Goal: Contribute content: Contribute content

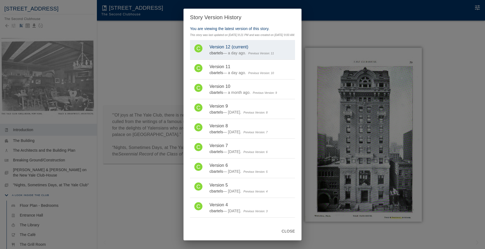
click at [99, 11] on div "Story Version History You are viewing the latest version of this story. This st…" at bounding box center [242, 124] width 485 height 249
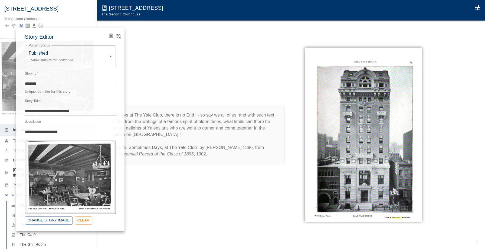
click at [8, 26] on div at bounding box center [242, 124] width 485 height 249
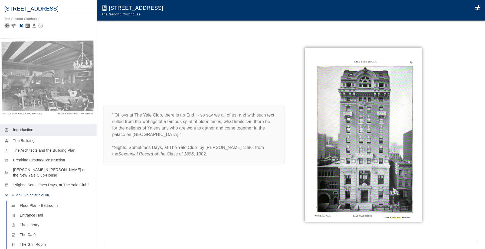
click at [7, 25] on icon "Back to collection" at bounding box center [7, 26] width 4 height 4
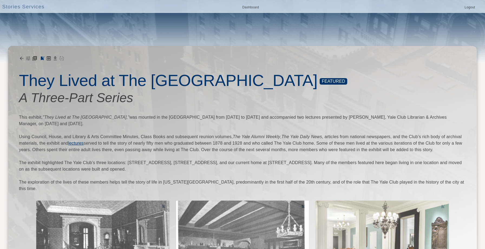
click at [22, 58] on icon at bounding box center [22, 59] width 4 height 4
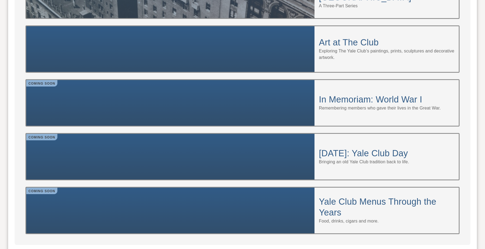
scroll to position [451, 0]
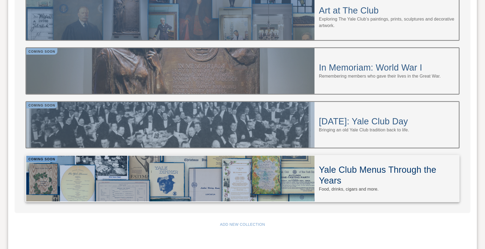
click at [113, 156] on div at bounding box center [170, 179] width 288 height 46
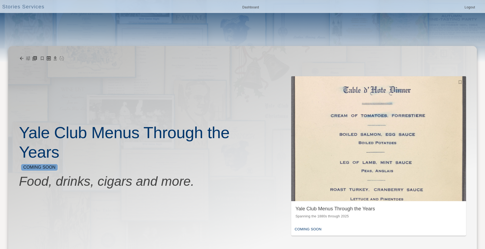
click at [341, 150] on img "button" at bounding box center [378, 138] width 175 height 125
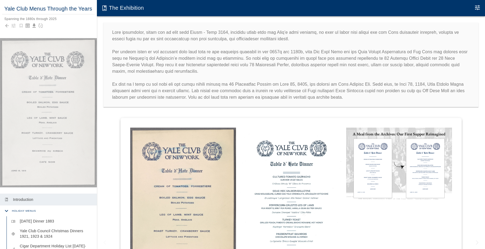
click at [12, 28] on div at bounding box center [48, 26] width 88 height 8
click at [12, 27] on icon "button" at bounding box center [14, 26] width 4 height 4
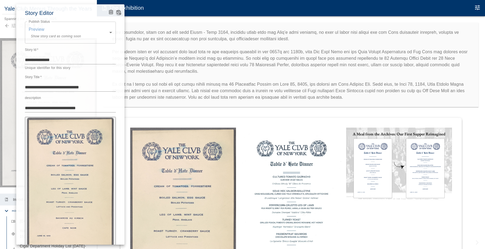
click at [117, 12] on icon "View Version History" at bounding box center [118, 11] width 5 height 5
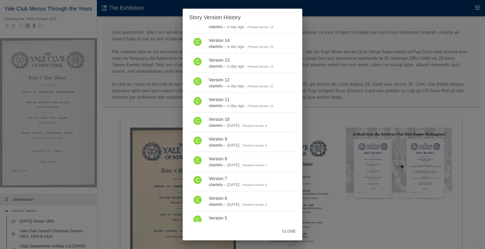
scroll to position [300, 0]
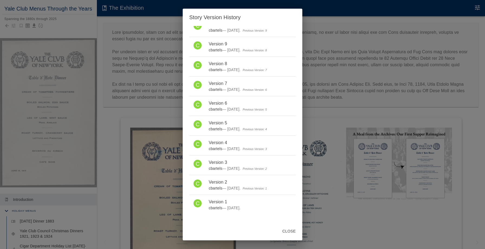
click at [133, 103] on div "Story Version History You are viewing the latest version of this story. This st…" at bounding box center [242, 124] width 485 height 249
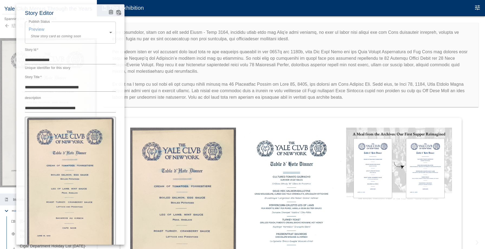
click at [117, 13] on icon "View Version History" at bounding box center [119, 12] width 5 height 5
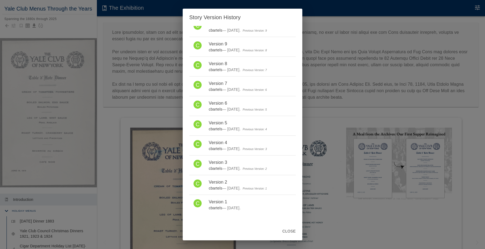
click at [144, 185] on div "Story Version History You are viewing the latest version of this story. This st…" at bounding box center [242, 124] width 485 height 249
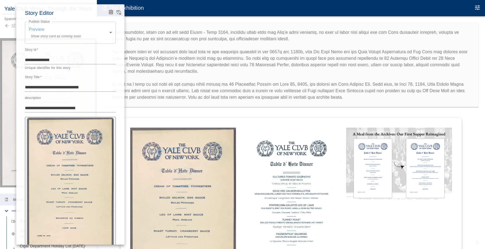
click at [147, 120] on div at bounding box center [242, 124] width 485 height 249
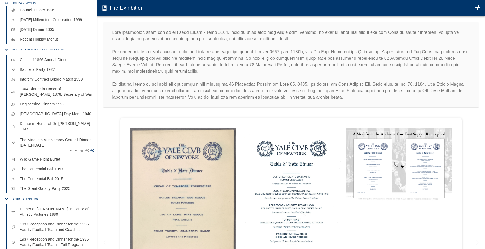
scroll to position [840, 0]
click at [47, 137] on p "The Ninetieth Anniversary Council Dinner, [DATE]-[DATE]" at bounding box center [56, 142] width 73 height 11
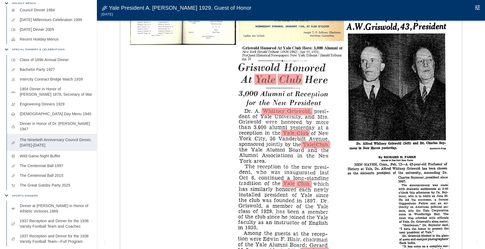
scroll to position [398, 0]
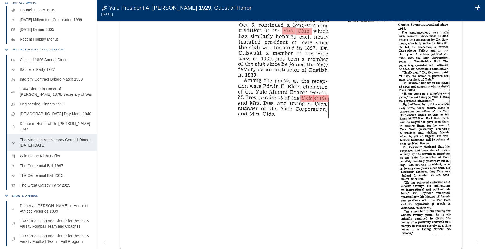
click at [395, 88] on img at bounding box center [399, 41] width 106 height 387
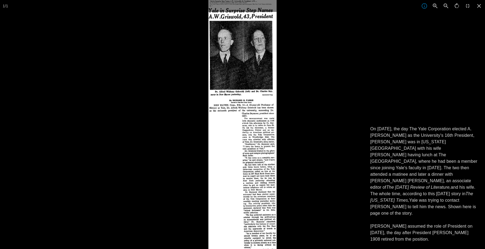
click at [401, 30] on div at bounding box center [450, 124] width 485 height 249
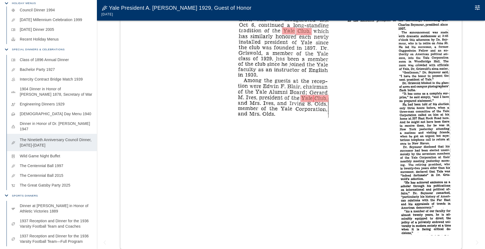
click at [479, 3] on button "Edit Moment" at bounding box center [477, 7] width 11 height 11
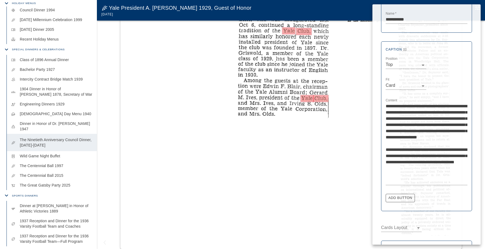
scroll to position [208, 0]
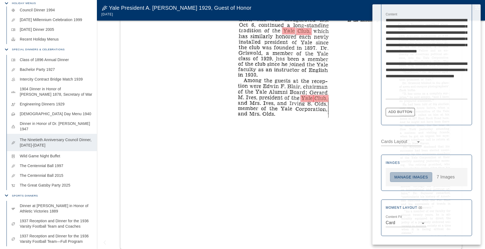
click at [409, 175] on button "Manage Images" at bounding box center [411, 177] width 42 height 10
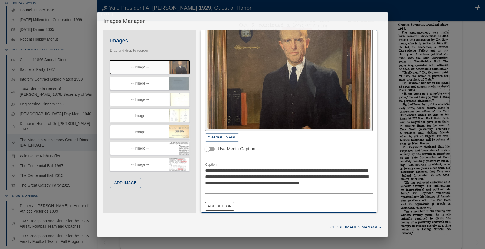
scroll to position [50, 0]
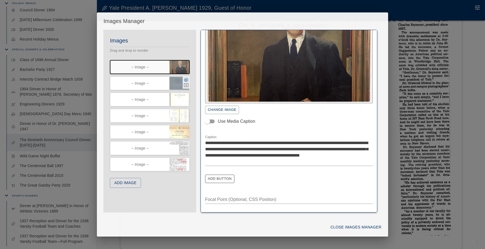
click at [188, 80] on icon "button" at bounding box center [186, 80] width 4 height 4
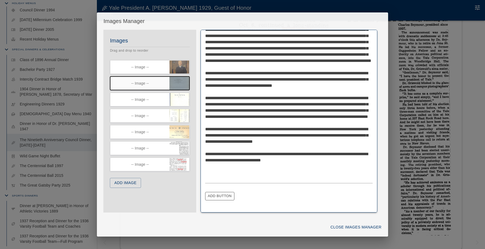
scroll to position [71, 0]
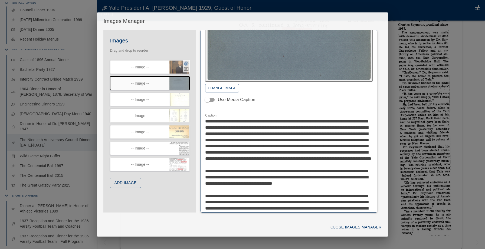
click at [186, 63] on icon "button" at bounding box center [186, 64] width 4 height 4
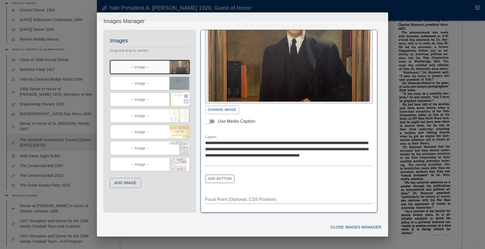
click at [187, 96] on icon "button" at bounding box center [186, 96] width 4 height 4
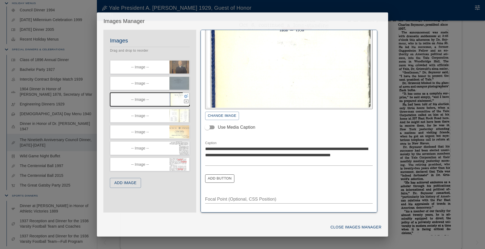
scroll to position [44, 0]
click at [187, 78] on icon "button" at bounding box center [186, 79] width 5 height 5
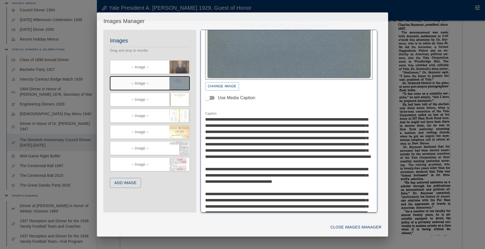
scroll to position [74, 0]
click at [186, 63] on icon "button" at bounding box center [186, 64] width 4 height 4
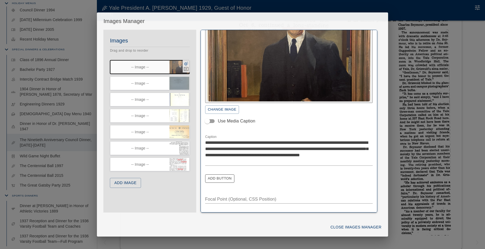
scroll to position [50, 0]
click at [184, 61] on button "button" at bounding box center [186, 63] width 5 height 5
click at [186, 113] on icon "button" at bounding box center [186, 112] width 5 height 5
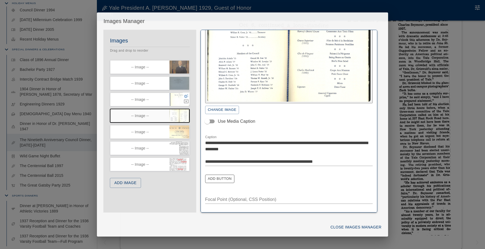
click at [184, 110] on button "button" at bounding box center [186, 112] width 5 height 5
click at [185, 96] on icon "button" at bounding box center [186, 96] width 4 height 4
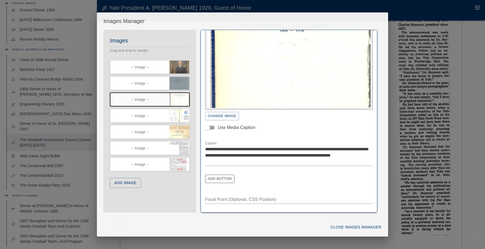
click at [184, 94] on button "button" at bounding box center [186, 96] width 5 height 5
click at [185, 144] on icon "button" at bounding box center [186, 144] width 5 height 5
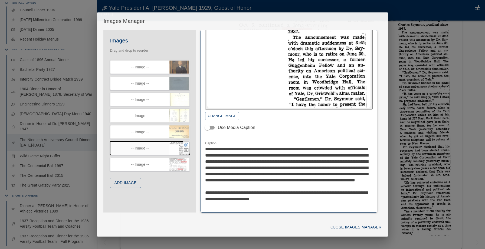
click at [184, 142] on button "button" at bounding box center [186, 144] width 5 height 5
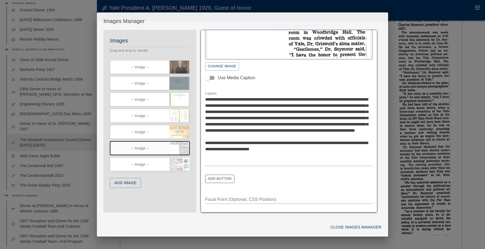
click at [187, 162] on icon "button" at bounding box center [186, 161] width 4 height 4
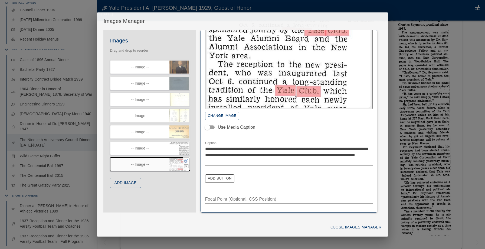
scroll to position [44, 0]
click at [184, 159] on button "button" at bounding box center [186, 161] width 5 height 5
click at [187, 63] on icon "button" at bounding box center [186, 63] width 5 height 5
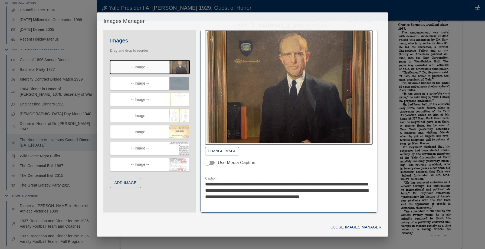
scroll to position [9, 0]
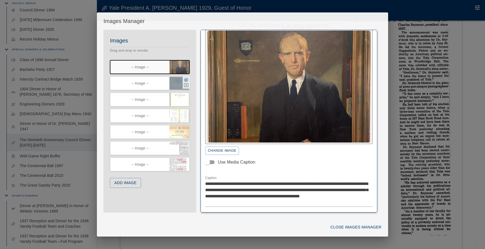
click at [187, 80] on icon "button" at bounding box center [186, 80] width 4 height 4
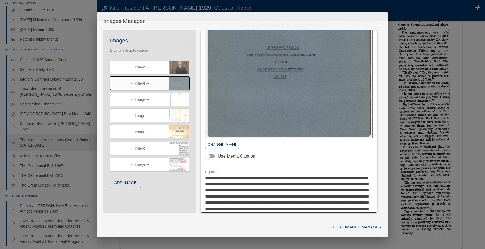
scroll to position [16, 0]
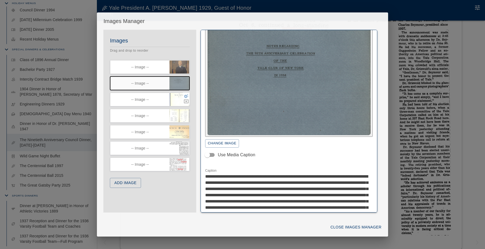
click at [177, 99] on div "Images Drag and drop to reorder -- Image -- -- Image -- -- Image -- -- Image --…" at bounding box center [149, 115] width 93 height 158
click at [185, 95] on icon "button" at bounding box center [186, 96] width 4 height 4
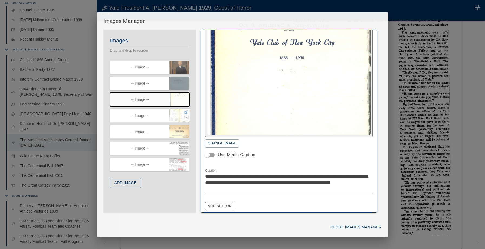
click at [188, 113] on icon "button" at bounding box center [186, 112] width 4 height 4
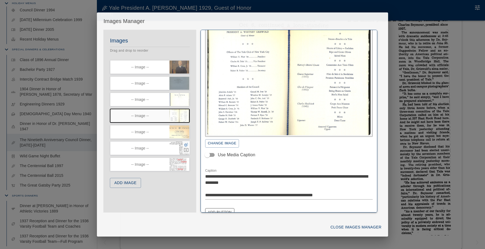
click at [188, 144] on icon "button" at bounding box center [186, 144] width 5 height 5
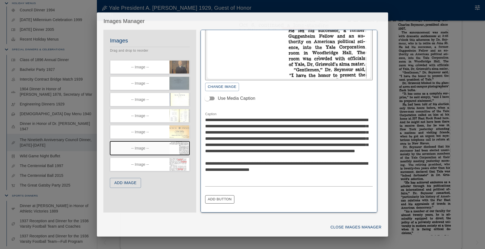
scroll to position [74, 0]
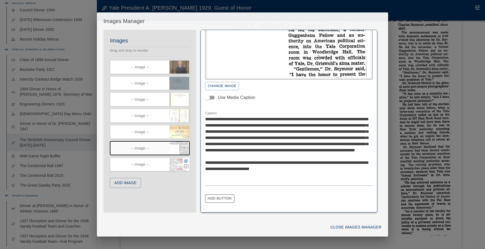
click at [186, 161] on icon "button" at bounding box center [186, 161] width 5 height 5
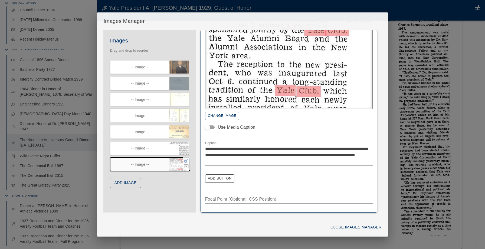
scroll to position [44, 0]
drag, startPoint x: 228, startPoint y: 163, endPoint x: 245, endPoint y: 163, distance: 17.1
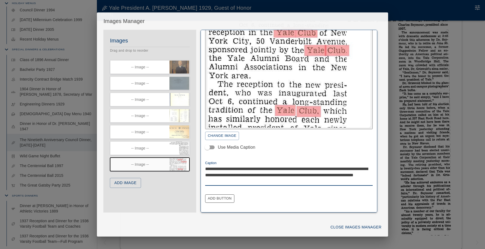
scroll to position [0, 0]
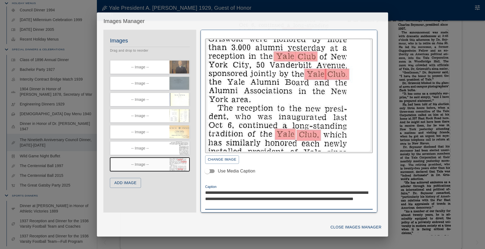
type textarea "**********"
click at [371, 228] on button "Close Images Manager" at bounding box center [355, 228] width 55 height 10
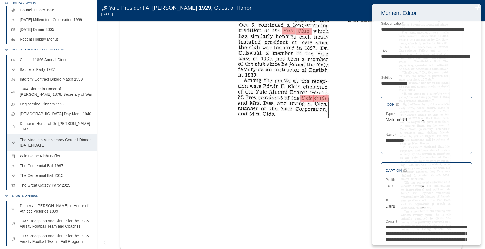
click at [243, 146] on div at bounding box center [242, 124] width 485 height 249
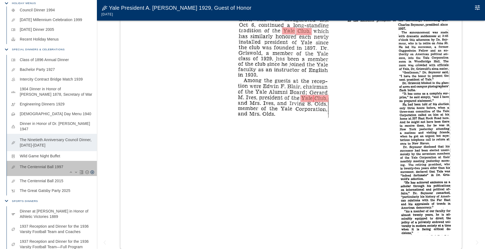
click at [58, 166] on div "celebration The Centennial Ball 1997" at bounding box center [52, 168] width 90 height 15
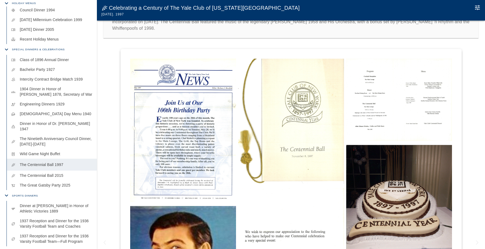
scroll to position [22, 0]
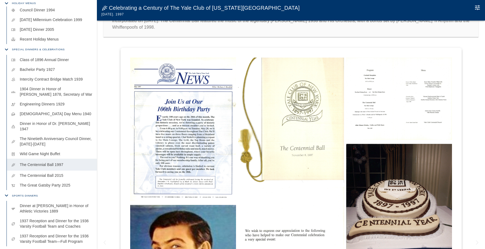
click at [405, 81] on img at bounding box center [399, 99] width 106 height 82
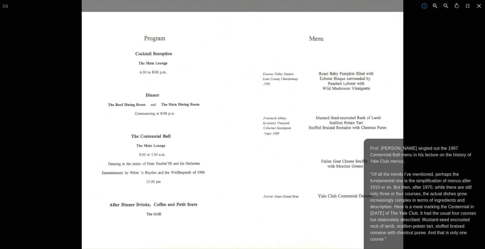
click at [413, 73] on div at bounding box center [324, 124] width 485 height 249
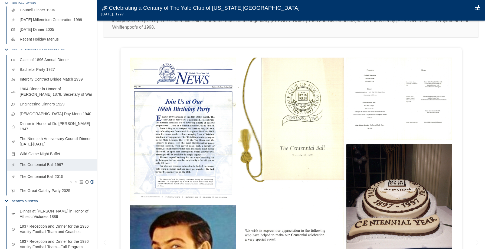
click at [62, 174] on p "The Centennial Ball 2015" at bounding box center [56, 176] width 73 height 5
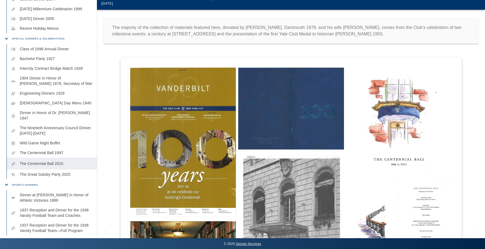
click at [185, 164] on img at bounding box center [183, 142] width 106 height 149
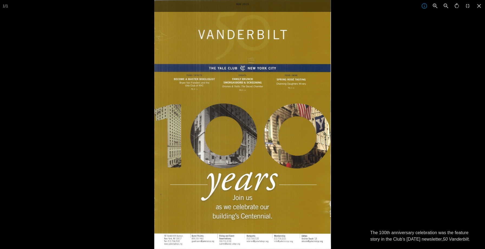
click at [360, 126] on div at bounding box center [396, 124] width 485 height 249
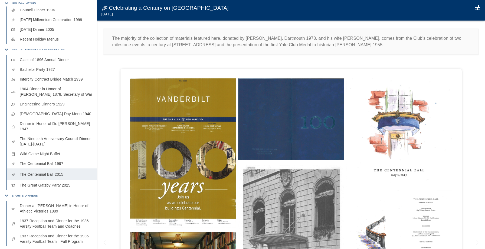
click at [474, 7] on button "Edit Moment" at bounding box center [477, 7] width 11 height 11
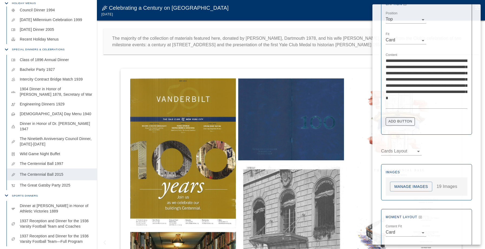
scroll to position [164, 0]
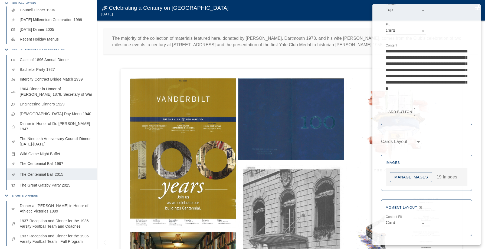
click at [405, 176] on button "Manage Images" at bounding box center [411, 177] width 42 height 10
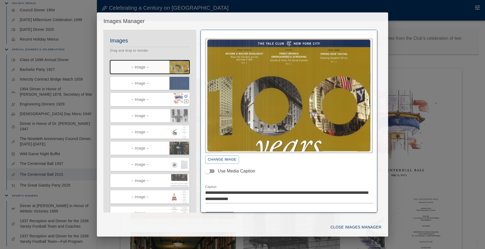
click at [187, 96] on icon "button" at bounding box center [186, 96] width 4 height 4
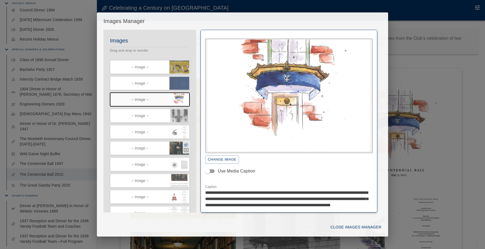
click at [187, 143] on icon "button" at bounding box center [186, 144] width 5 height 5
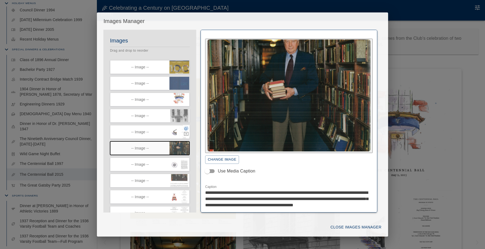
click at [187, 130] on icon "button" at bounding box center [186, 128] width 5 height 5
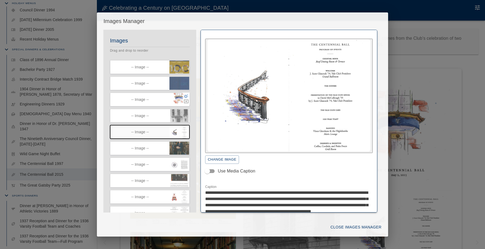
click at [187, 97] on icon "button" at bounding box center [186, 96] width 4 height 4
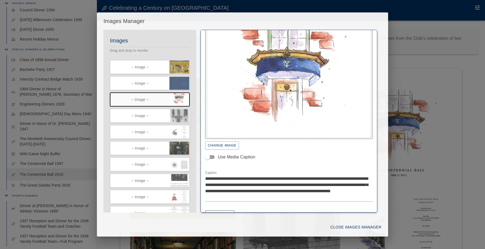
scroll to position [14, 0]
click at [186, 81] on icon "button" at bounding box center [186, 80] width 4 height 4
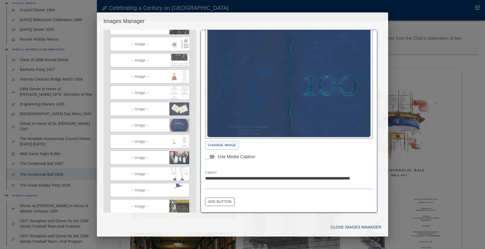
scroll to position [125, 0]
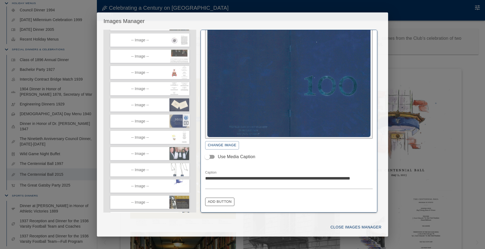
click at [188, 117] on icon "button" at bounding box center [186, 117] width 5 height 5
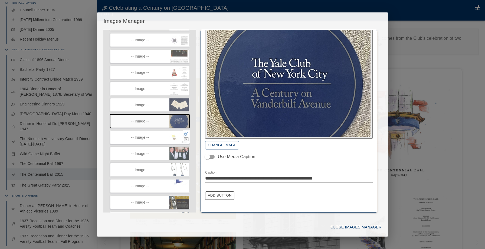
click at [186, 134] on icon "button" at bounding box center [186, 134] width 5 height 5
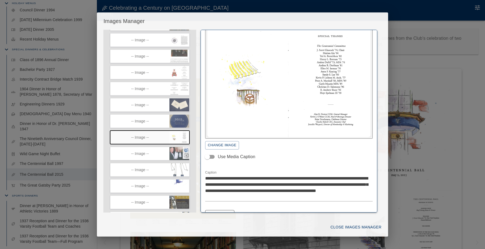
click at [186, 149] on icon "button" at bounding box center [186, 150] width 4 height 4
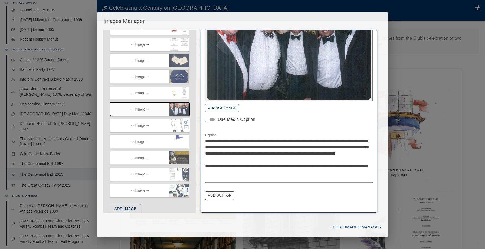
scroll to position [176, 0]
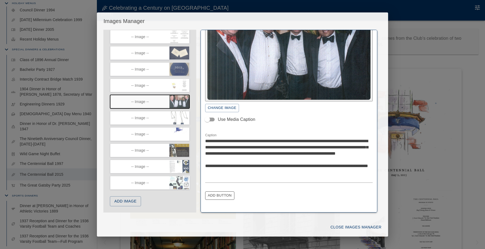
click at [187, 178] on icon "button" at bounding box center [186, 179] width 5 height 5
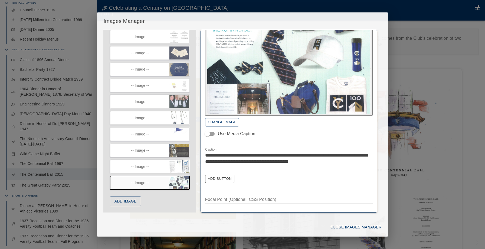
click at [186, 161] on icon "button" at bounding box center [186, 163] width 5 height 5
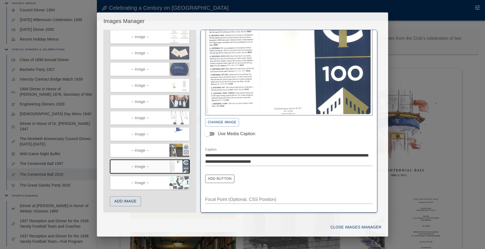
click at [187, 146] on icon "button" at bounding box center [186, 147] width 4 height 4
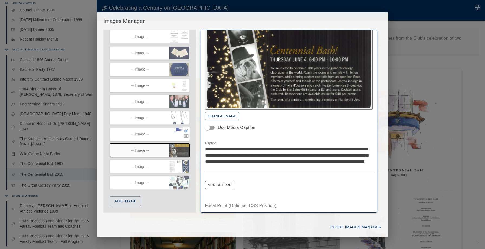
click at [183, 129] on div at bounding box center [186, 133] width 7 height 12
click at [184, 130] on icon "button" at bounding box center [186, 131] width 4 height 4
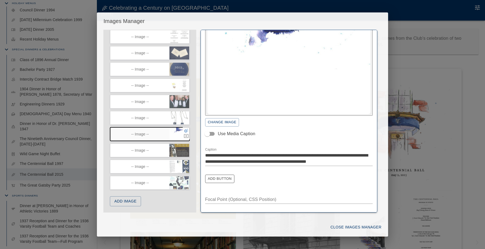
scroll to position [157, 0]
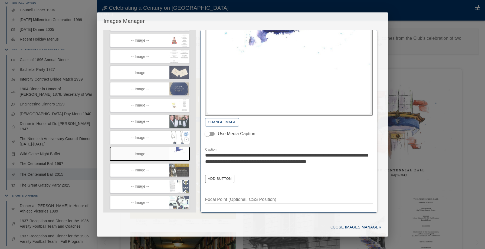
click at [184, 133] on icon "button" at bounding box center [186, 134] width 5 height 5
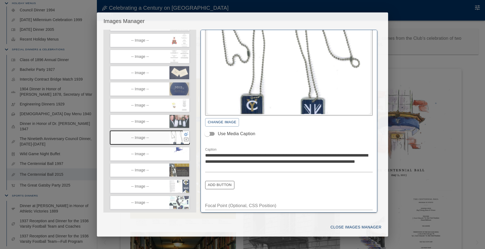
scroll to position [135, 0]
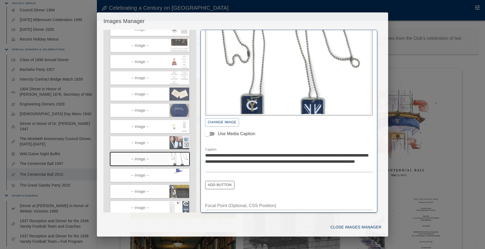
click at [186, 139] on icon "button" at bounding box center [186, 140] width 4 height 4
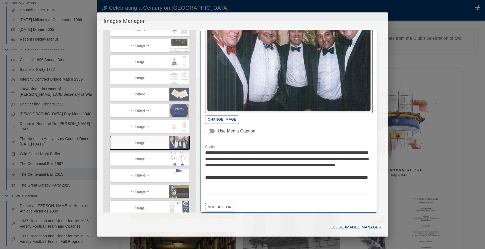
click at [87, 133] on div "**********" at bounding box center [242, 124] width 485 height 249
click at [369, 226] on button "Close Images Manager" at bounding box center [355, 228] width 55 height 10
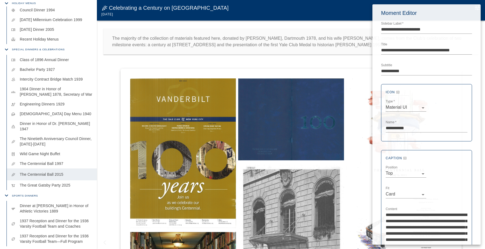
click at [110, 156] on div at bounding box center [242, 124] width 485 height 249
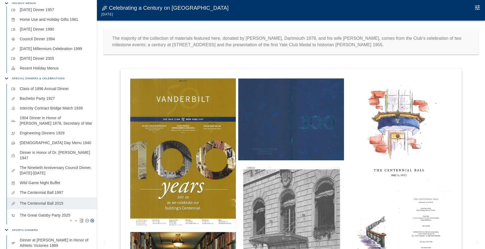
scroll to position [0, 0]
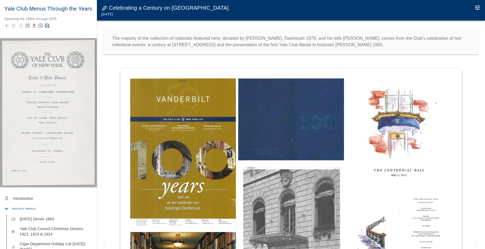
click at [110, 145] on div at bounding box center [291, 155] width 388 height 183
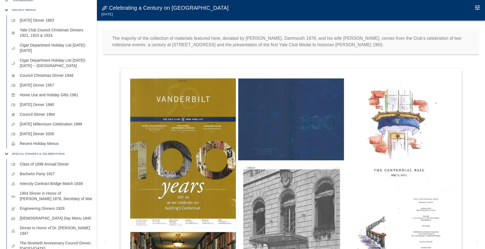
scroll to position [200, 0]
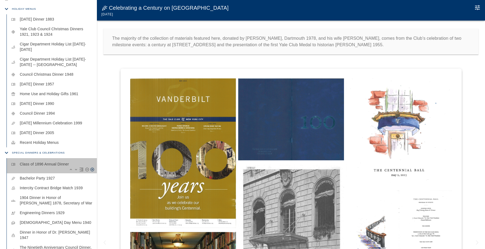
click at [53, 166] on p "Class of 1896 Annual Dinner" at bounding box center [56, 164] width 73 height 5
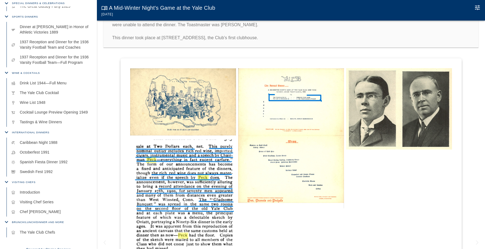
scroll to position [34, 0]
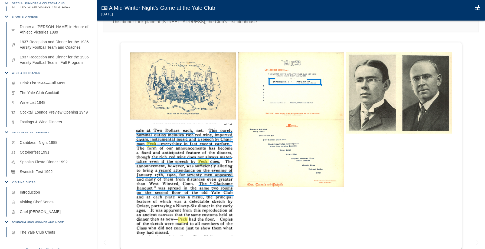
click at [268, 166] on img at bounding box center [291, 122] width 106 height 140
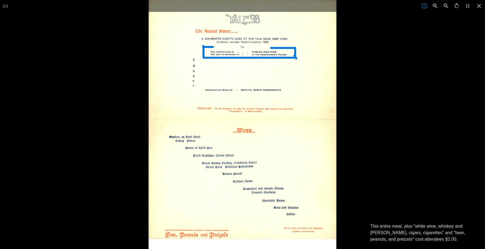
click at [375, 150] on div at bounding box center [391, 124] width 485 height 249
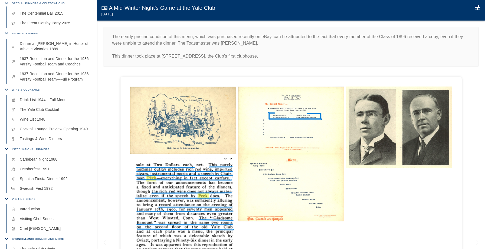
scroll to position [275, 0]
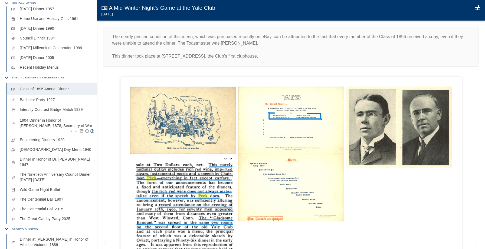
click at [73, 125] on p "1904 Dinner in Honor of William Howard Taft 1878, Secretary of War" at bounding box center [56, 123] width 73 height 11
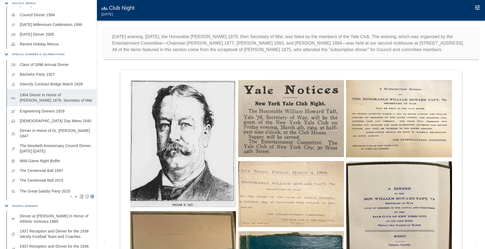
scroll to position [299, 0]
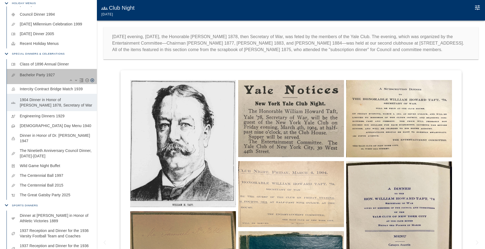
click at [47, 76] on p "Bachelor Party 1927" at bounding box center [56, 74] width 73 height 5
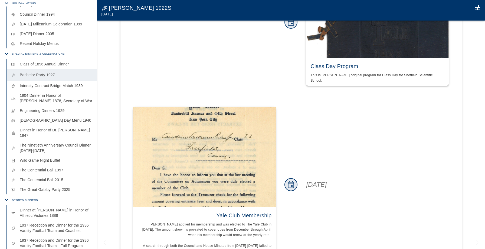
scroll to position [463, 0]
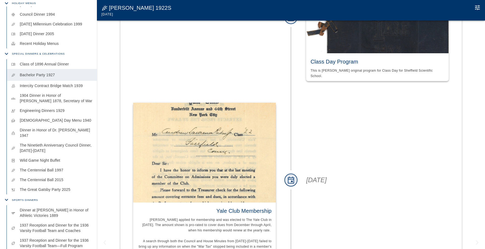
click at [295, 119] on div "event" at bounding box center [290, 180] width 13 height 176
click at [244, 130] on img at bounding box center [204, 153] width 143 height 100
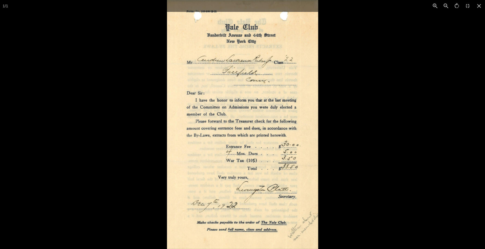
click at [365, 139] on div at bounding box center [409, 124] width 485 height 249
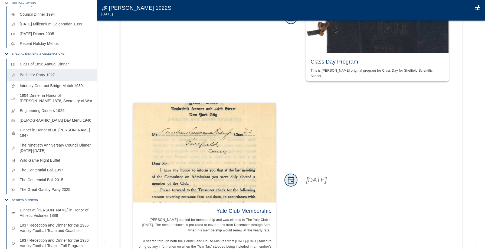
click at [238, 170] on img at bounding box center [204, 153] width 143 height 100
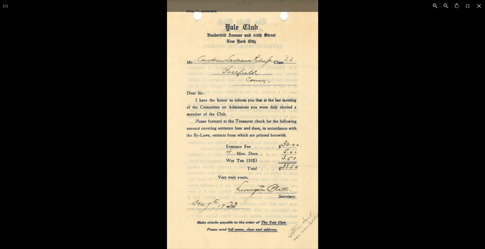
click at [348, 142] on div at bounding box center [409, 124] width 485 height 249
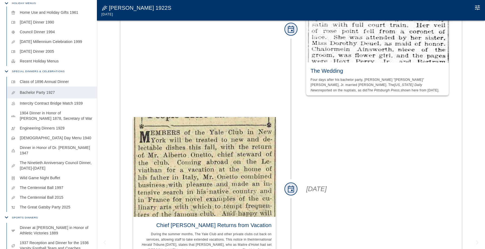
scroll to position [330, 0]
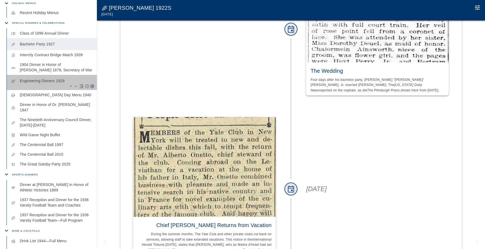
click at [43, 80] on p "Engineering Dinners 1929" at bounding box center [56, 80] width 73 height 5
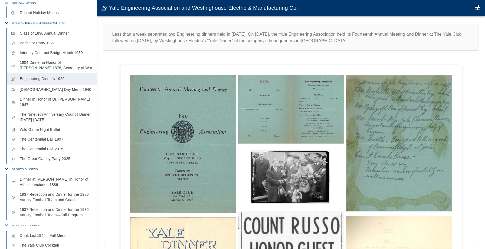
click at [271, 126] on img at bounding box center [291, 109] width 106 height 69
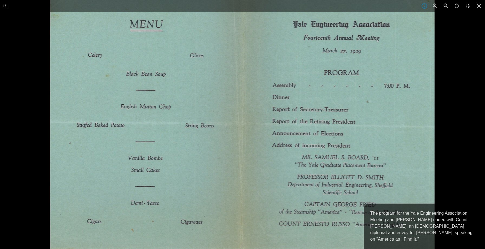
click at [442, 97] on div at bounding box center [292, 124] width 485 height 249
click at [460, 52] on div at bounding box center [292, 124] width 485 height 249
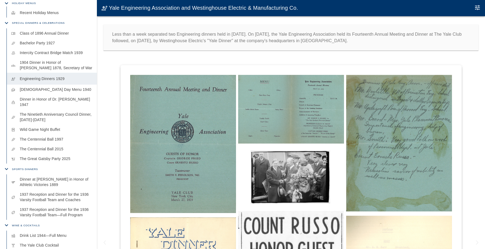
click at [195, 135] on img at bounding box center [183, 144] width 106 height 138
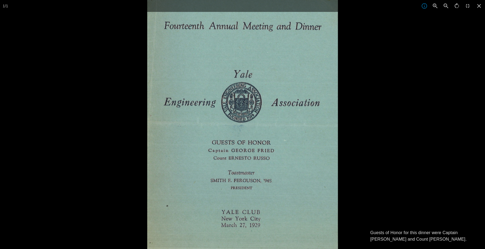
click at [371, 203] on div at bounding box center [389, 124] width 485 height 249
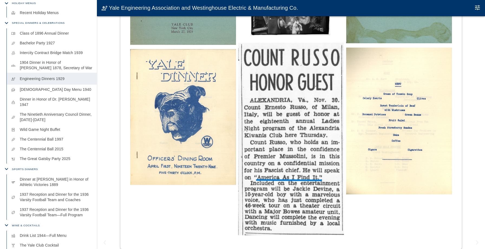
scroll to position [117, 0]
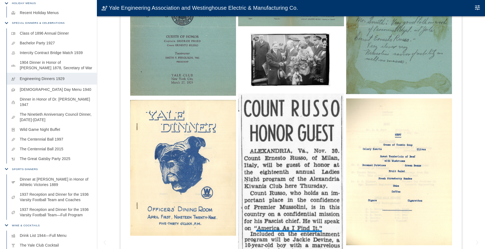
click at [159, 137] on img at bounding box center [183, 168] width 106 height 136
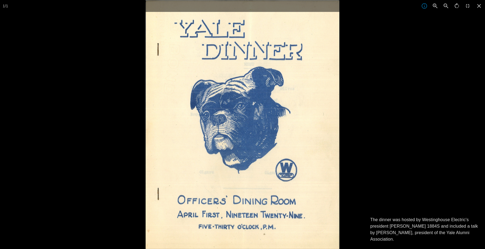
click at [67, 138] on div at bounding box center [242, 124] width 485 height 249
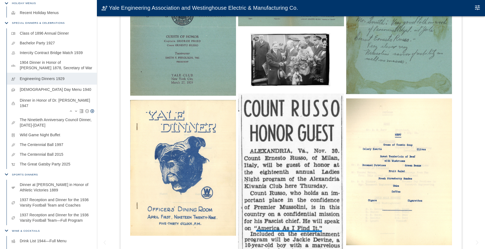
click at [83, 98] on p "Dinner in Honor of Dr. Irving Fisher 1947" at bounding box center [56, 103] width 73 height 11
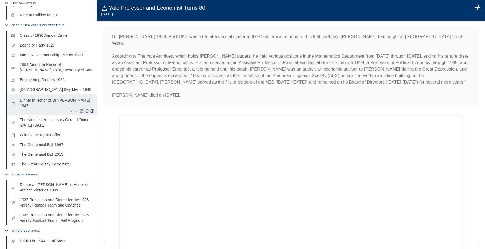
scroll to position [328, 0]
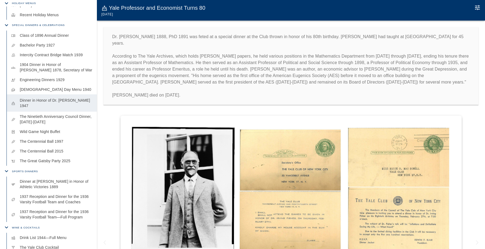
click at [142, 77] on p "Dr. Irving Fisher 1888, PhD 1891 was feted at a special dinner at the Club thro…" at bounding box center [291, 66] width 358 height 65
click at [114, 126] on div at bounding box center [291, 203] width 388 height 183
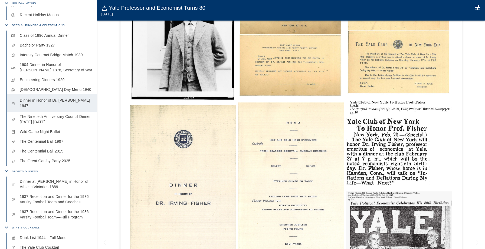
scroll to position [138, 0]
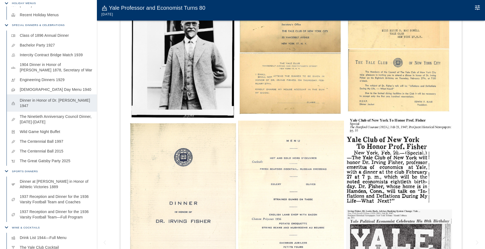
click at [186, 72] on img at bounding box center [183, 53] width 106 height 132
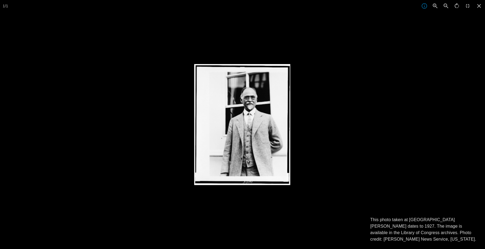
click at [359, 43] on div at bounding box center [242, 124] width 485 height 249
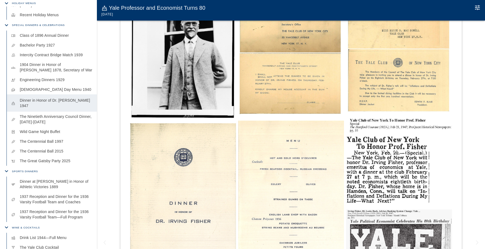
click at [475, 7] on icon "Edit Moment" at bounding box center [477, 7] width 6 height 6
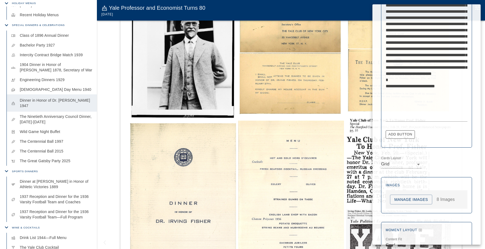
scroll to position [274, 0]
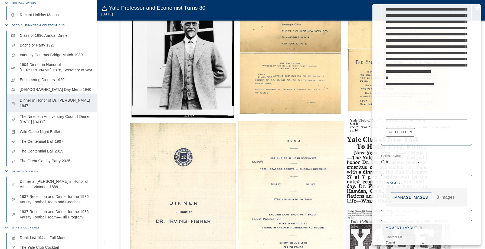
click at [401, 199] on button "Manage Images" at bounding box center [411, 198] width 42 height 10
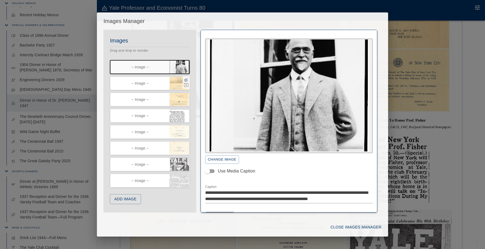
click at [187, 79] on icon "button" at bounding box center [186, 80] width 4 height 4
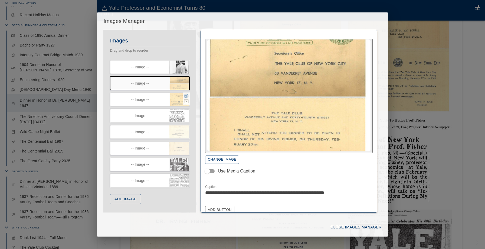
click at [186, 96] on icon "button" at bounding box center [186, 96] width 5 height 5
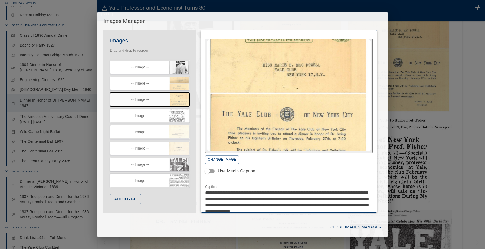
click at [395, 20] on div "**********" at bounding box center [242, 124] width 485 height 249
click at [343, 225] on button "Close Images Manager" at bounding box center [355, 228] width 55 height 10
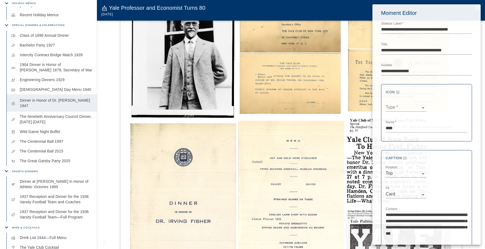
click at [112, 132] on div at bounding box center [242, 124] width 485 height 249
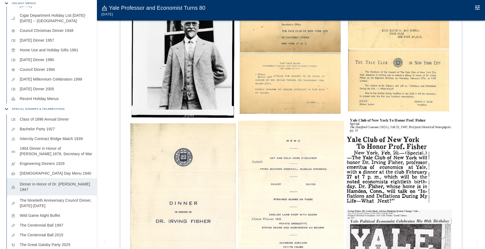
scroll to position [483, 0]
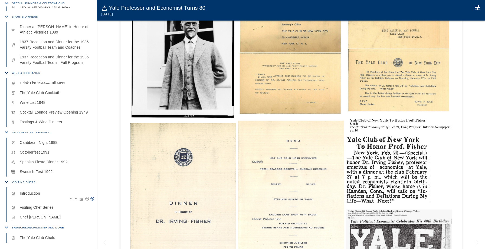
click at [44, 191] on p "Introduction" at bounding box center [56, 193] width 73 height 5
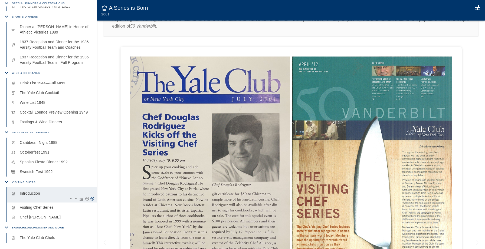
scroll to position [145, 0]
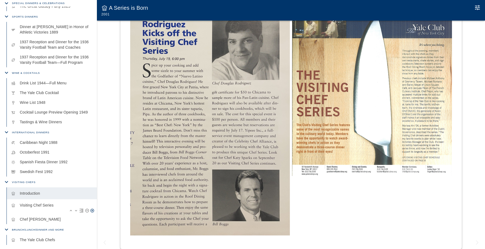
click at [55, 203] on p "Visiting Chef Series" at bounding box center [56, 205] width 73 height 5
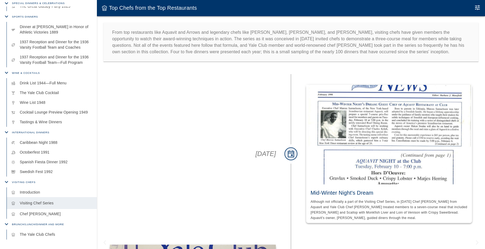
click at [126, 117] on div "February 10, 1998" at bounding box center [192, 154] width 183 height 160
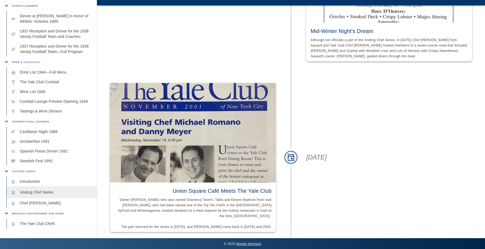
scroll to position [249, 0]
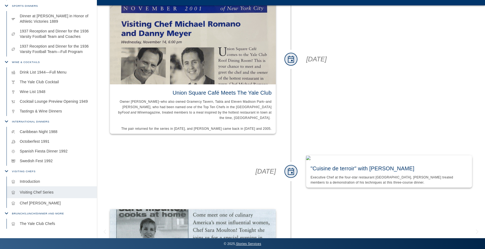
click at [171, 114] on span "Owner Danny Meyer–who also owned Gramercy Tavern, Tabla and Eleven Madison Park…" at bounding box center [195, 115] width 155 height 31
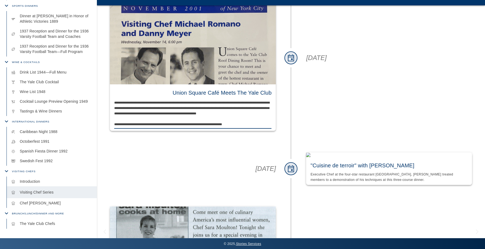
scroll to position [250, 0]
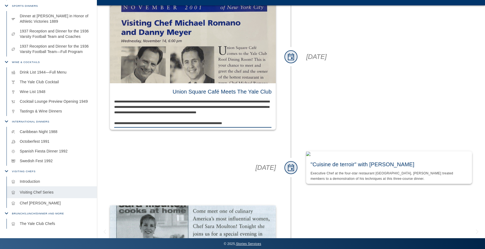
click at [172, 120] on textarea "**********" at bounding box center [192, 112] width 157 height 27
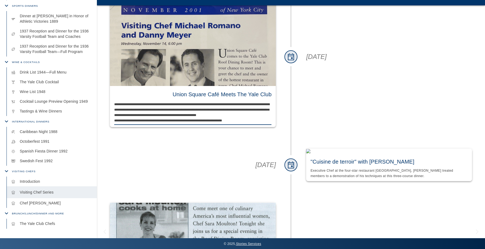
type textarea "**********"
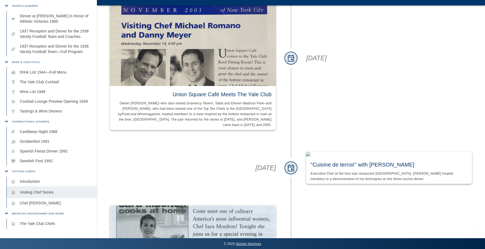
click at [161, 157] on div "September 20, 2002" at bounding box center [192, 168] width 183 height 54
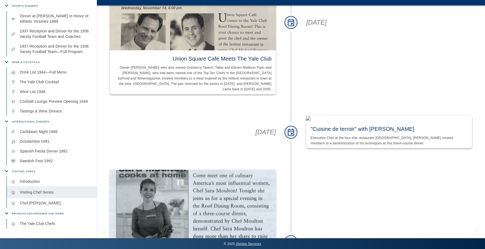
scroll to position [0, 0]
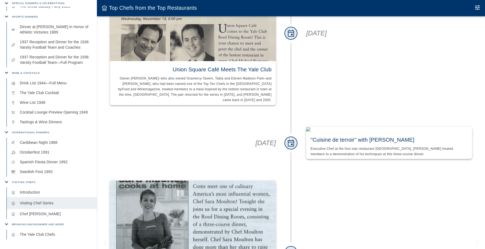
click at [478, 9] on icon "Edit Moment" at bounding box center [477, 7] width 6 height 6
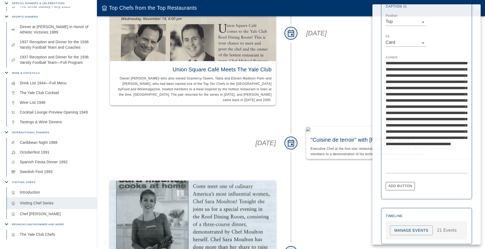
scroll to position [212, 0]
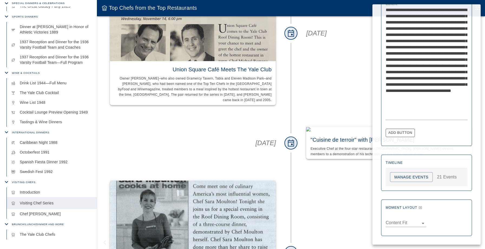
click at [412, 182] on button "Manage Events" at bounding box center [411, 177] width 43 height 10
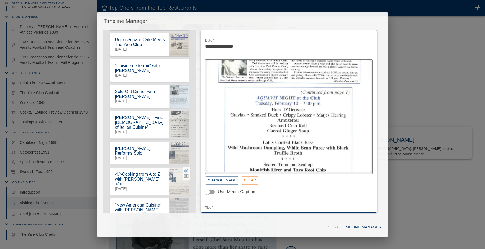
scroll to position [51, 0]
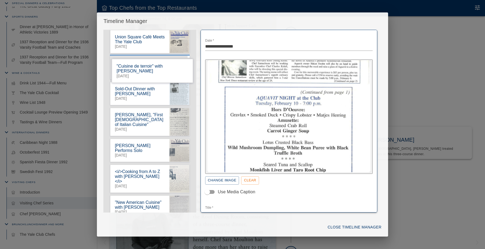
click at [187, 66] on icon "button" at bounding box center [186, 64] width 5 height 5
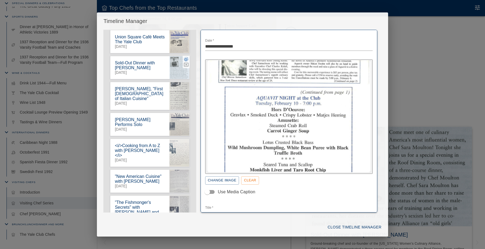
click at [186, 59] on icon "button" at bounding box center [186, 59] width 4 height 4
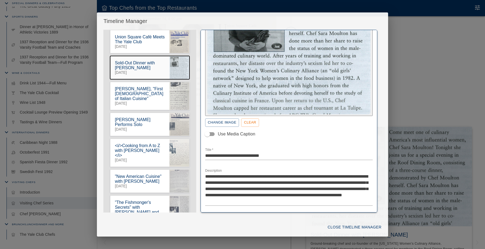
scroll to position [98, 0]
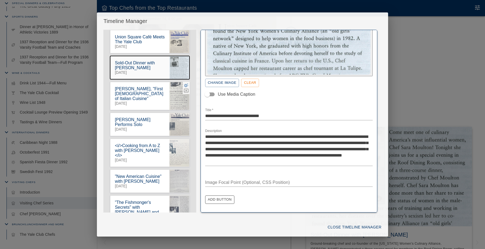
click at [185, 86] on icon "button" at bounding box center [186, 85] width 4 height 4
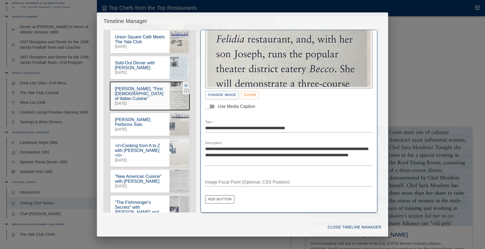
scroll to position [85, 0]
click at [187, 140] on icon "button" at bounding box center [186, 142] width 5 height 5
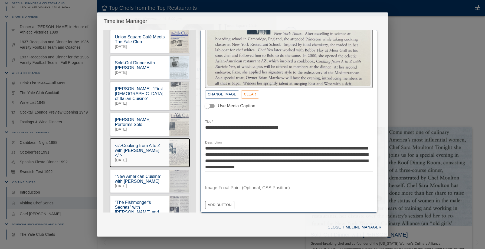
scroll to position [91, 0]
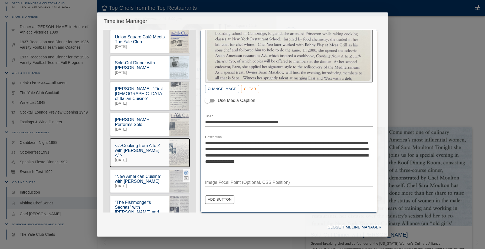
click at [187, 171] on icon "button" at bounding box center [186, 173] width 4 height 4
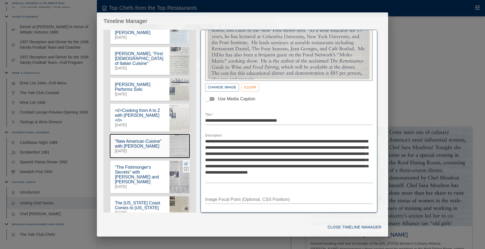
scroll to position [89, 0]
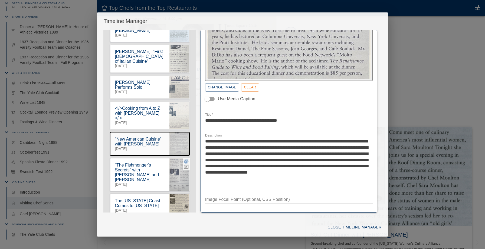
click at [188, 159] on icon "button" at bounding box center [186, 161] width 5 height 5
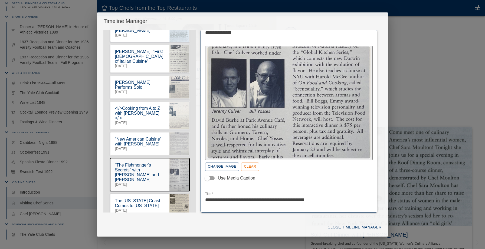
scroll to position [13, 0]
click at [279, 155] on img "button" at bounding box center [288, 103] width 163 height 112
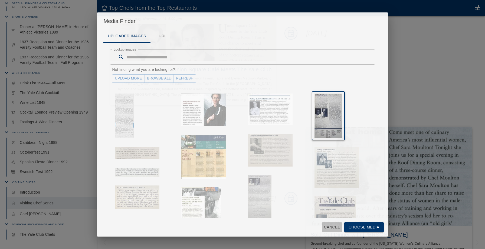
click at [326, 225] on button "Cancel" at bounding box center [332, 228] width 20 height 10
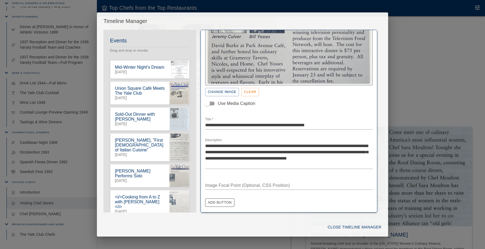
scroll to position [91, 0]
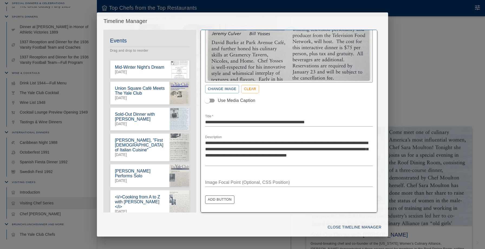
click at [278, 183] on textarea "Image Focal Point (Optional, CSS Position)" at bounding box center [289, 182] width 168 height 6
type textarea "*"
drag, startPoint x: 280, startPoint y: 149, endPoint x: 264, endPoint y: 151, distance: 15.2
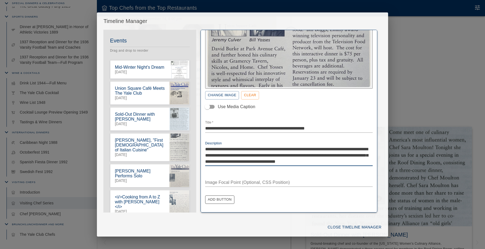
type textarea "**********"
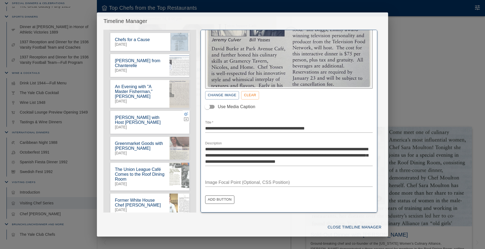
scroll to position [289, 0]
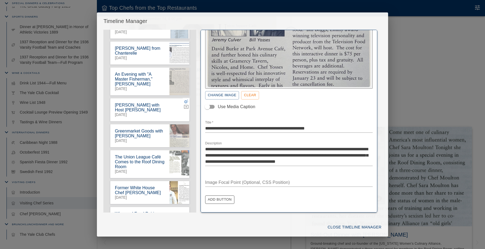
click at [184, 99] on icon "button" at bounding box center [186, 101] width 5 height 5
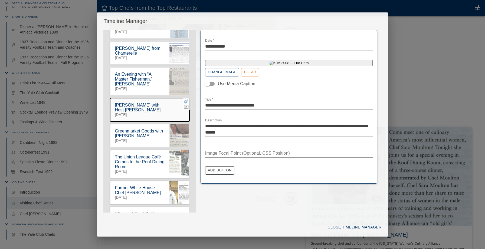
scroll to position [0, 0]
click at [187, 105] on icon "button" at bounding box center [186, 107] width 5 height 4
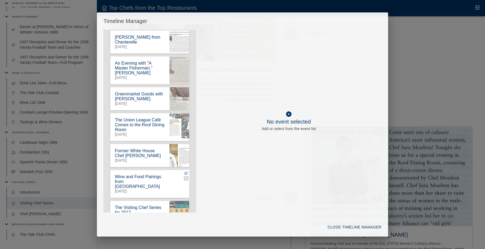
scroll to position [302, 0]
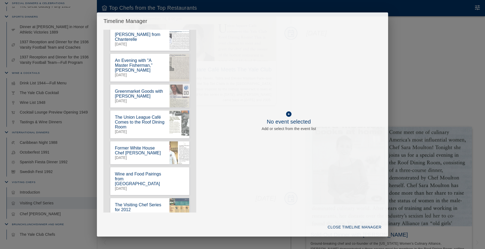
click at [185, 85] on icon "button" at bounding box center [186, 87] width 5 height 5
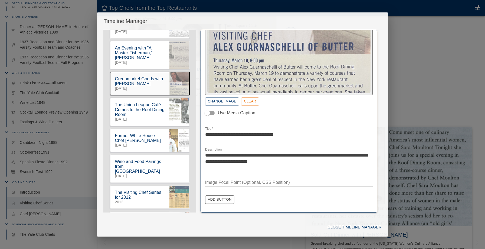
scroll to position [315, 0]
click at [187, 156] on icon "button" at bounding box center [186, 158] width 4 height 4
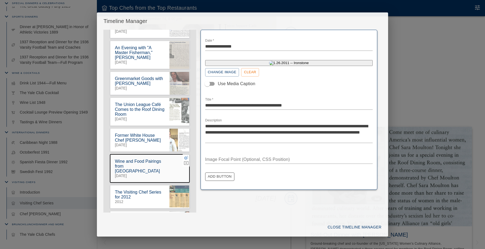
scroll to position [0, 0]
click at [188, 161] on icon "button" at bounding box center [186, 163] width 5 height 5
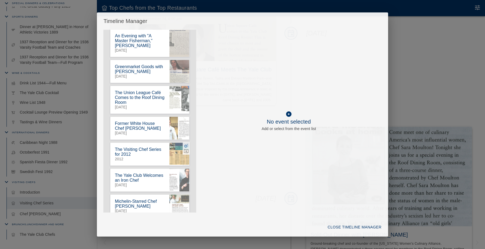
scroll to position [328, 0]
click at [186, 143] on icon "button" at bounding box center [186, 145] width 4 height 4
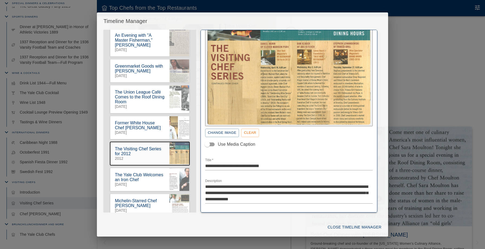
scroll to position [85, 0]
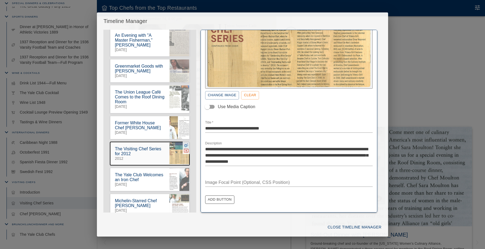
click at [186, 148] on icon "button" at bounding box center [186, 150] width 5 height 5
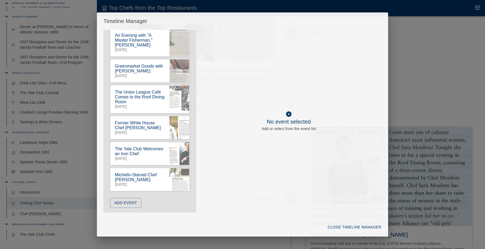
scroll to position [319, 0]
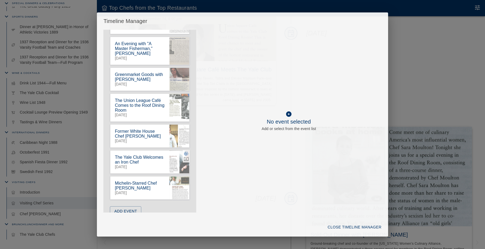
click at [184, 152] on icon "button" at bounding box center [186, 154] width 4 height 4
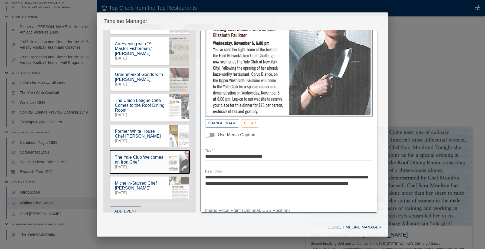
scroll to position [85, 0]
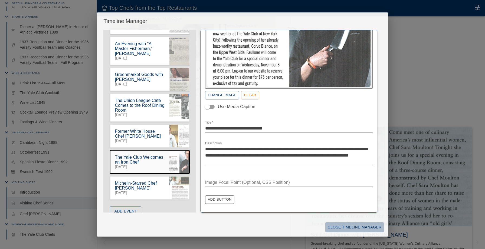
click at [344, 229] on button "Close Timeline Manager" at bounding box center [354, 228] width 58 height 10
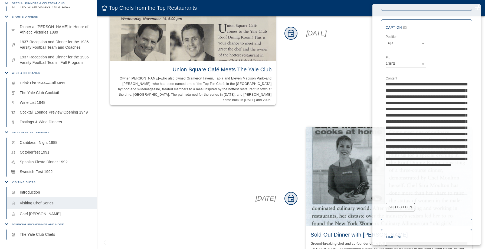
scroll to position [138, 0]
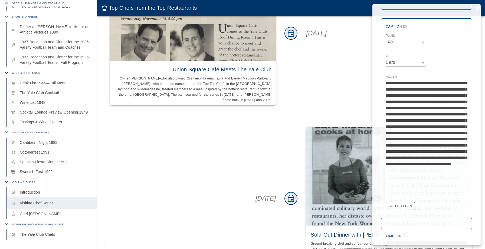
click at [164, 153] on div at bounding box center [242, 124] width 485 height 249
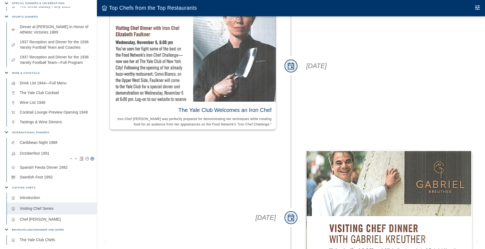
scroll to position [365, 0]
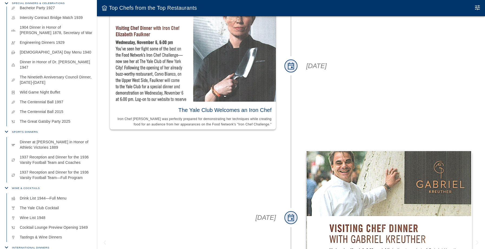
click at [113, 143] on div "March 2, 2016" at bounding box center [192, 217] width 183 height 155
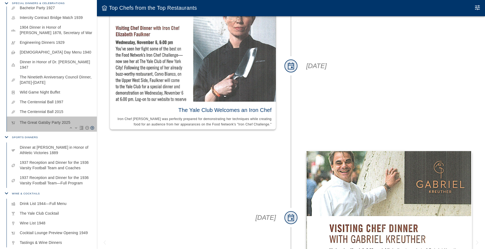
click at [43, 120] on p "The Great Gatsby Party 2025" at bounding box center [56, 122] width 73 height 5
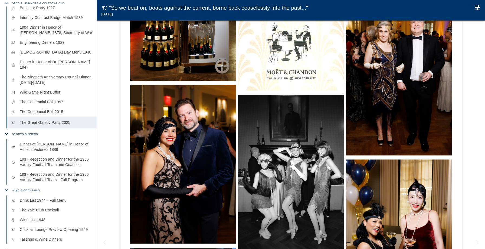
scroll to position [134, 0]
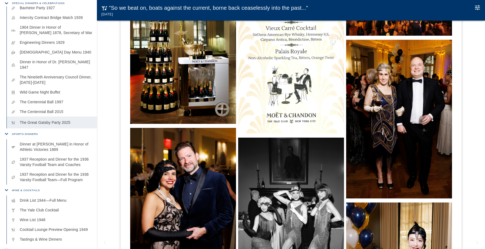
click at [186, 205] on img at bounding box center [183, 207] width 106 height 159
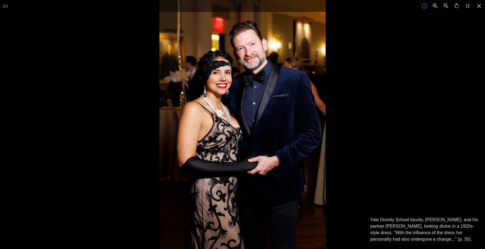
click at [381, 140] on div at bounding box center [401, 124] width 485 height 249
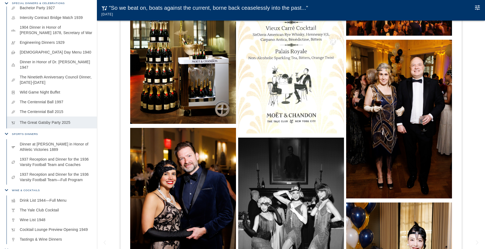
click at [150, 53] on img at bounding box center [183, 44] width 106 height 159
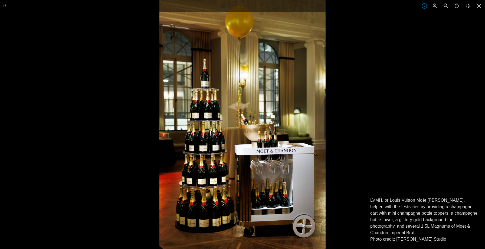
click at [436, 239] on p "LVMH, or Louis Vuitton Moët Hennessy, helped with the festivities by providing …" at bounding box center [424, 219] width 108 height 45
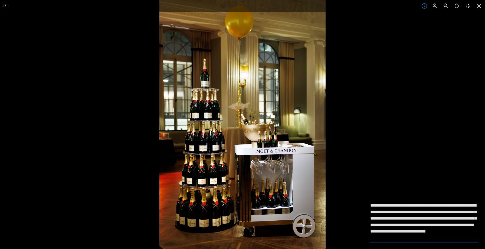
drag, startPoint x: 439, startPoint y: 238, endPoint x: 372, endPoint y: 237, distance: 67.2
click at [372, 237] on textarea "**********" at bounding box center [424, 221] width 108 height 39
click at [391, 166] on div at bounding box center [401, 124] width 485 height 249
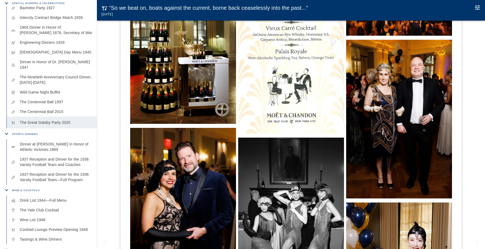
click at [169, 227] on img at bounding box center [183, 207] width 106 height 159
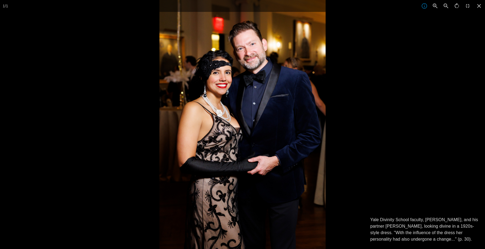
click at [415, 236] on p "Yale Divinity School faculty, Michael Droege, and his partner Gladys Henriquez,…" at bounding box center [424, 230] width 108 height 26
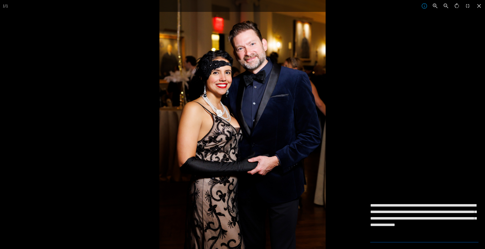
type textarea "**********"
click at [408, 178] on div at bounding box center [401, 124] width 485 height 249
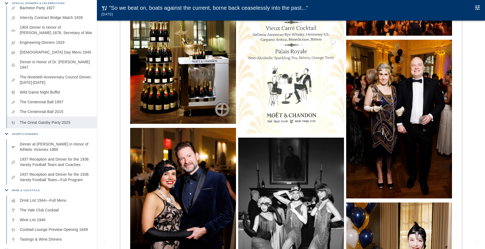
click at [219, 91] on img at bounding box center [183, 44] width 106 height 159
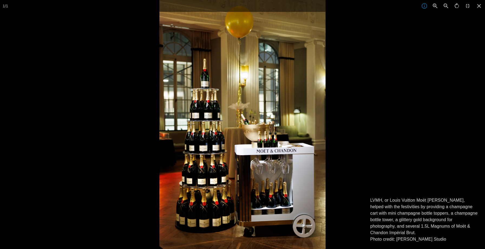
click at [360, 75] on div at bounding box center [401, 124] width 485 height 249
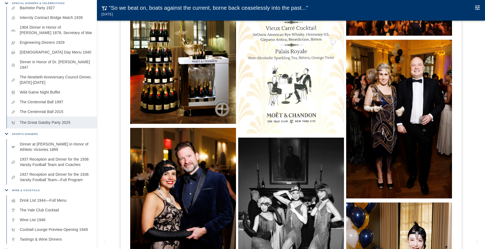
click at [179, 199] on img at bounding box center [183, 207] width 106 height 159
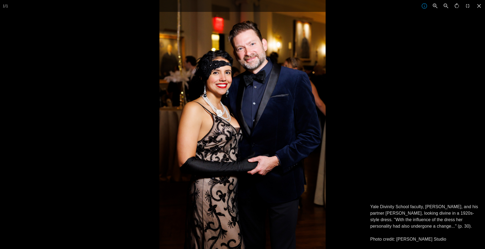
click at [393, 233] on p "Yale Divinity School faculty, Michael Droege, and his partner Gladys Henriquez,…" at bounding box center [424, 223] width 108 height 39
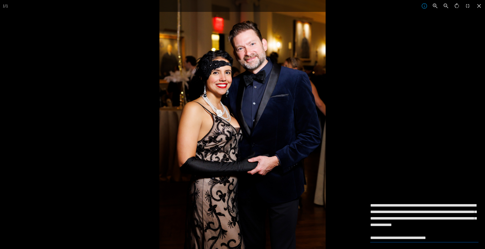
click at [393, 233] on textarea "**********" at bounding box center [424, 221] width 108 height 39
type textarea "**********"
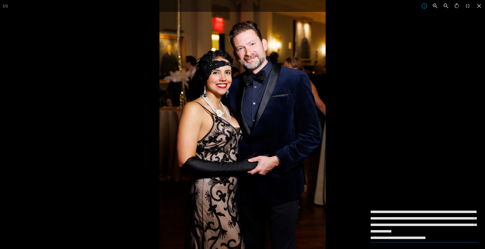
click at [390, 162] on div at bounding box center [401, 124] width 485 height 249
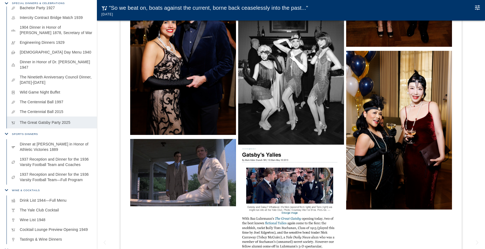
scroll to position [287, 0]
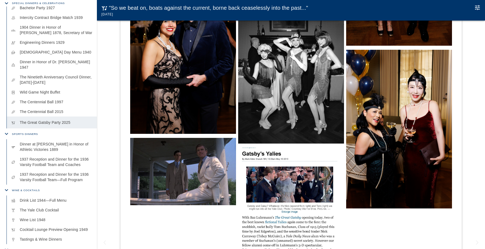
click at [377, 179] on img at bounding box center [399, 129] width 106 height 159
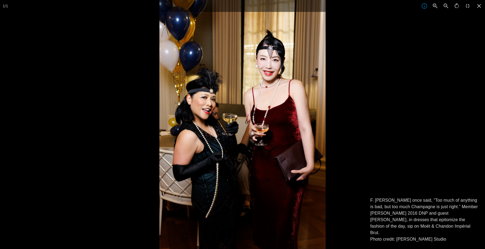
click at [401, 152] on div at bounding box center [401, 124] width 485 height 249
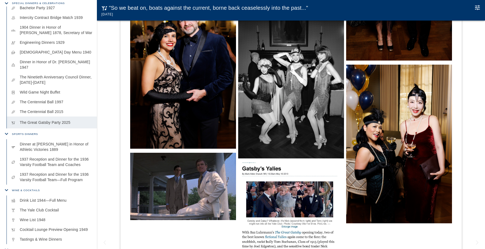
scroll to position [270, 0]
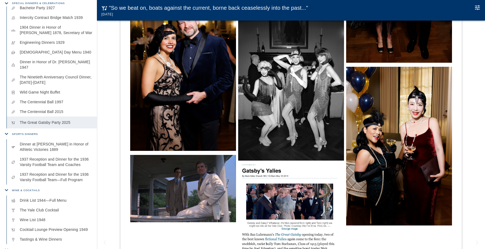
click at [294, 122] on img at bounding box center [291, 81] width 106 height 159
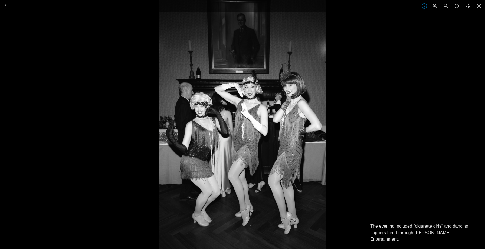
click at [434, 244] on div "The evening included "cigarette girls" and dancing flappers hired through Tamar…" at bounding box center [424, 233] width 121 height 32
click at [433, 240] on p "The evening included "cigarette girls" and dancing flappers hired through Tamar…" at bounding box center [424, 232] width 108 height 19
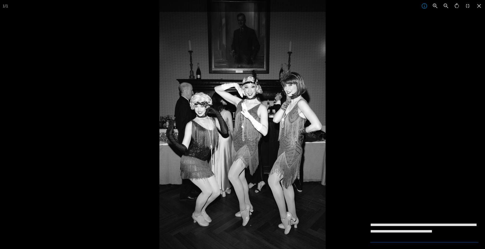
type textarea "**********"
click at [415, 196] on div at bounding box center [401, 124] width 485 height 249
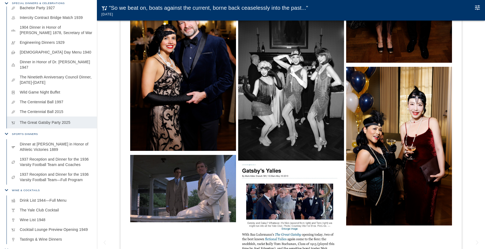
click at [389, 190] on img at bounding box center [399, 146] width 106 height 159
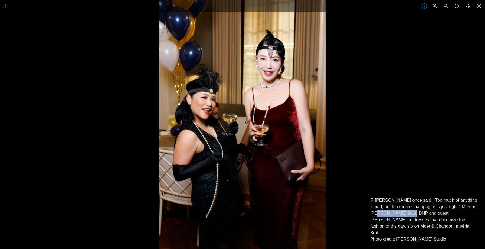
drag, startPoint x: 399, startPoint y: 221, endPoint x: 368, endPoint y: 221, distance: 31.4
click at [368, 221] on div "F. Scott Fitzgerald once said, “Too much of anything is bad, but too much Champ…" at bounding box center [424, 220] width 121 height 58
copy p "Lydia Cristobal"
click at [400, 220] on p "F. Scott Fitzgerald once said, “Too much of anything is bad, but too much Champ…" at bounding box center [424, 219] width 108 height 45
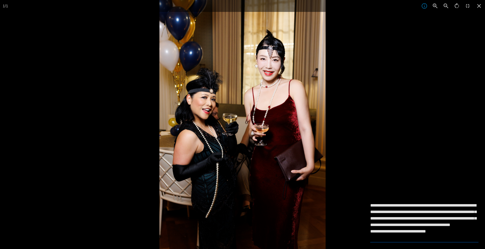
click at [400, 219] on textarea "**********" at bounding box center [424, 221] width 108 height 39
click at [381, 225] on textarea "**********" at bounding box center [424, 221] width 108 height 39
type textarea "**********"
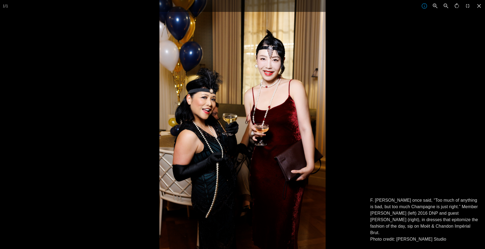
click at [409, 176] on div at bounding box center [401, 124] width 485 height 249
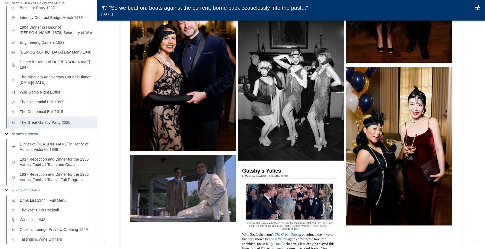
click at [228, 186] on img at bounding box center [183, 188] width 106 height 67
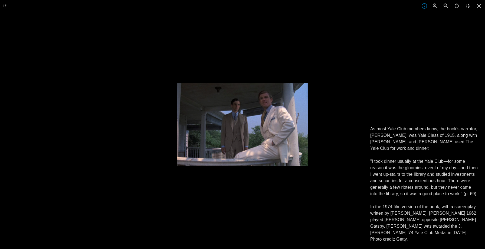
click at [243, 191] on div at bounding box center [419, 207] width 485 height 249
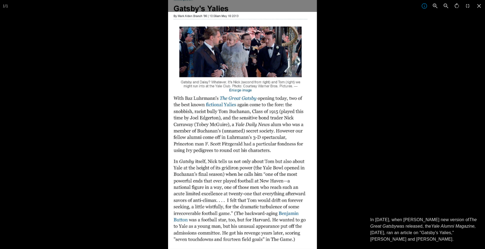
click at [111, 65] on div at bounding box center [242, 124] width 485 height 249
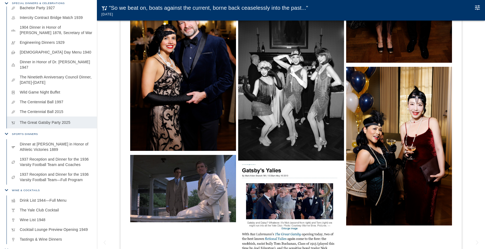
click at [111, 66] on div ".On April 10, 2025, F. Scott Fitzgerald's classic American novel, The Great Gat…" at bounding box center [291, 135] width 388 height 229
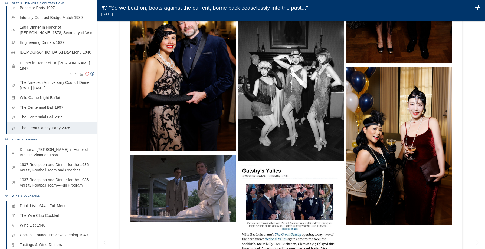
scroll to position [0, 0]
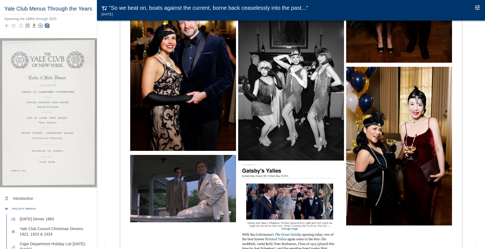
click at [47, 25] on icon "Save Story" at bounding box center [46, 25] width 5 height 5
click at [11, 25] on icon "button" at bounding box center [13, 25] width 5 height 5
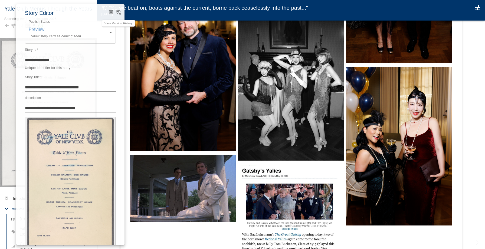
click at [117, 11] on icon "View Version History" at bounding box center [119, 12] width 5 height 5
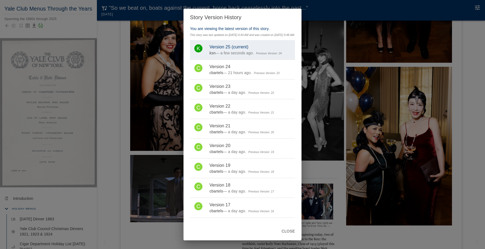
click div "Story Version History You are viewing the latest version of this story. This st…"
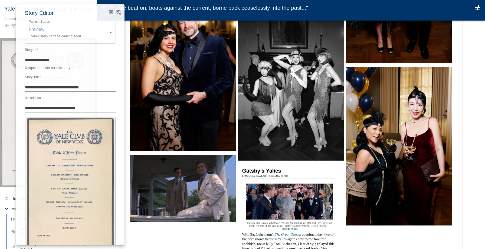
click icon "View Version History"
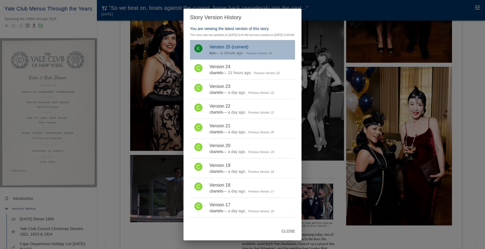
click div "K"
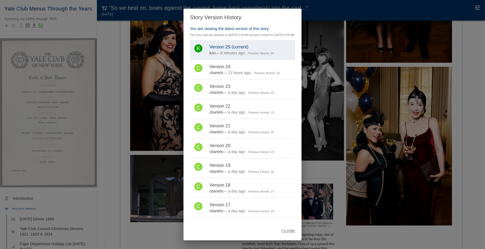
click div "Story Version History You are viewing the latest version of this story. This st…"
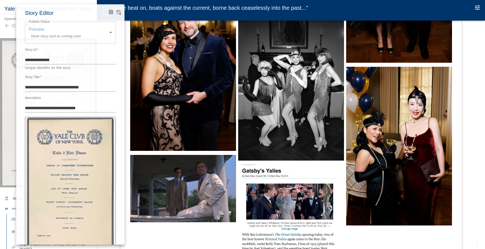
click div
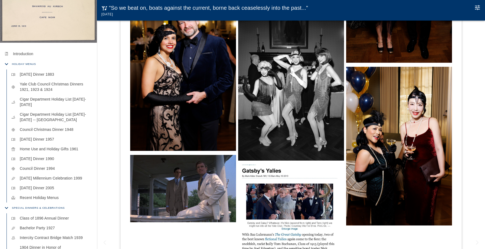
scroll to position [154, 0]
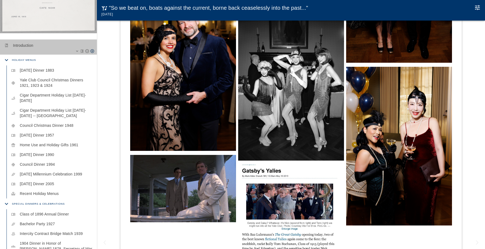
click p "Introduction"
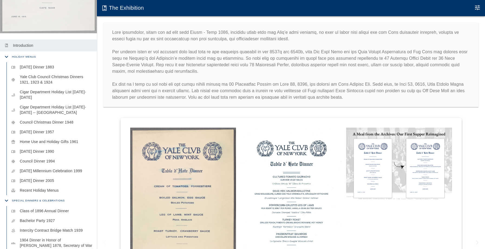
click img
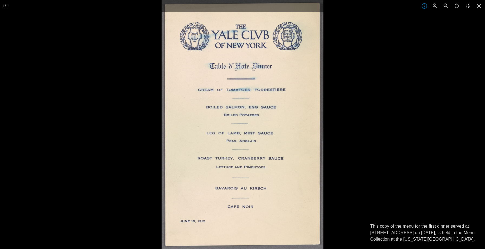
click div
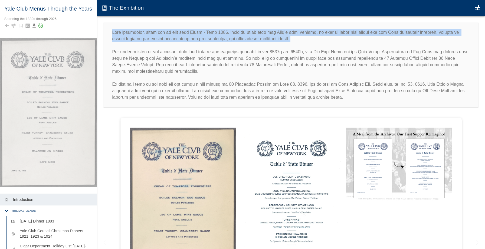
drag, startPoint x: 305, startPoint y: 40, endPoint x: 109, endPoint y: 30, distance: 196.8
click div
copy p "This exhibition, which was on view from April - July 2025, featured menus from …"
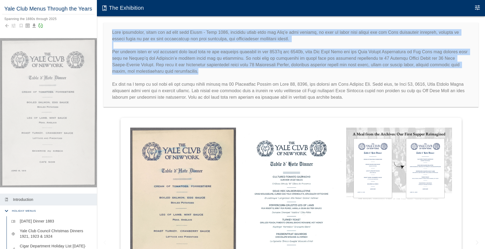
drag, startPoint x: 201, startPoint y: 72, endPoint x: 110, endPoint y: 31, distance: 99.4
click div
copy p "This exhibition, which was on view from April - July 2025, featured menus from …"
click icon "Back to collection"
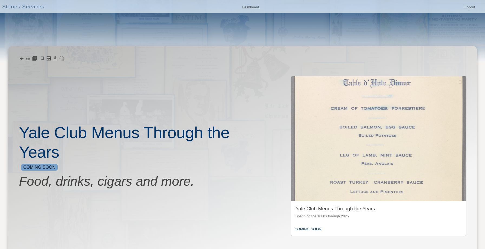
click h3 "Food, drinks, cigars and more."
click div "Yale Club Menus Through the Years Coming Soon Food, drinks, cigars and more. Ya…"
click icon "button"
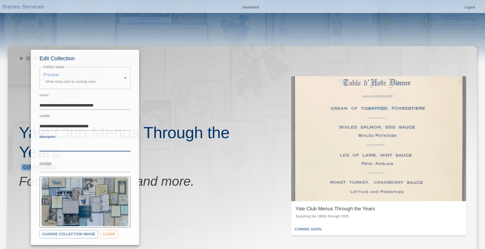
click textarea "description"
paste textarea "**********"
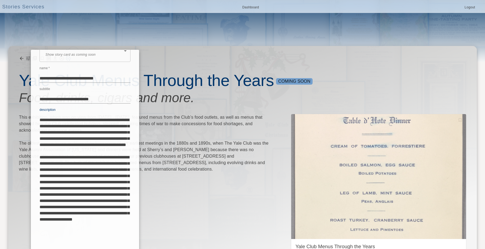
scroll to position [85, 0]
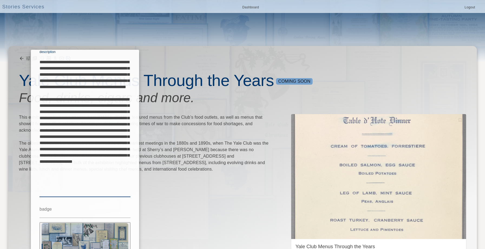
type textarea "**********"
click div
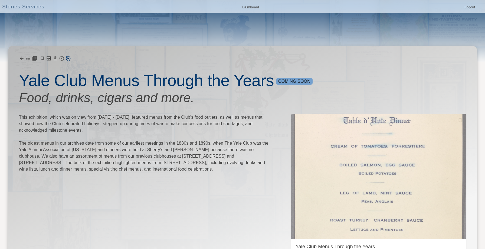
click icon "Save Collection"
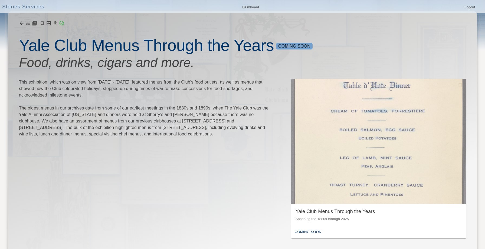
scroll to position [0, 0]
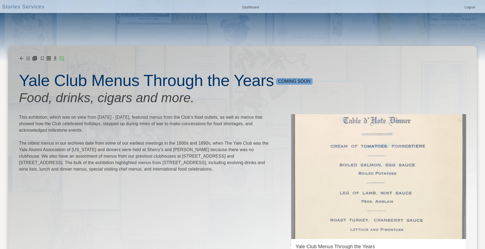
click icon "Add Story"
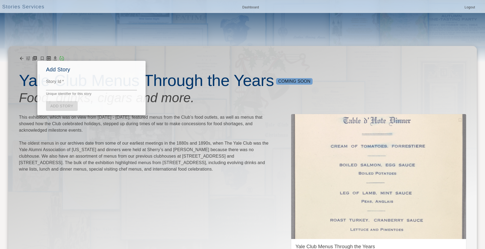
click textarea "Story Id   *"
type textarea "**********"
click link "Add Story"
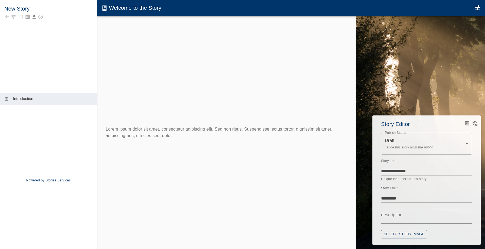
click div
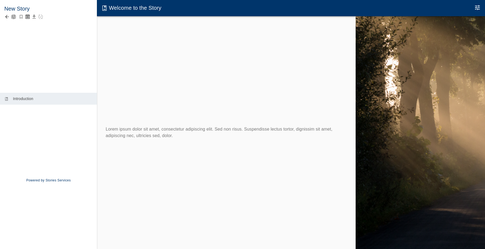
click icon "button"
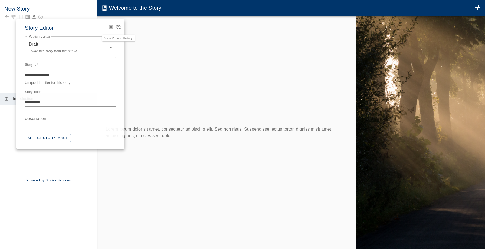
click icon "View Version History"
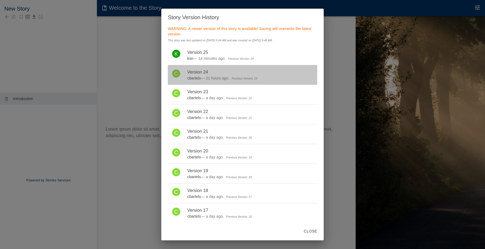
click span "Version 24"
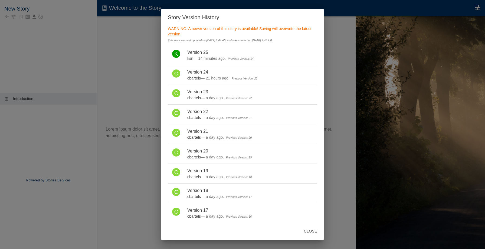
click div "Story Version History WARNING: A newer version of this story is available! Savi…"
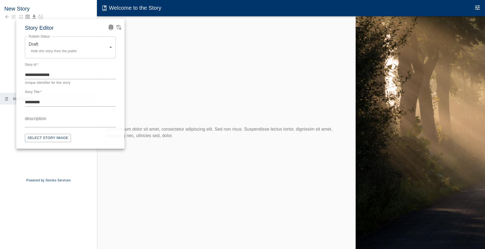
click icon "Advanced Code Editor"
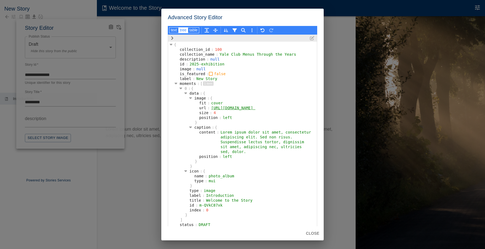
click div "Advanced Story Editor text tree table { collection_id : 100 collection_name : Y…"
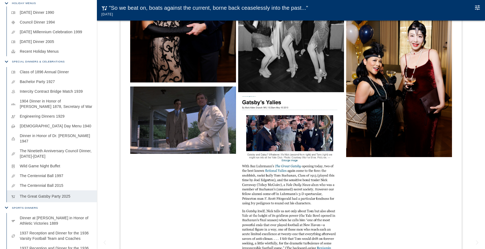
scroll to position [353, 0]
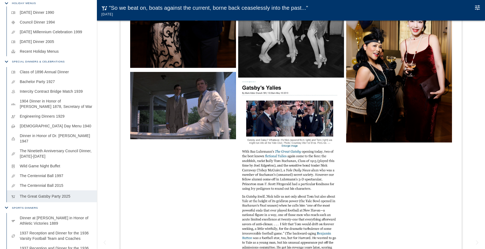
click at [438, 45] on img at bounding box center [399, 63] width 106 height 159
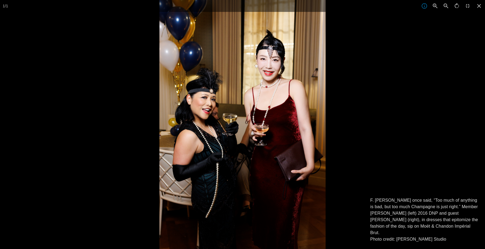
click at [438, 45] on div at bounding box center [401, 124] width 485 height 249
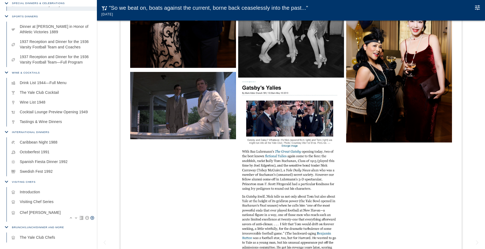
scroll to position [483, 0]
click at [42, 201] on p "Visiting Chef Series" at bounding box center [56, 203] width 73 height 5
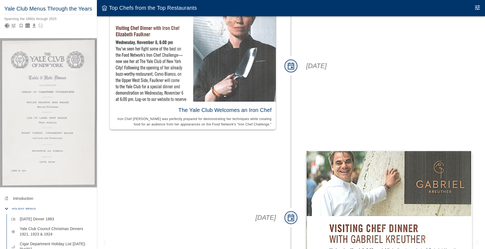
click at [6, 24] on icon "Back to collection" at bounding box center [6, 25] width 5 height 5
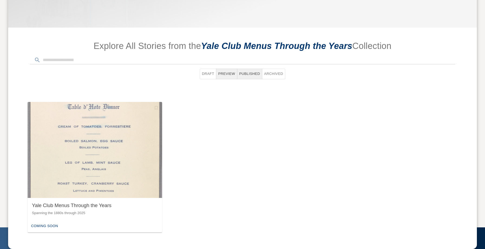
scroll to position [249, 0]
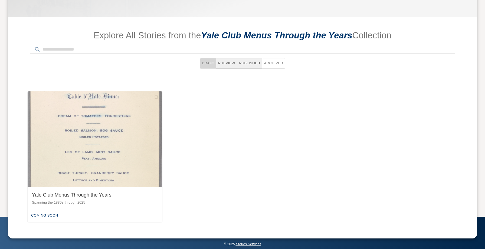
click at [211, 62] on button "Draft" at bounding box center [208, 63] width 17 height 11
click at [271, 68] on button "Archived" at bounding box center [273, 63] width 23 height 11
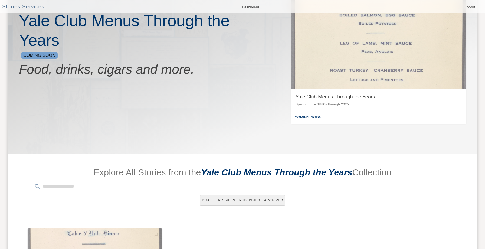
scroll to position [0, 0]
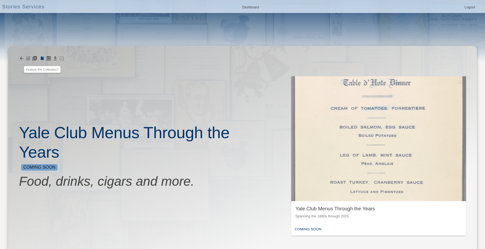
click at [24, 57] on icon at bounding box center [21, 58] width 5 height 5
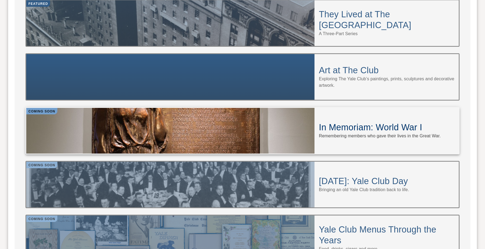
scroll to position [503, 0]
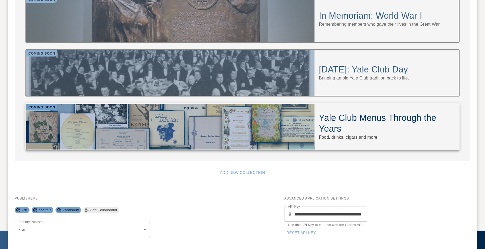
click at [354, 113] on h4 "Yale Club Menus Through the Years" at bounding box center [387, 124] width 136 height 22
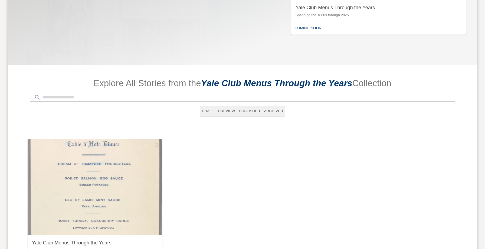
scroll to position [249, 0]
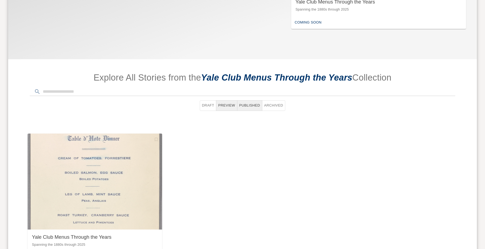
scroll to position [287, 0]
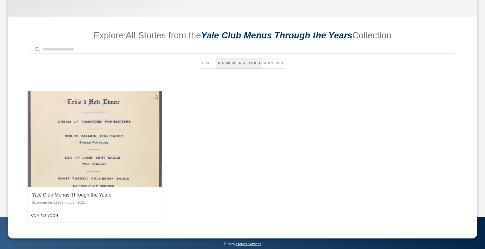
click at [135, 154] on img "button" at bounding box center [95, 139] width 135 height 96
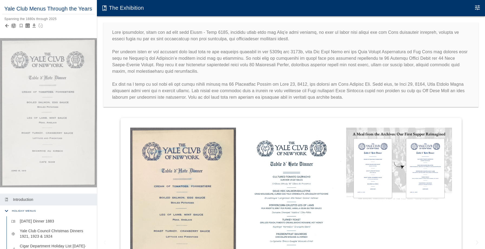
click at [13, 26] on icon "button" at bounding box center [13, 25] width 5 height 5
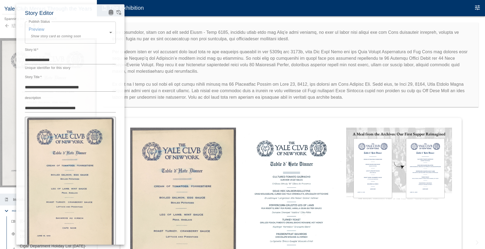
click at [111, 14] on icon "Advanced Code Editor" at bounding box center [110, 12] width 3 height 3
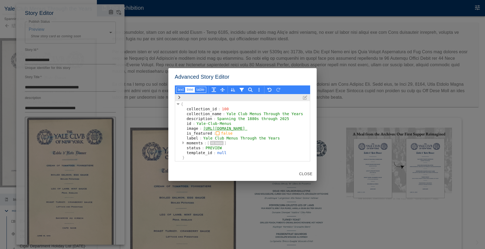
click at [182, 145] on icon "button" at bounding box center [183, 143] width 2 height 4
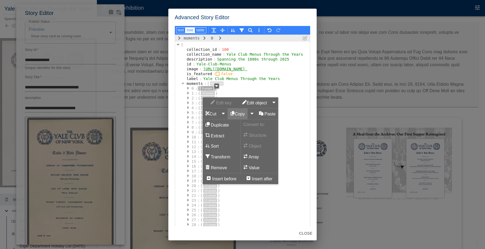
click at [232, 113] on button "Copy" at bounding box center [238, 114] width 20 height 11
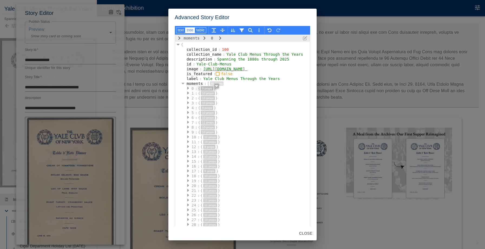
click at [152, 70] on div "Advanced Story Editor text tree table moments 0 { collection_id : 100 collectio…" at bounding box center [242, 124] width 485 height 249
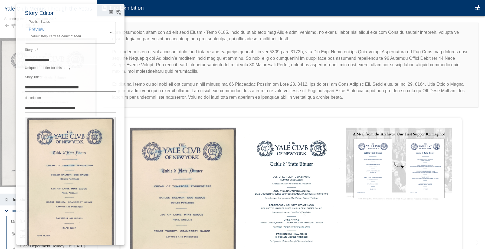
click at [152, 70] on div at bounding box center [242, 124] width 485 height 249
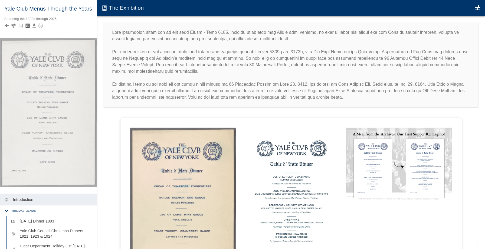
click at [13, 24] on icon "button" at bounding box center [13, 25] width 5 height 5
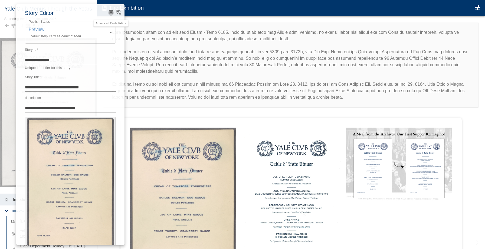
click at [111, 12] on icon "Advanced Code Editor" at bounding box center [110, 12] width 3 height 3
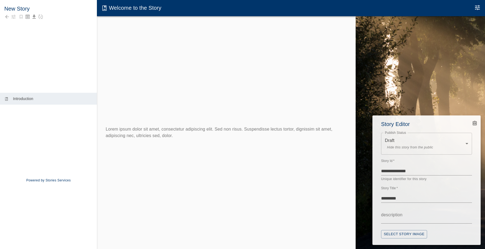
click at [15, 17] on div at bounding box center [242, 124] width 485 height 249
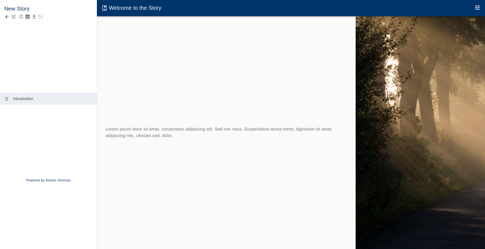
click at [15, 17] on icon "button" at bounding box center [14, 17] width 4 height 4
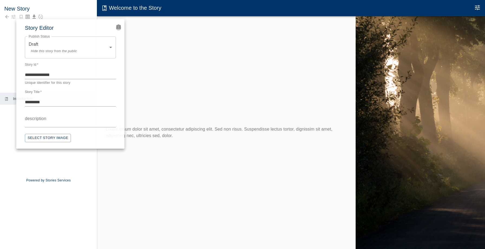
click at [118, 26] on icon "Advanced Code Editor" at bounding box center [118, 26] width 3 height 3
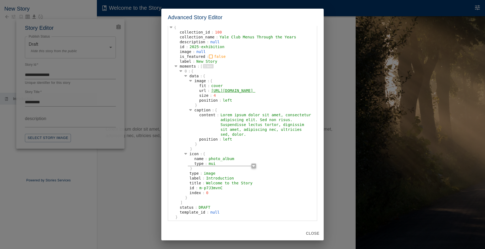
scroll to position [27, 0]
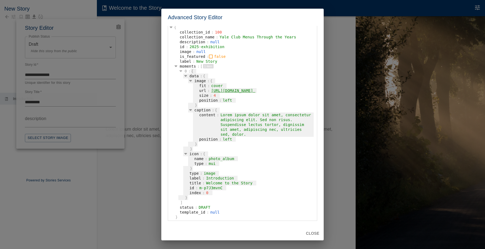
click at [180, 69] on icon "button" at bounding box center [180, 71] width 3 height 4
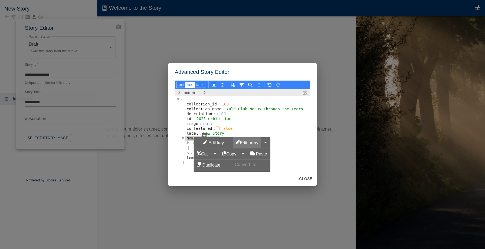
click at [246, 142] on button "Edit array" at bounding box center [247, 143] width 28 height 11
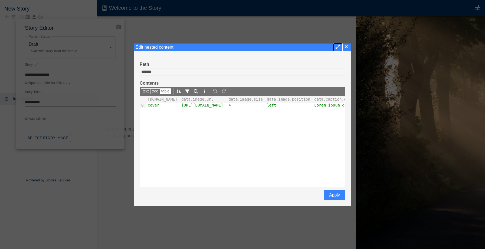
click at [185, 117] on div "[DOMAIN_NAME] data.image.url data.image.size data.image.position data.caption.c…" at bounding box center [243, 142] width 206 height 92
click at [149, 91] on button "text" at bounding box center [145, 92] width 9 height 6
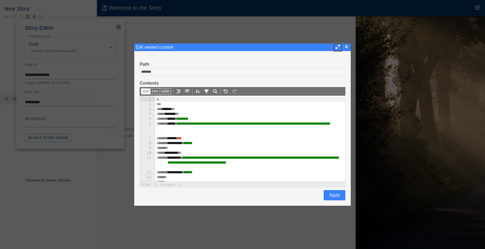
click at [160, 102] on div "*" at bounding box center [250, 99] width 190 height 5
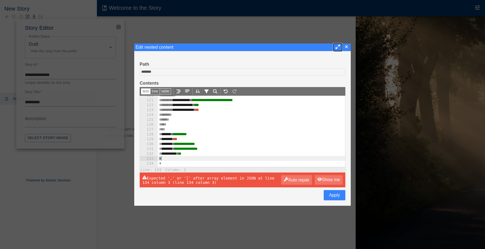
scroll to position [722, 0]
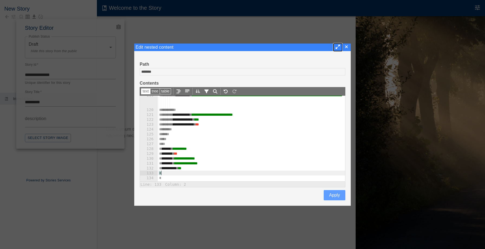
click at [332, 194] on button "Apply" at bounding box center [335, 195] width 22 height 10
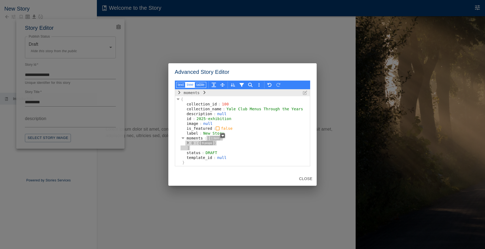
click at [310, 178] on button "Close" at bounding box center [306, 179] width 18 height 10
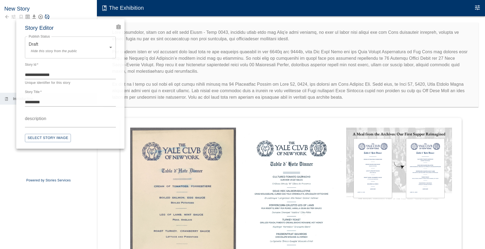
click at [90, 215] on div at bounding box center [242, 124] width 485 height 249
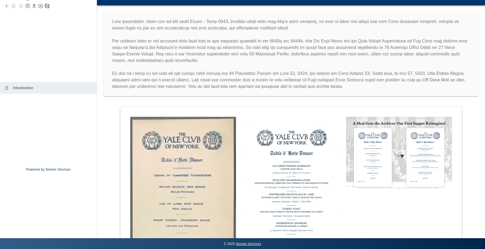
scroll to position [0, 0]
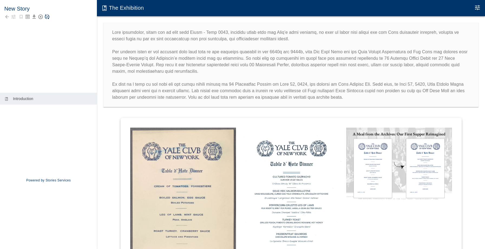
click at [431, 136] on img at bounding box center [399, 165] width 106 height 74
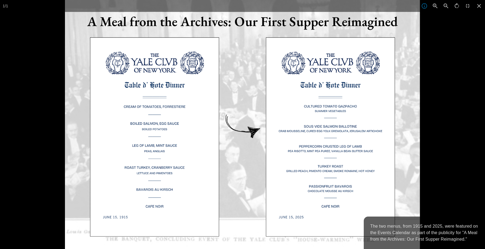
click at [426, 136] on div at bounding box center [307, 124] width 485 height 249
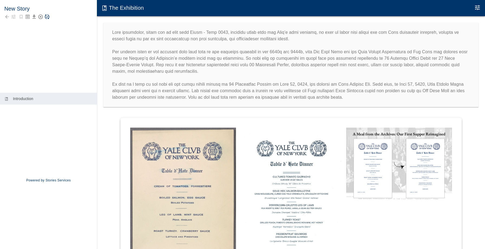
click at [27, 9] on h6 "New Story" at bounding box center [48, 8] width 88 height 9
type textarea "**********"
click at [29, 38] on div "**********" at bounding box center [48, 45] width 97 height 90
click at [27, 9] on h6 "New Story" at bounding box center [48, 8] width 88 height 9
click at [31, 37] on div "New Story" at bounding box center [48, 44] width 97 height 89
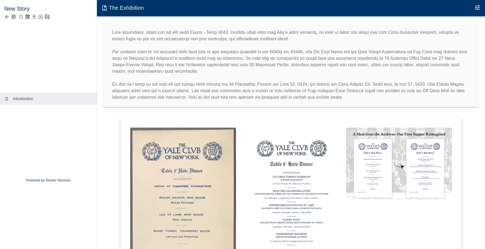
click at [14, 17] on icon "button" at bounding box center [14, 17] width 4 height 4
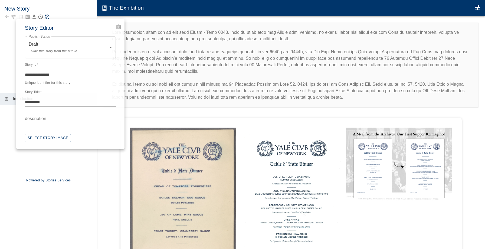
click at [117, 28] on icon "Advanced Code Editor" at bounding box center [119, 27] width 4 height 5
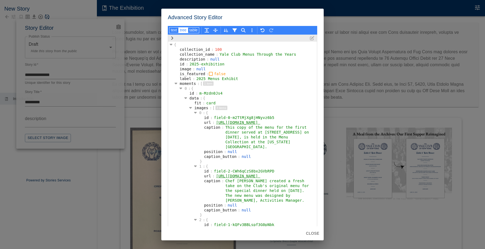
click at [80, 205] on div "Advanced Story Editor text tree table { collection_id : 100 collection_name : Y…" at bounding box center [242, 124] width 485 height 249
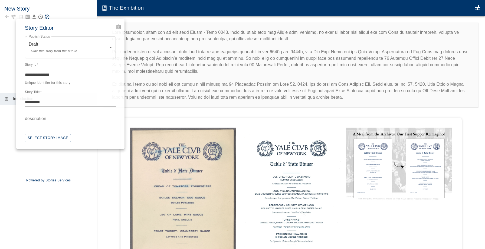
click at [8, 36] on div at bounding box center [242, 124] width 485 height 249
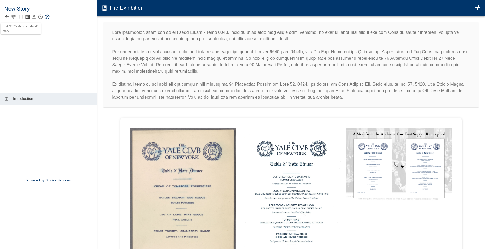
click at [14, 18] on icon "button" at bounding box center [14, 17] width 4 height 4
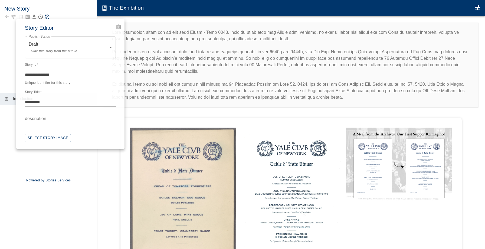
click at [64, 53] on body "**********" at bounding box center [242, 130] width 485 height 260
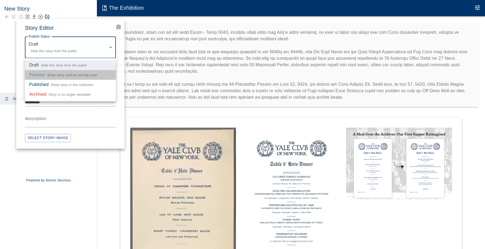
click at [65, 78] on span "Show story card as coming soon" at bounding box center [72, 75] width 50 height 5
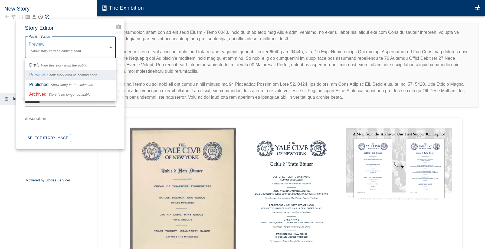
click at [64, 58] on body "**********" at bounding box center [242, 130] width 485 height 260
click at [69, 83] on span "Show story in the collection" at bounding box center [72, 85] width 42 height 5
click at [69, 40] on body "**********" at bounding box center [242, 130] width 485 height 260
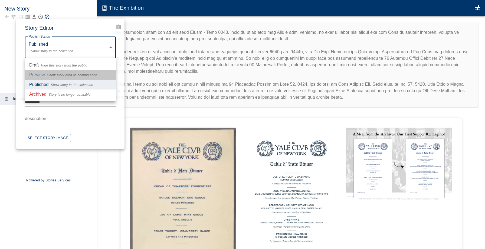
click at [66, 73] on span "Show story card as coming soon" at bounding box center [72, 75] width 50 height 5
type input "*******"
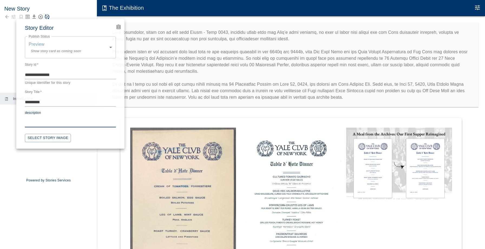
click at [50, 122] on textarea "description" at bounding box center [70, 123] width 91 height 6
click at [59, 139] on button "Select Story Image" at bounding box center [48, 138] width 46 height 8
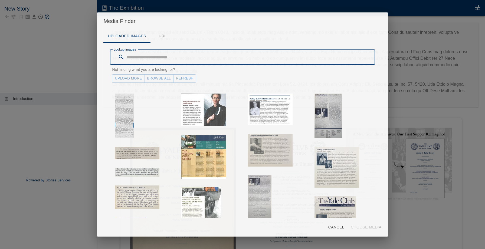
click at [145, 54] on input "Lookup images" at bounding box center [251, 57] width 248 height 15
type input "*"
type input "****"
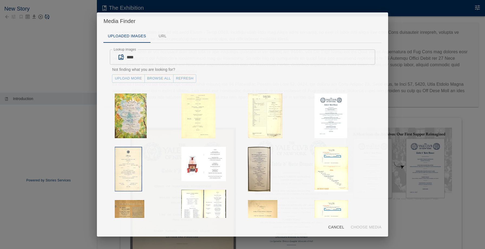
click at [409, 109] on div "Media Finder Uploaded Images URL Lookup images **** Lookup images Not finding w…" at bounding box center [242, 124] width 485 height 249
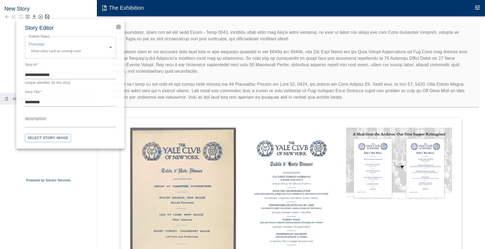
click at [215, 165] on div at bounding box center [242, 124] width 485 height 249
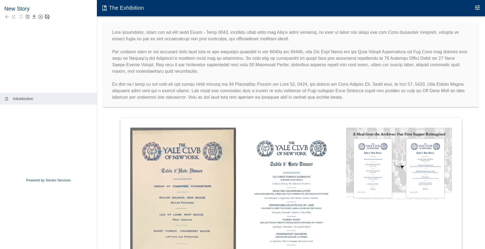
click at [390, 162] on img at bounding box center [399, 165] width 106 height 74
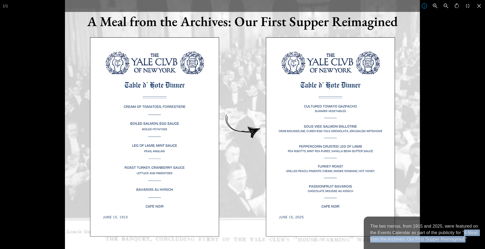
drag, startPoint x: 466, startPoint y: 240, endPoint x: 464, endPoint y: 233, distance: 7.6
click at [464, 233] on p "The two menus, from 1915 and 2025, were featured on the Events Calendar as part…" at bounding box center [424, 232] width 108 height 19
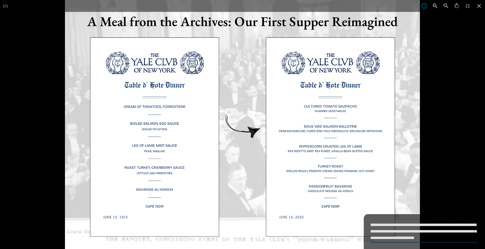
drag, startPoint x: 464, startPoint y: 233, endPoint x: 465, endPoint y: 240, distance: 7.2
click at [465, 240] on textarea "**********" at bounding box center [424, 231] width 108 height 19
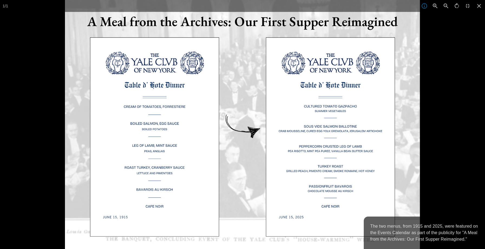
click at [448, 159] on div at bounding box center [307, 124] width 485 height 249
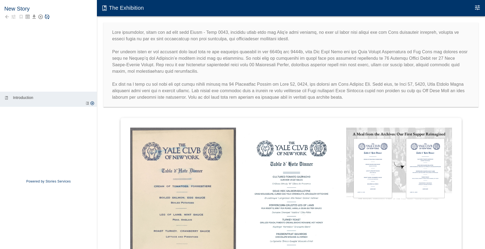
click at [27, 96] on p "Introduction" at bounding box center [53, 97] width 80 height 5
type textarea "**********"
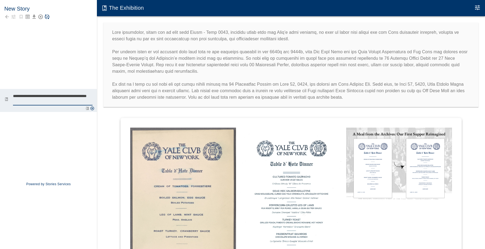
click at [134, 8] on h6 "The Exhibition" at bounding box center [126, 7] width 35 height 5
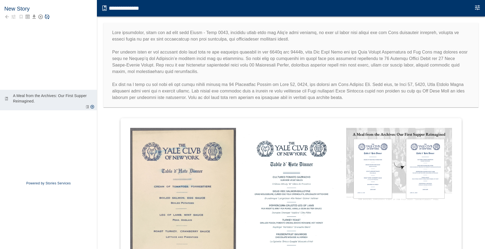
click at [134, 8] on input "**********" at bounding box center [124, 8] width 30 height 8
type input "**********"
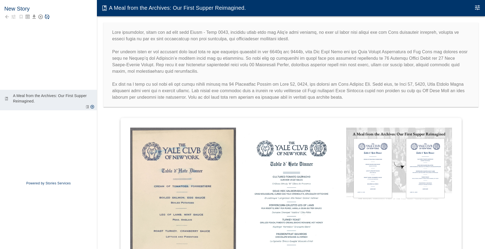
click at [113, 141] on div at bounding box center [291, 207] width 388 height 187
click at [376, 143] on img at bounding box center [399, 165] width 106 height 74
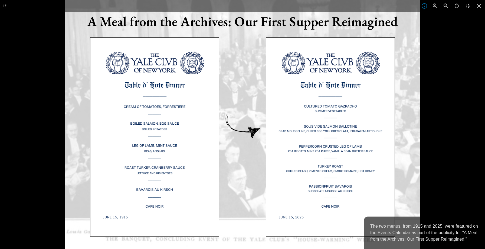
click at [303, 106] on img at bounding box center [242, 124] width 355 height 249
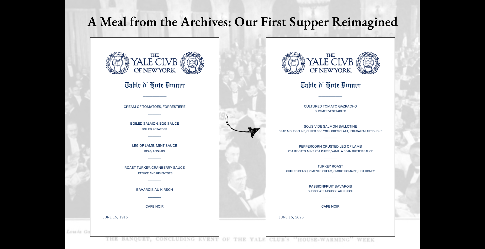
click at [448, 61] on div at bounding box center [307, 124] width 485 height 249
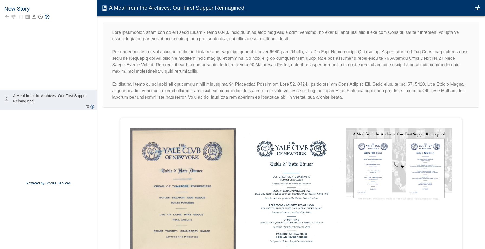
click at [481, 6] on button "Edit Moment" at bounding box center [477, 7] width 11 height 11
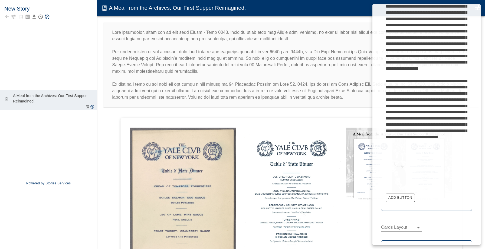
scroll to position [357, 0]
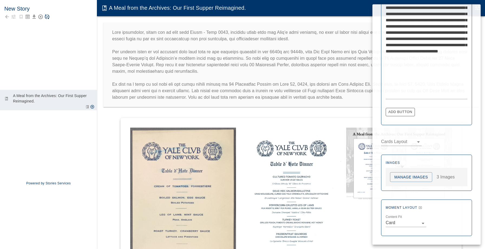
click at [418, 178] on button "Manage Images" at bounding box center [411, 177] width 42 height 10
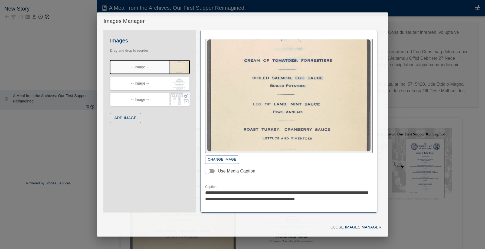
click at [186, 94] on icon "button" at bounding box center [186, 96] width 5 height 5
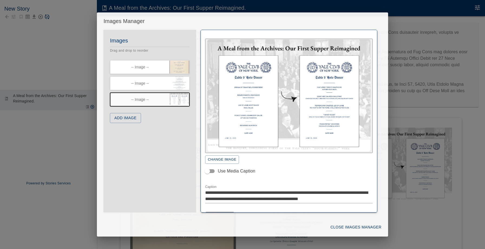
click at [304, 138] on img "button" at bounding box center [288, 96] width 163 height 112
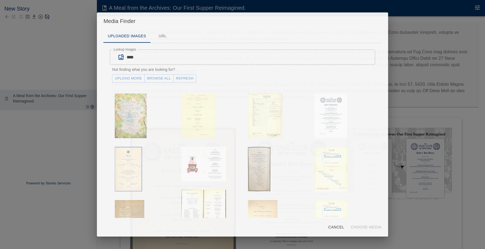
click at [142, 54] on input "****" at bounding box center [251, 57] width 248 height 15
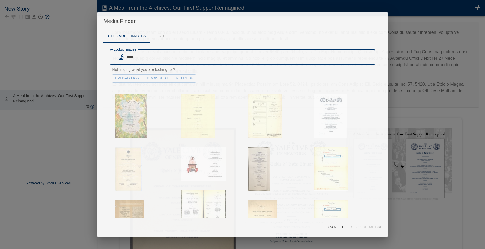
click at [142, 54] on input "****" at bounding box center [251, 57] width 248 height 15
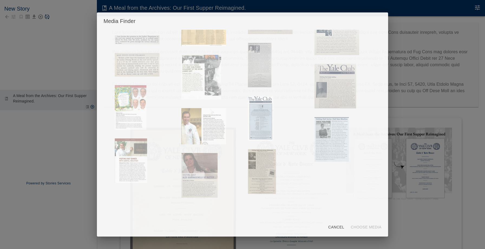
scroll to position [0, 0]
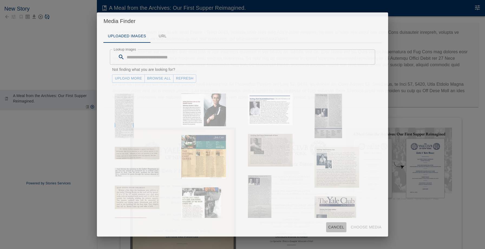
click at [332, 227] on button "Cancel" at bounding box center [336, 228] width 20 height 10
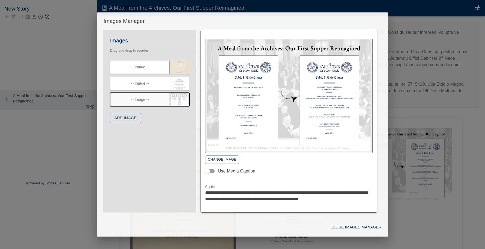
click at [309, 102] on img "button" at bounding box center [288, 96] width 163 height 112
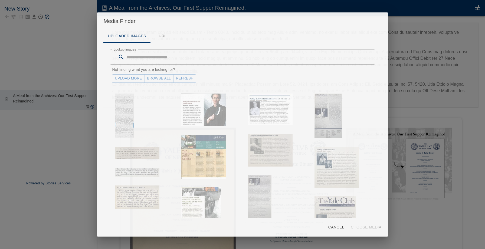
click at [158, 60] on input "Lookup images" at bounding box center [251, 57] width 248 height 15
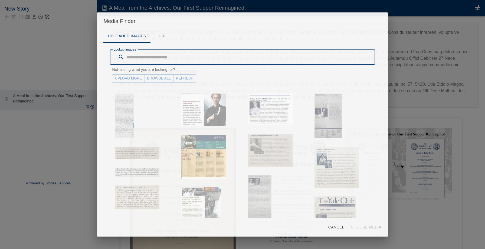
click at [157, 60] on input "Lookup images" at bounding box center [251, 57] width 248 height 15
click at [145, 68] on p "Not finding what you are looking for?" at bounding box center [242, 69] width 261 height 5
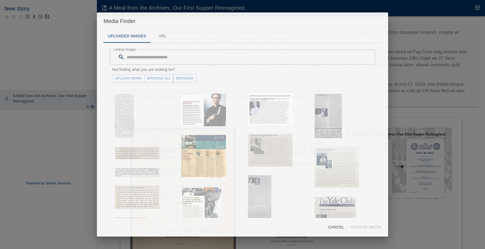
click at [160, 76] on link "Browse All" at bounding box center [159, 78] width 29 height 8
click at [416, 96] on div "Media Finder Uploaded Images URL Lookup images Lookup images Not finding what y…" at bounding box center [242, 124] width 485 height 249
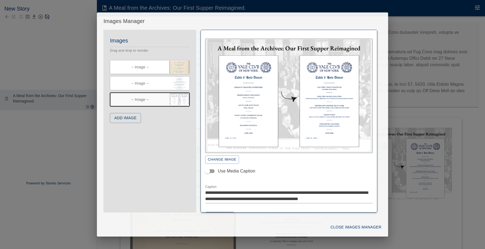
click at [395, 112] on div "**********" at bounding box center [242, 124] width 485 height 249
click at [47, 51] on div "**********" at bounding box center [242, 124] width 485 height 249
click at [352, 230] on button "Close Images Manager" at bounding box center [355, 228] width 55 height 10
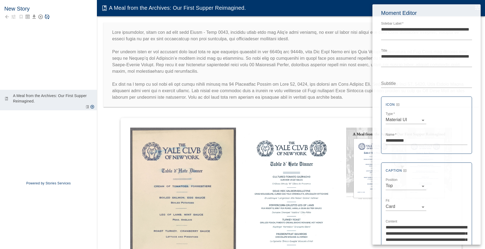
click at [10, 16] on div at bounding box center [242, 124] width 485 height 249
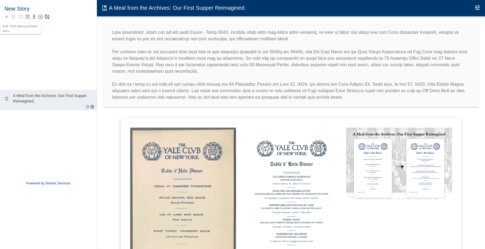
click at [13, 17] on icon "button" at bounding box center [13, 16] width 5 height 5
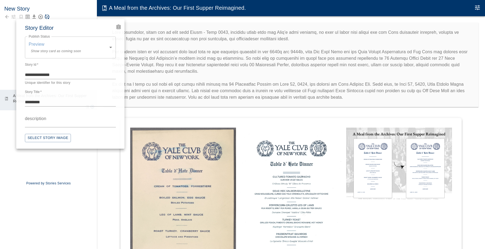
click at [119, 27] on icon "Advanced Code Editor" at bounding box center [118, 26] width 3 height 3
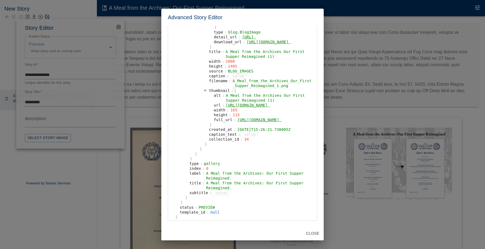
scroll to position [948, 0]
click at [97, 68] on div "Advanced Story Editor text tree table { collection_id : 100 collection_name : Y…" at bounding box center [242, 124] width 485 height 249
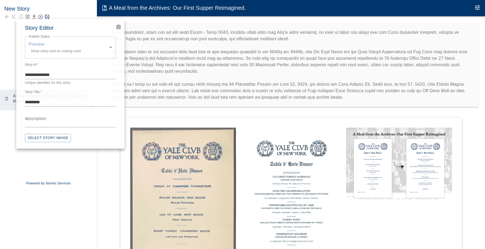
click at [12, 17] on div at bounding box center [242, 124] width 485 height 249
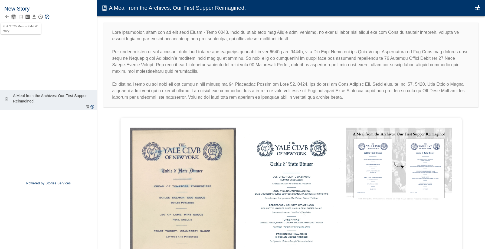
click at [14, 16] on icon "button" at bounding box center [13, 16] width 5 height 5
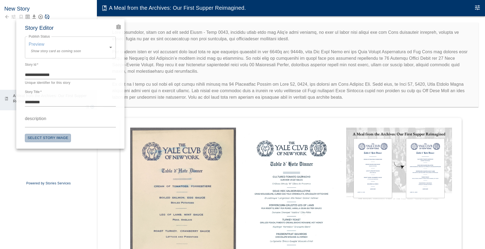
click at [41, 137] on button "Select Story Image" at bounding box center [48, 138] width 46 height 8
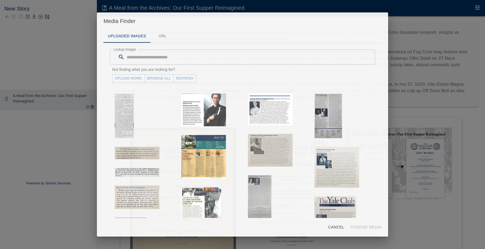
click at [150, 57] on input "Lookup images" at bounding box center [251, 57] width 248 height 15
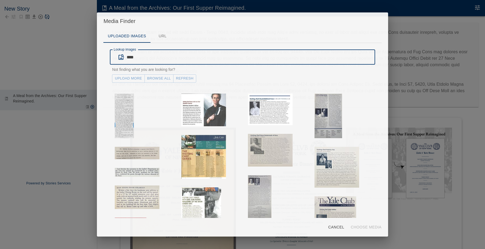
type input "****"
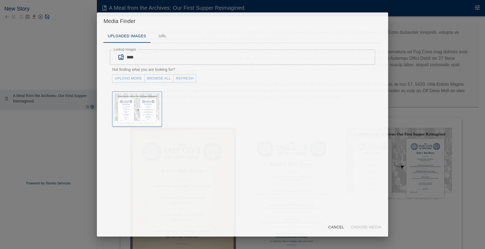
click at [133, 120] on img "button" at bounding box center [137, 109] width 45 height 31
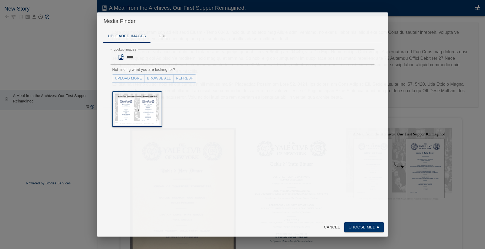
click at [367, 225] on button "Choose Media" at bounding box center [364, 228] width 40 height 10
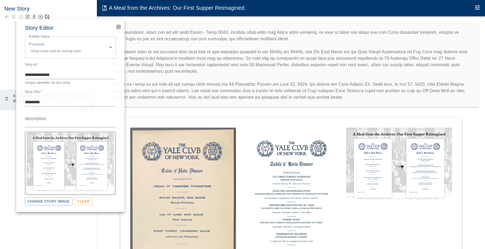
click at [144, 14] on div at bounding box center [242, 124] width 485 height 249
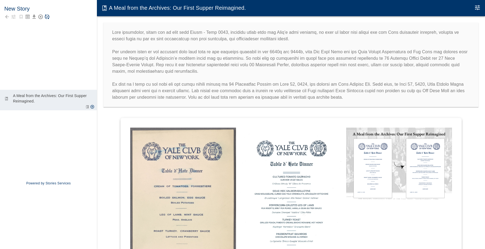
click at [48, 17] on icon "Save Story" at bounding box center [46, 16] width 5 height 5
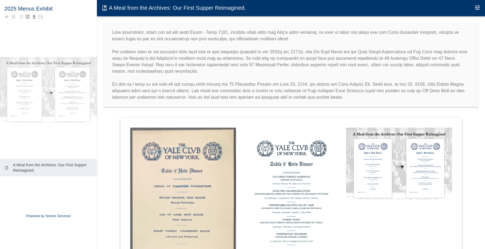
click at [48, 9] on h6 "2025 Menus Exhibit" at bounding box center [48, 8] width 88 height 9
click at [55, 11] on textarea "**********" at bounding box center [48, 9] width 88 height 9
type textarea "**********"
click at [36, 38] on div "2025 Menus Exhi" at bounding box center [48, 26] width 97 height 53
click at [15, 17] on icon "button" at bounding box center [14, 17] width 4 height 4
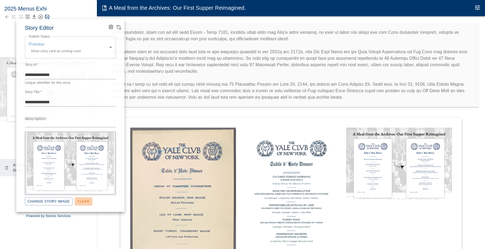
click at [81, 202] on button "Clear" at bounding box center [84, 202] width 18 height 8
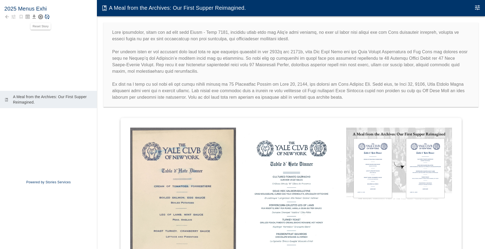
click at [40, 18] on icon "Reset Story" at bounding box center [40, 16] width 5 height 5
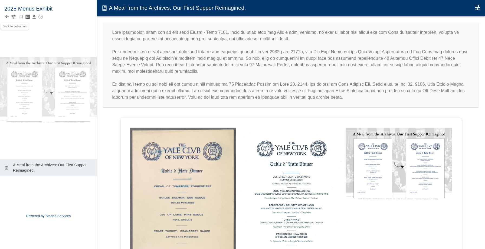
click at [7, 15] on icon "Back to collection" at bounding box center [7, 17] width 4 height 4
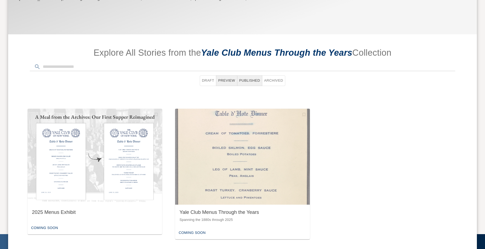
scroll to position [169, 0]
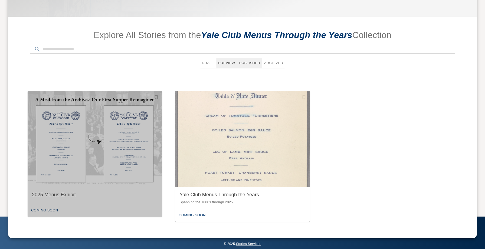
click at [113, 127] on img "button" at bounding box center [95, 139] width 135 height 96
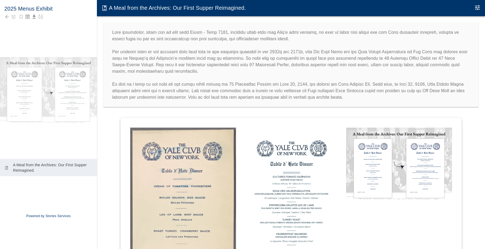
click at [222, 33] on p at bounding box center [291, 64] width 358 height 71
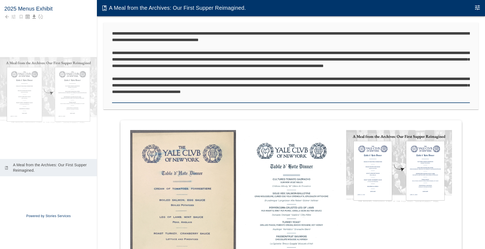
drag, startPoint x: 222, startPoint y: 33, endPoint x: 165, endPoint y: 35, distance: 56.3
click at [165, 35] on textarea at bounding box center [291, 65] width 358 height 71
click at [45, 26] on div "2025 Menus Exhibit" at bounding box center [48, 26] width 97 height 53
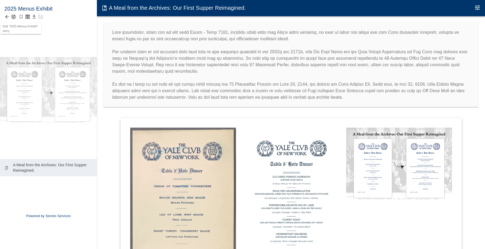
click at [12, 16] on icon "button" at bounding box center [13, 16] width 5 height 5
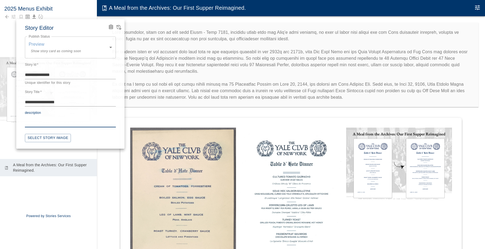
click at [52, 124] on textarea "description" at bounding box center [70, 123] width 91 height 6
type textarea "*"
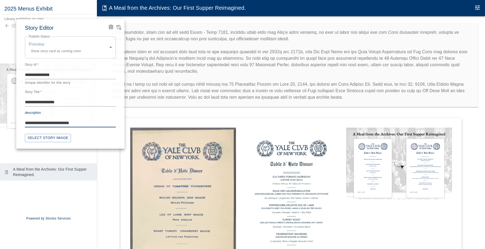
paste textarea "**********"
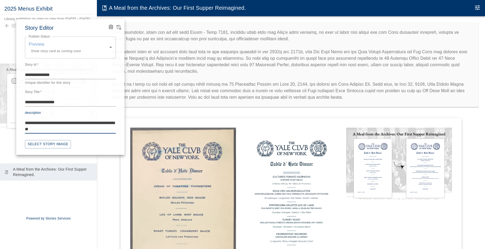
drag, startPoint x: 78, startPoint y: 124, endPoint x: 70, endPoint y: 124, distance: 8.4
click at [70, 124] on textarea "**********" at bounding box center [70, 126] width 91 height 12
type textarea "**********"
click at [76, 205] on div at bounding box center [242, 124] width 485 height 249
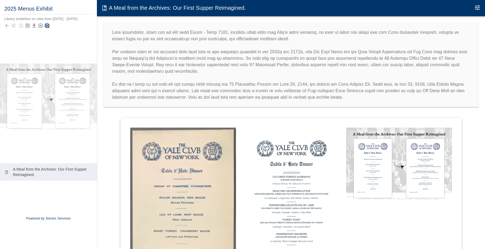
click at [47, 24] on icon "Save Story" at bounding box center [46, 25] width 5 height 5
click at [16, 26] on div at bounding box center [17, 25] width 27 height 5
click at [14, 26] on icon "button" at bounding box center [13, 25] width 5 height 5
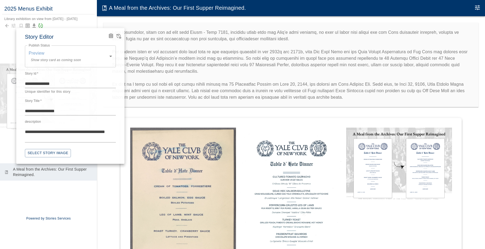
click at [119, 36] on icon "View Version History" at bounding box center [119, 36] width 5 height 5
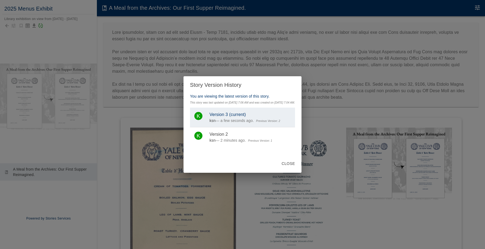
click at [76, 208] on div "Story Version History You are viewing the latest version of this story. This st…" at bounding box center [242, 124] width 485 height 249
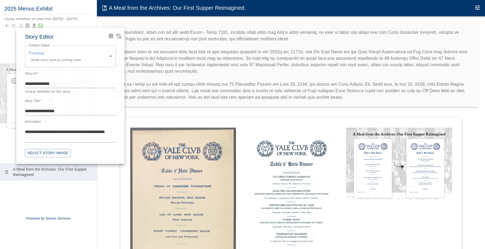
click at [7, 44] on div at bounding box center [242, 124] width 485 height 249
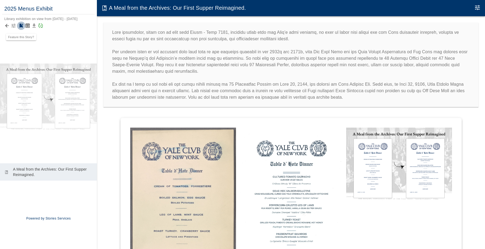
click at [23, 26] on icon "Feature this Story?" at bounding box center [20, 25] width 5 height 5
click at [7, 26] on icon "Back to collection" at bounding box center [6, 25] width 5 height 5
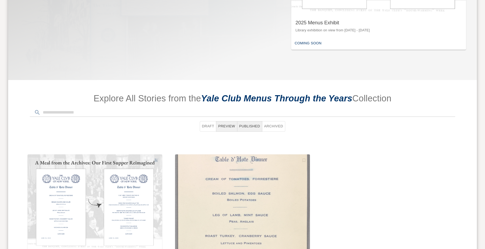
scroll to position [243, 0]
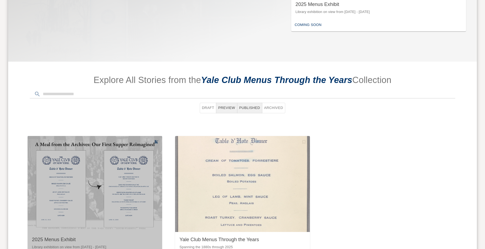
click at [126, 173] on img "button" at bounding box center [95, 184] width 135 height 96
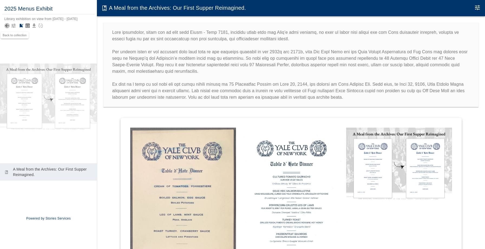
click at [6, 26] on icon "Back to collection" at bounding box center [6, 25] width 5 height 5
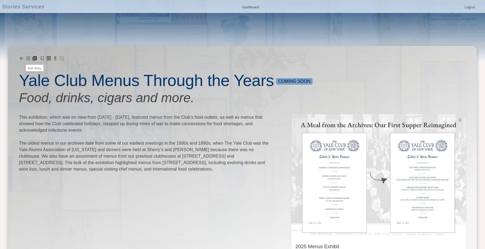
click at [34, 58] on icon "Add Story" at bounding box center [34, 58] width 5 height 5
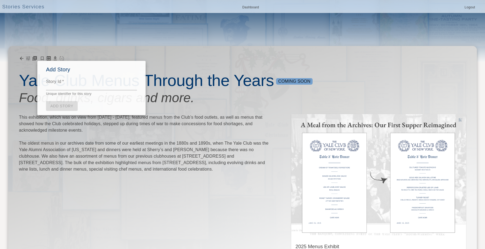
click at [73, 83] on textarea "Story Id   *" at bounding box center [91, 86] width 91 height 6
type textarea "**********"
click at [53, 103] on link "Add Story" at bounding box center [62, 106] width 32 height 10
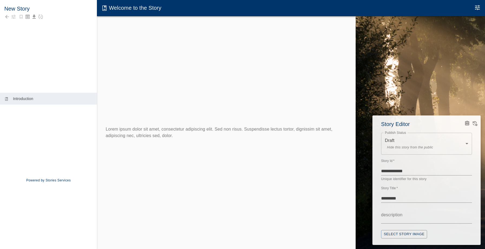
click at [35, 8] on div at bounding box center [242, 124] width 485 height 249
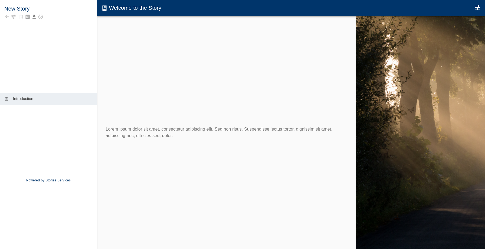
click at [31, 9] on h6 "New Story" at bounding box center [48, 8] width 88 height 9
type textarea "**********"
click at [24, 42] on div "Holiday Menus" at bounding box center [48, 44] width 97 height 89
click at [15, 14] on icon "button" at bounding box center [13, 16] width 5 height 5
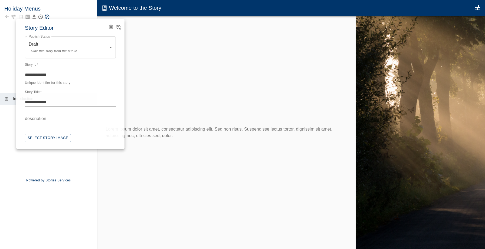
click at [67, 59] on div "Publish Status Draft Hide this story from the public ***** Publish Status" at bounding box center [70, 47] width 91 height 31
click at [67, 50] on body "**********" at bounding box center [242, 130] width 485 height 260
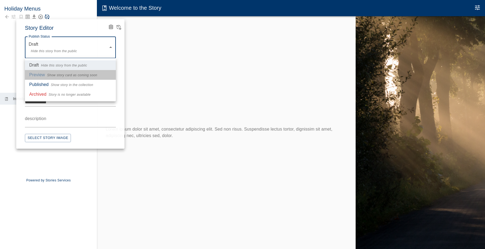
click at [64, 71] on li "Preview Show story card as coming soon" at bounding box center [70, 75] width 91 height 10
type input "*******"
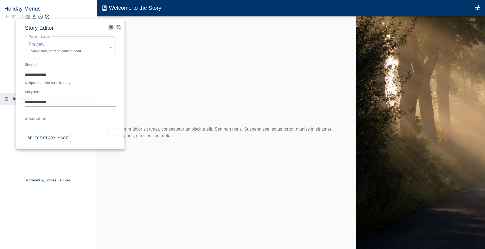
click at [112, 26] on icon "Advanced Code Editor" at bounding box center [110, 26] width 3 height 3
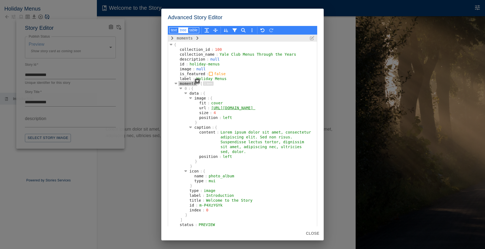
click at [185, 83] on div "moments" at bounding box center [187, 83] width 19 height 5
click at [198, 82] on icon "button" at bounding box center [197, 81] width 3 height 4
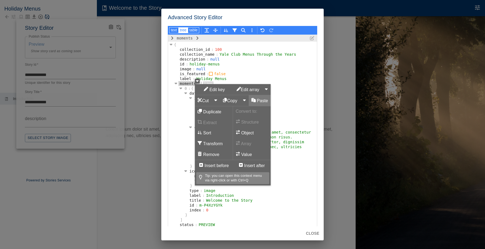
click at [265, 101] on button "Paste" at bounding box center [260, 100] width 22 height 11
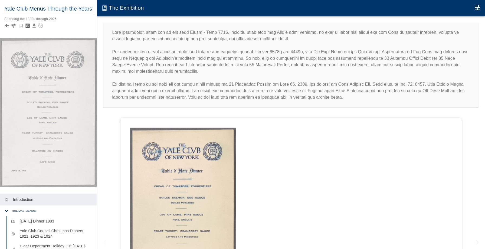
click at [13, 26] on icon "button" at bounding box center [13, 25] width 5 height 5
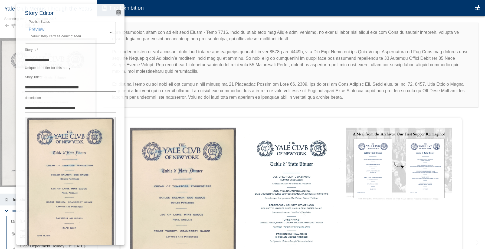
click at [118, 12] on icon "Advanced Code Editor" at bounding box center [118, 12] width 3 height 3
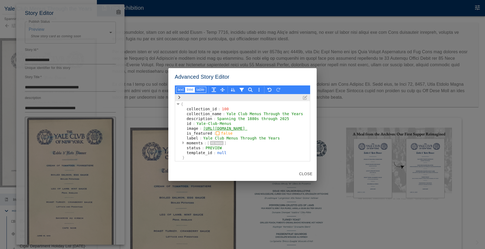
click at [182, 145] on icon "button" at bounding box center [183, 143] width 2 height 4
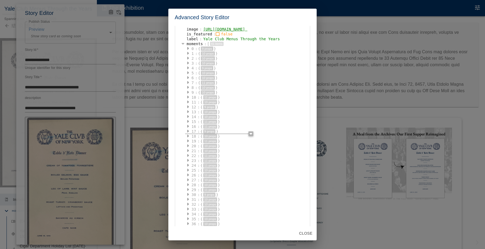
scroll to position [41, 0]
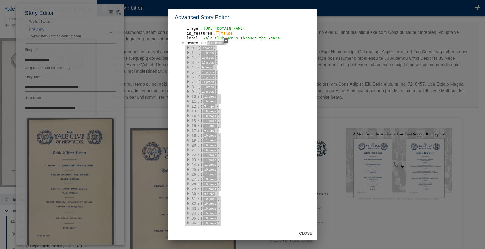
click at [207, 45] on div "[" at bounding box center [209, 43] width 4 height 5
click at [225, 42] on icon "button" at bounding box center [226, 40] width 3 height 4
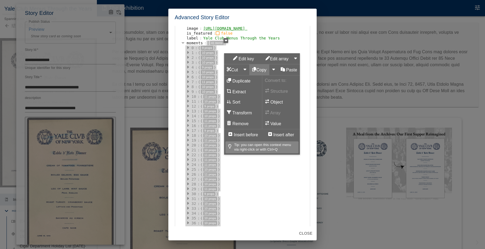
click at [252, 67] on button "Copy" at bounding box center [259, 69] width 20 height 11
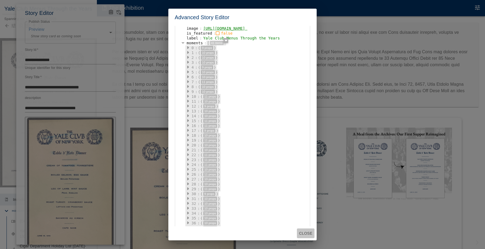
click at [315, 232] on button "Close" at bounding box center [306, 234] width 18 height 10
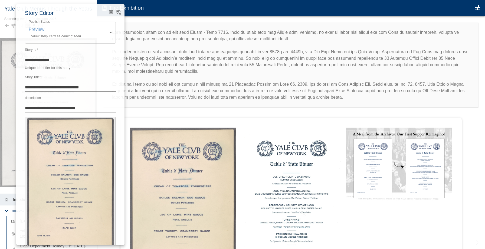
click at [137, 17] on div at bounding box center [242, 124] width 485 height 249
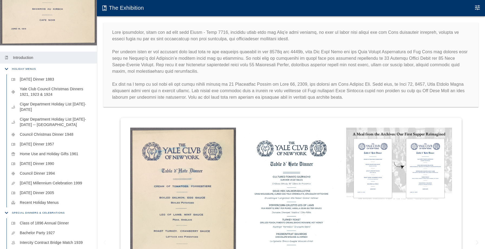
scroll to position [177, 0]
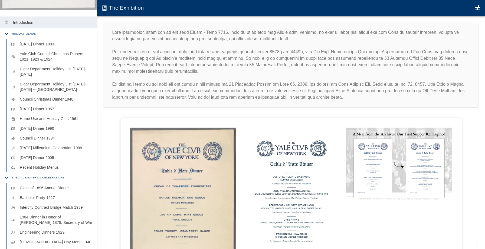
click at [7, 37] on icon "button" at bounding box center [7, 34] width 8 height 8
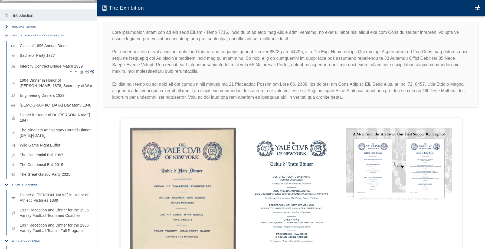
scroll to position [181, 0]
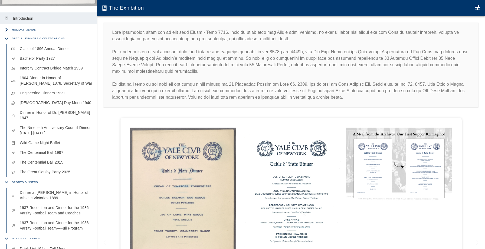
click at [7, 35] on icon "button" at bounding box center [7, 38] width 8 height 8
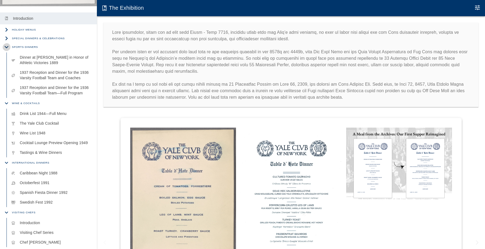
click at [6, 45] on icon "button" at bounding box center [7, 47] width 8 height 8
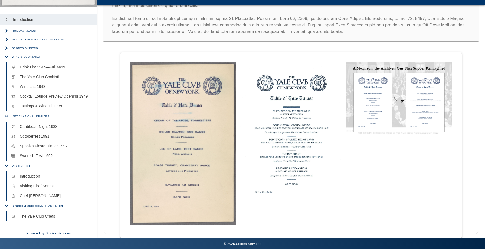
scroll to position [0, 0]
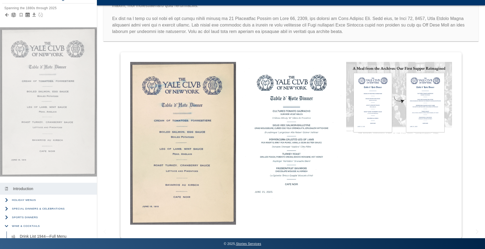
click at [13, 16] on icon "button" at bounding box center [13, 14] width 5 height 5
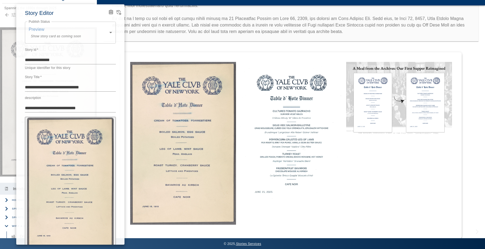
click at [111, 13] on icon "Advanced Code Editor" at bounding box center [110, 12] width 3 height 3
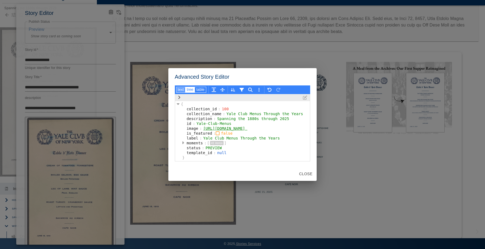
click at [176, 87] on button "text" at bounding box center [180, 90] width 9 height 6
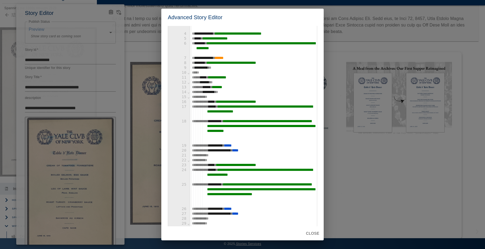
scroll to position [25, 0]
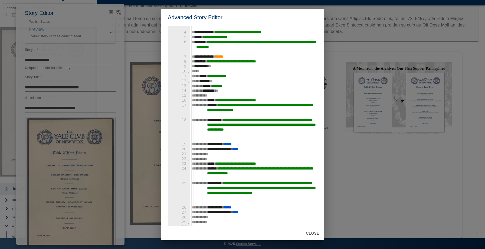
click at [223, 65] on div "********* ***" at bounding box center [253, 66] width 127 height 5
click at [211, 65] on span "*" at bounding box center [211, 66] width 0 height 4
click at [223, 65] on div "********* ***" at bounding box center [253, 66] width 127 height 5
click at [194, 63] on div "**********" at bounding box center [253, 61] width 127 height 5
click at [222, 66] on div "********* * *" at bounding box center [253, 66] width 127 height 5
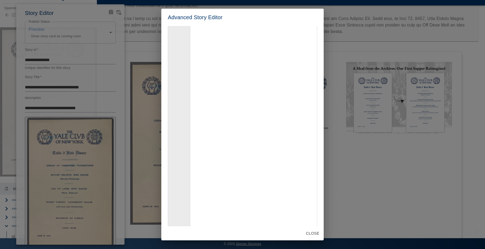
scroll to position [0, 0]
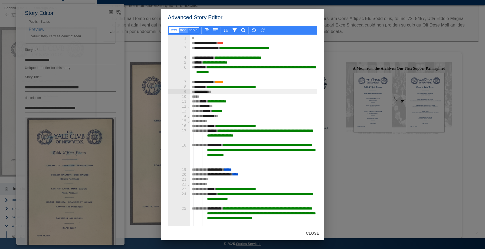
click at [188, 31] on button "tree" at bounding box center [193, 30] width 11 height 6
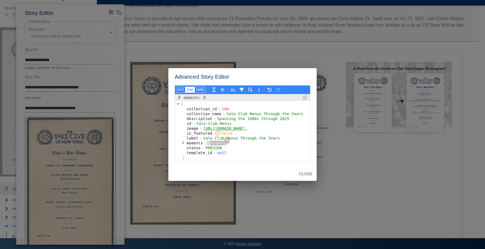
click at [207, 146] on div "[" at bounding box center [209, 143] width 4 height 5
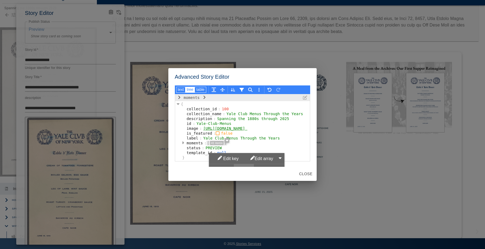
click at [236, 164] on button "Copy" at bounding box center [244, 169] width 20 height 11
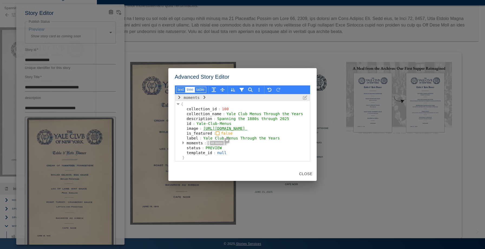
click at [155, 94] on div "Advanced Story Editor text tree table moments { collection_id : 100 collection_…" at bounding box center [242, 124] width 485 height 249
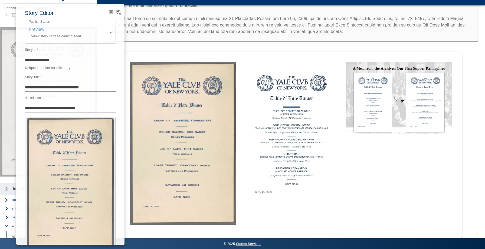
click at [128, 143] on div at bounding box center [242, 124] width 485 height 249
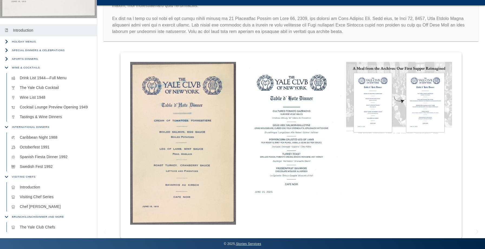
scroll to position [169, 0]
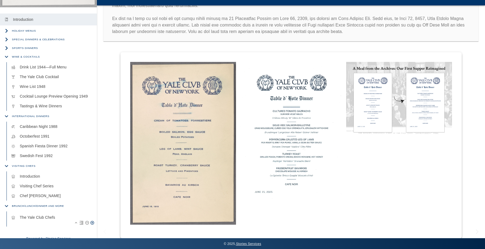
click at [41, 215] on p "The Yale Club Chefs" at bounding box center [56, 217] width 73 height 5
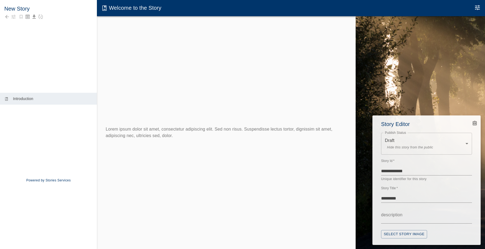
click at [22, 30] on div at bounding box center [242, 124] width 485 height 249
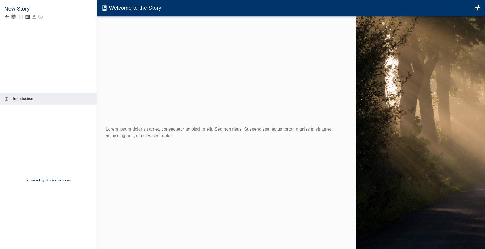
click at [14, 17] on icon "button" at bounding box center [13, 16] width 5 height 5
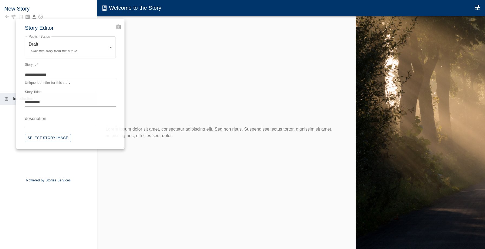
click at [117, 27] on icon "Advanced Code Editor" at bounding box center [118, 26] width 3 height 3
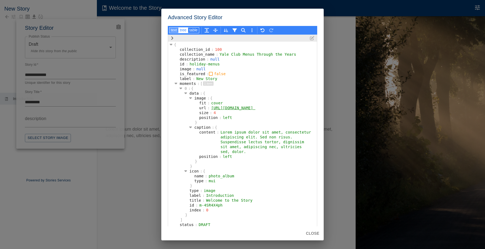
click at [176, 31] on button "text" at bounding box center [173, 30] width 9 height 6
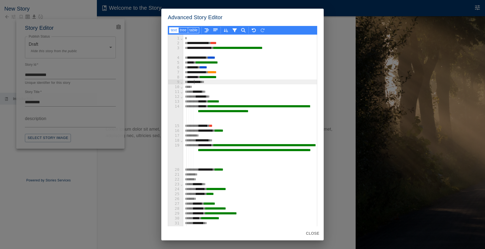
click at [195, 84] on div "********* ***" at bounding box center [250, 82] width 134 height 5
click at [216, 83] on div "********* ***" at bounding box center [250, 82] width 134 height 5
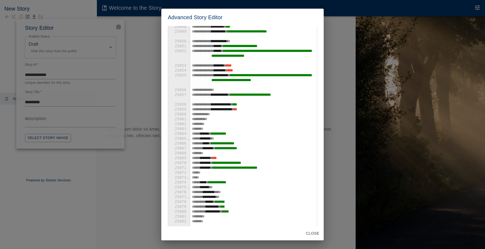
scroll to position [178970, 0]
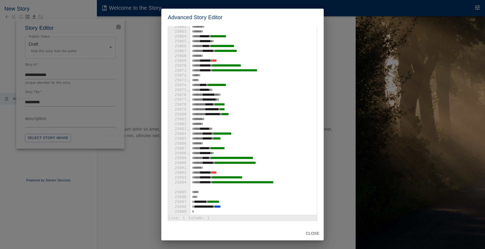
click at [200, 197] on div "**" at bounding box center [253, 197] width 127 height 5
click at [311, 233] on button "Close" at bounding box center [313, 234] width 18 height 10
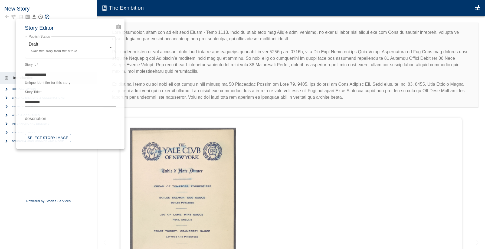
click at [35, 181] on div at bounding box center [242, 124] width 485 height 249
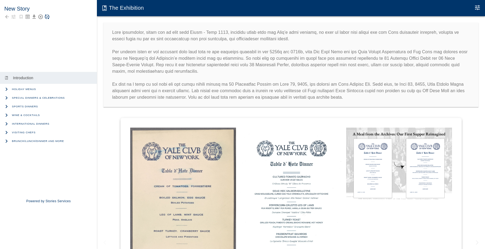
click at [34, 177] on div at bounding box center [242, 124] width 485 height 249
click at [6, 96] on icon "button" at bounding box center [7, 98] width 8 height 8
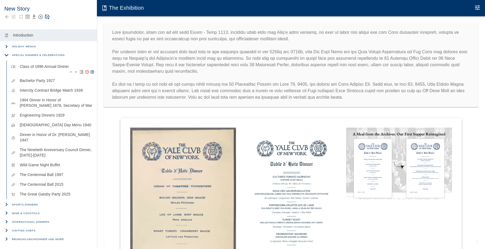
click at [87, 71] on icon "Remove Moment" at bounding box center [87, 72] width 4 height 4
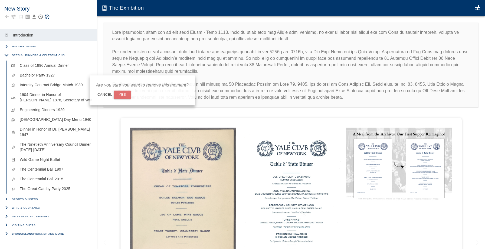
click at [120, 94] on button "Yes" at bounding box center [122, 95] width 17 height 8
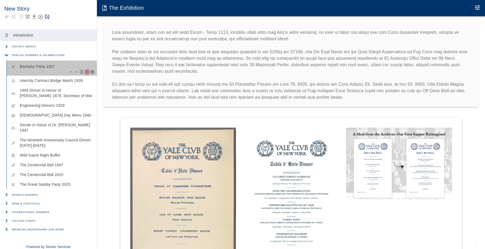
click at [86, 73] on icon "Remove Moment" at bounding box center [87, 72] width 4 height 4
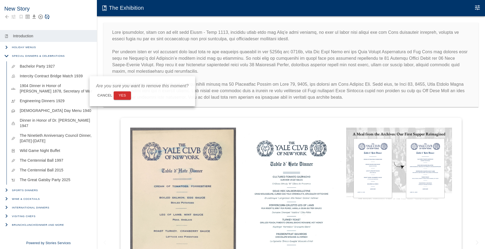
click at [117, 97] on button "Yes" at bounding box center [122, 95] width 17 height 8
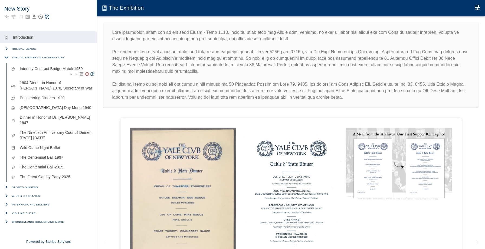
click at [87, 75] on icon "Remove Moment" at bounding box center [87, 74] width 4 height 4
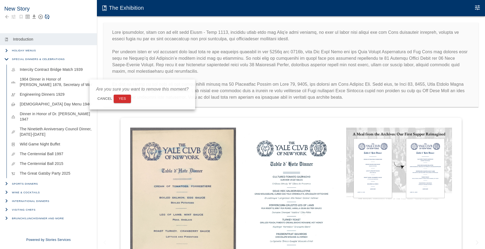
click at [121, 97] on button "Yes" at bounding box center [122, 99] width 17 height 8
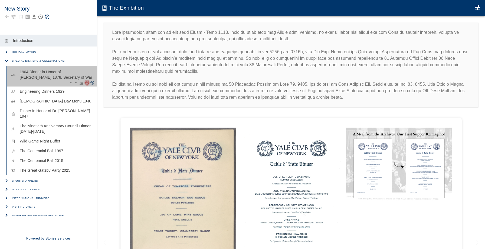
click at [88, 85] on icon "Remove Moment" at bounding box center [87, 83] width 4 height 4
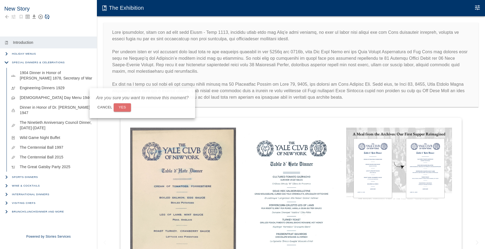
click at [121, 107] on button "Yes" at bounding box center [122, 107] width 17 height 8
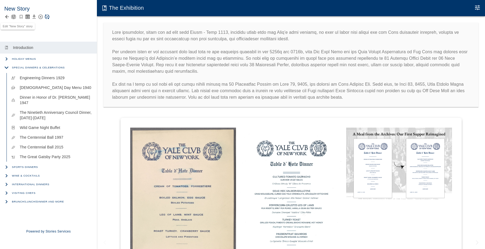
click at [14, 17] on icon "button" at bounding box center [13, 16] width 5 height 5
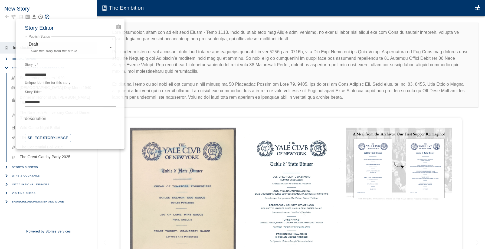
click at [118, 28] on icon "Advanced Code Editor" at bounding box center [118, 26] width 3 height 3
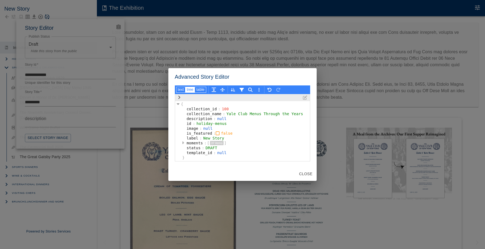
click at [183, 143] on icon "button" at bounding box center [183, 143] width 2 height 3
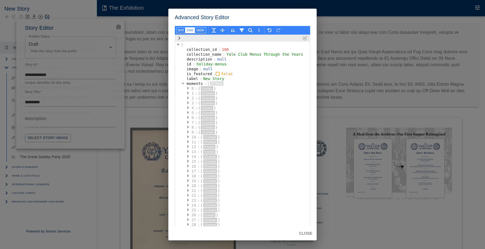
scroll to position [66, 0]
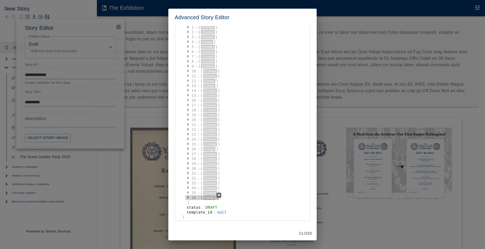
click at [196, 197] on div "36" at bounding box center [193, 197] width 7 height 5
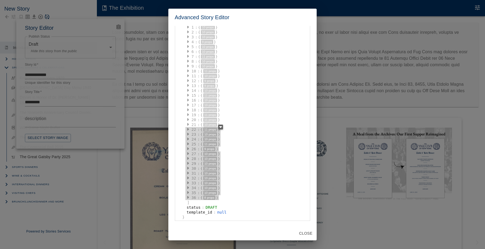
click at [194, 130] on div "22" at bounding box center [193, 129] width 7 height 5
click at [194, 114] on div "19" at bounding box center [193, 115] width 7 height 5
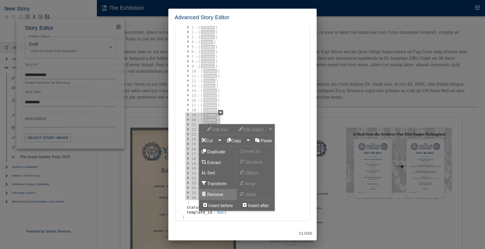
click at [220, 193] on button "Remove" at bounding box center [218, 194] width 38 height 11
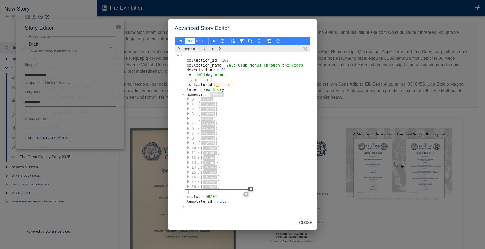
scroll to position [0, 0]
click at [310, 225] on button "Close" at bounding box center [306, 223] width 18 height 10
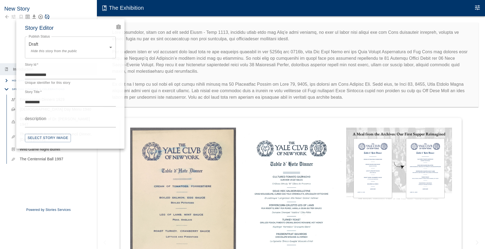
click at [69, 171] on div at bounding box center [242, 124] width 485 height 249
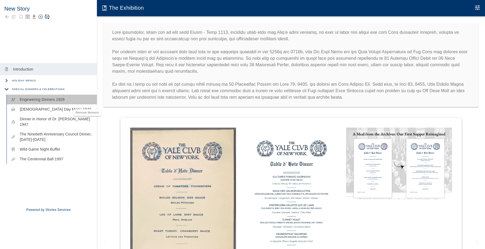
click at [87, 106] on div "Remove Moment" at bounding box center [87, 111] width 29 height 11
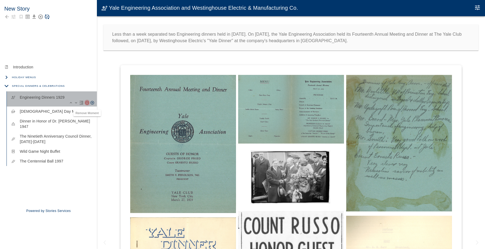
click at [87, 103] on icon "Remove Moment" at bounding box center [87, 103] width 4 height 4
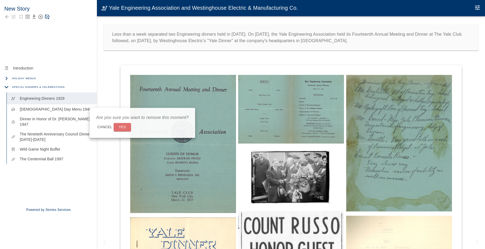
click at [124, 129] on button "Yes" at bounding box center [122, 127] width 17 height 8
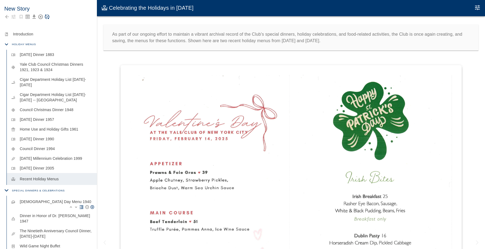
scroll to position [24, 0]
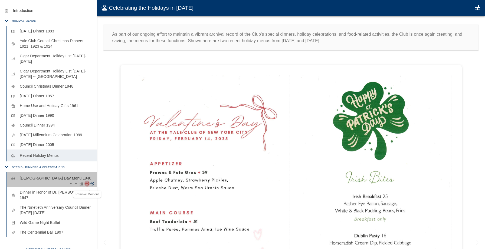
click at [88, 185] on icon "Remove Moment" at bounding box center [87, 184] width 4 height 4
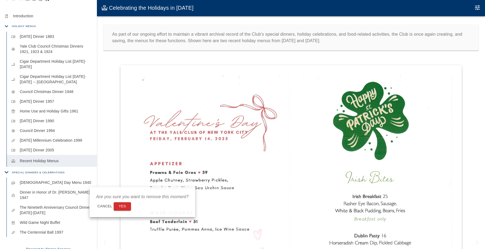
click at [124, 211] on button "Yes" at bounding box center [122, 206] width 17 height 8
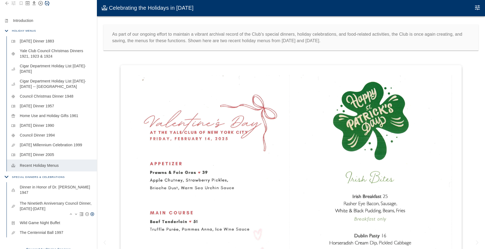
scroll to position [14, 0]
click at [87, 197] on icon "Remove Moment" at bounding box center [87, 199] width 4 height 4
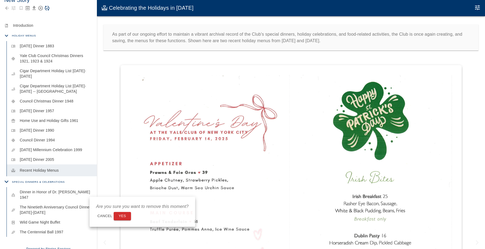
scroll to position [8, 0]
click at [121, 218] on button "Yes" at bounding box center [122, 216] width 17 height 8
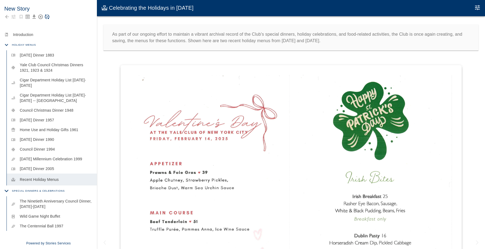
scroll to position [0, 0]
click at [87, 211] on icon "Remove Moment" at bounding box center [87, 213] width 4 height 4
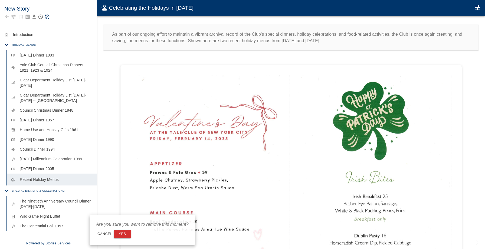
click at [124, 234] on button "Yes" at bounding box center [122, 234] width 17 height 8
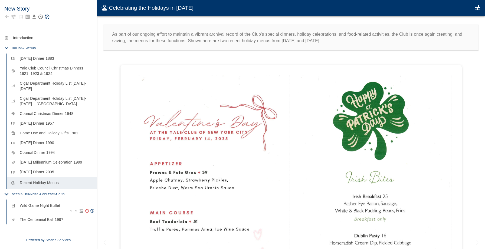
click at [88, 210] on icon "Remove Moment" at bounding box center [87, 211] width 4 height 4
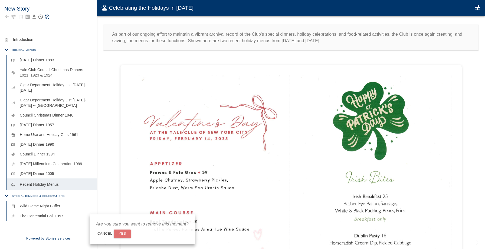
click at [128, 236] on button "Yes" at bounding box center [122, 234] width 17 height 8
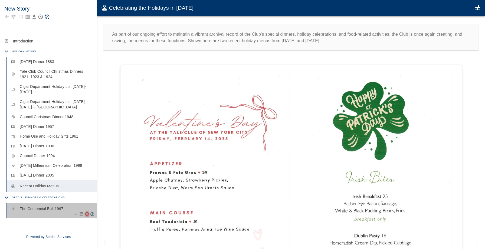
click at [86, 213] on icon "Remove Moment" at bounding box center [87, 214] width 4 height 4
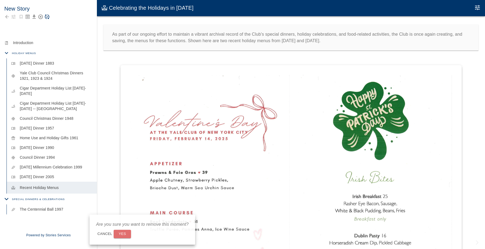
click at [122, 234] on button "Yes" at bounding box center [122, 234] width 17 height 8
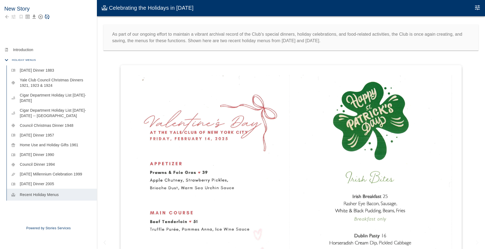
click at [30, 62] on span "Holiday Menus" at bounding box center [24, 60] width 24 height 5
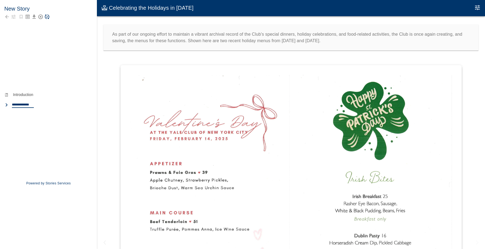
click at [32, 147] on div "**********" at bounding box center [48, 131] width 97 height 83
click at [7, 105] on icon "button" at bounding box center [6, 105] width 2 height 4
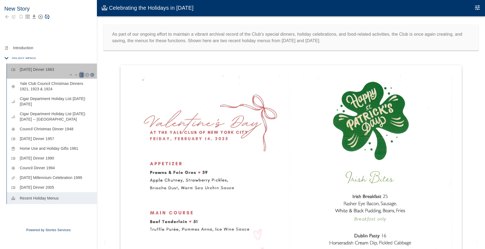
click at [81, 76] on icon "Ungroup Moment" at bounding box center [82, 75] width 4 height 4
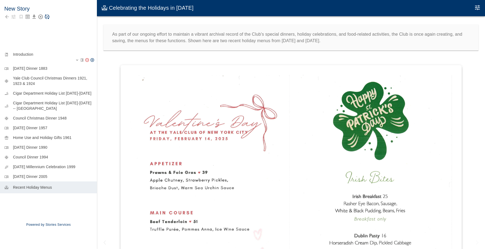
click at [88, 61] on icon "Remove Moment" at bounding box center [87, 60] width 4 height 4
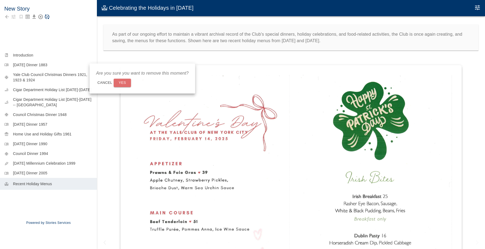
click at [125, 85] on button "Yes" at bounding box center [122, 83] width 17 height 8
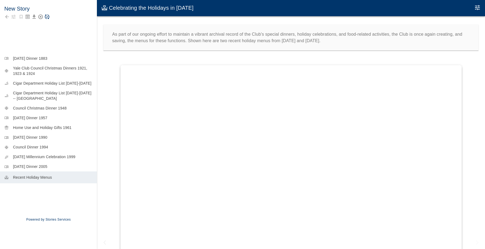
click at [88, 203] on div "menu_book Thanksgiving Dinner 1883 mode_cool Yale Club Council Christmas Dinner…" at bounding box center [48, 132] width 97 height 156
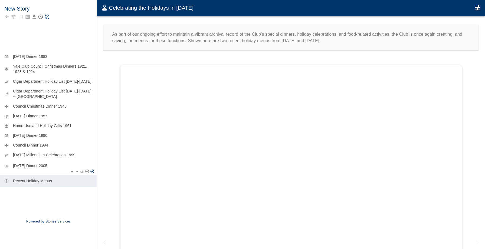
click at [55, 166] on p "Thanksgiving Dinner 2005" at bounding box center [53, 165] width 80 height 5
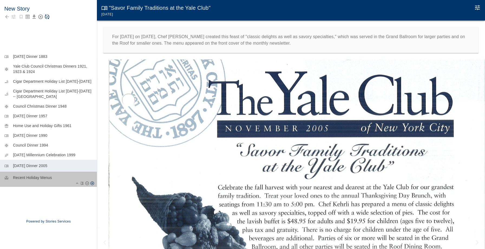
click at [48, 179] on p "Recent Holiday Menus" at bounding box center [53, 177] width 80 height 5
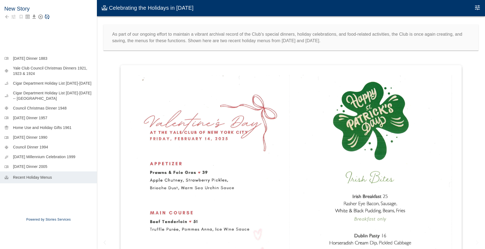
click at [28, 8] on h6 "New Story" at bounding box center [48, 8] width 88 height 9
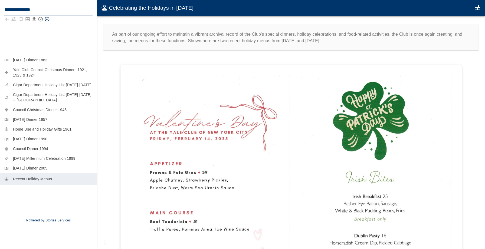
type textarea "**********"
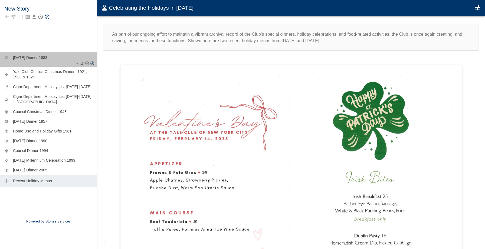
click at [37, 61] on div "menu_book Thanksgiving Dinner 1883" at bounding box center [48, 59] width 97 height 15
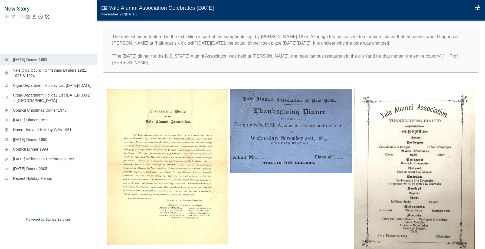
click at [27, 8] on h6 "New Story" at bounding box center [48, 8] width 88 height 9
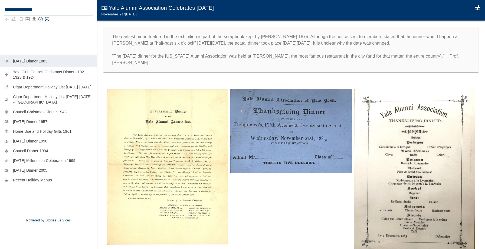
click at [39, 40] on div "**********" at bounding box center [48, 25] width 97 height 51
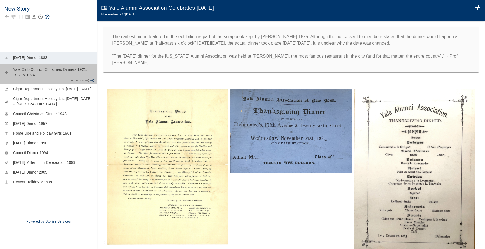
click at [55, 73] on p "Yale Club Council Christmas Dinners 1921, 1923 & 1924" at bounding box center [53, 72] width 80 height 11
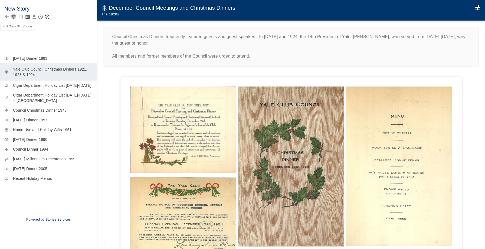
click at [14, 16] on icon "button" at bounding box center [13, 16] width 5 height 5
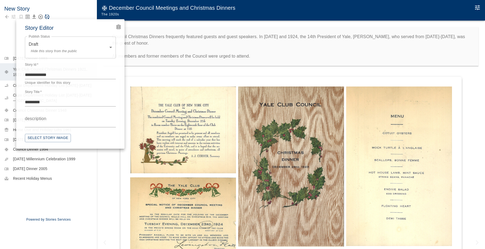
click at [55, 51] on body "New Story menu_book Thanksgiving Dinner 1883 mode_cool Yale Club Council Christ…" at bounding box center [242, 130] width 485 height 260
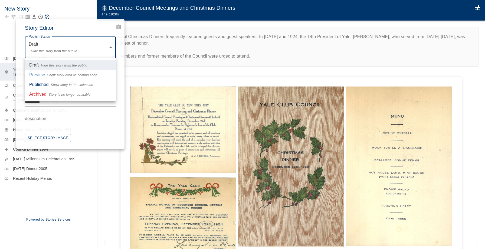
click at [50, 74] on span "Show story card as coming soon" at bounding box center [72, 75] width 50 height 5
type input "*******"
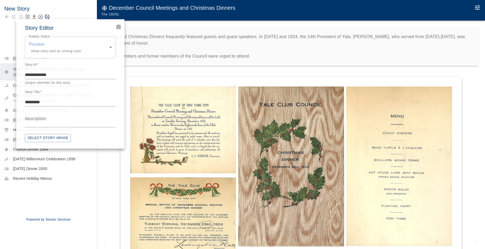
click at [44, 97] on div "Story Title   * ********* *" at bounding box center [70, 100] width 91 height 21
click at [44, 100] on textarea "*********" at bounding box center [70, 102] width 91 height 6
type textarea "**********"
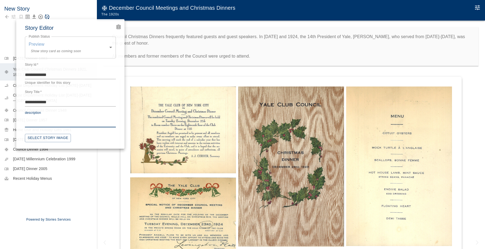
click at [43, 120] on textarea "description" at bounding box center [70, 123] width 91 height 6
click at [65, 196] on div at bounding box center [242, 124] width 485 height 249
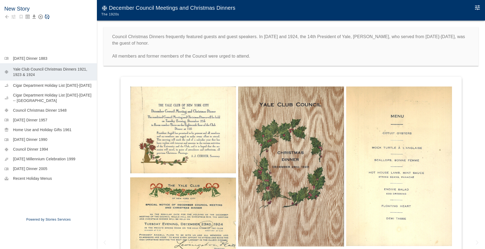
click at [23, 7] on h6 "New Story" at bounding box center [48, 8] width 88 height 9
click at [48, 38] on div "New Story" at bounding box center [48, 24] width 97 height 49
click at [15, 17] on icon "button" at bounding box center [13, 16] width 5 height 5
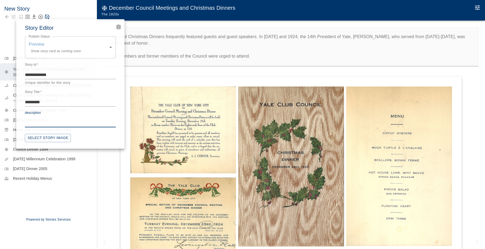
click at [50, 121] on textarea "description" at bounding box center [70, 123] width 91 height 6
click at [43, 138] on button "Select Story Image" at bounding box center [48, 138] width 46 height 8
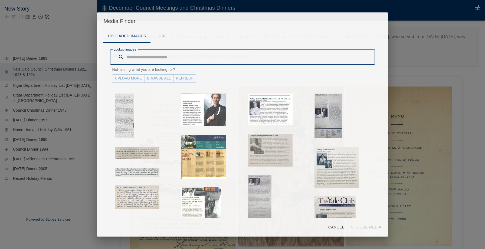
click at [166, 58] on input "Lookup images" at bounding box center [251, 57] width 248 height 15
type input "*********"
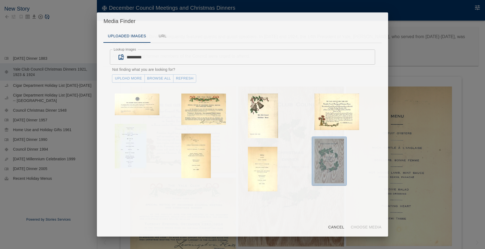
click at [331, 160] on img "button" at bounding box center [330, 161] width 30 height 45
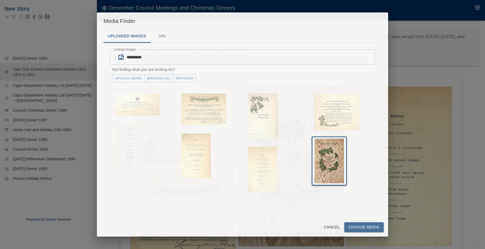
click at [375, 230] on button "Choose Media" at bounding box center [364, 228] width 40 height 10
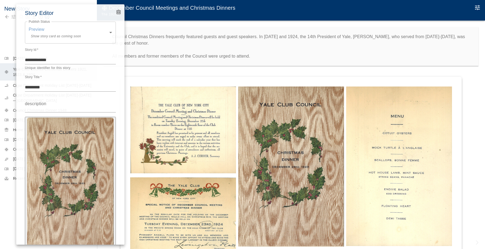
click at [149, 75] on div at bounding box center [242, 124] width 485 height 249
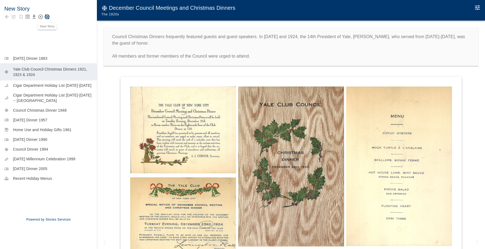
click at [48, 17] on icon "Save Story" at bounding box center [46, 16] width 5 height 5
click at [8, 17] on icon "Back to collection" at bounding box center [6, 16] width 5 height 5
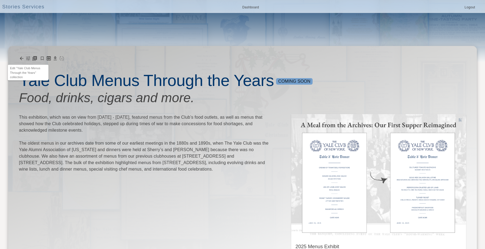
click at [30, 58] on icon "button" at bounding box center [28, 59] width 4 height 4
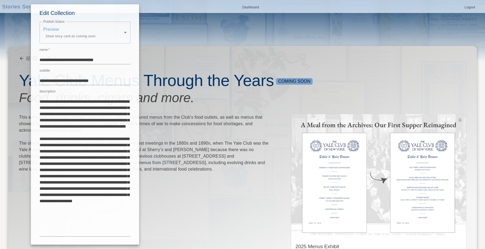
click at [22, 60] on div at bounding box center [242, 124] width 485 height 249
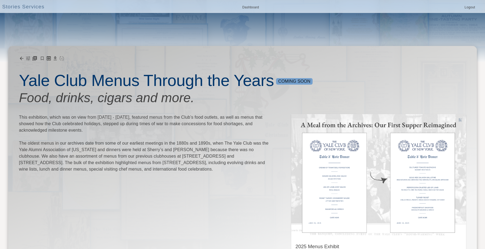
click at [36, 58] on icon "Add Story" at bounding box center [34, 58] width 5 height 5
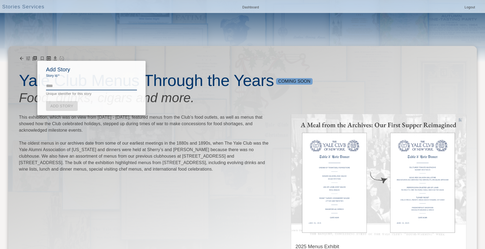
click at [65, 88] on textarea "Story Id   *" at bounding box center [91, 86] width 91 height 6
type textarea "**********"
click at [56, 103] on link "Add Story" at bounding box center [62, 106] width 32 height 10
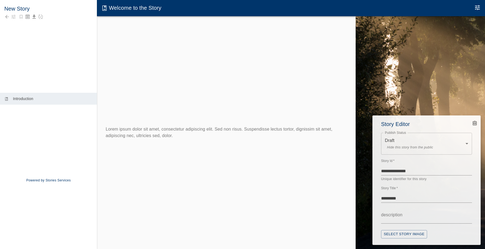
click at [20, 6] on div at bounding box center [242, 124] width 485 height 249
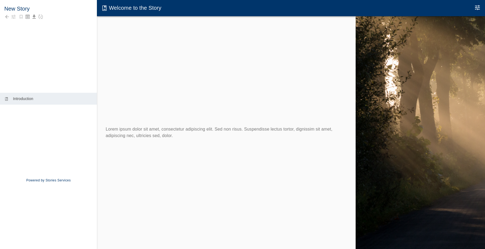
click at [21, 8] on h6 "New Story" at bounding box center [48, 8] width 88 height 9
type textarea "**********"
click at [20, 37] on div "**********" at bounding box center [48, 45] width 97 height 90
click at [37, 8] on h6 "Special Dinners" at bounding box center [48, 8] width 88 height 9
type textarea "**********"
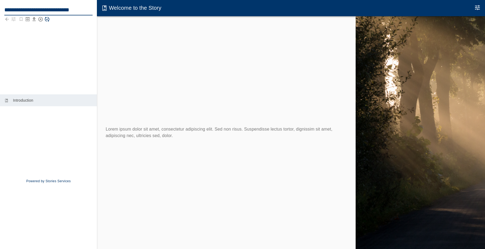
click at [37, 30] on div "**********" at bounding box center [48, 45] width 97 height 90
click at [13, 18] on icon "button" at bounding box center [13, 16] width 5 height 5
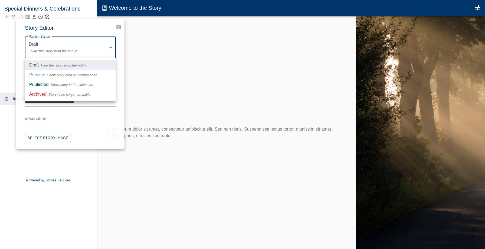
click at [41, 56] on body "**********" at bounding box center [242, 130] width 485 height 260
click at [48, 77] on span "Show story card as coming soon" at bounding box center [72, 75] width 50 height 5
type input "*******"
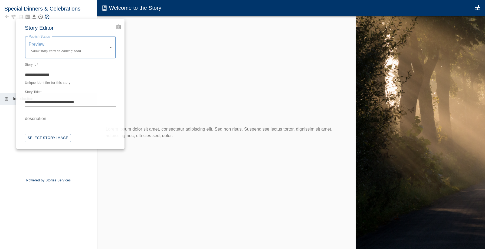
click at [119, 26] on icon "Advanced Code Editor" at bounding box center [118, 26] width 3 height 3
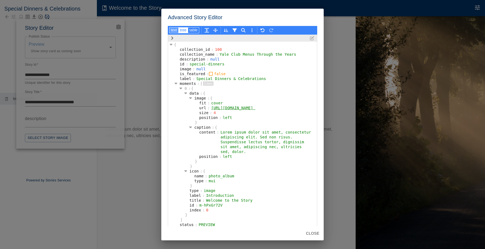
click at [175, 31] on button "text" at bounding box center [173, 30] width 9 height 6
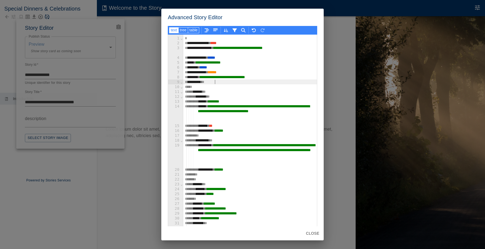
click at [215, 82] on div "********* * *" at bounding box center [250, 82] width 134 height 5
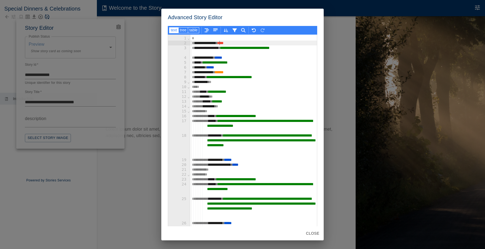
click at [226, 91] on span "**********" at bounding box center [217, 92] width 18 height 4
click at [188, 28] on button "tree" at bounding box center [193, 30] width 11 height 6
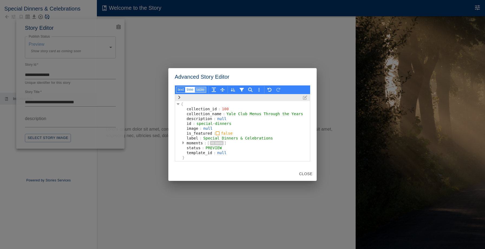
click at [203, 90] on button "table" at bounding box center [200, 90] width 11 height 6
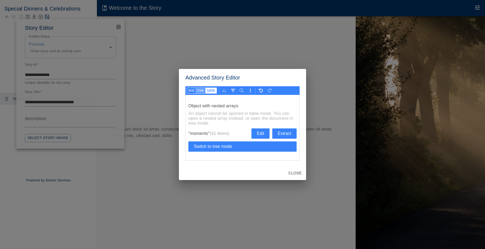
click at [205, 90] on button "tree" at bounding box center [210, 91] width 11 height 6
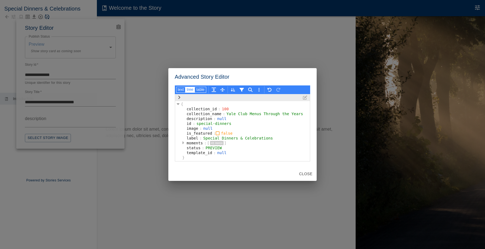
click at [182, 142] on icon "button" at bounding box center [183, 143] width 2 height 3
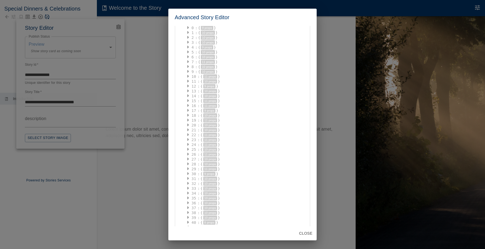
scroll to position [19, 0]
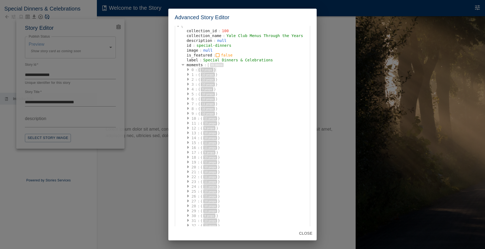
click at [201, 70] on button "9 props" at bounding box center [207, 70] width 12 height 4
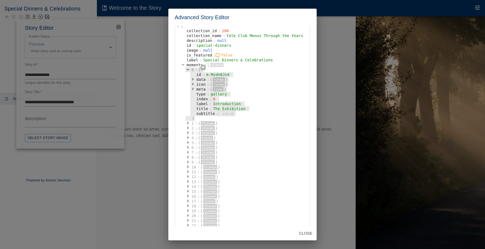
click at [191, 70] on div "0" at bounding box center [192, 69] width 5 height 5
click at [191, 151] on div "7" at bounding box center [192, 152] width 5 height 5
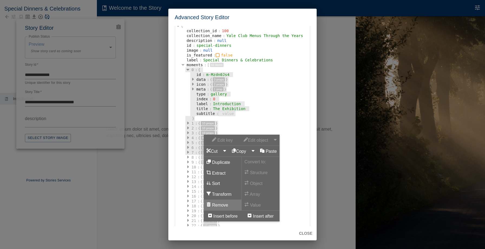
click at [213, 204] on button "Remove" at bounding box center [223, 205] width 38 height 11
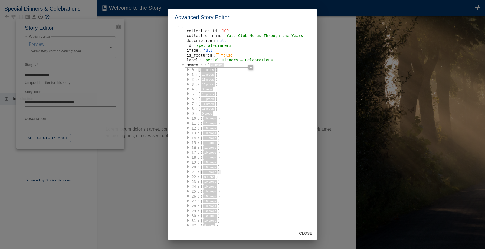
scroll to position [47, 0]
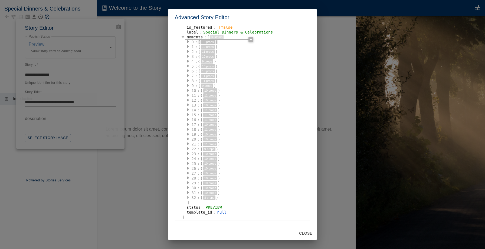
click at [189, 197] on button "button" at bounding box center [187, 197] width 5 height 5
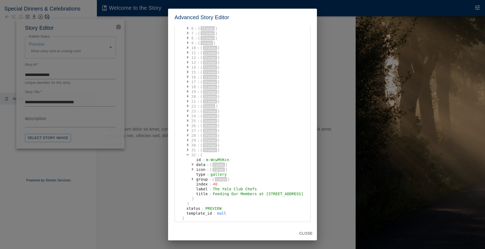
scroll to position [91, 0]
click at [187, 104] on icon "button" at bounding box center [188, 105] width 2 height 3
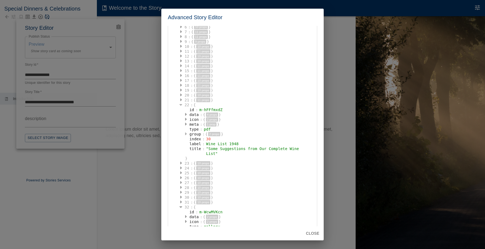
click at [187, 134] on button "button" at bounding box center [185, 134] width 5 height 5
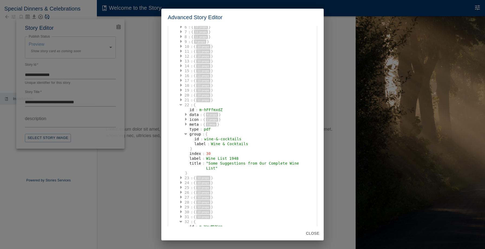
click at [181, 75] on icon "button" at bounding box center [181, 75] width 2 height 3
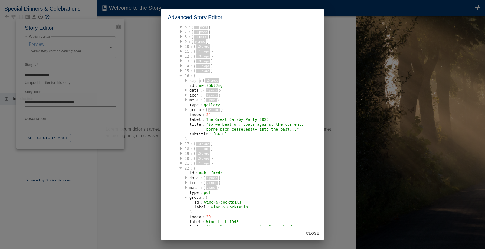
click at [186, 109] on icon "button" at bounding box center [186, 109] width 2 height 4
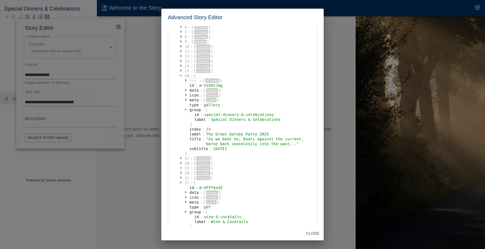
click at [181, 169] on icon "button" at bounding box center [181, 168] width 2 height 4
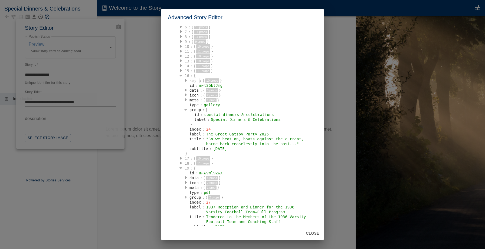
click at [186, 196] on icon "button" at bounding box center [186, 197] width 2 height 4
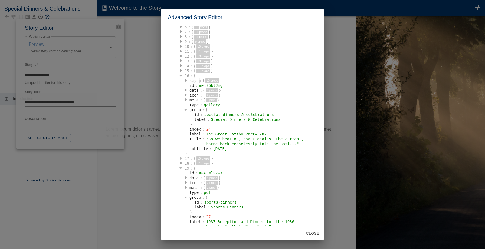
click at [182, 158] on button "button" at bounding box center [180, 158] width 5 height 5
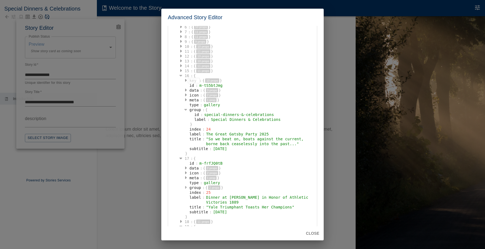
click at [186, 187] on icon "button" at bounding box center [186, 187] width 2 height 4
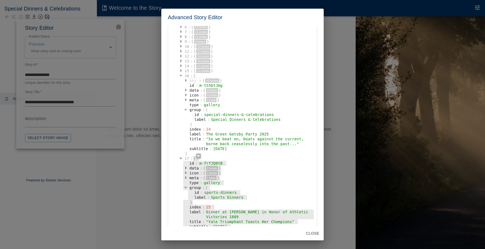
click at [194, 159] on div "{" at bounding box center [196, 158] width 6 height 5
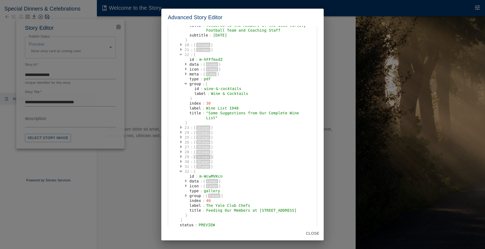
scroll to position [388, 0]
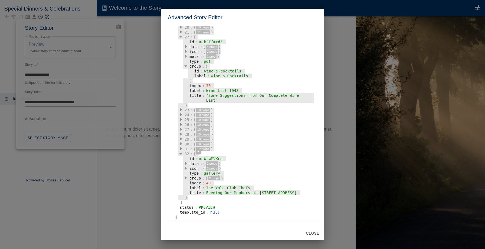
click at [187, 153] on div "32" at bounding box center [186, 154] width 7 height 5
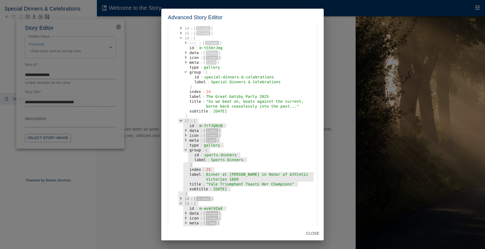
scroll to position [134, 0]
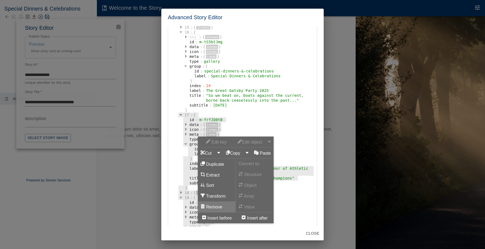
click at [213, 209] on button "Remove" at bounding box center [217, 207] width 38 height 11
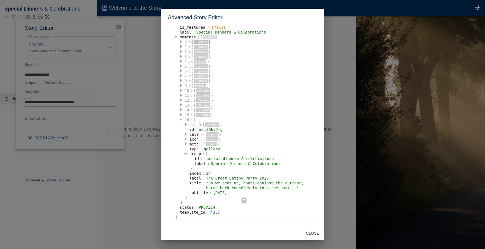
click at [182, 40] on button "button" at bounding box center [180, 42] width 5 height 5
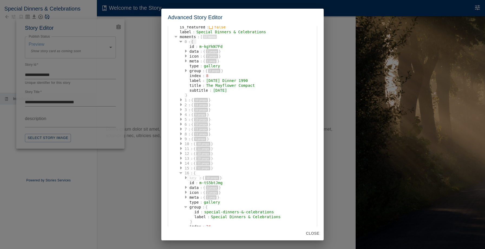
click at [180, 112] on button "button" at bounding box center [180, 109] width 5 height 5
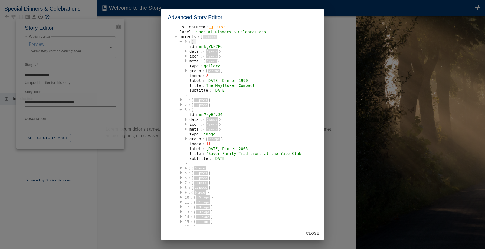
click at [182, 186] on button "button" at bounding box center [180, 187] width 5 height 5
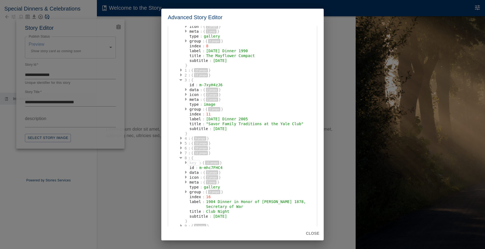
scroll to position [77, 0]
click at [186, 189] on div "type : gallery" at bounding box center [203, 187] width 41 height 5
click at [187, 193] on button "button" at bounding box center [185, 191] width 5 height 5
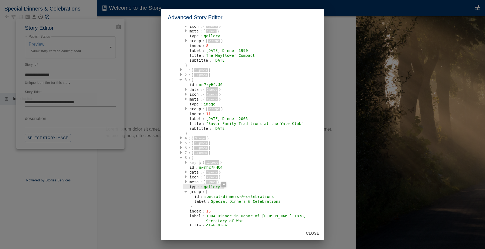
click at [181, 143] on icon "button" at bounding box center [181, 143] width 2 height 3
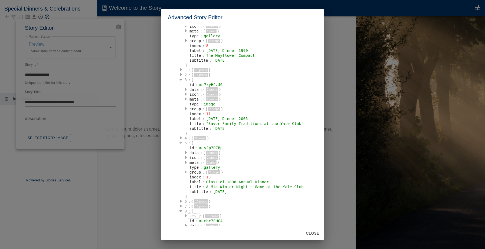
click at [187, 173] on button "button" at bounding box center [185, 172] width 5 height 5
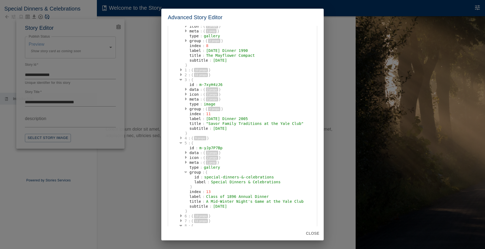
click at [181, 137] on icon "button" at bounding box center [181, 138] width 2 height 4
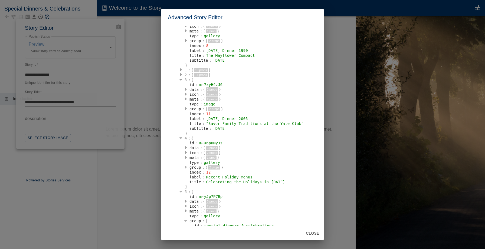
click at [187, 165] on button "button" at bounding box center [185, 167] width 5 height 5
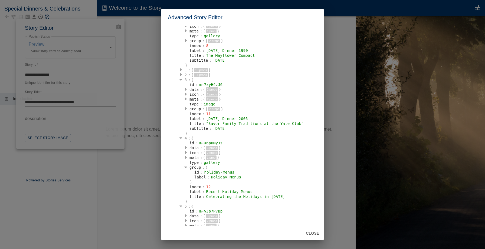
click at [187, 138] on div "4" at bounding box center [185, 138] width 5 height 5
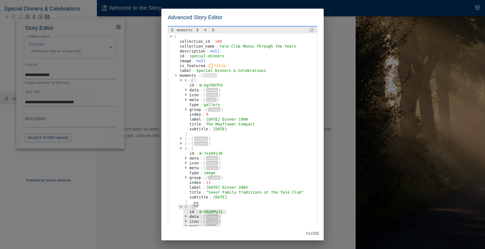
scroll to position [0, 0]
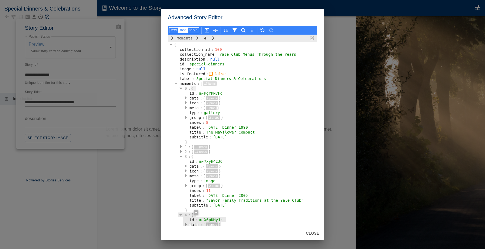
click at [187, 88] on div "0" at bounding box center [185, 88] width 5 height 5
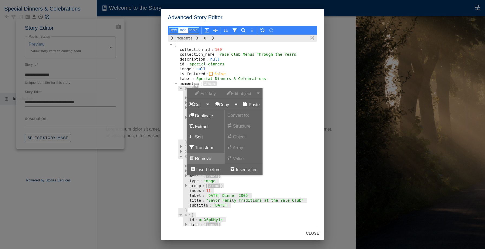
click at [205, 158] on button "Remove" at bounding box center [206, 158] width 38 height 11
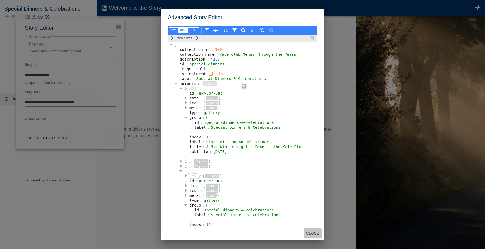
click at [308, 231] on button "Close" at bounding box center [313, 234] width 18 height 10
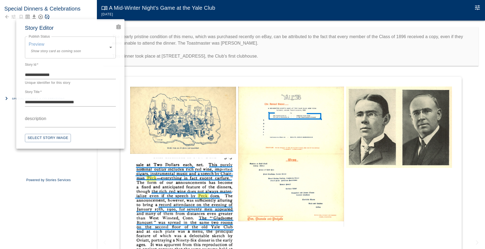
click at [90, 205] on div at bounding box center [242, 124] width 485 height 249
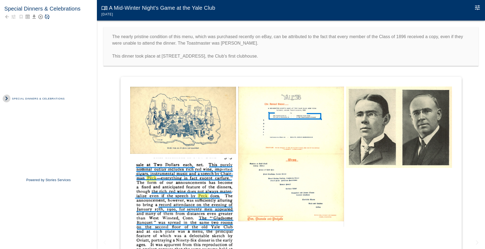
click at [5, 98] on icon "button" at bounding box center [7, 99] width 8 height 8
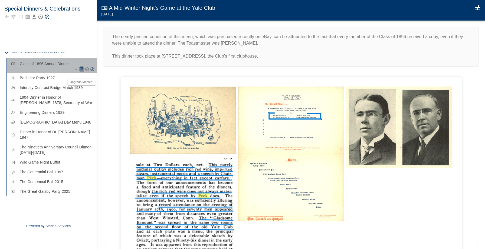
click at [82, 71] on icon "Ungroup Moment" at bounding box center [82, 69] width 4 height 4
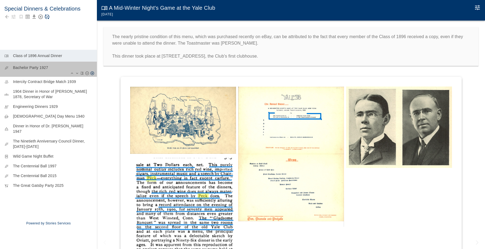
click at [42, 70] on p "Bachelor Party 1927" at bounding box center [53, 67] width 80 height 5
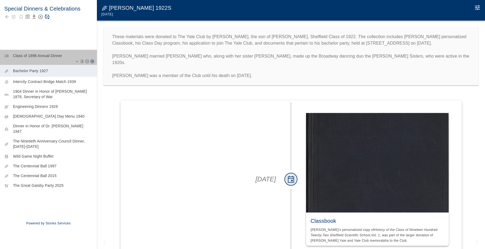
click at [43, 61] on div "menu_book Class of 1896 Annual Dinner" at bounding box center [48, 57] width 97 height 15
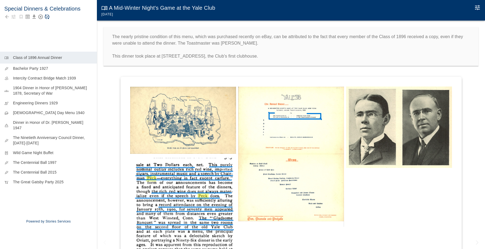
click at [170, 120] on img at bounding box center [183, 120] width 106 height 67
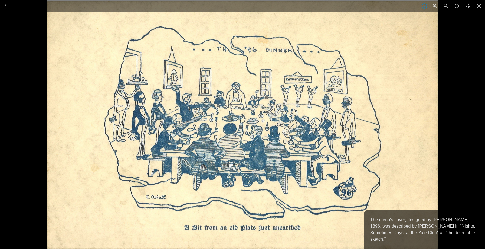
click at [447, 85] on div at bounding box center [289, 124] width 485 height 249
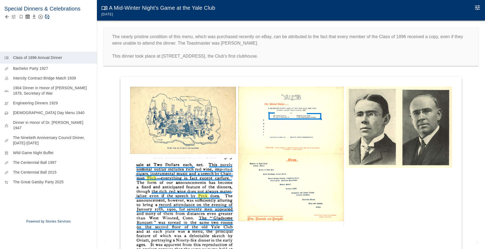
click at [13, 16] on icon "button" at bounding box center [13, 16] width 5 height 5
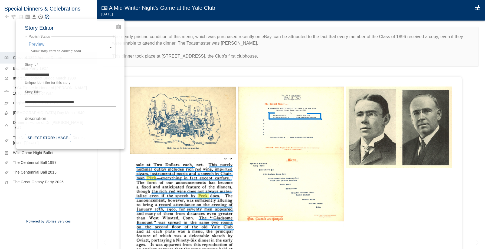
click at [120, 28] on icon "Advanced Code Editor" at bounding box center [119, 27] width 4 height 5
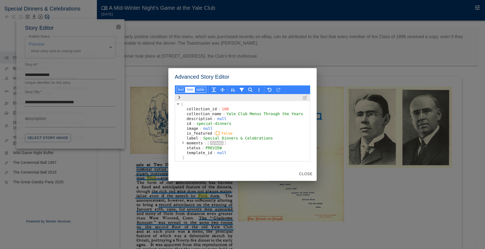
click at [184, 141] on icon "button" at bounding box center [183, 143] width 2 height 4
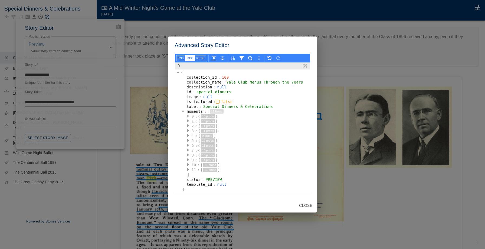
click at [187, 116] on icon "button" at bounding box center [188, 116] width 2 height 4
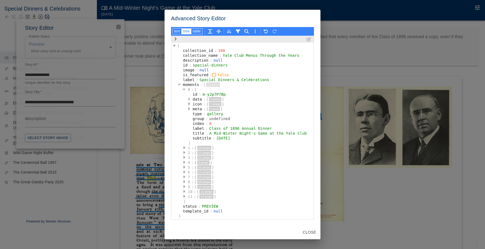
click at [189, 100] on icon "button" at bounding box center [189, 99] width 2 height 3
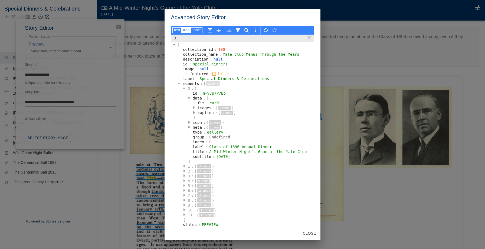
click at [194, 107] on icon "button" at bounding box center [194, 108] width 2 height 4
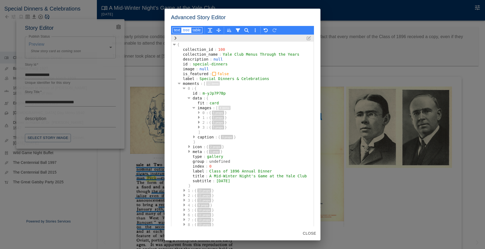
click at [200, 113] on button "button" at bounding box center [198, 112] width 5 height 5
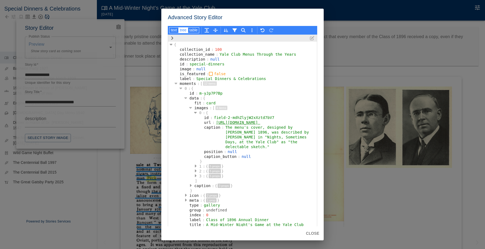
click at [147, 114] on div "Advanced Story Editor text tree table { collection_id : 100 collection_name : Y…" at bounding box center [242, 124] width 485 height 249
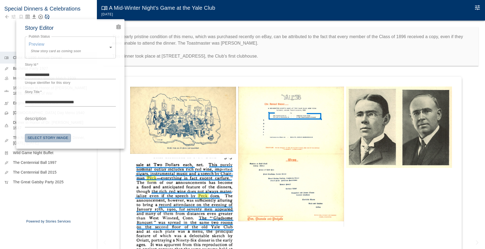
click at [49, 137] on button "Select Story Image" at bounding box center [48, 138] width 46 height 8
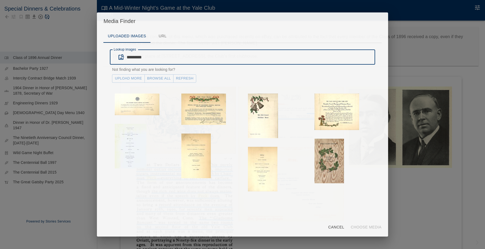
click at [141, 58] on input "*********" at bounding box center [251, 57] width 248 height 15
type input "****"
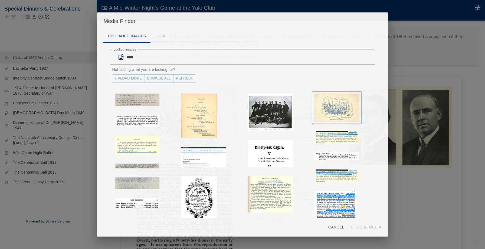
click at [352, 111] on img "button" at bounding box center [337, 108] width 45 height 28
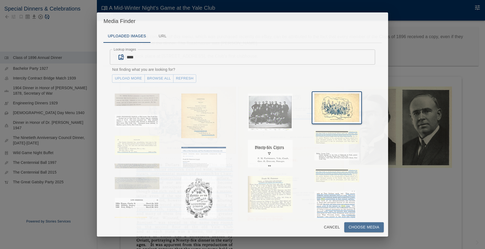
click at [356, 225] on button "Choose Media" at bounding box center [364, 228] width 40 height 10
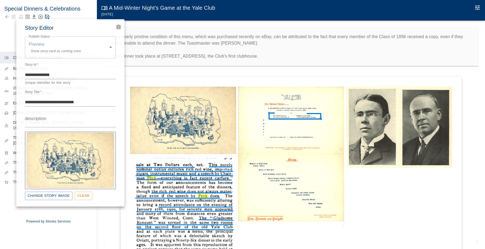
click at [84, 8] on div at bounding box center [242, 124] width 485 height 249
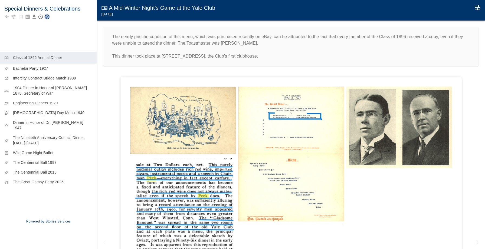
click at [47, 17] on icon "Save Story" at bounding box center [46, 16] width 5 height 5
click at [8, 16] on icon "Back to collection" at bounding box center [7, 17] width 4 height 4
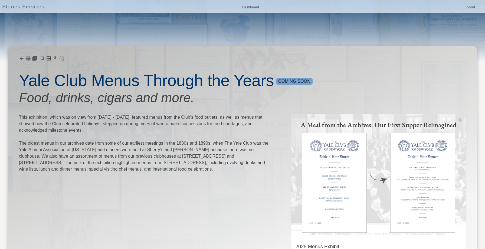
click at [28, 58] on icon "button" at bounding box center [28, 59] width 4 height 4
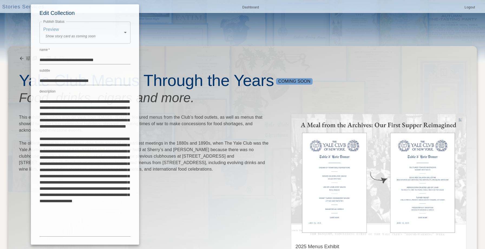
click at [10, 34] on div at bounding box center [242, 124] width 485 height 249
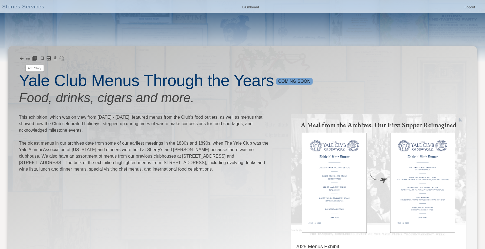
click at [35, 59] on icon "Add Story" at bounding box center [34, 58] width 5 height 5
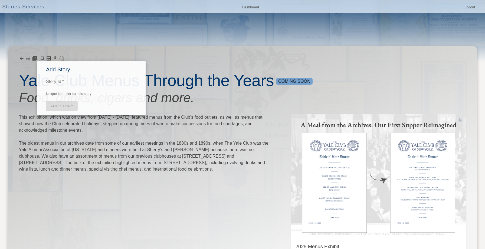
click at [64, 89] on div "*" at bounding box center [91, 87] width 91 height 8
type textarea "**********"
click at [57, 105] on link "Add Story" at bounding box center [62, 106] width 32 height 10
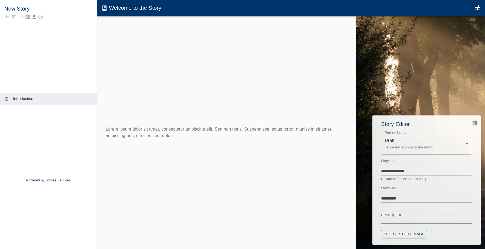
click at [418, 195] on div "Story Title   * ********* *" at bounding box center [426, 197] width 91 height 21
click at [415, 198] on textarea "*********" at bounding box center [426, 198] width 91 height 6
type textarea "**********"
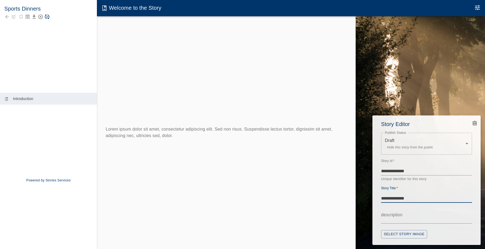
click at [476, 124] on icon "Advanced Code Editor" at bounding box center [474, 123] width 3 height 3
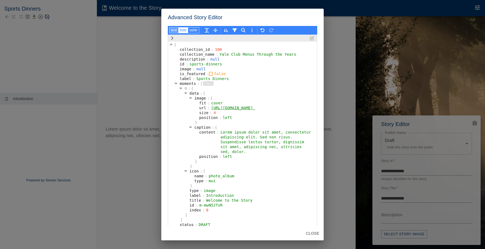
click at [175, 31] on button "text" at bounding box center [173, 30] width 9 height 6
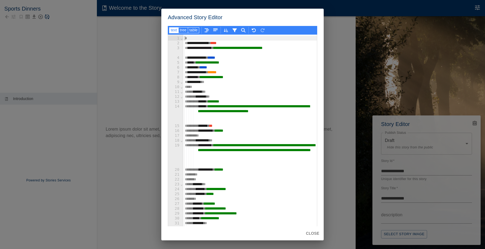
click at [216, 82] on div "********* ***" at bounding box center [250, 82] width 134 height 5
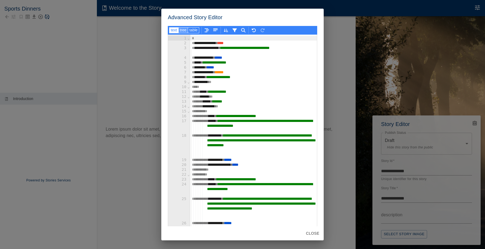
click at [188, 30] on button "tree" at bounding box center [193, 30] width 11 height 6
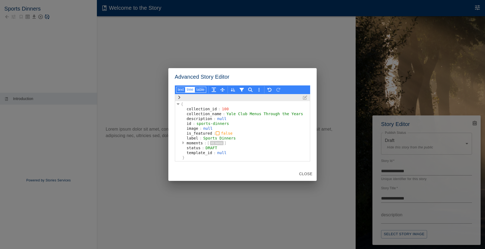
click at [184, 142] on button "button" at bounding box center [183, 143] width 5 height 5
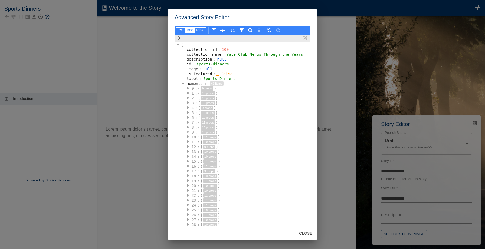
click at [189, 132] on button "button" at bounding box center [187, 132] width 5 height 5
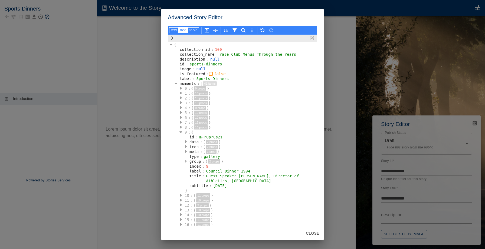
click at [187, 161] on button "button" at bounding box center [185, 161] width 5 height 5
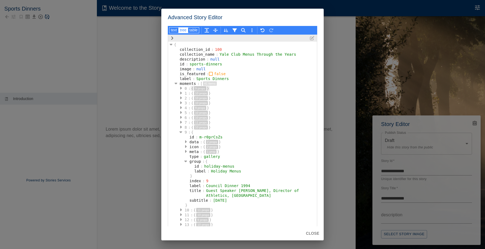
click at [195, 87] on button "9 props" at bounding box center [200, 88] width 12 height 4
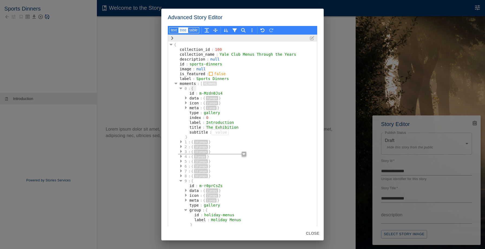
scroll to position [1, 0]
click at [189, 87] on div ":" at bounding box center [189, 88] width 2 height 5
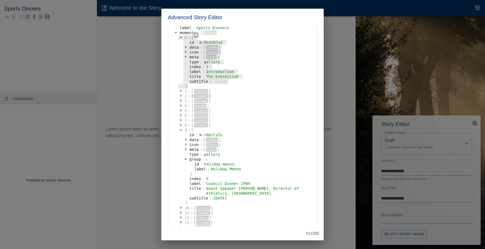
scroll to position [52, 0]
click at [185, 128] on div "9" at bounding box center [185, 129] width 5 height 5
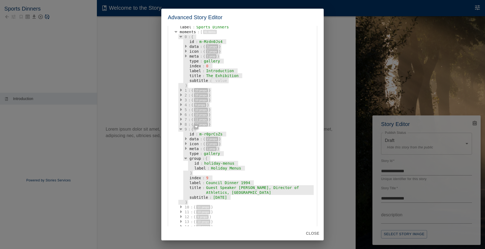
scroll to position [50, 0]
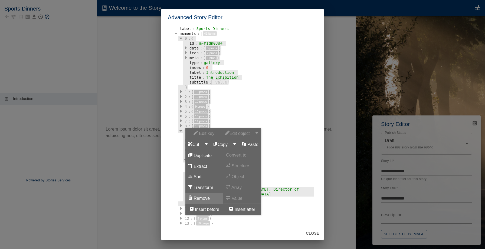
click at [198, 198] on button "Remove" at bounding box center [204, 198] width 38 height 11
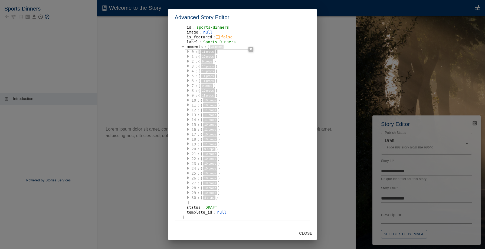
click at [189, 50] on button "button" at bounding box center [187, 51] width 5 height 5
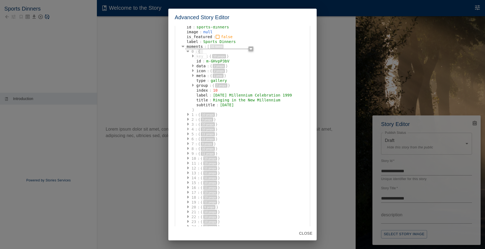
click at [187, 130] on icon "button" at bounding box center [188, 129] width 2 height 4
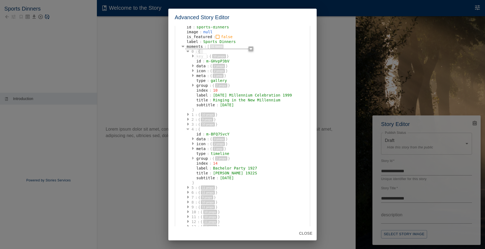
click at [192, 159] on icon "button" at bounding box center [193, 158] width 2 height 3
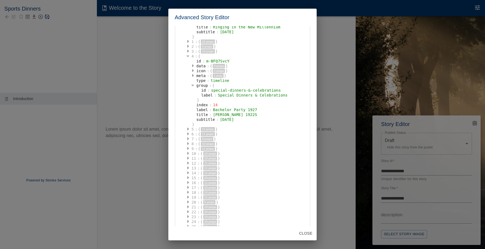
scroll to position [115, 0]
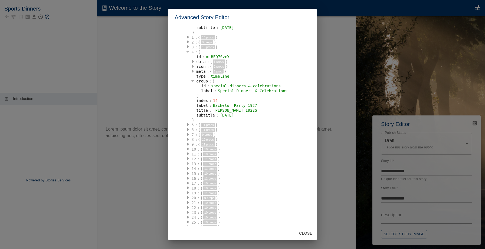
click at [185, 163] on button "button" at bounding box center [187, 164] width 5 height 5
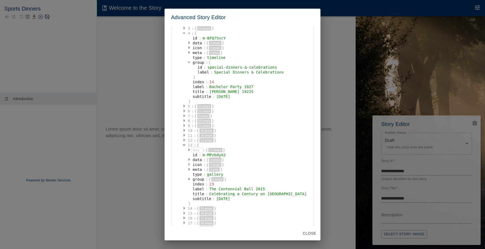
scroll to position [134, 0]
click at [189, 178] on icon "button" at bounding box center [189, 178] width 2 height 4
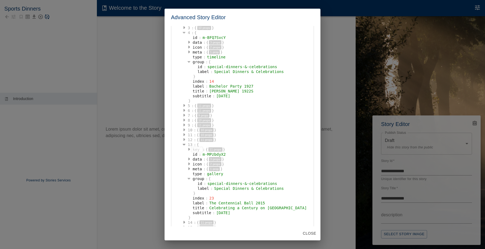
scroll to position [237, 0]
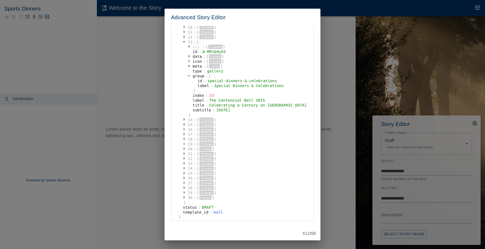
click at [185, 144] on button "button" at bounding box center [184, 144] width 5 height 5
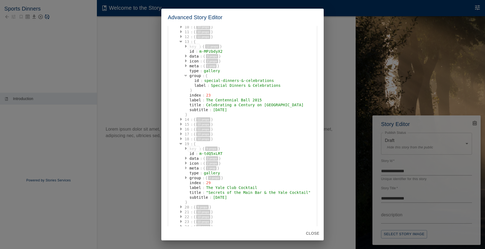
click at [186, 168] on icon "button" at bounding box center [186, 168] width 2 height 3
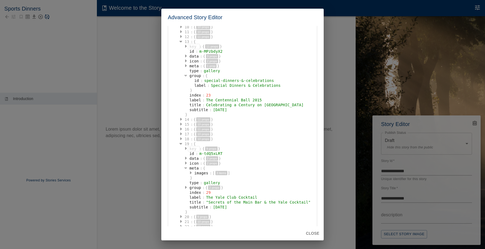
click at [186, 168] on icon "button" at bounding box center [185, 169] width 3 height 2
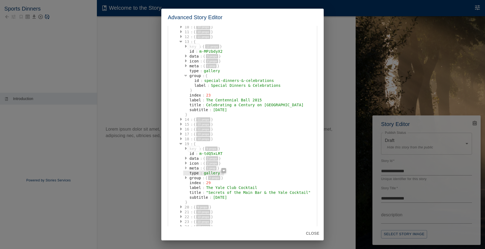
click at [185, 175] on div "type : gallery" at bounding box center [203, 173] width 41 height 5
click at [187, 178] on icon "button" at bounding box center [186, 177] width 2 height 3
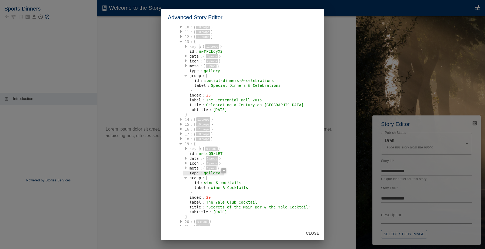
click at [182, 118] on button "button" at bounding box center [180, 119] width 5 height 5
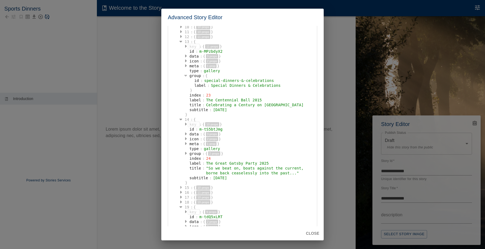
click at [182, 187] on button "button" at bounding box center [180, 187] width 5 height 5
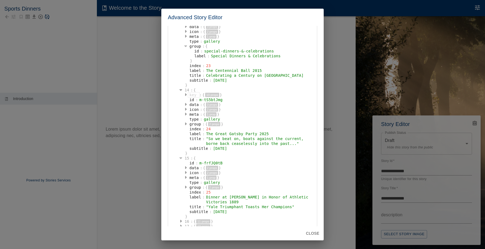
scroll to position [273, 0]
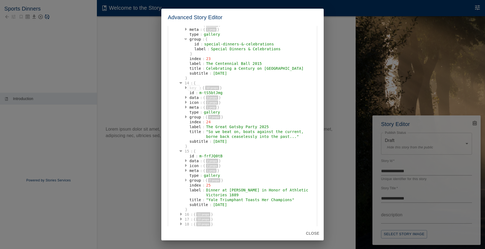
click at [187, 179] on icon "button" at bounding box center [186, 180] width 2 height 4
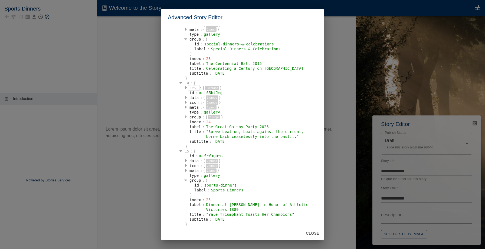
click at [185, 116] on icon "button" at bounding box center [186, 117] width 2 height 3
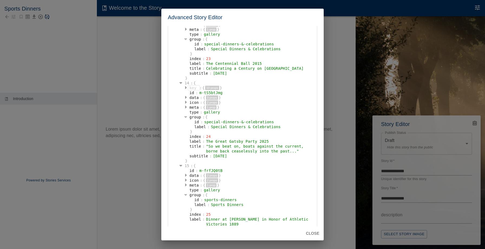
click at [186, 83] on div "14" at bounding box center [186, 83] width 7 height 5
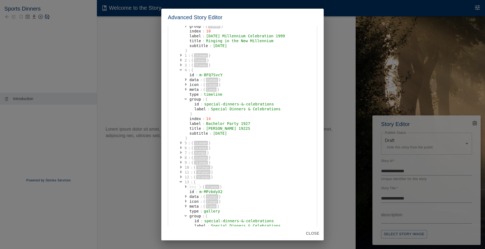
scroll to position [0, 0]
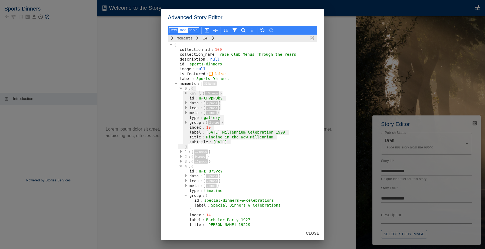
click at [192, 90] on div "{" at bounding box center [194, 88] width 6 height 5
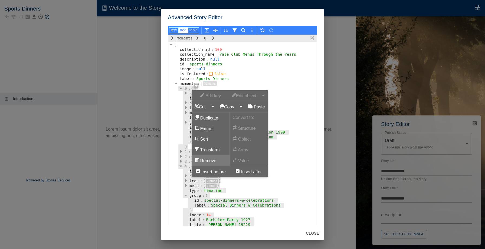
click at [211, 161] on button "Remove" at bounding box center [211, 160] width 38 height 11
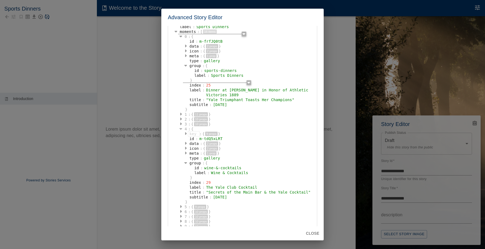
scroll to position [54, 0]
click at [179, 121] on button "button" at bounding box center [180, 122] width 5 height 5
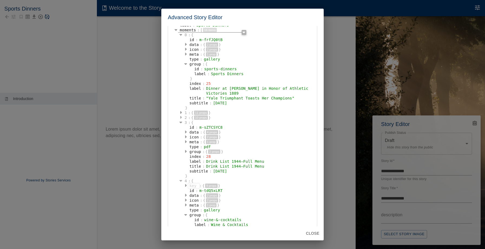
click at [181, 116] on icon "button" at bounding box center [181, 117] width 2 height 4
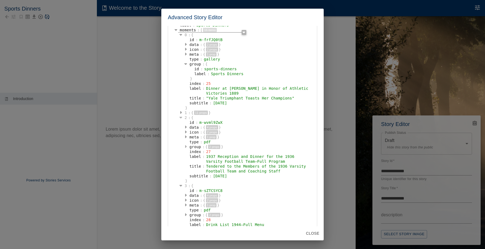
click at [187, 145] on icon "button" at bounding box center [186, 147] width 2 height 4
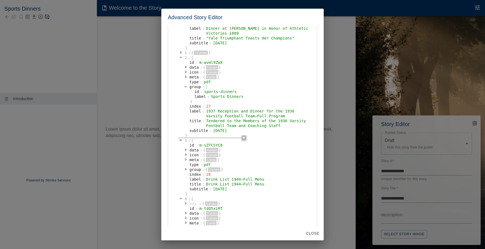
scroll to position [119, 0]
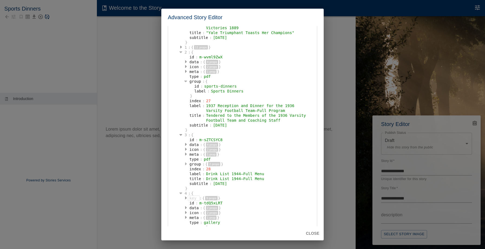
click at [185, 163] on icon "button" at bounding box center [186, 164] width 2 height 4
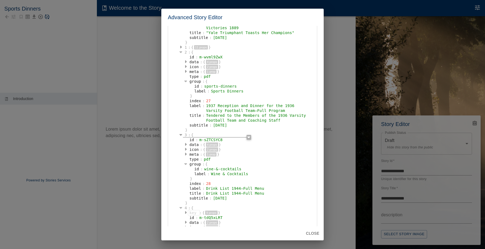
click at [197, 135] on div at bounding box center [256, 135] width 120 height 5
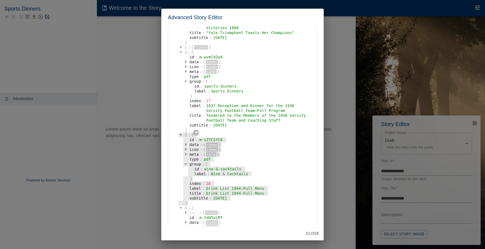
click at [187, 135] on div "3" at bounding box center [185, 135] width 5 height 5
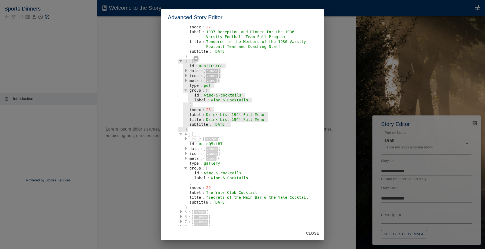
scroll to position [256, 0]
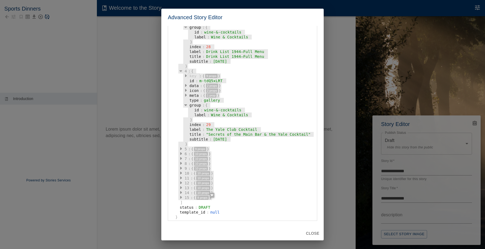
click at [188, 196] on div "15" at bounding box center [186, 197] width 7 height 5
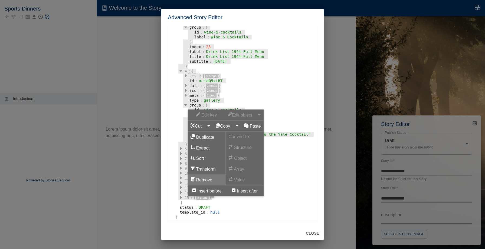
click at [203, 178] on button "Remove" at bounding box center [207, 180] width 38 height 11
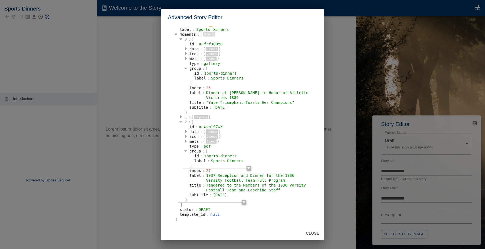
scroll to position [49, 0]
click at [306, 233] on button "Close" at bounding box center [313, 234] width 18 height 10
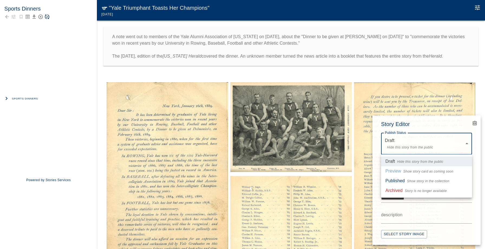
click at [414, 144] on body "**********" at bounding box center [242, 130] width 485 height 260
click at [415, 175] on li "Preview Show story card as coming soon" at bounding box center [426, 171] width 91 height 10
type input "*******"
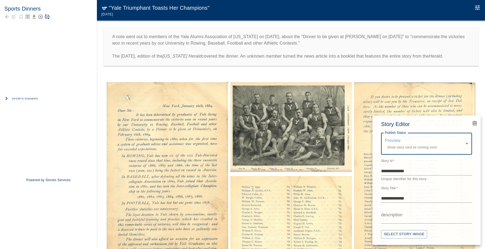
click at [248, 82] on div at bounding box center [242, 124] width 485 height 249
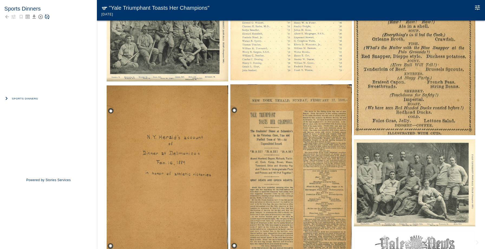
scroll to position [262, 0]
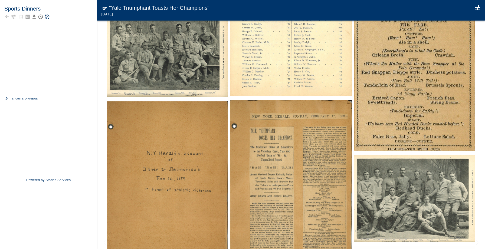
click at [47, 101] on li "Sports Dinners" at bounding box center [48, 98] width 97 height 6
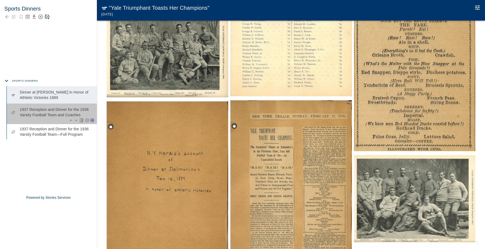
click at [48, 112] on p "1937 Reception and Dinner for the 1936 Varsity Football Team and Coaches" at bounding box center [56, 112] width 73 height 11
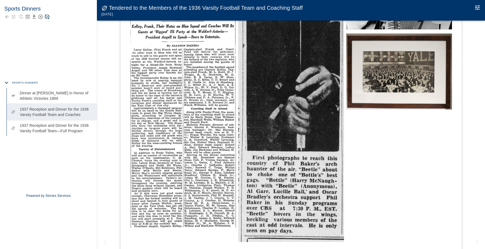
scroll to position [630, 0]
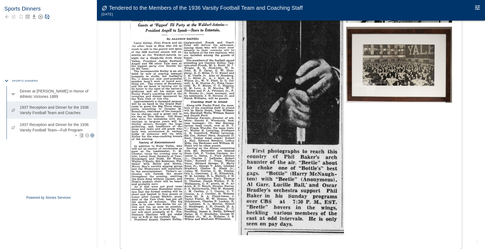
click at [54, 129] on p "1937 Reception and Dinner for the 1936 Varsity Football Team—Full Program" at bounding box center [56, 127] width 73 height 11
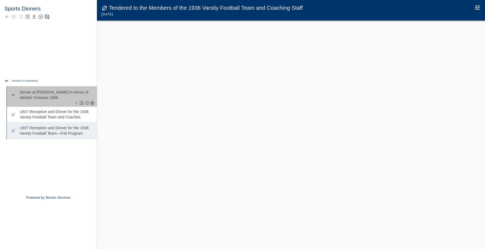
click at [57, 93] on p "Dinner at Delmonico's in Honor of Athletic Victories 1889" at bounding box center [56, 95] width 73 height 11
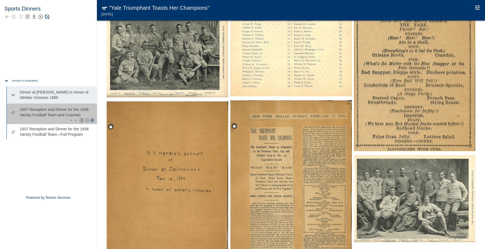
click at [61, 109] on p "1937 Reception and Dinner for the 1936 Varsity Football Team and Coaches" at bounding box center [56, 112] width 73 height 11
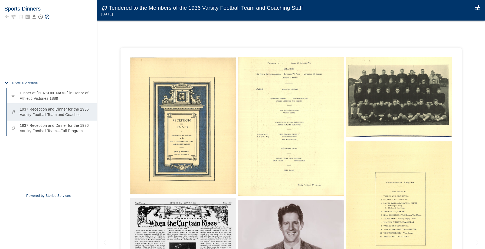
click at [204, 115] on img at bounding box center [183, 125] width 106 height 137
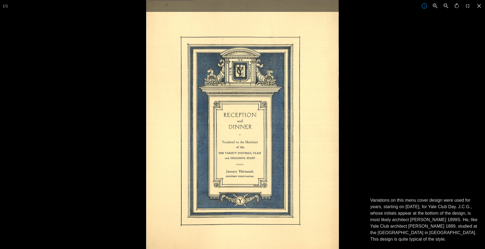
click at [385, 91] on div at bounding box center [388, 124] width 485 height 249
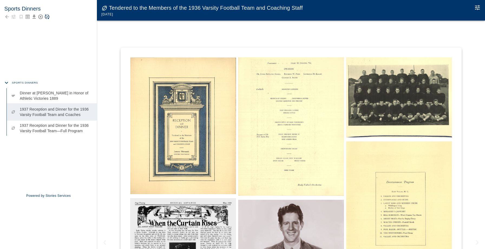
click at [25, 84] on span "Sports Dinners" at bounding box center [25, 82] width 26 height 5
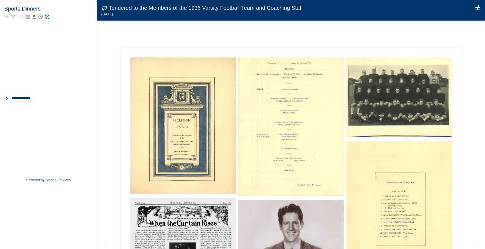
click at [6, 100] on icon "button" at bounding box center [7, 99] width 8 height 8
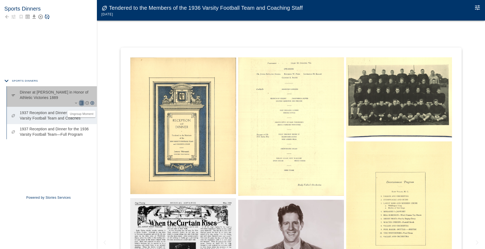
click at [81, 102] on icon "Ungroup Moment" at bounding box center [81, 103] width 5 height 5
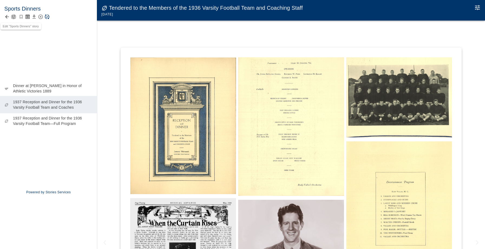
click at [13, 18] on icon "button" at bounding box center [13, 16] width 5 height 5
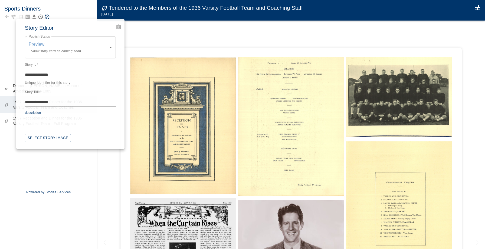
click at [44, 125] on textarea "description" at bounding box center [70, 123] width 91 height 6
click at [44, 135] on button "Select Story Image" at bounding box center [48, 138] width 46 height 8
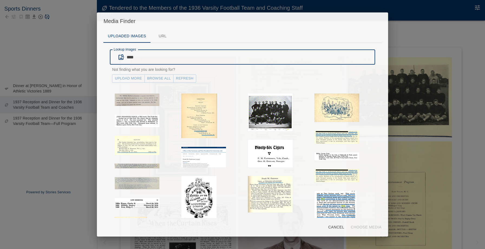
click at [154, 63] on input "****" at bounding box center [251, 57] width 248 height 15
type input "****"
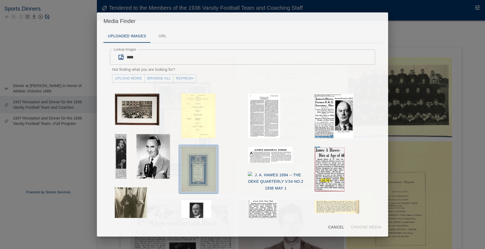
click at [205, 178] on img "button" at bounding box center [198, 169] width 34 height 45
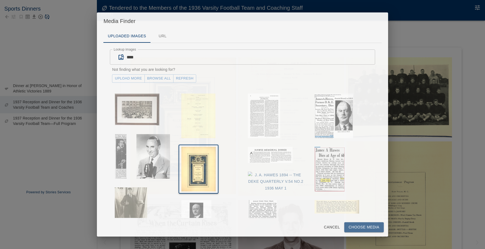
click at [370, 227] on button "Choose Media" at bounding box center [364, 228] width 40 height 10
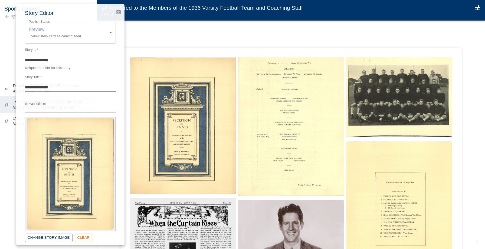
click at [8, 162] on div at bounding box center [242, 124] width 485 height 249
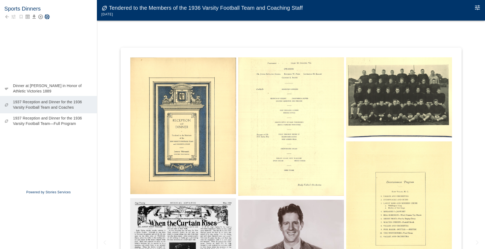
click at [47, 16] on icon "Save Story" at bounding box center [46, 16] width 5 height 5
click at [6, 16] on icon "Back to collection" at bounding box center [6, 16] width 5 height 5
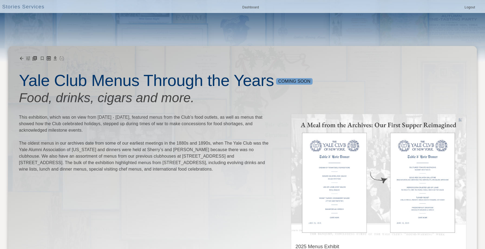
click at [28, 59] on icon "button" at bounding box center [27, 58] width 5 height 5
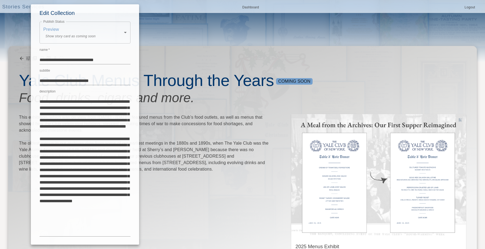
click at [146, 46] on div at bounding box center [242, 124] width 485 height 249
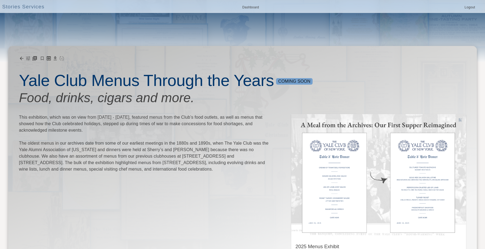
click at [37, 58] on div at bounding box center [36, 58] width 34 height 5
click at [36, 58] on icon "Add Story" at bounding box center [34, 58] width 5 height 5
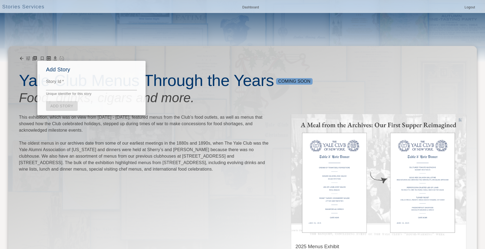
click at [71, 84] on textarea "Story Id   *" at bounding box center [91, 86] width 91 height 6
type textarea "**********"
click at [68, 109] on link "Add Story" at bounding box center [62, 106] width 32 height 10
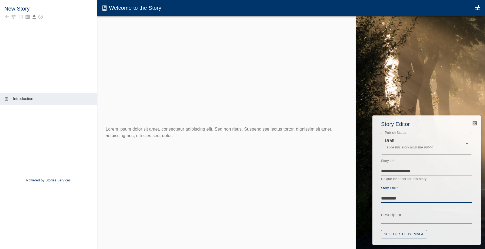
click at [409, 197] on textarea "*********" at bounding box center [426, 198] width 91 height 6
type textarea "**********"
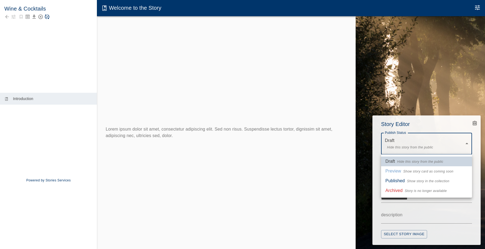
click at [422, 147] on body "**********" at bounding box center [242, 130] width 485 height 260
click at [416, 176] on li "Preview Show story card as coming soon" at bounding box center [426, 171] width 91 height 10
type input "*******"
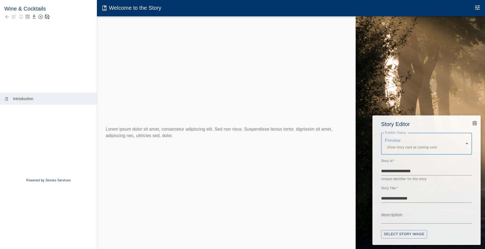
click at [407, 232] on button "Select Story Image" at bounding box center [404, 234] width 46 height 8
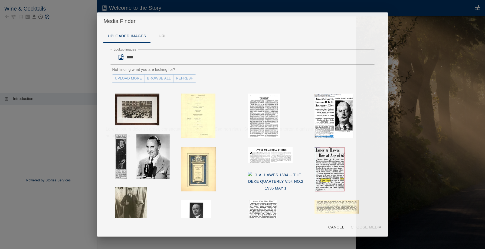
click at [402, 59] on div "Media Finder Uploaded Images URL Lookup images **** Lookup images Not finding w…" at bounding box center [242, 124] width 485 height 249
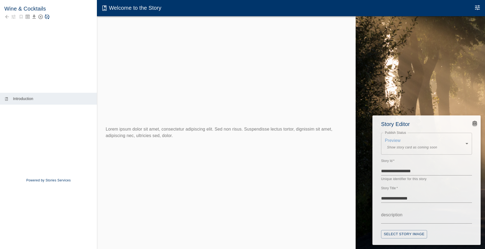
click at [475, 125] on icon "Advanced Code Editor" at bounding box center [474, 123] width 3 height 3
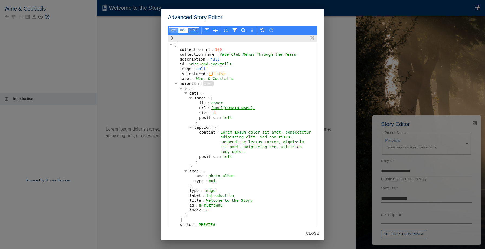
click at [176, 29] on button "text" at bounding box center [173, 30] width 9 height 6
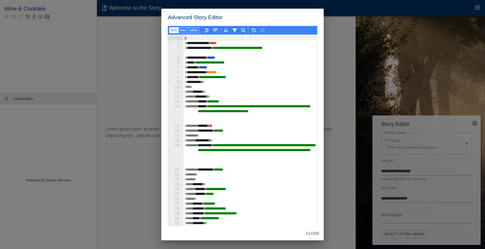
click at [216, 81] on div "********* ***" at bounding box center [250, 82] width 134 height 5
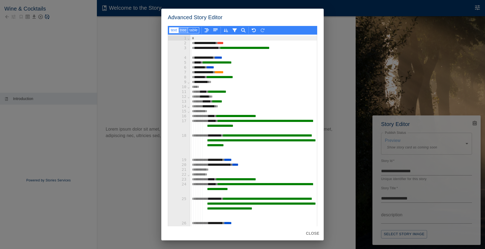
click at [188, 31] on button "tree" at bounding box center [193, 30] width 11 height 6
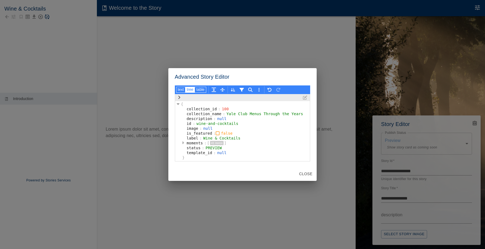
click at [184, 142] on icon "button" at bounding box center [183, 143] width 2 height 4
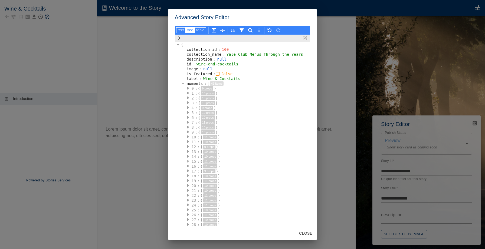
click at [188, 161] on icon "button" at bounding box center [188, 161] width 2 height 3
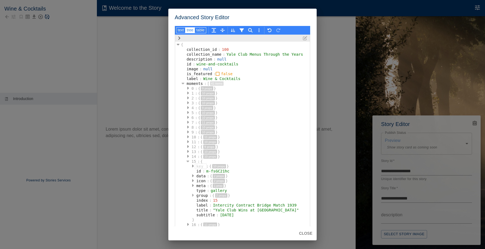
click at [191, 195] on button "button" at bounding box center [192, 195] width 5 height 5
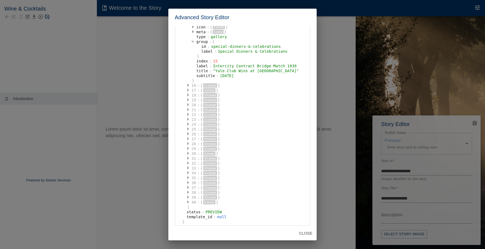
scroll to position [159, 0]
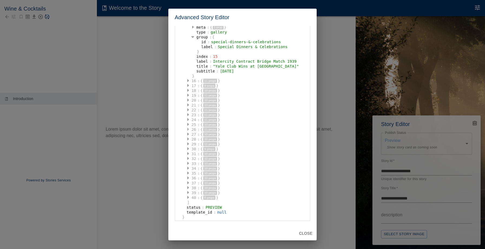
click at [186, 128] on button "button" at bounding box center [187, 129] width 5 height 5
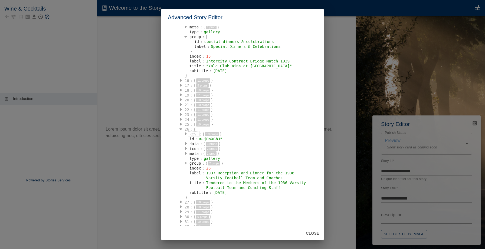
click at [185, 164] on icon "button" at bounding box center [186, 163] width 2 height 4
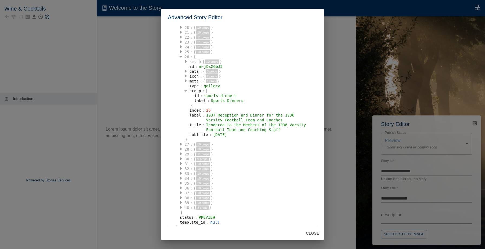
scroll to position [237, 0]
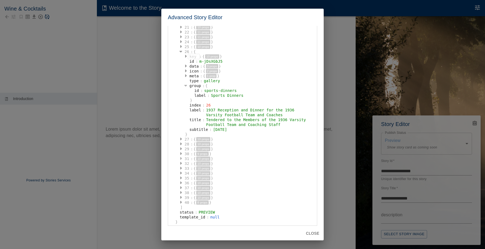
click at [181, 158] on icon "button" at bounding box center [181, 158] width 2 height 3
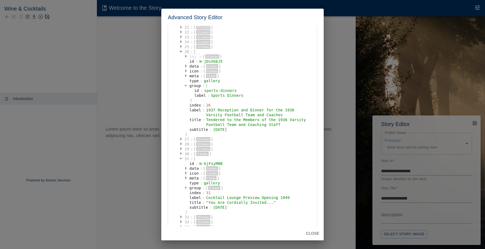
click at [186, 188] on icon "button" at bounding box center [186, 188] width 2 height 3
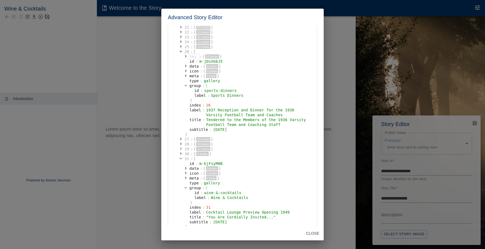
click at [181, 147] on icon "button" at bounding box center [181, 149] width 2 height 4
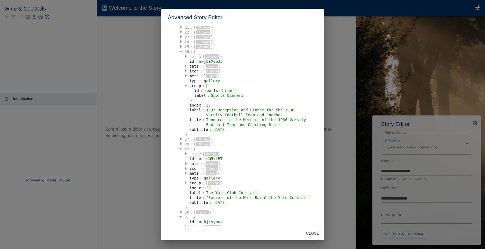
click at [187, 183] on icon "button" at bounding box center [186, 183] width 2 height 4
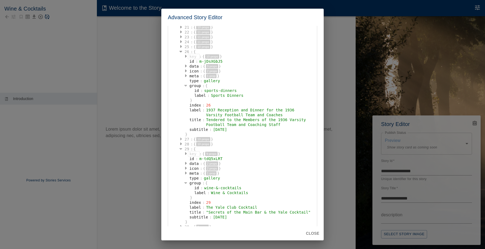
click at [181, 139] on icon "button" at bounding box center [181, 139] width 2 height 3
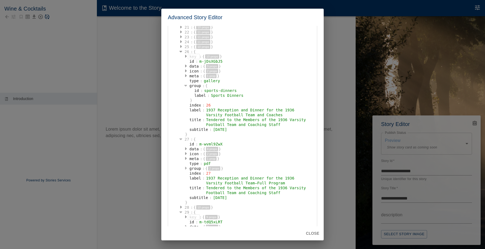
click at [186, 167] on icon "button" at bounding box center [186, 168] width 2 height 4
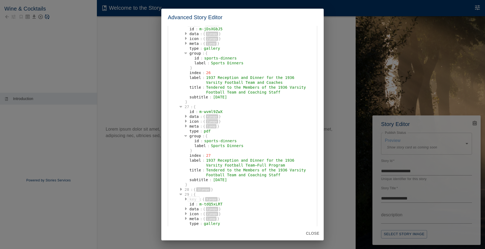
scroll to position [271, 0]
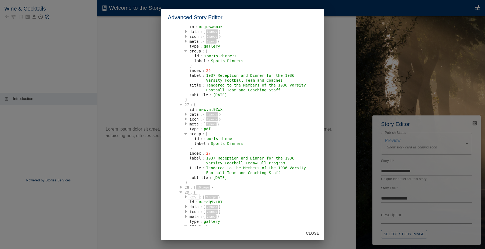
click at [181, 188] on icon "button" at bounding box center [181, 187] width 2 height 4
click at [187, 219] on button "button" at bounding box center [185, 216] width 5 height 5
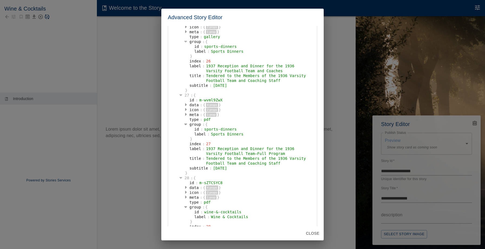
scroll to position [281, 0]
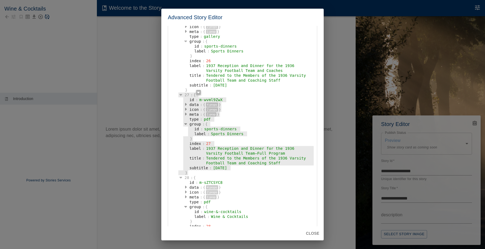
click at [187, 94] on div "27" at bounding box center [186, 95] width 7 height 5
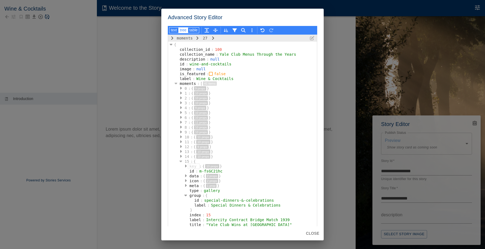
click at [185, 87] on div "0" at bounding box center [185, 88] width 5 height 5
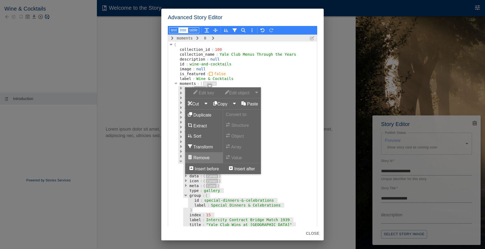
click at [198, 158] on button "Remove" at bounding box center [204, 157] width 38 height 11
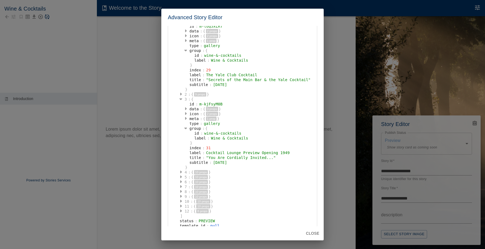
scroll to position [159, 0]
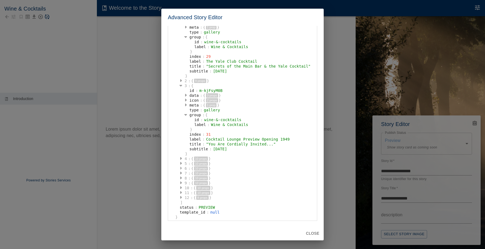
click at [181, 169] on icon "button" at bounding box center [181, 168] width 2 height 4
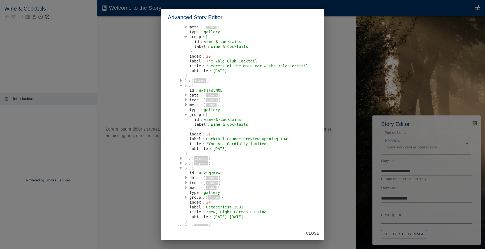
click at [185, 187] on icon "button" at bounding box center [186, 187] width 2 height 4
click at [185, 187] on icon "button" at bounding box center [185, 188] width 3 height 2
click at [186, 197] on icon "button" at bounding box center [186, 197] width 2 height 3
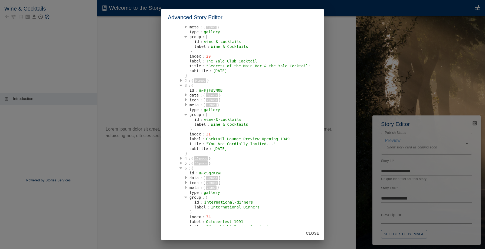
click at [182, 162] on button "button" at bounding box center [180, 163] width 5 height 5
click at [182, 157] on icon "button" at bounding box center [181, 158] width 2 height 4
click at [186, 191] on icon "button" at bounding box center [186, 192] width 2 height 4
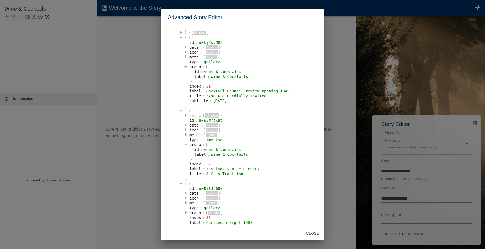
scroll to position [211, 0]
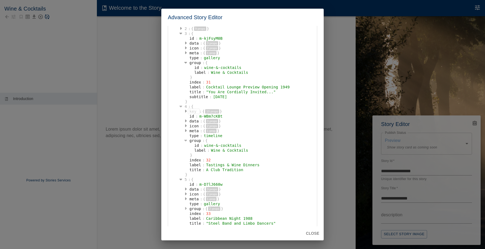
click at [187, 208] on button "button" at bounding box center [185, 209] width 5 height 5
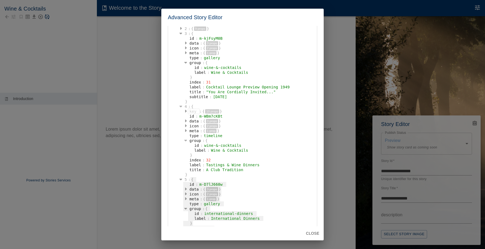
click at [195, 181] on div "{" at bounding box center [194, 179] width 6 height 5
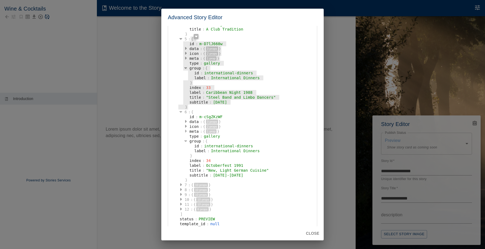
scroll to position [364, 0]
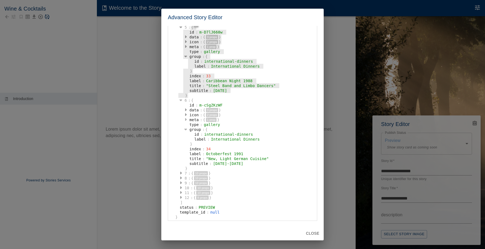
click at [189, 198] on div "12" at bounding box center [186, 197] width 7 height 5
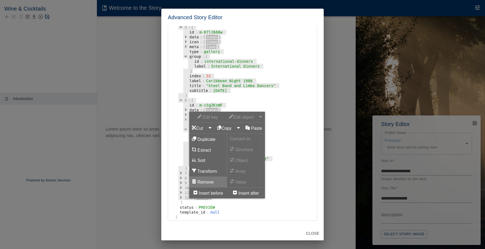
click at [205, 182] on button "Remove" at bounding box center [208, 182] width 38 height 11
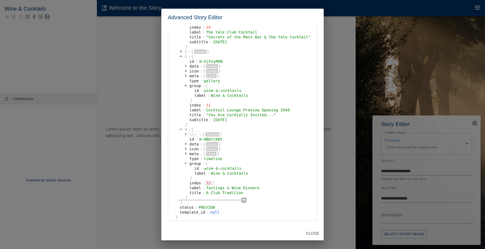
scroll to position [188, 0]
click at [316, 232] on button "Close" at bounding box center [313, 234] width 18 height 10
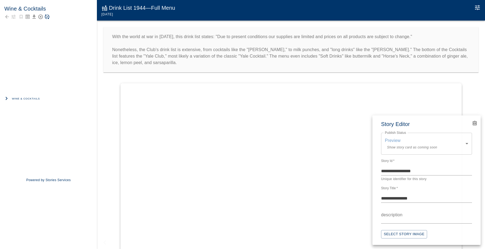
click at [32, 100] on div at bounding box center [242, 124] width 485 height 249
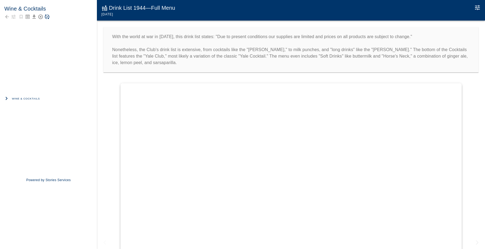
click at [34, 98] on span "Wine & Cocktails" at bounding box center [26, 98] width 28 height 5
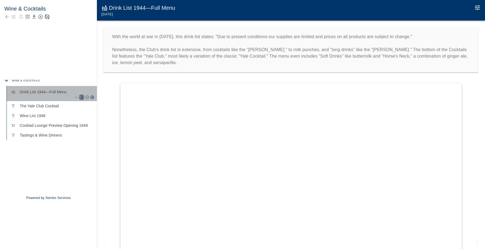
click at [81, 96] on icon "Ungroup Moment" at bounding box center [82, 98] width 4 height 4
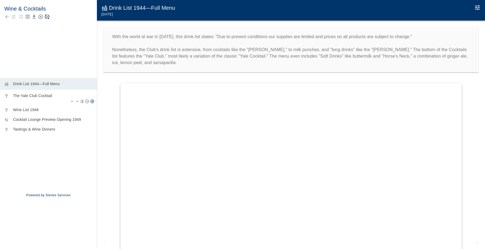
click at [38, 98] on p "The Yale Club Cocktail" at bounding box center [53, 95] width 80 height 5
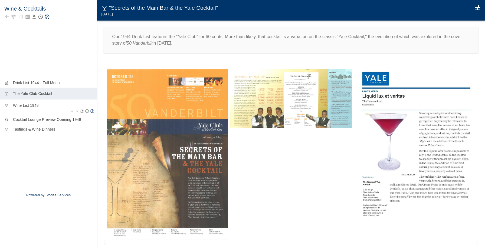
click at [39, 107] on p "Wine List 1948" at bounding box center [53, 105] width 80 height 5
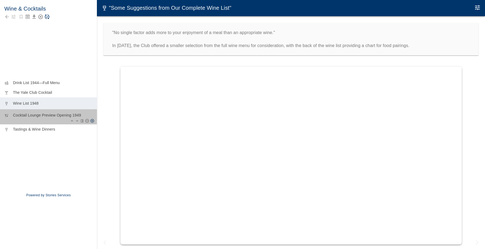
click at [39, 116] on p "Cocktail Lounge Preview Opening 1949" at bounding box center [53, 115] width 80 height 5
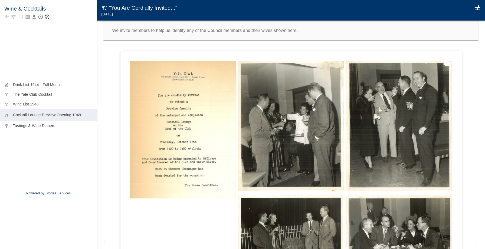
scroll to position [79, 0]
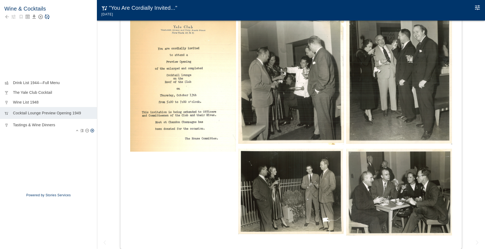
click at [40, 125] on p "Tastings & Wine Dinners" at bounding box center [53, 124] width 80 height 5
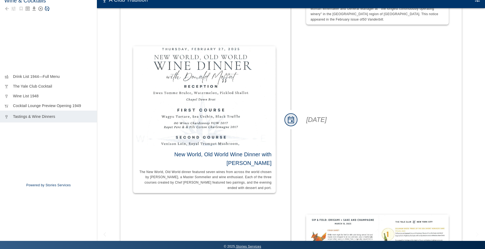
scroll to position [2827, 0]
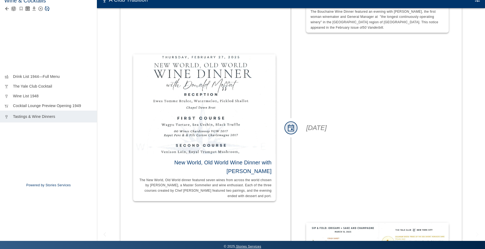
click at [13, 8] on icon "button" at bounding box center [13, 8] width 5 height 5
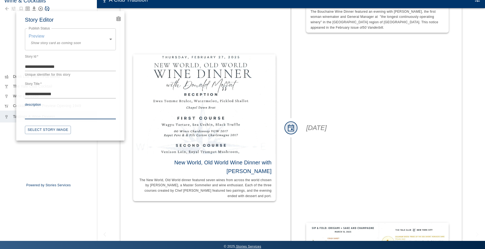
click at [41, 114] on textarea "description" at bounding box center [70, 115] width 91 height 6
click at [43, 130] on button "Select Story Image" at bounding box center [48, 130] width 46 height 8
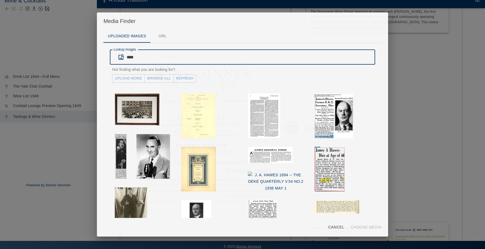
click at [141, 53] on input "****" at bounding box center [251, 57] width 248 height 15
type input "*********"
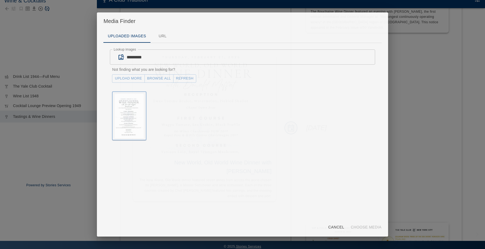
click at [129, 119] on img "button" at bounding box center [129, 116] width 29 height 45
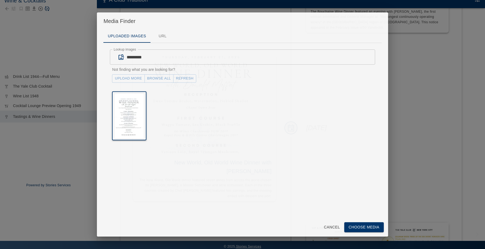
click at [367, 227] on button "Choose Media" at bounding box center [364, 228] width 40 height 10
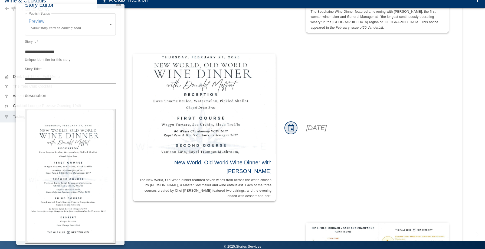
scroll to position [0, 0]
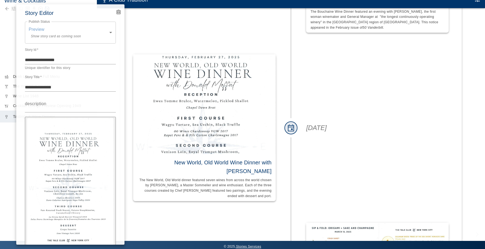
click at [145, 19] on div at bounding box center [242, 124] width 485 height 249
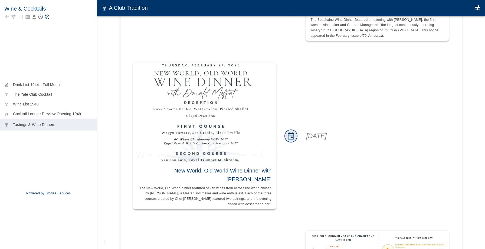
click at [47, 18] on icon "Save Story" at bounding box center [46, 16] width 5 height 5
click at [8, 15] on icon "Back to collection" at bounding box center [6, 16] width 5 height 5
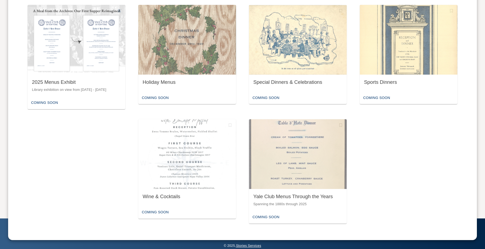
scroll to position [375, 0]
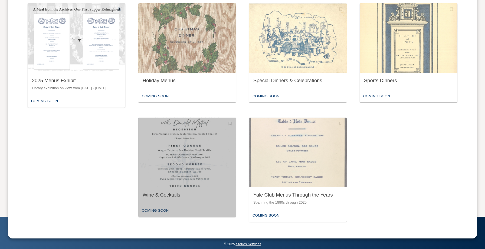
click at [156, 153] on img "button" at bounding box center [187, 153] width 98 height 70
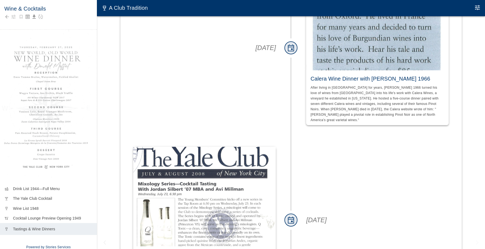
scroll to position [1944, 0]
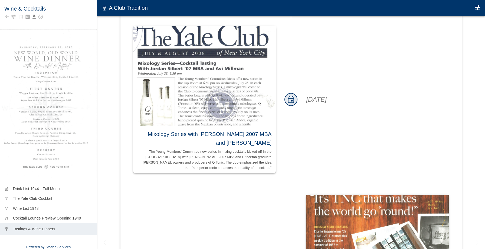
click at [207, 57] on img at bounding box center [204, 76] width 143 height 100
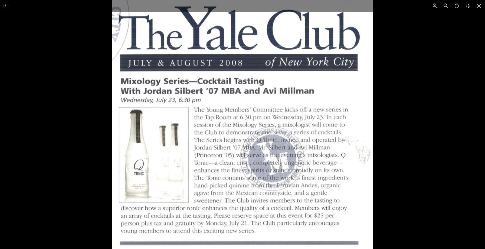
click at [378, 116] on div at bounding box center [354, 124] width 485 height 249
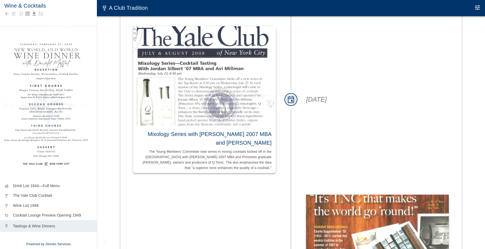
scroll to position [11, 0]
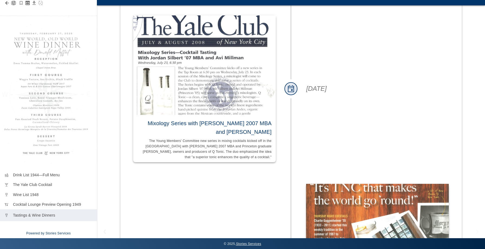
click at [13, 4] on icon "button" at bounding box center [14, 3] width 4 height 4
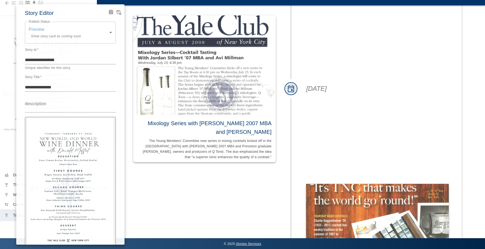
scroll to position [24, 0]
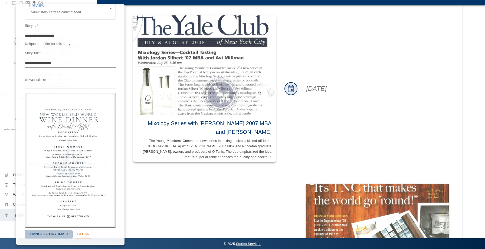
click at [41, 232] on button "Change Story Image" at bounding box center [49, 234] width 48 height 8
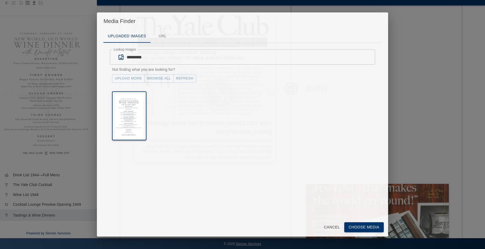
click at [138, 60] on input "*********" at bounding box center [251, 57] width 248 height 15
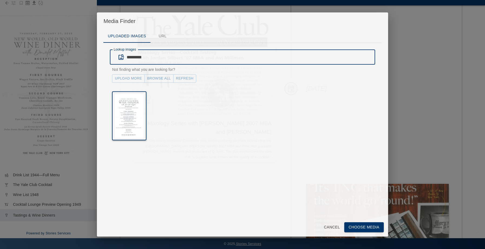
click at [138, 60] on input "*********" at bounding box center [251, 57] width 248 height 15
type input "********"
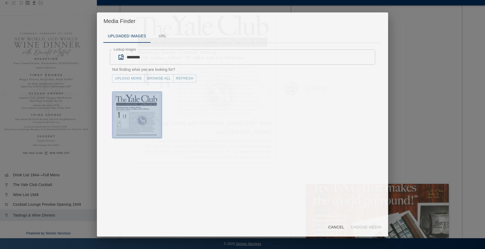
click at [151, 108] on img "button" at bounding box center [137, 115] width 45 height 42
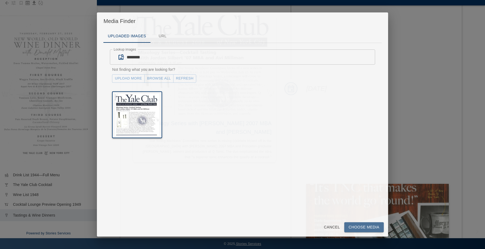
click at [359, 229] on button "Choose Media" at bounding box center [364, 228] width 40 height 10
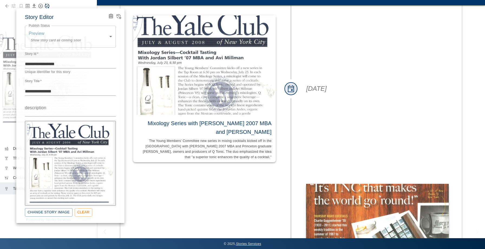
click at [184, 198] on div at bounding box center [242, 124] width 485 height 249
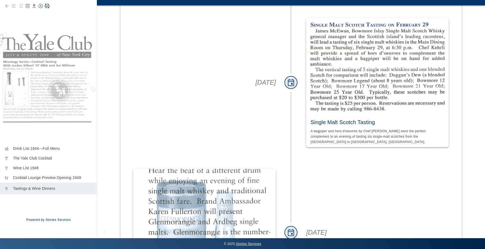
scroll to position [1291, 0]
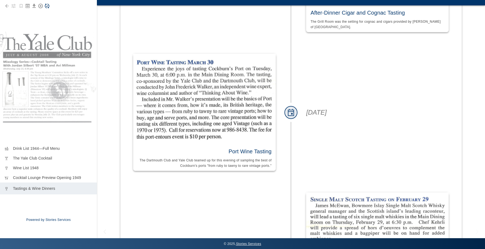
click at [48, 12] on div "Wine & Cocktails" at bounding box center [48, 8] width 97 height 38
click at [48, 9] on div at bounding box center [48, 6] width 88 height 8
click at [48, 7] on icon "Save Story" at bounding box center [47, 6] width 5 height 5
click at [13, 6] on icon "button" at bounding box center [14, 6] width 4 height 4
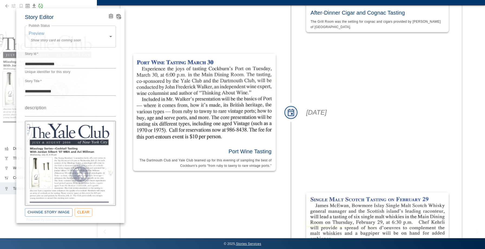
click at [118, 17] on icon "View Version History" at bounding box center [118, 16] width 5 height 5
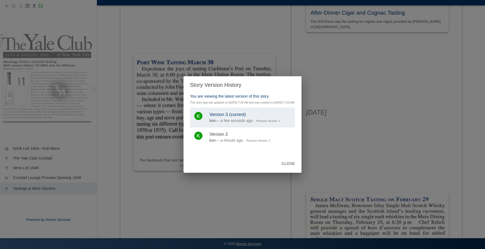
click at [127, 28] on div "Story Version History You are viewing the latest version of this story. This st…" at bounding box center [242, 124] width 485 height 249
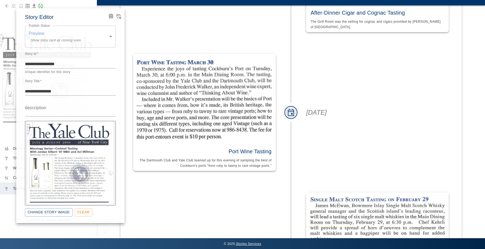
click at [117, 17] on icon "View Version History" at bounding box center [118, 16] width 5 height 5
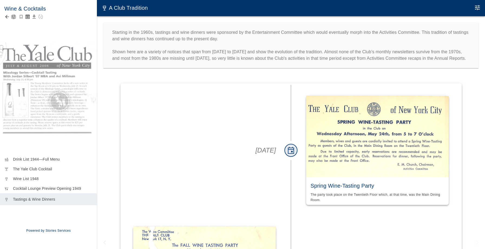
click at [12, 18] on icon "button" at bounding box center [14, 17] width 4 height 4
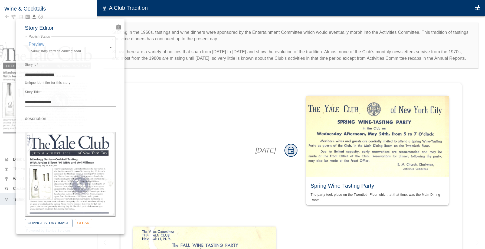
click at [117, 30] on icon "Advanced Code Editor" at bounding box center [118, 26] width 5 height 5
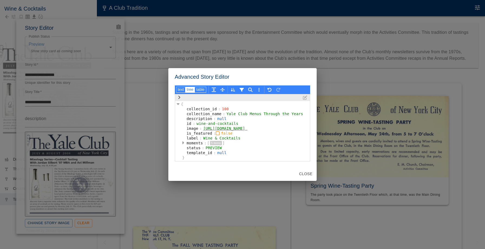
click at [117, 30] on div "Advanced Story Editor text tree table { collection_id : 100 collection_name : Y…" at bounding box center [242, 124] width 485 height 249
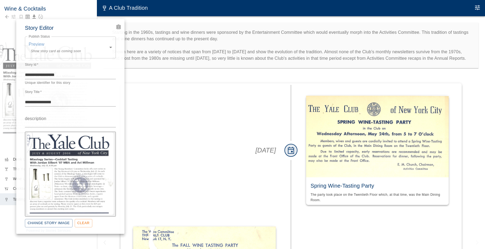
click at [44, 12] on div at bounding box center [242, 124] width 485 height 249
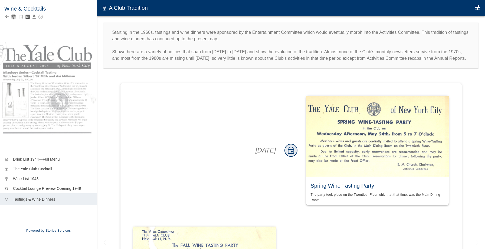
click at [13, 17] on icon "button" at bounding box center [13, 16] width 5 height 5
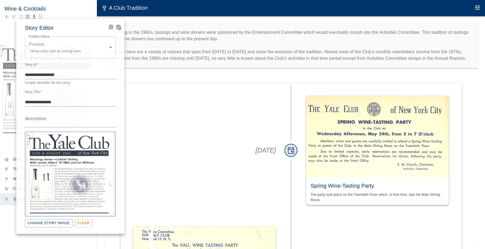
click at [117, 26] on icon "View Version History" at bounding box center [119, 27] width 5 height 5
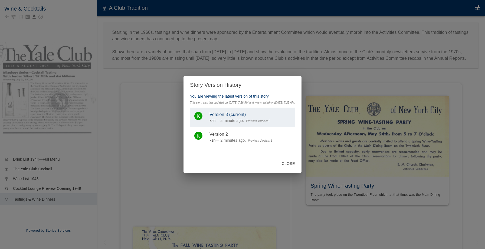
click at [297, 165] on button "Close" at bounding box center [288, 164] width 18 height 10
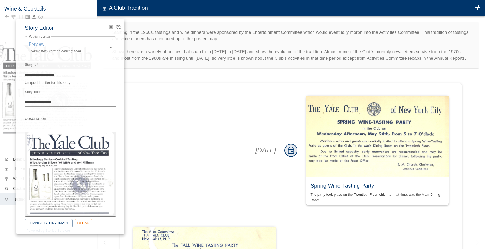
click at [118, 83] on div "**********" at bounding box center [70, 126] width 108 height 215
click at [127, 77] on div at bounding box center [242, 124] width 485 height 249
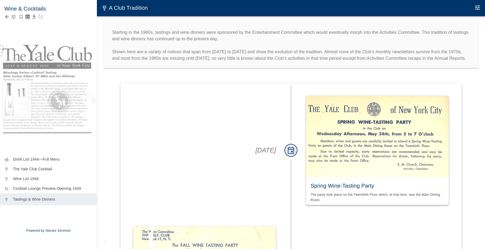
click at [7, 17] on icon "Back to collection" at bounding box center [7, 17] width 4 height 4
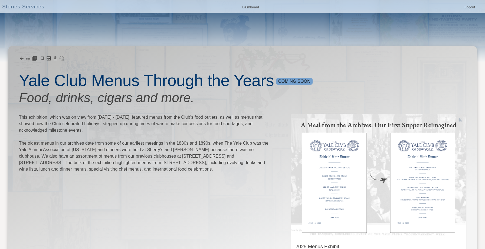
click at [35, 58] on icon "Add Story" at bounding box center [34, 58] width 5 height 5
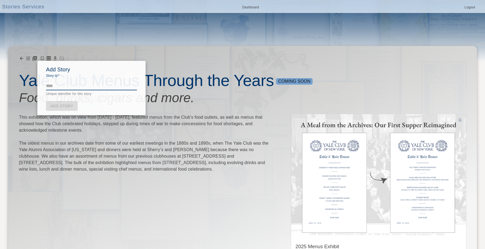
click at [63, 86] on textarea "Story Id   *" at bounding box center [91, 86] width 91 height 6
type textarea "**********"
click at [54, 108] on link "Add Story" at bounding box center [62, 106] width 32 height 10
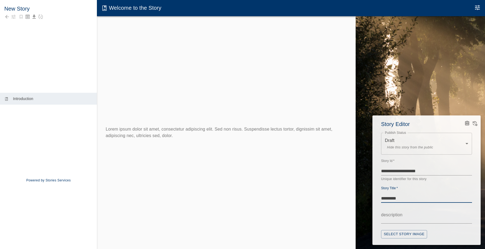
click at [407, 198] on textarea "*********" at bounding box center [426, 198] width 91 height 6
type textarea "*********"
click at [397, 198] on textarea "*********" at bounding box center [426, 198] width 91 height 6
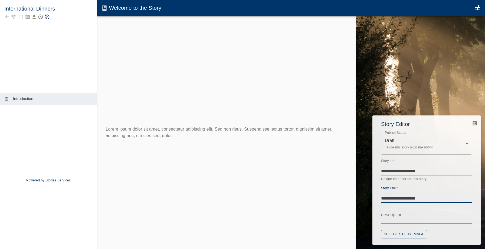
type textarea "**********"
click at [426, 129] on div "Publish Status Draft Hide this story from the public ***** Publish Status" at bounding box center [426, 144] width 91 height 31
click at [426, 146] on body "**********" at bounding box center [242, 130] width 485 height 260
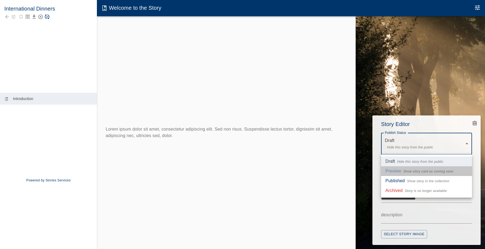
click at [416, 172] on span "Show story card as coming soon" at bounding box center [428, 171] width 50 height 5
type input "*******"
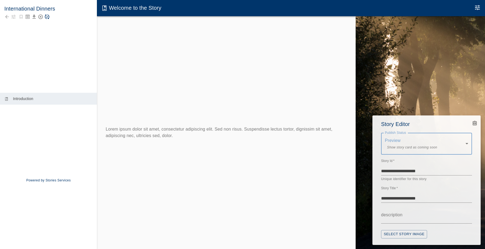
click at [475, 121] on icon "Advanced Code Editor" at bounding box center [474, 123] width 5 height 5
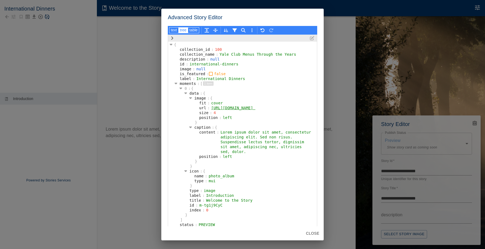
click at [168, 31] on div "text tree table { collection_id : 100 collection_name : Yale Club Menus Through…" at bounding box center [242, 126] width 162 height 201
click at [172, 31] on button "text" at bounding box center [173, 30] width 9 height 6
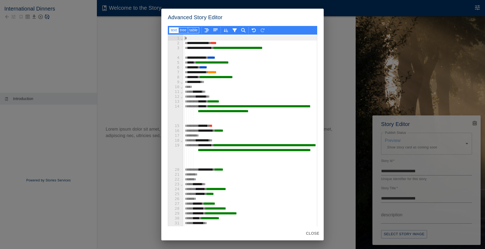
click at [216, 83] on div "********* ***" at bounding box center [250, 82] width 134 height 5
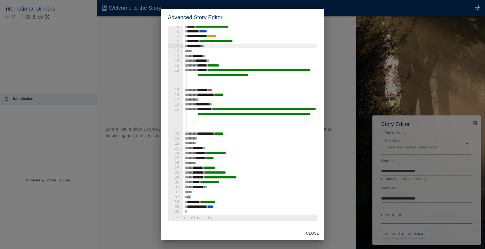
click at [192, 197] on div "* *" at bounding box center [250, 197] width 134 height 5
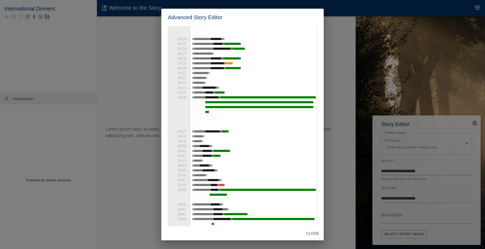
scroll to position [0, 0]
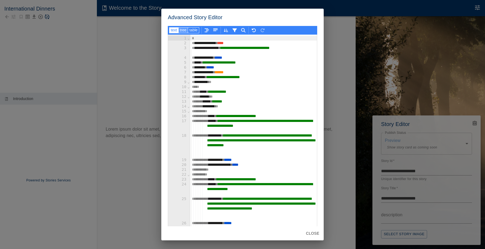
click at [188, 30] on button "tree" at bounding box center [193, 30] width 11 height 6
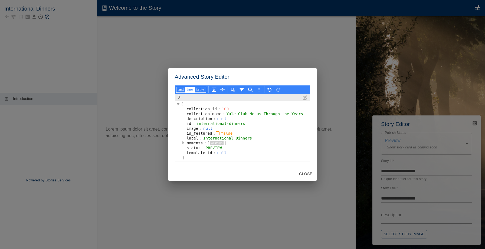
click at [181, 142] on button "button" at bounding box center [183, 143] width 5 height 5
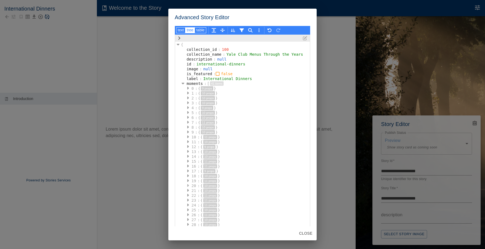
click at [187, 185] on icon "button" at bounding box center [188, 186] width 2 height 4
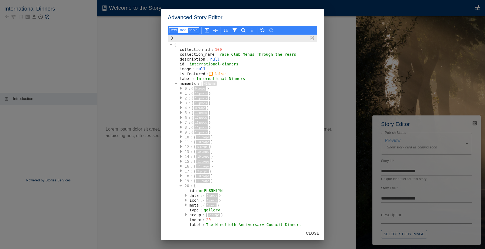
scroll to position [68, 0]
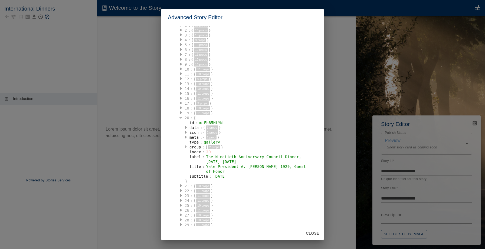
click at [186, 147] on icon "button" at bounding box center [186, 147] width 2 height 3
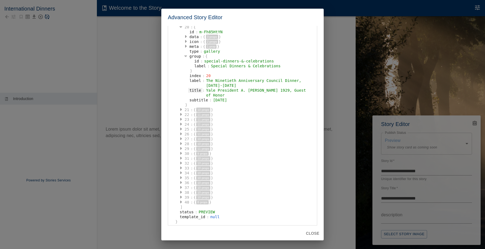
scroll to position [164, 0]
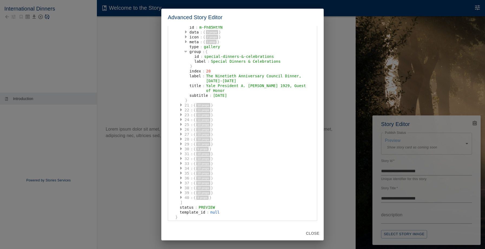
click at [179, 153] on button "button" at bounding box center [180, 154] width 5 height 5
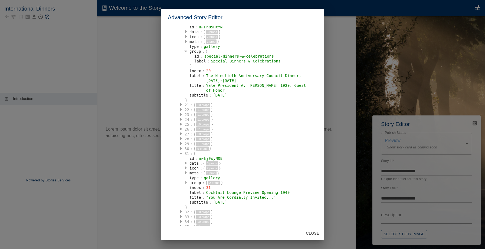
click at [185, 183] on icon "button" at bounding box center [186, 182] width 2 height 3
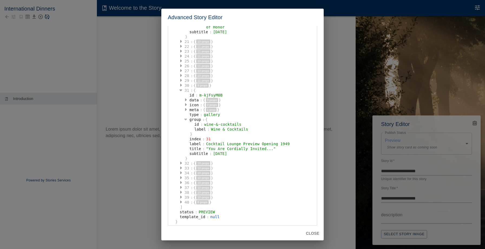
scroll to position [232, 0]
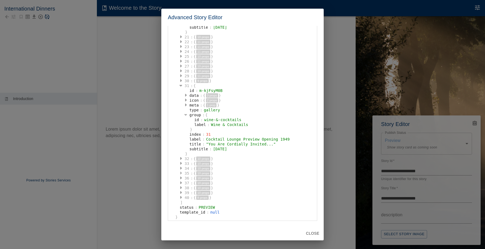
click at [181, 172] on icon "button" at bounding box center [181, 173] width 2 height 3
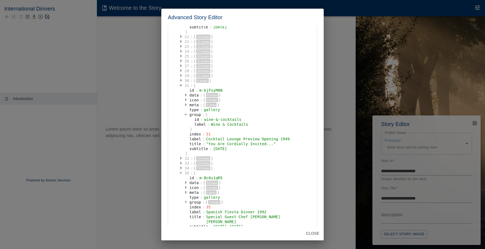
click at [187, 202] on button "button" at bounding box center [185, 202] width 5 height 5
click at [182, 165] on button "button" at bounding box center [180, 163] width 5 height 5
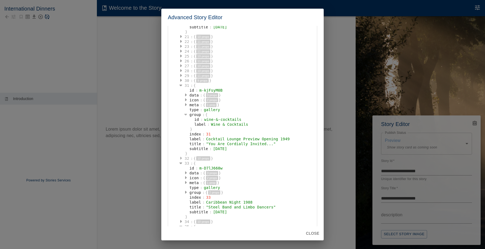
click at [181, 159] on icon "button" at bounding box center [181, 158] width 2 height 4
click at [186, 193] on icon "button" at bounding box center [186, 192] width 2 height 3
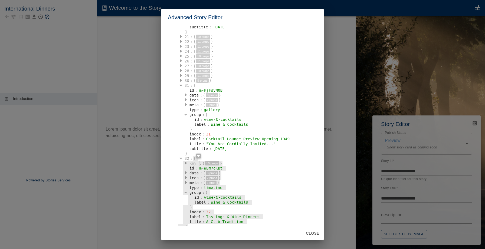
click at [195, 161] on div "{" at bounding box center [196, 158] width 6 height 5
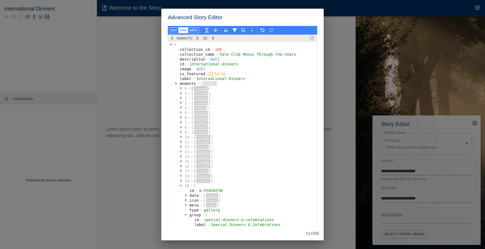
click at [195, 89] on button "9 props" at bounding box center [200, 88] width 12 height 4
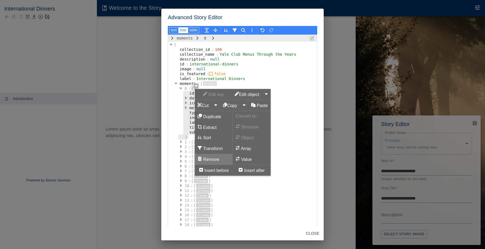
click at [209, 162] on button "Remove" at bounding box center [214, 159] width 38 height 11
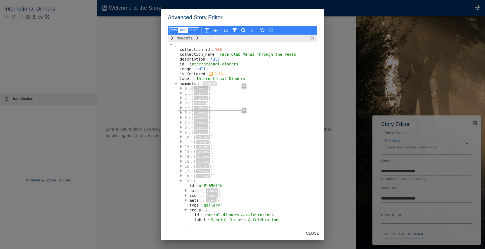
click at [227, 108] on div at bounding box center [263, 108] width 105 height 5
click at [186, 90] on div "0" at bounding box center [185, 88] width 5 height 5
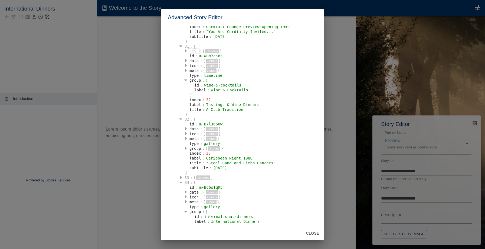
scroll to position [338, 0]
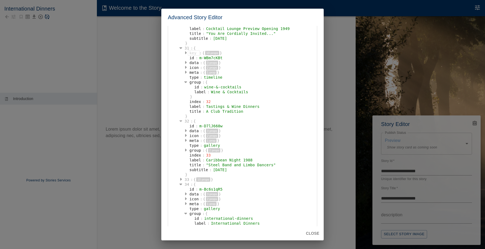
click at [186, 47] on div "31" at bounding box center [186, 48] width 7 height 5
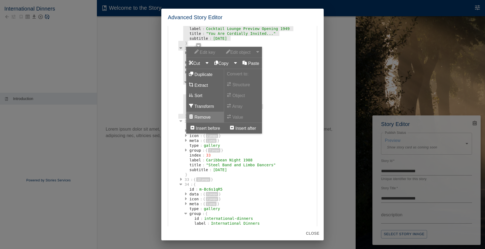
click at [201, 114] on button "Remove" at bounding box center [205, 117] width 38 height 11
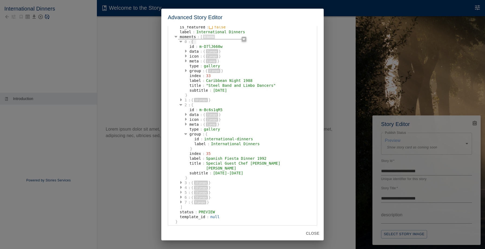
click at [182, 190] on icon "button" at bounding box center [181, 192] width 2 height 4
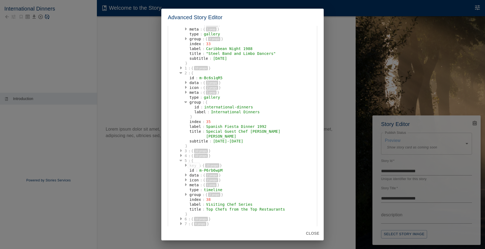
click at [183, 149] on button "button" at bounding box center [180, 151] width 5 height 5
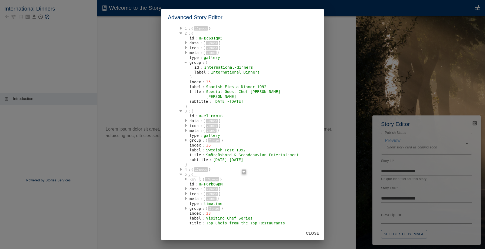
scroll to position [131, 0]
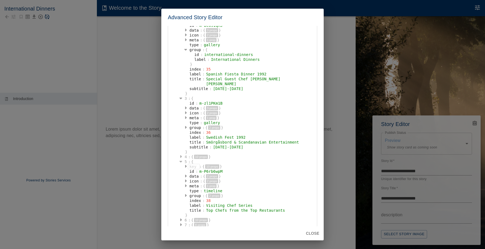
click at [182, 155] on icon "button" at bounding box center [181, 156] width 2 height 3
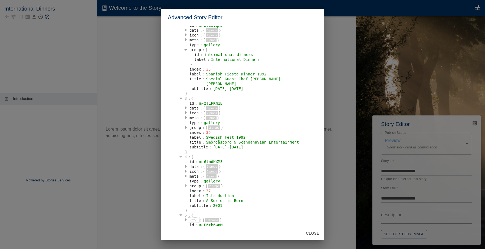
click at [188, 184] on button "button" at bounding box center [185, 186] width 5 height 5
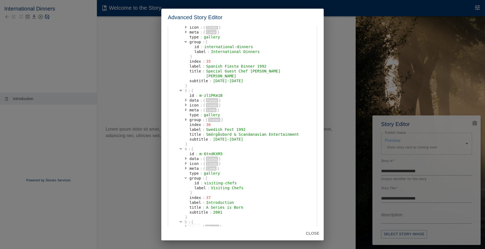
scroll to position [141, 0]
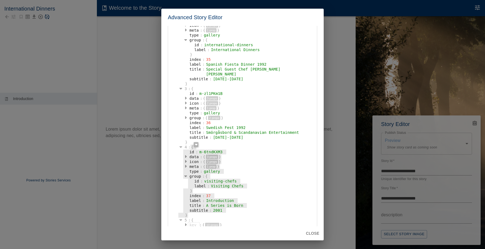
click at [196, 145] on div "{" at bounding box center [194, 147] width 6 height 5
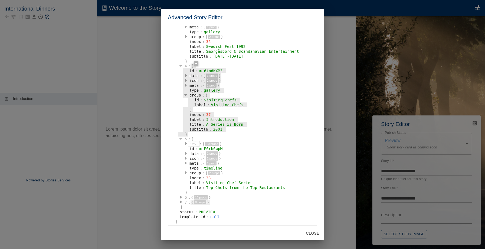
click at [205, 200] on button "8 props" at bounding box center [200, 202] width 12 height 4
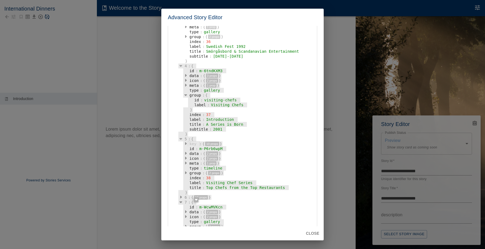
click at [193, 200] on div "{" at bounding box center [194, 202] width 6 height 5
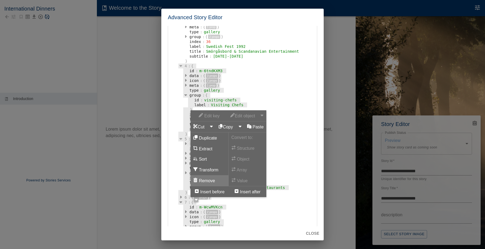
click at [202, 181] on button "Remove" at bounding box center [210, 180] width 38 height 11
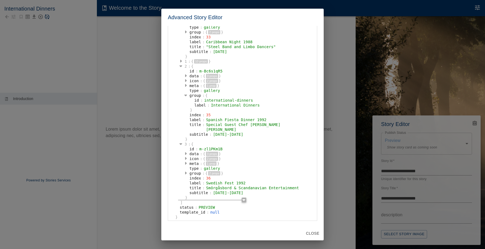
scroll to position [81, 0]
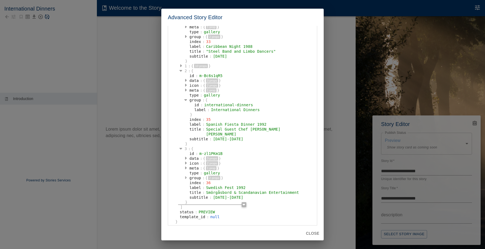
click at [187, 176] on icon "button" at bounding box center [186, 177] width 2 height 3
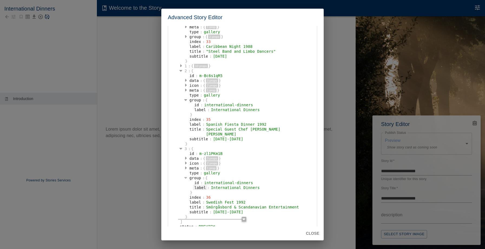
scroll to position [96, 0]
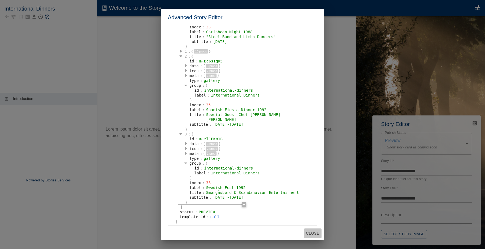
click at [306, 233] on button "Close" at bounding box center [313, 234] width 18 height 10
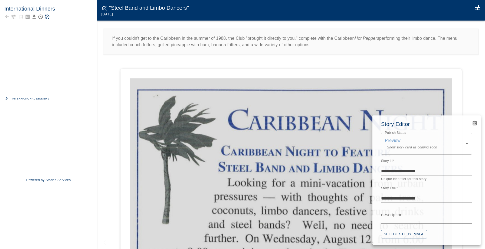
click at [399, 151] on body "International Dinners International Dinners Powered by Stories Services beach_a…" at bounding box center [242, 130] width 485 height 260
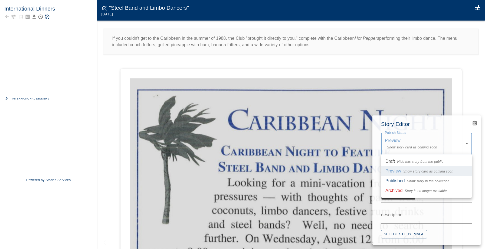
click at [399, 147] on div at bounding box center [242, 124] width 485 height 249
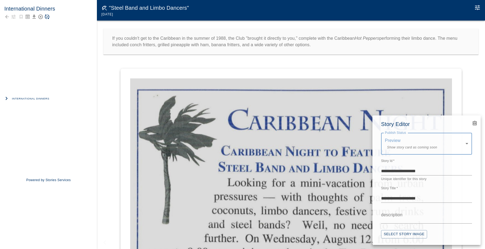
click at [55, 107] on div at bounding box center [242, 124] width 485 height 249
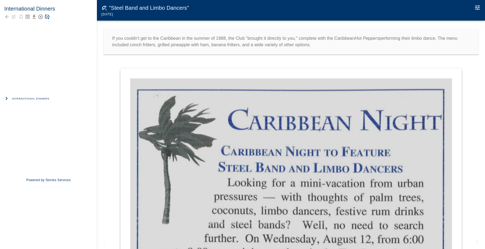
click at [44, 99] on span "International Dinners" at bounding box center [30, 98] width 37 height 5
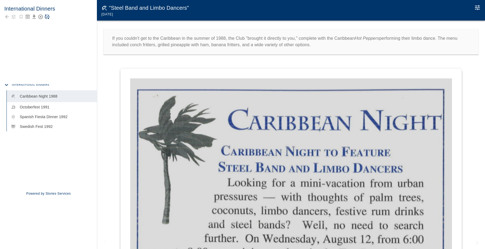
click at [42, 150] on div "International Dinners beach_access Caribbean Night 1988 beer_meal Octoberfest 1…" at bounding box center [48, 132] width 97 height 104
click at [82, 101] on icon "Ungroup Moment" at bounding box center [82, 101] width 4 height 4
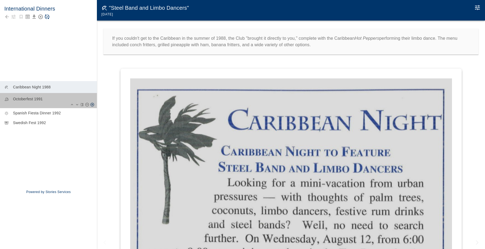
click at [52, 104] on div "beer_meal Octoberfest 1991" at bounding box center [48, 100] width 97 height 15
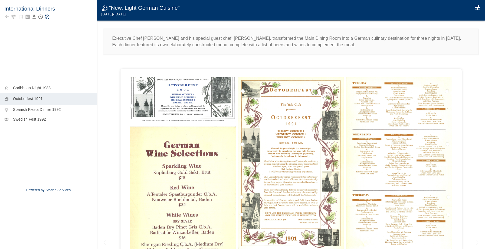
scroll to position [5, 0]
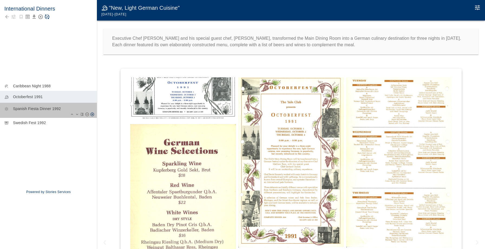
click at [55, 113] on div "sunny Spanish Fiesta Dinner 1992" at bounding box center [48, 110] width 97 height 15
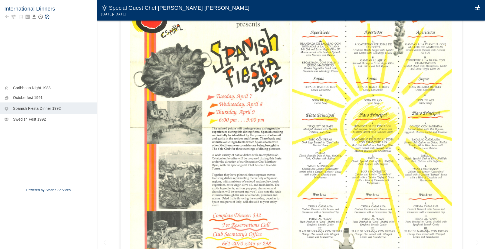
scroll to position [106, 0]
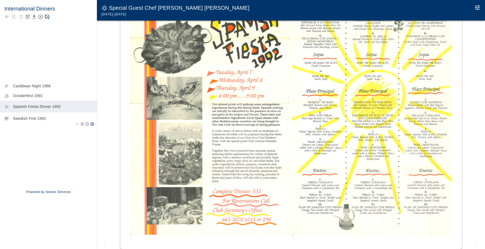
click at [53, 117] on p "Swedish Fest 1992" at bounding box center [53, 118] width 80 height 5
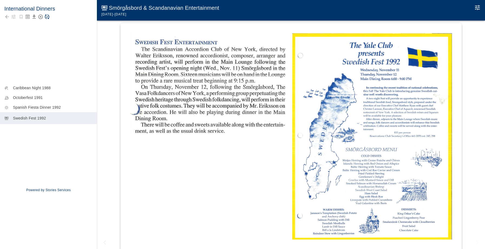
scroll to position [64, 0]
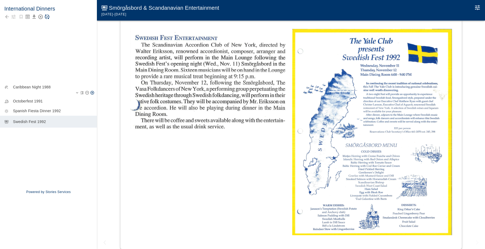
click at [55, 86] on p "Caribbean Night 1988" at bounding box center [53, 86] width 80 height 5
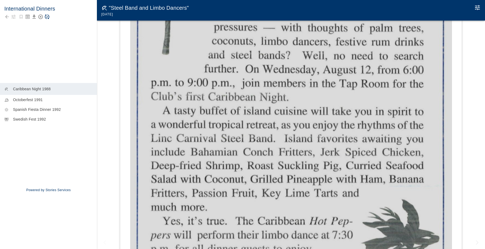
scroll to position [275, 0]
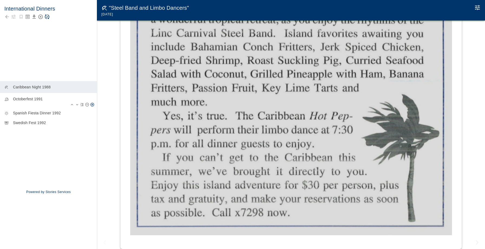
click at [56, 100] on p "Octoberfest 1991" at bounding box center [53, 98] width 80 height 5
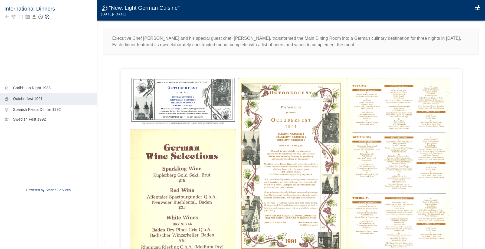
click at [185, 109] on img at bounding box center [183, 101] width 106 height 47
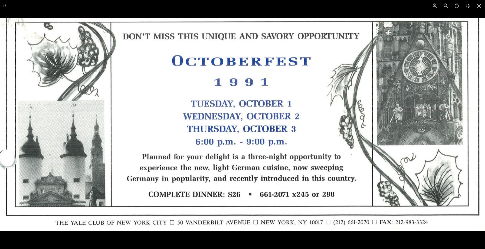
click at [226, 14] on div at bounding box center [242, 124] width 485 height 249
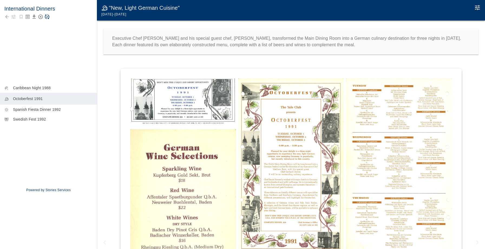
click at [15, 19] on div at bounding box center [48, 17] width 88 height 8
click at [15, 18] on icon "button" at bounding box center [13, 16] width 5 height 5
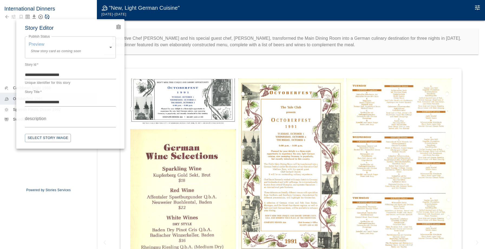
click at [54, 125] on textarea "description" at bounding box center [70, 123] width 91 height 6
click at [48, 142] on button "Select Story Image" at bounding box center [48, 138] width 46 height 8
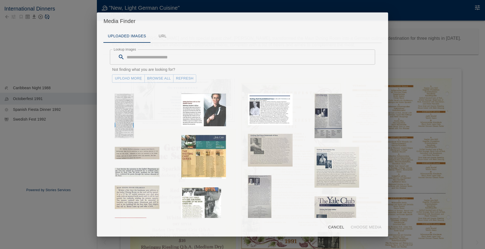
click at [145, 55] on input "Lookup images" at bounding box center [251, 57] width 248 height 15
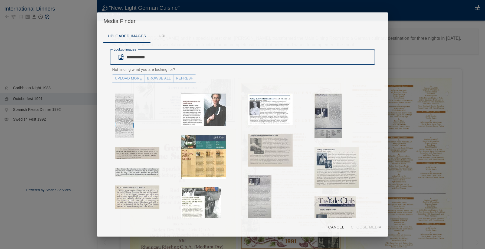
type input "**********"
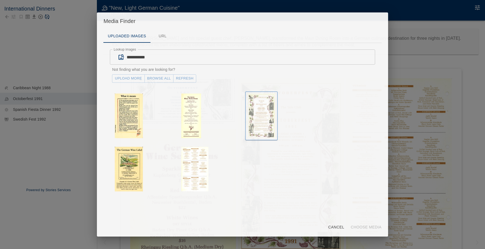
click at [254, 124] on img "button" at bounding box center [261, 116] width 27 height 45
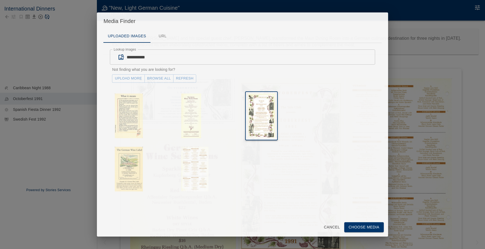
click at [357, 230] on button "Choose Media" at bounding box center [364, 228] width 40 height 10
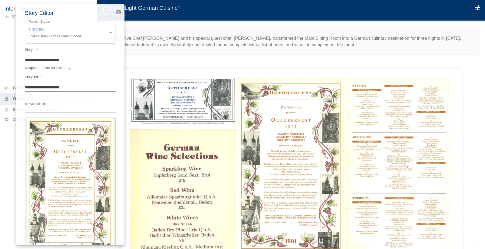
click at [157, 90] on div at bounding box center [242, 124] width 485 height 249
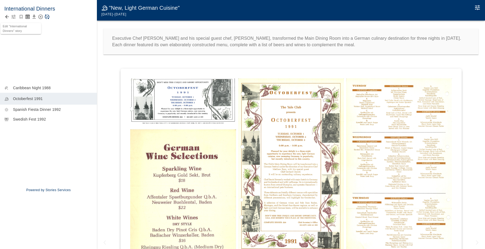
click at [15, 19] on div "Edit "International Dinners" story" at bounding box center [21, 26] width 42 height 15
click at [63, 69] on div "International Dinners" at bounding box center [48, 39] width 97 height 79
click at [13, 15] on icon "button" at bounding box center [13, 16] width 5 height 5
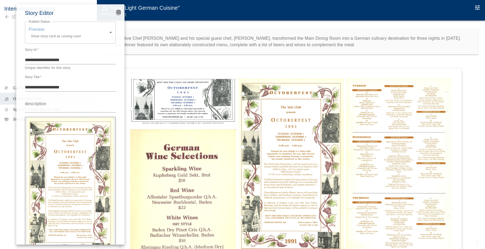
click at [118, 12] on icon "Advanced Code Editor" at bounding box center [118, 12] width 3 height 3
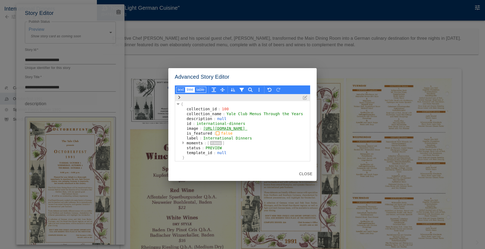
click at [181, 146] on button "button" at bounding box center [183, 143] width 5 height 5
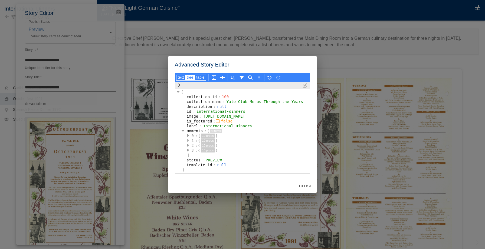
click at [187, 142] on icon "button" at bounding box center [188, 140] width 2 height 3
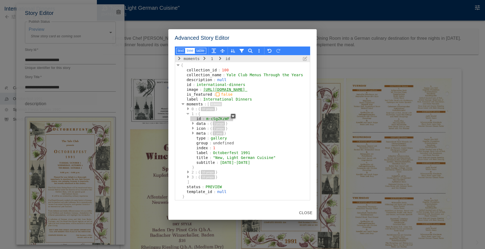
click at [190, 121] on div "id : m-cSgZKzWF" at bounding box center [211, 118] width 43 height 5
click at [192, 126] on icon "button" at bounding box center [193, 123] width 2 height 4
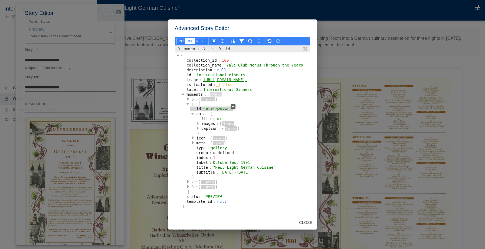
click at [197, 126] on icon "button" at bounding box center [198, 123] width 2 height 4
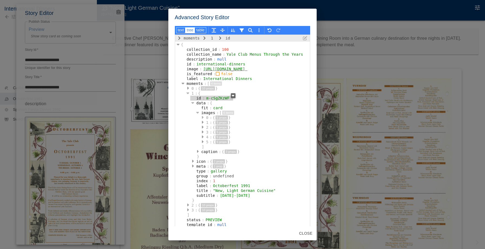
click at [201, 120] on icon "button" at bounding box center [202, 117] width 2 height 4
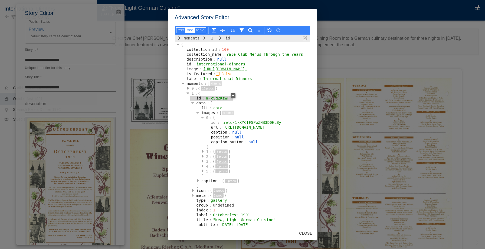
click at [192, 198] on icon "button" at bounding box center [193, 195] width 2 height 4
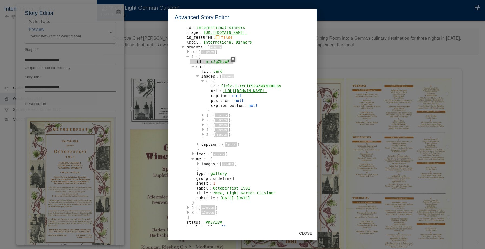
scroll to position [45, 0]
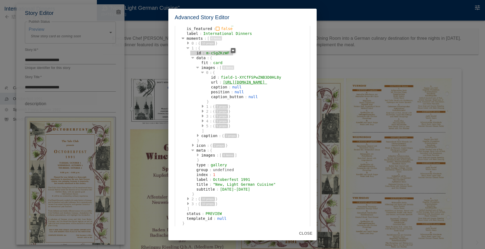
click at [197, 156] on icon "button" at bounding box center [198, 155] width 2 height 3
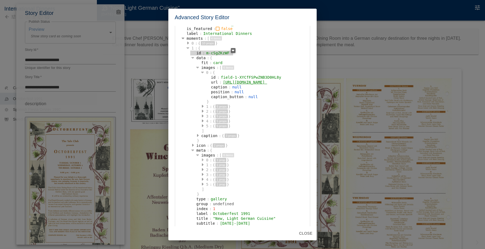
click at [201, 162] on icon "button" at bounding box center [202, 160] width 2 height 4
click at [205, 168] on button "button" at bounding box center [207, 165] width 5 height 5
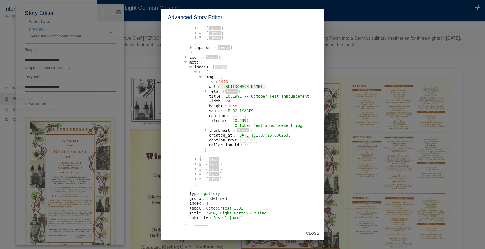
scroll to position [135, 0]
click at [207, 93] on button "button" at bounding box center [205, 90] width 5 height 5
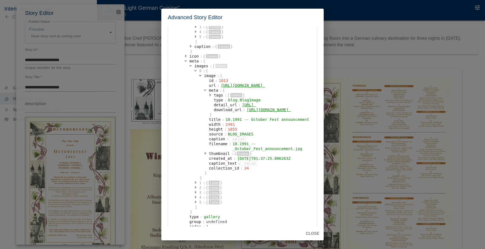
click at [207, 93] on button "button" at bounding box center [205, 90] width 5 height 5
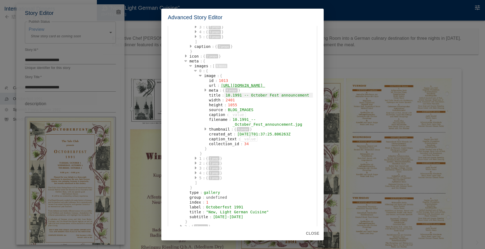
click at [243, 98] on div "10.1991 -- October Fest announcement" at bounding box center [268, 95] width 89 height 5
click at [79, 82] on div "Advanced Story Editor text tree table moments 1 meta images 0 image title { col…" at bounding box center [242, 124] width 485 height 249
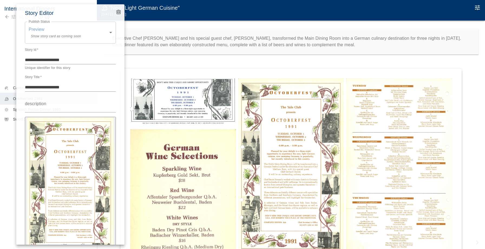
scroll to position [34, 0]
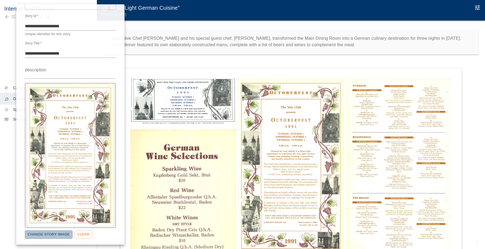
click at [41, 235] on button "Change Story Image" at bounding box center [49, 235] width 48 height 8
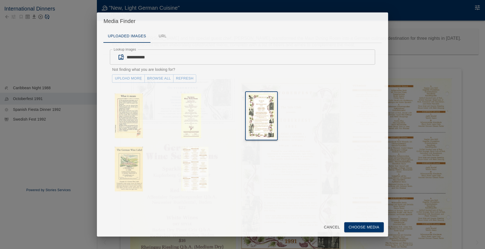
click at [149, 63] on input "**********" at bounding box center [251, 57] width 248 height 15
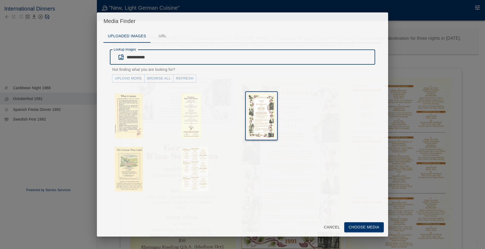
click at [149, 63] on input "**********" at bounding box center [251, 57] width 248 height 15
paste input "**********"
type input "**********"
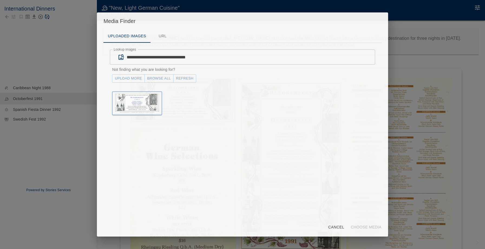
click at [138, 104] on img "button" at bounding box center [137, 103] width 45 height 19
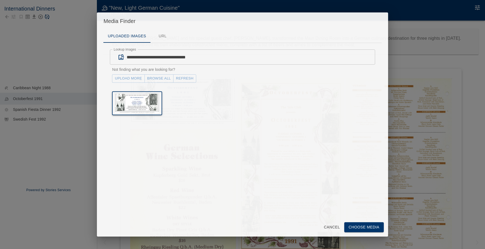
click at [380, 229] on button "Choose Media" at bounding box center [364, 228] width 40 height 10
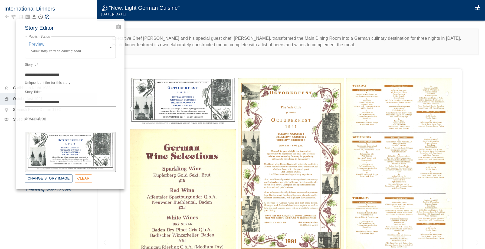
click at [60, 223] on div at bounding box center [242, 124] width 485 height 249
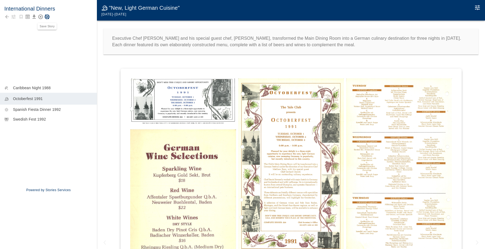
click at [48, 15] on icon "Save Story" at bounding box center [47, 17] width 5 height 5
click at [8, 15] on icon "Back to collection" at bounding box center [6, 16] width 5 height 5
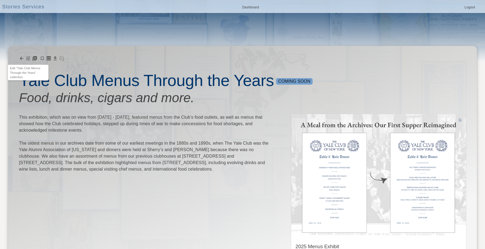
click at [27, 60] on icon "button" at bounding box center [27, 58] width 5 height 5
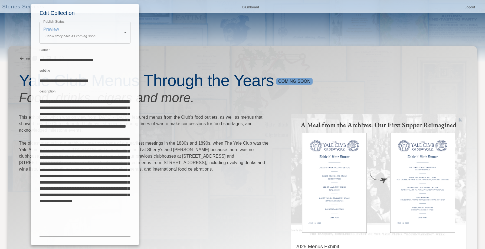
click at [24, 54] on div at bounding box center [242, 124] width 485 height 249
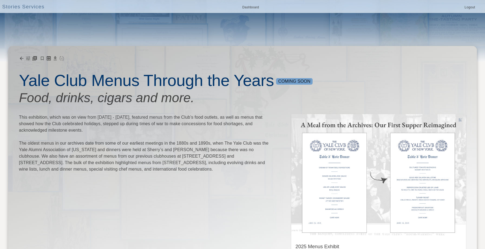
click at [34, 58] on icon "Add Story" at bounding box center [34, 58] width 5 height 5
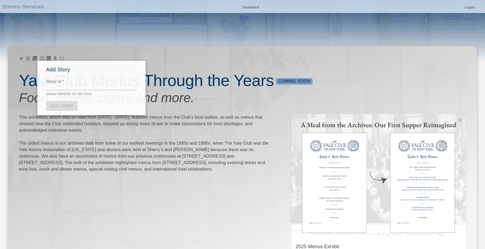
click at [65, 89] on div "*" at bounding box center [91, 87] width 91 height 8
type textarea "**********"
click at [56, 105] on link "Add Story" at bounding box center [62, 106] width 32 height 10
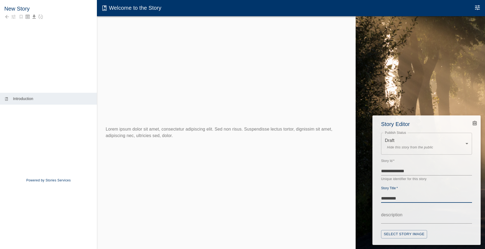
click at [416, 198] on textarea "*********" at bounding box center [426, 198] width 91 height 6
type textarea "**********"
click at [452, 144] on body "**********" at bounding box center [242, 130] width 485 height 260
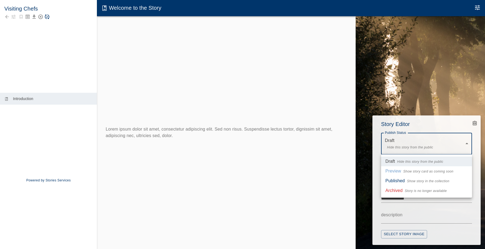
drag, startPoint x: 436, startPoint y: 176, endPoint x: 435, endPoint y: 171, distance: 6.0
click at [435, 171] on ul "Draft Hide this story from the public Preview Show story card as coming soon Pu…" at bounding box center [426, 176] width 91 height 43
click at [435, 171] on span "Show story card as coming soon" at bounding box center [428, 171] width 50 height 5
type input "*******"
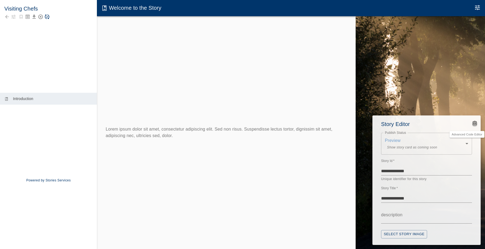
click at [473, 123] on icon "Advanced Code Editor" at bounding box center [474, 123] width 3 height 3
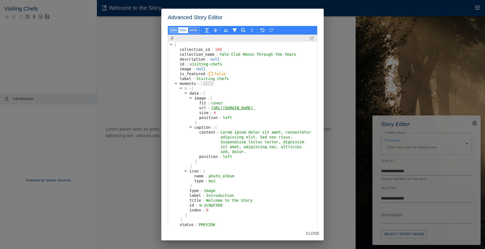
click at [175, 31] on button "text" at bounding box center [173, 30] width 9 height 6
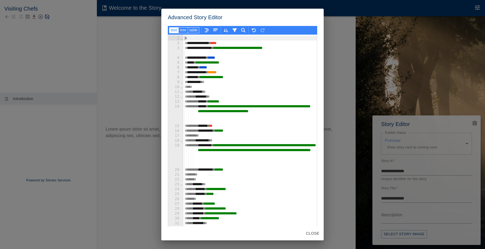
click at [214, 82] on div "********* ***" at bounding box center [250, 82] width 134 height 5
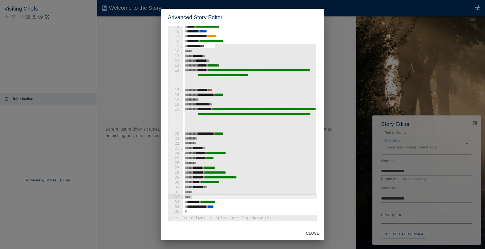
click at [192, 195] on div "**" at bounding box center [250, 197] width 134 height 5
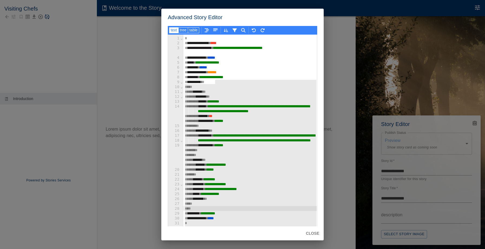
scroll to position [10, 0]
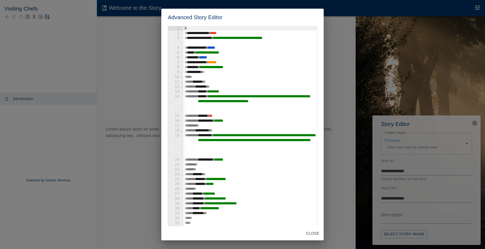
click at [201, 83] on span "******" at bounding box center [197, 82] width 8 height 4
click at [215, 72] on div "********* * *" at bounding box center [250, 72] width 134 height 5
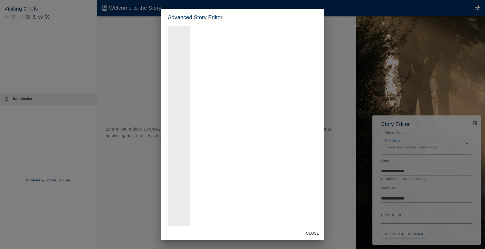
scroll to position [173886, 0]
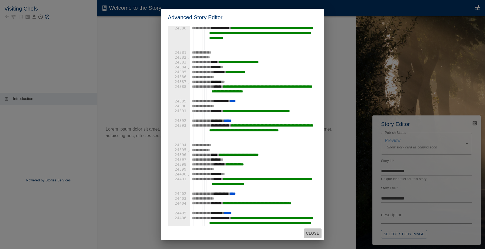
click at [311, 232] on button "Close" at bounding box center [313, 234] width 18 height 10
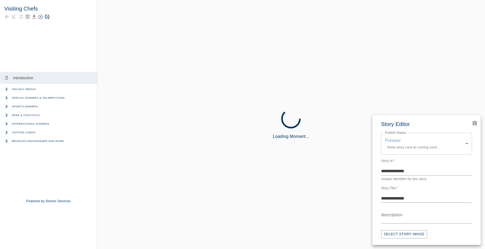
click at [15, 18] on div at bounding box center [242, 124] width 485 height 249
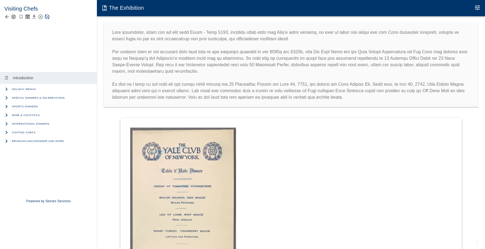
click at [12, 16] on icon "button" at bounding box center [14, 17] width 4 height 4
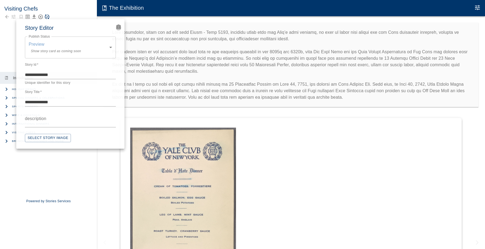
click at [118, 27] on icon "Advanced Code Editor" at bounding box center [118, 26] width 3 height 3
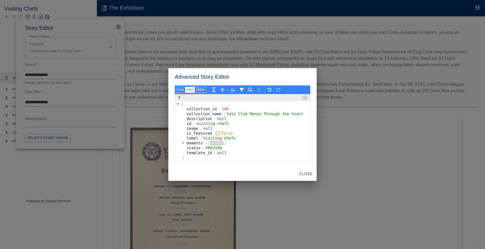
click at [184, 141] on icon "button" at bounding box center [183, 143] width 2 height 4
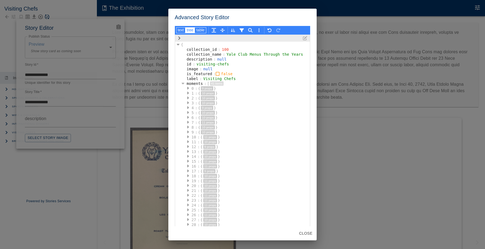
scroll to position [86, 0]
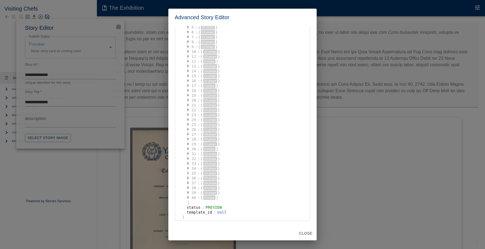
click at [188, 172] on icon "button" at bounding box center [188, 173] width 2 height 4
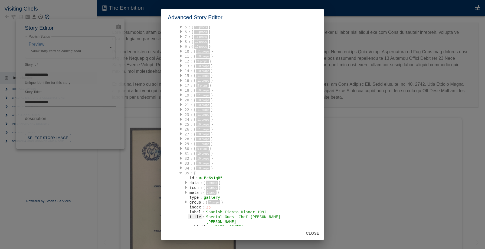
scroll to position [139, 0]
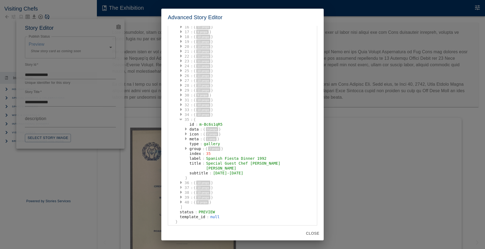
click at [182, 186] on icon "button" at bounding box center [181, 187] width 2 height 3
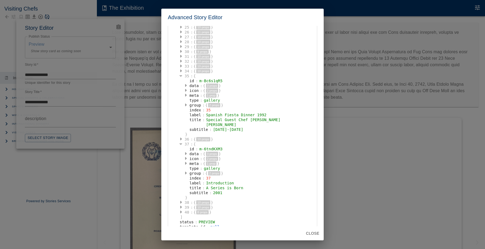
scroll to position [183, 0]
click at [182, 137] on icon "button" at bounding box center [181, 139] width 2 height 4
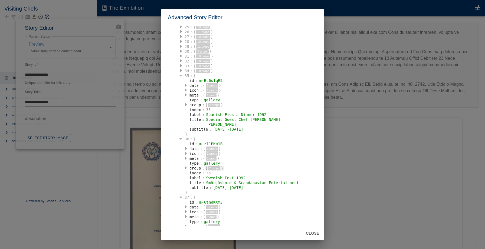
click at [217, 166] on button "2 props" at bounding box center [214, 168] width 12 height 4
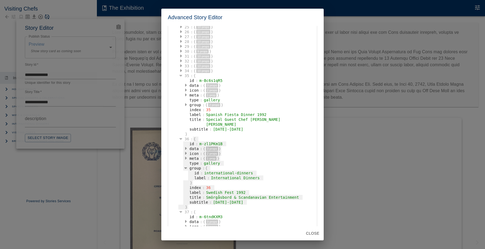
click at [199, 137] on div "{" at bounding box center [196, 139] width 6 height 5
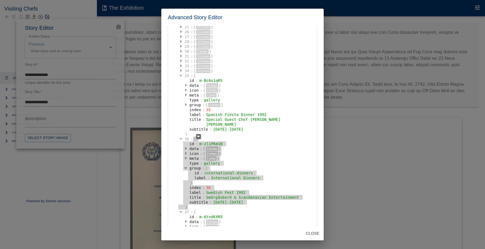
scroll to position [0, 0]
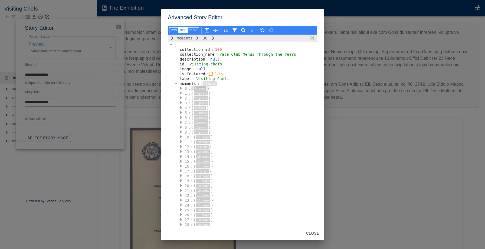
click at [191, 89] on div ":" at bounding box center [189, 88] width 2 height 5
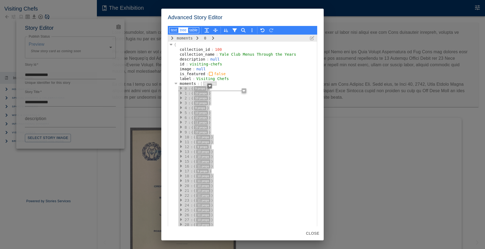
click at [211, 87] on icon "button" at bounding box center [209, 86] width 3 height 4
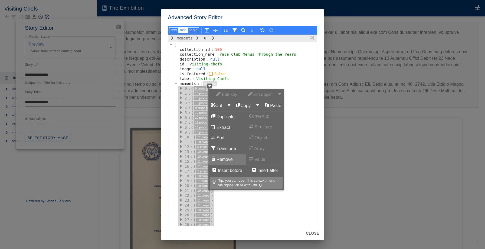
click at [233, 160] on button "Remove" at bounding box center [227, 159] width 38 height 11
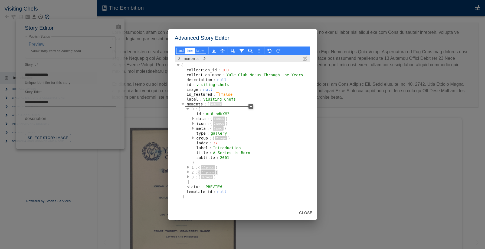
click at [188, 171] on icon "button" at bounding box center [188, 172] width 2 height 4
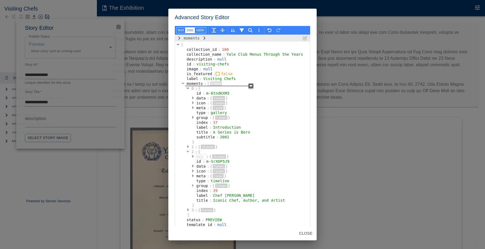
click at [192, 186] on icon "button" at bounding box center [193, 185] width 2 height 3
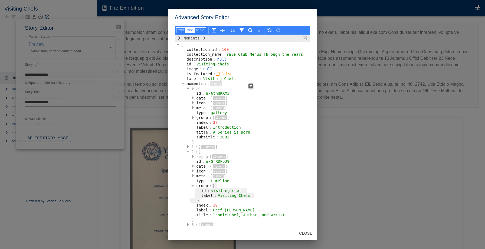
scroll to position [27, 0]
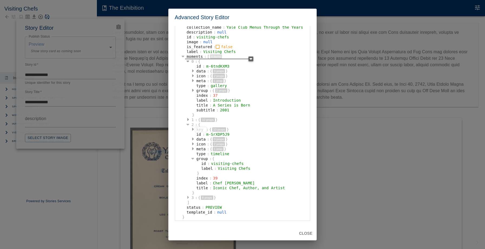
click at [189, 195] on button "button" at bounding box center [187, 197] width 5 height 5
click at [191, 220] on icon "button" at bounding box center [192, 222] width 2 height 4
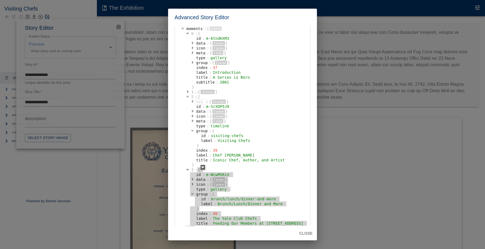
click at [197, 170] on div "{" at bounding box center [200, 170] width 6 height 5
click at [201, 168] on icon "button" at bounding box center [202, 168] width 3 height 2
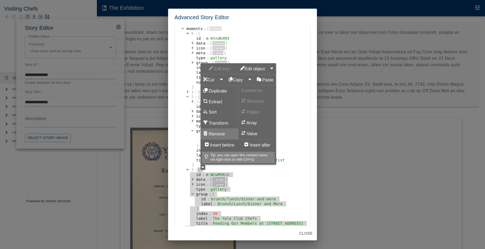
click at [210, 133] on button "Remove" at bounding box center [220, 134] width 38 height 11
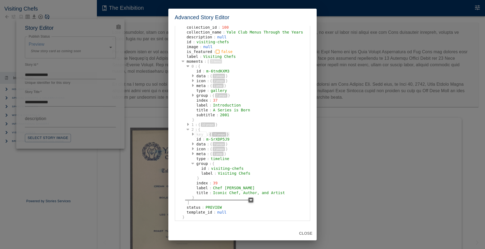
scroll to position [22, 0]
click at [306, 235] on button "Close" at bounding box center [306, 234] width 18 height 10
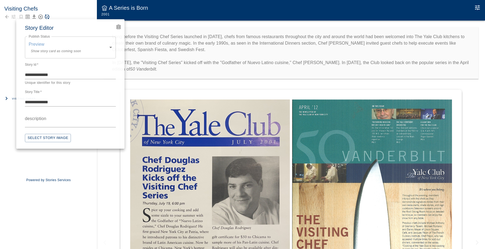
click at [63, 138] on button "Select Story Image" at bounding box center [48, 138] width 46 height 8
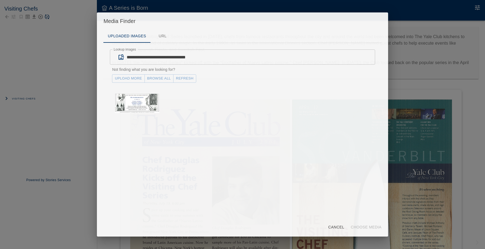
click at [182, 56] on input "**********" at bounding box center [251, 57] width 248 height 15
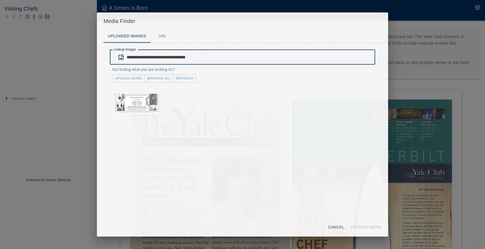
click at [182, 56] on input "**********" at bounding box center [251, 57] width 248 height 15
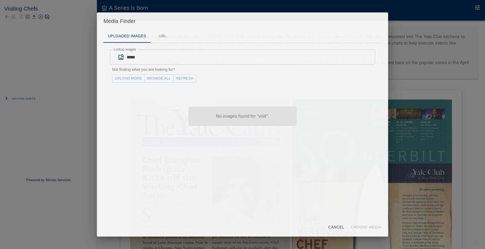
click at [158, 63] on input "*****" at bounding box center [251, 57] width 248 height 15
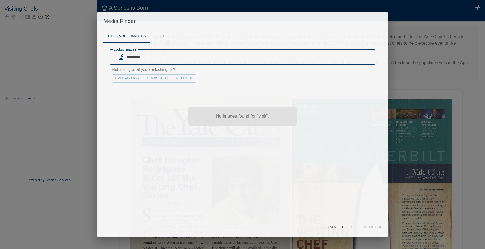
type input "********"
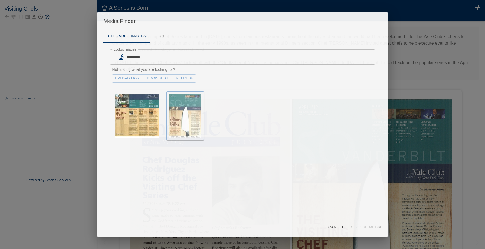
click at [198, 118] on img "button" at bounding box center [185, 116] width 32 height 45
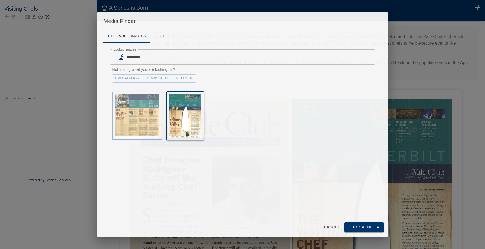
click at [136, 106] on img "button" at bounding box center [137, 116] width 45 height 44
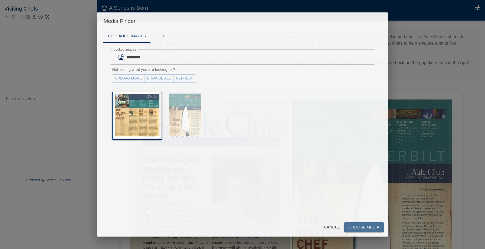
click at [354, 229] on button "Choose Media" at bounding box center [364, 228] width 40 height 10
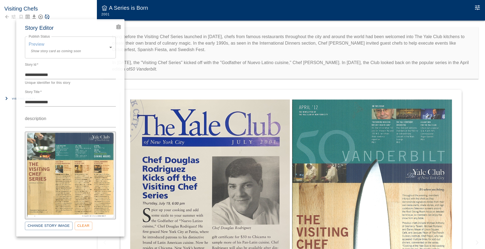
click at [154, 65] on div at bounding box center [242, 124] width 485 height 249
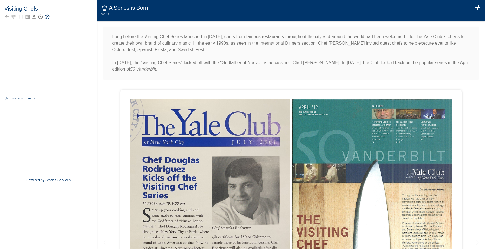
click at [25, 100] on span "Visiting Chefs" at bounding box center [24, 98] width 24 height 5
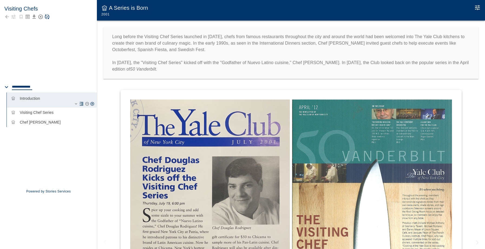
click at [83, 103] on icon "Ungroup Moment" at bounding box center [81, 104] width 5 height 5
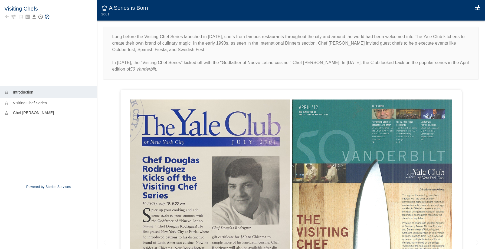
click at [51, 16] on div at bounding box center [48, 17] width 88 height 8
click at [49, 16] on icon "Save Story" at bounding box center [46, 16] width 5 height 5
click at [8, 17] on icon "Back to collection" at bounding box center [6, 16] width 5 height 5
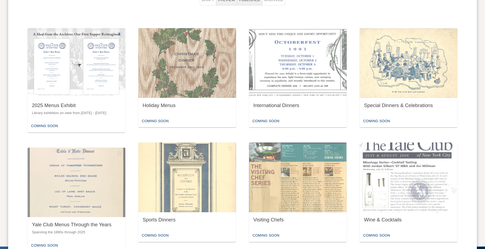
scroll to position [380, 0]
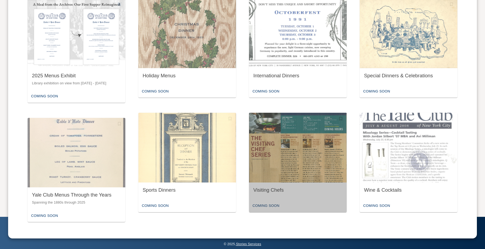
click at [278, 151] on img "button" at bounding box center [298, 148] width 98 height 70
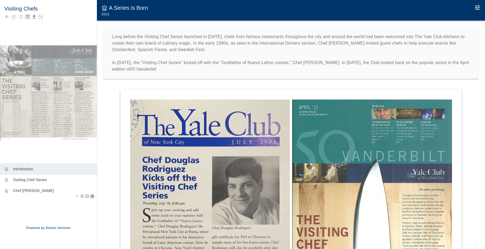
click at [53, 195] on div "chef_hat Chef Jacques Pépin" at bounding box center [48, 192] width 97 height 15
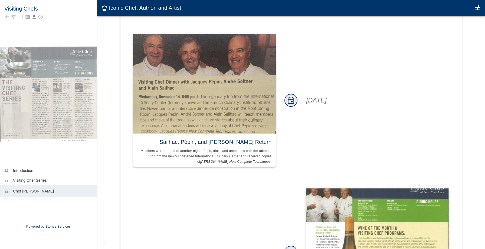
scroll to position [1129, 0]
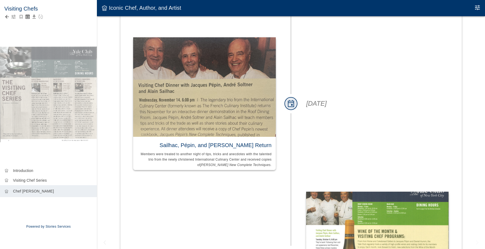
click at [6, 15] on icon "Back to collection" at bounding box center [6, 16] width 5 height 5
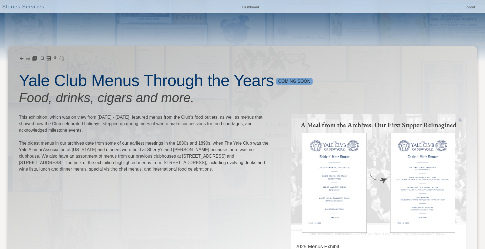
click at [28, 58] on icon "button" at bounding box center [28, 59] width 4 height 4
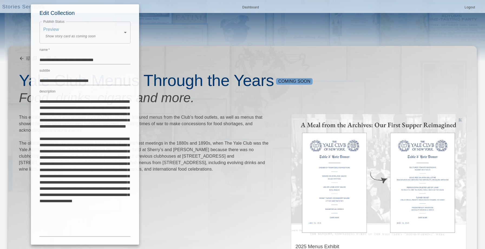
click at [27, 63] on div at bounding box center [242, 124] width 485 height 249
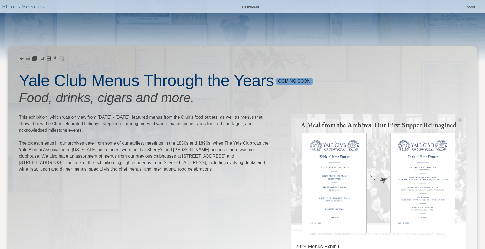
click at [33, 59] on icon "Add Story" at bounding box center [34, 58] width 5 height 5
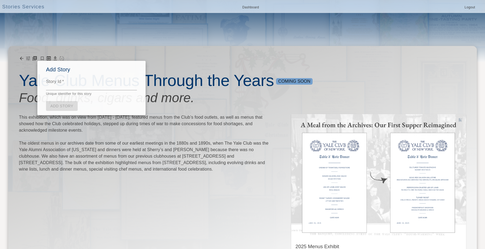
click at [56, 84] on textarea "Story Id   *" at bounding box center [91, 86] width 91 height 6
type textarea "**********"
click at [55, 105] on link "Add Story" at bounding box center [62, 106] width 32 height 10
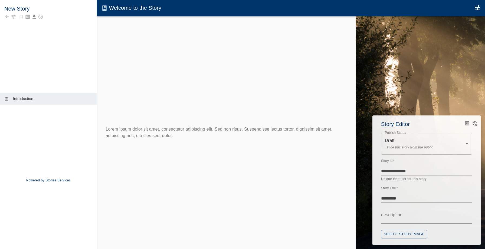
click at [398, 202] on div "********* *" at bounding box center [426, 199] width 91 height 8
click at [398, 199] on textarea "*********" at bounding box center [426, 198] width 91 height 6
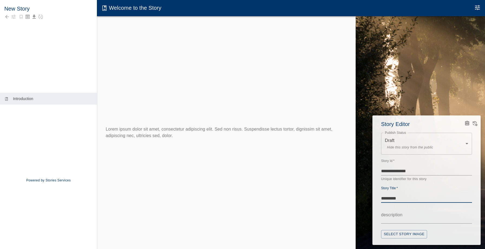
click at [398, 199] on textarea "*********" at bounding box center [426, 198] width 91 height 6
type textarea "**********"
click at [466, 123] on icon "Advanced Code Editor" at bounding box center [467, 123] width 3 height 3
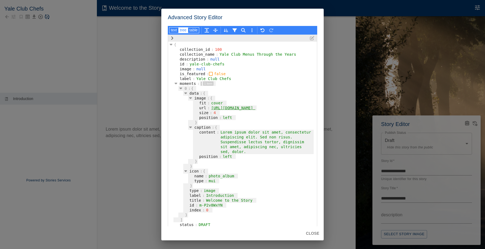
click at [201, 83] on div "[" at bounding box center [202, 83] width 4 height 5
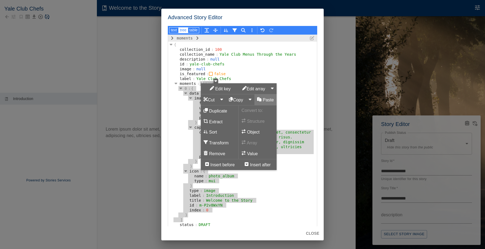
click at [261, 101] on icon "button" at bounding box center [259, 99] width 4 height 4
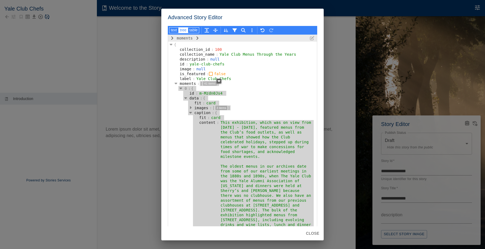
click at [181, 110] on div "data : { fit : card images : [ 3 items ] caption : { fit : card content : Show …" at bounding box center [243, 193] width 148 height 166
click at [175, 82] on icon "button" at bounding box center [176, 83] width 3 height 4
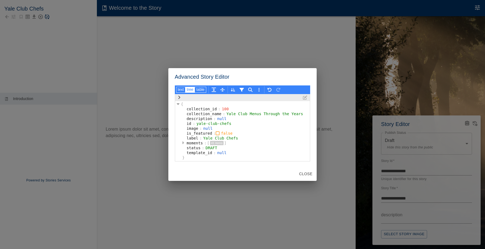
click at [182, 142] on icon "button" at bounding box center [183, 143] width 2 height 3
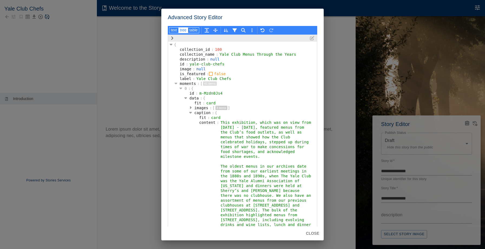
click at [181, 87] on icon "button" at bounding box center [180, 88] width 3 height 4
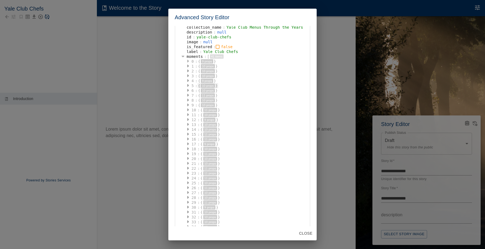
scroll to position [86, 0]
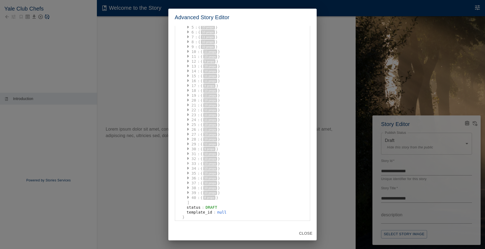
click at [187, 166] on button "button" at bounding box center [187, 163] width 5 height 5
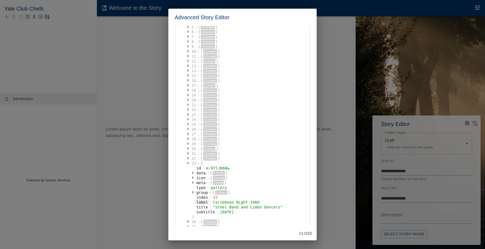
scroll to position [139, 0]
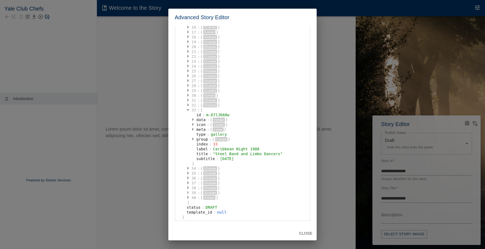
click at [188, 192] on icon "button" at bounding box center [188, 193] width 2 height 4
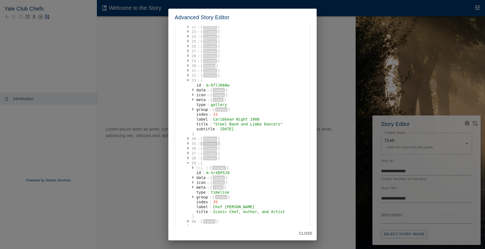
scroll to position [171, 0]
click at [193, 194] on icon "button" at bounding box center [193, 195] width 2 height 3
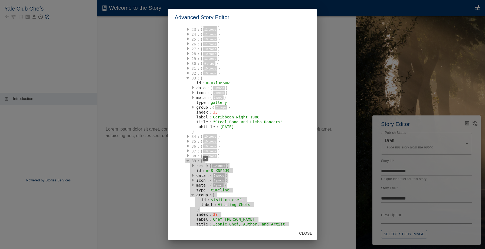
click at [194, 160] on div "39" at bounding box center [193, 161] width 7 height 5
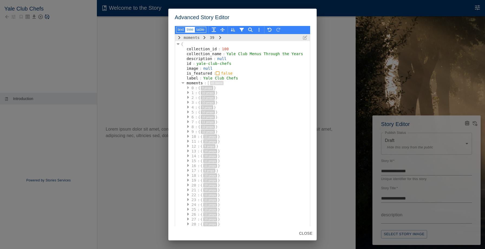
scroll to position [1, 0]
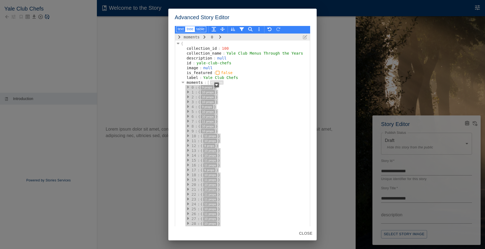
click at [195, 87] on div "0" at bounding box center [192, 87] width 5 height 5
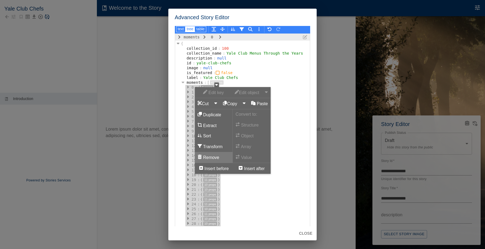
click at [217, 158] on button "Remove" at bounding box center [214, 157] width 38 height 11
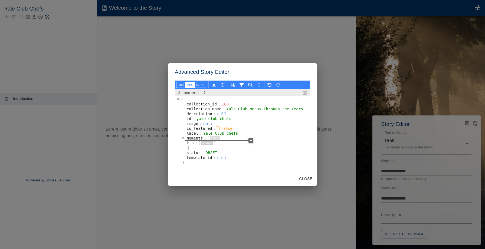
click at [188, 141] on icon "button" at bounding box center [188, 143] width 2 height 4
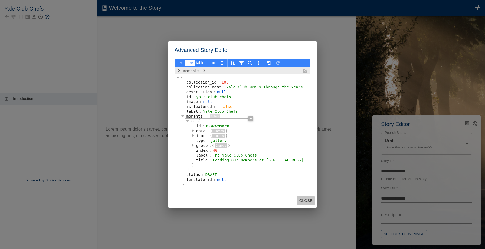
click at [306, 201] on button "Close" at bounding box center [306, 201] width 18 height 10
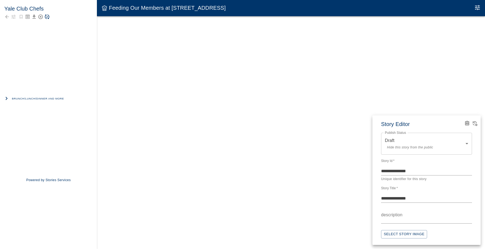
click at [34, 97] on div at bounding box center [242, 124] width 485 height 249
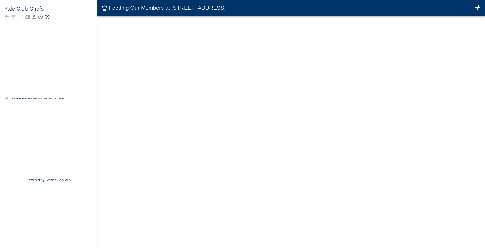
click at [25, 97] on span "Brunch/Lunch/Dinner and More" at bounding box center [38, 98] width 52 height 5
click at [30, 95] on textarea "**********" at bounding box center [35, 95] width 46 height 4
click at [30, 95] on div "Brunch/Lunch/Dinner and More chef_hat The Yale Club Chefs" at bounding box center [48, 131] width 97 height 77
click at [30, 95] on div "Brunch/Lunch/Dinner and More" at bounding box center [48, 131] width 97 height 77
click at [30, 117] on div "Brunch/Lunch/Dinner and More" at bounding box center [48, 131] width 97 height 77
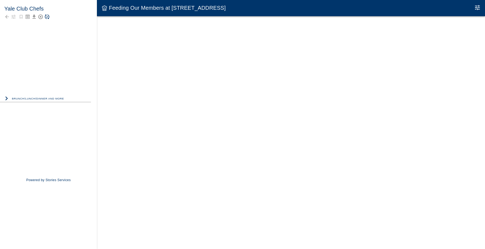
click at [7, 99] on icon "button" at bounding box center [6, 99] width 2 height 4
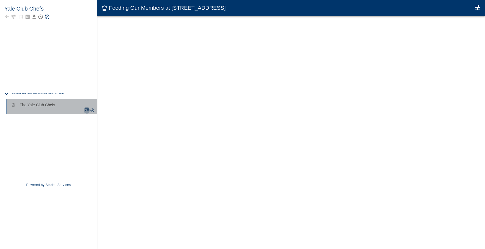
click at [86, 109] on icon "Ungroup Moment" at bounding box center [87, 111] width 4 height 4
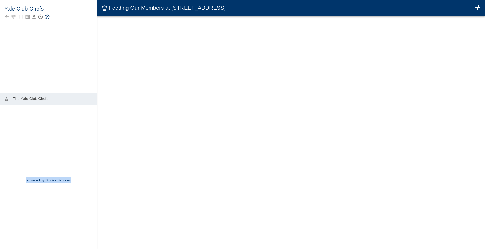
click at [19, 34] on div "Yale Club Chefs" at bounding box center [48, 44] width 97 height 89
click at [44, 65] on div "Yale Club Chefs" at bounding box center [48, 44] width 97 height 89
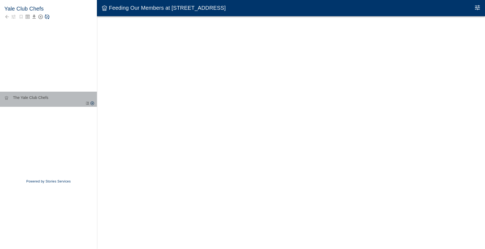
click at [27, 96] on p "The Yale Club Chefs" at bounding box center [53, 97] width 80 height 5
click at [28, 72] on div "Yale Club Chefs" at bounding box center [48, 43] width 97 height 87
click at [14, 15] on icon "button" at bounding box center [14, 17] width 4 height 4
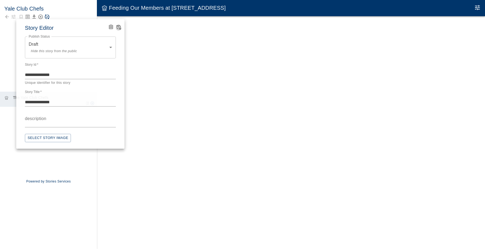
click at [120, 24] on icon "View Version History" at bounding box center [118, 26] width 5 height 5
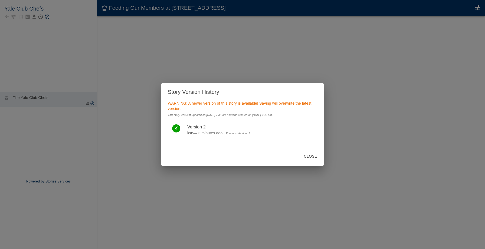
click at [113, 42] on div "Story Version History WARNING: A newer version of this story is available! Savi…" at bounding box center [242, 124] width 485 height 249
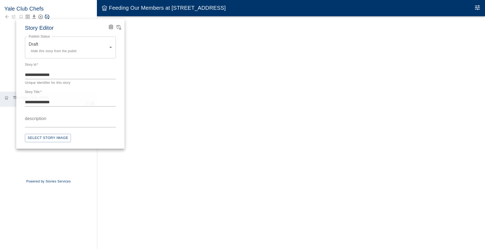
click at [109, 26] on icon "Advanced Code Editor" at bounding box center [110, 26] width 5 height 5
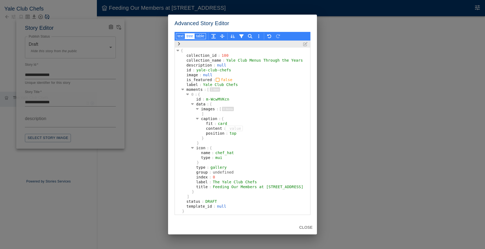
click at [307, 231] on button "Close" at bounding box center [306, 228] width 18 height 10
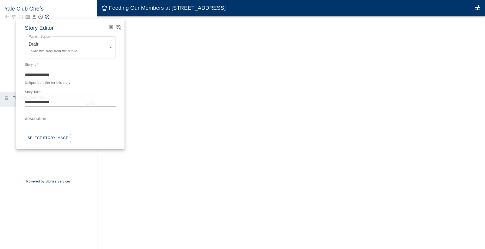
click at [182, 118] on div at bounding box center [242, 124] width 485 height 249
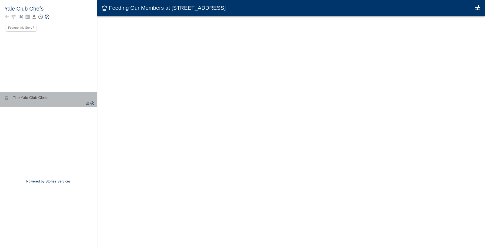
click at [45, 99] on p "The Yale Club Chefs" at bounding box center [53, 97] width 80 height 5
click at [45, 99] on textarea "**********" at bounding box center [53, 97] width 80 height 5
type textarea "**********"
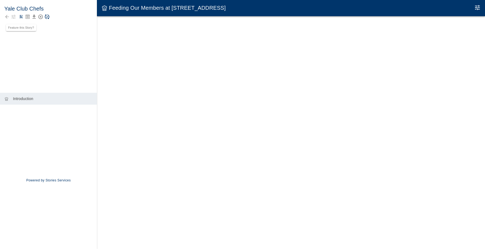
click at [32, 130] on div "chef_hat Introduction" at bounding box center [48, 132] width 97 height 78
click at [47, 17] on icon "Save Story" at bounding box center [47, 17] width 5 height 5
click at [13, 17] on icon "button" at bounding box center [13, 16] width 5 height 5
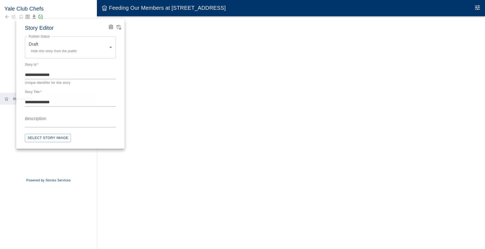
click at [6, 24] on div at bounding box center [242, 124] width 485 height 249
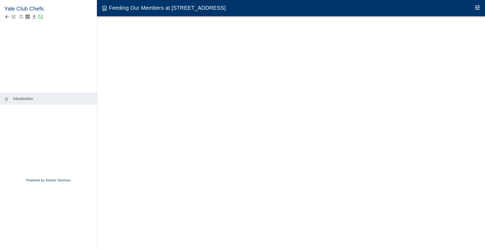
click at [7, 18] on icon "Back to collection" at bounding box center [6, 16] width 5 height 5
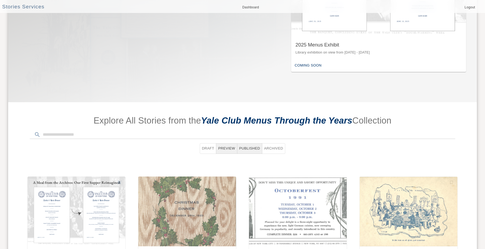
scroll to position [184, 0]
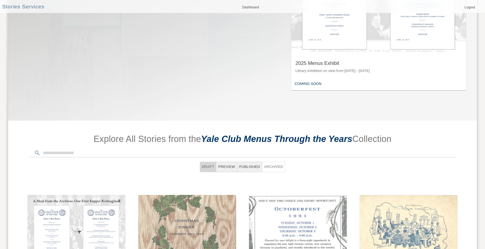
click at [209, 163] on button "Draft" at bounding box center [208, 167] width 17 height 11
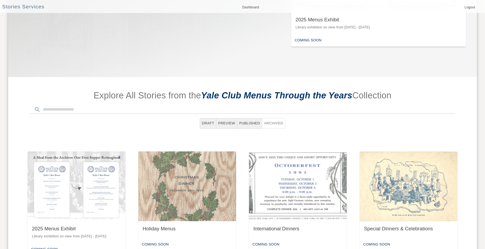
scroll to position [425, 0]
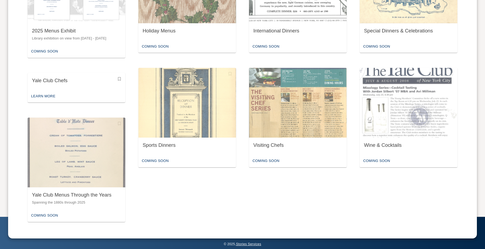
click at [60, 84] on div "Yale Club Chefs" at bounding box center [77, 81] width 98 height 17
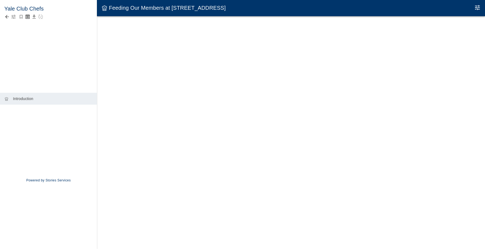
click at [12, 18] on icon "button" at bounding box center [13, 16] width 5 height 5
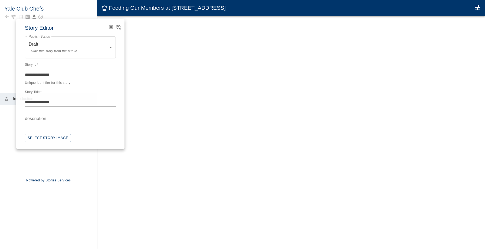
click at [61, 50] on body "**********" at bounding box center [242, 130] width 485 height 260
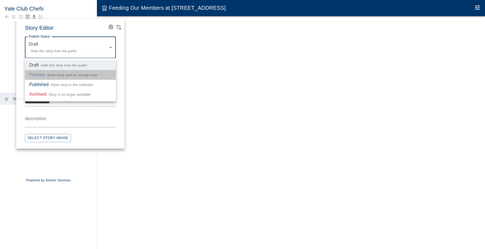
click at [57, 77] on span "Show story card as coming soon" at bounding box center [72, 75] width 50 height 5
type input "*******"
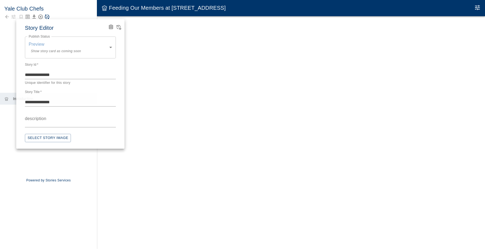
click at [135, 40] on div at bounding box center [242, 124] width 485 height 249
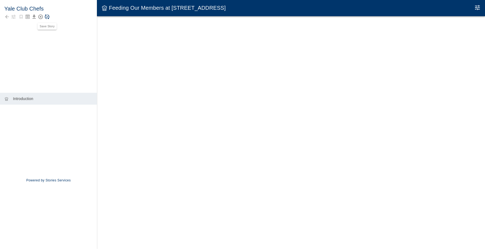
drag, startPoint x: 43, startPoint y: 16, endPoint x: 47, endPoint y: 15, distance: 3.8
click at [47, 15] on div at bounding box center [48, 17] width 88 height 8
click at [47, 15] on icon "Save Story" at bounding box center [46, 16] width 5 height 5
click at [7, 18] on icon "Back to collection" at bounding box center [6, 16] width 5 height 5
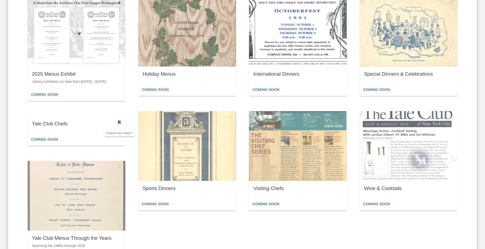
scroll to position [425, 0]
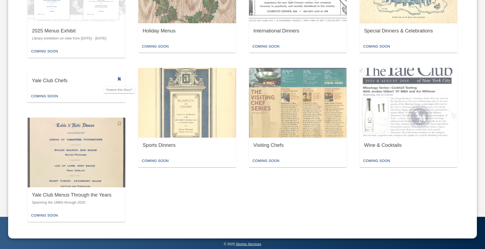
click at [106, 179] on img "button" at bounding box center [77, 153] width 98 height 70
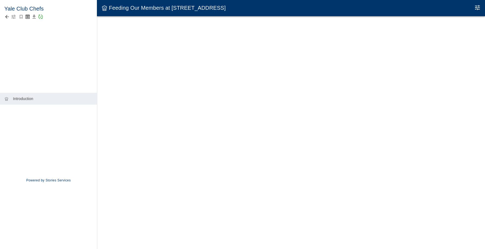
click at [8, 16] on icon "Back to collection" at bounding box center [7, 17] width 4 height 4
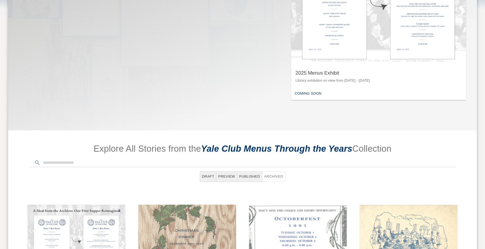
scroll to position [425, 0]
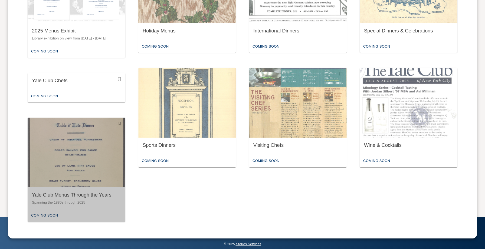
click at [91, 186] on img "button" at bounding box center [77, 153] width 98 height 70
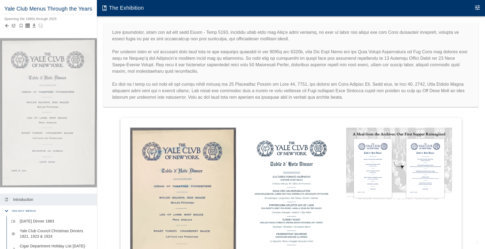
click at [13, 26] on icon "button" at bounding box center [13, 25] width 5 height 5
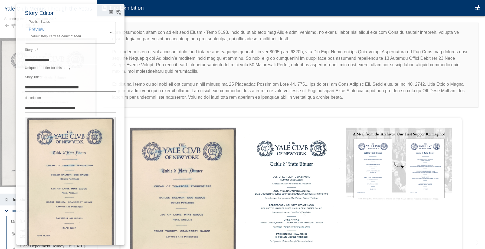
click at [41, 32] on body "Yale Club Menus Through the Years Spanning the 1880s through 2025 photo_album I…" at bounding box center [242, 130] width 485 height 260
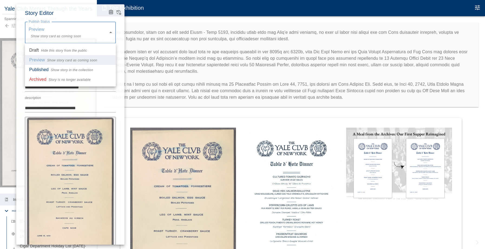
click at [50, 81] on span "Story is no longer available" at bounding box center [69, 79] width 42 height 5
type input "********"
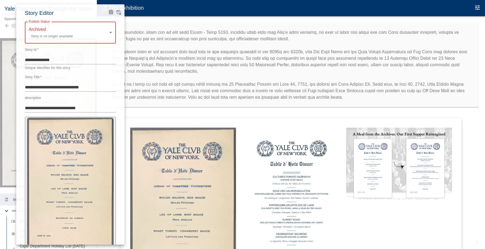
click at [11, 31] on div at bounding box center [242, 124] width 485 height 249
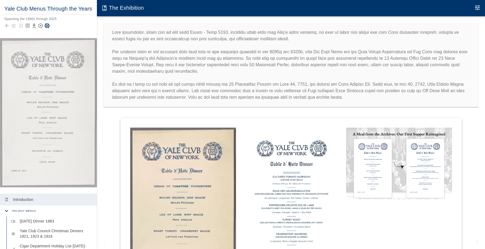
click at [45, 25] on icon "Save Story" at bounding box center [46, 25] width 5 height 5
click at [7, 25] on icon "Back to collection" at bounding box center [6, 25] width 5 height 5
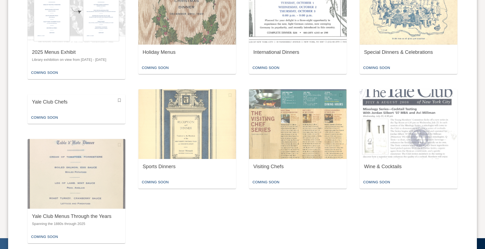
scroll to position [425, 0]
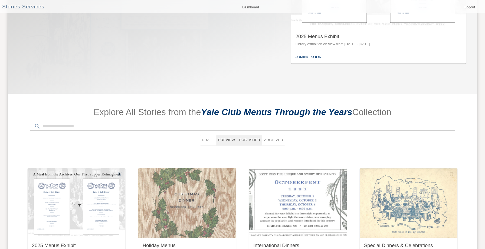
scroll to position [157, 0]
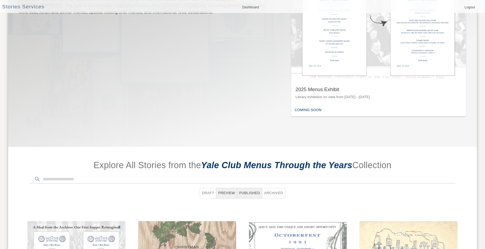
click at [279, 195] on button "Archived" at bounding box center [273, 193] width 23 height 11
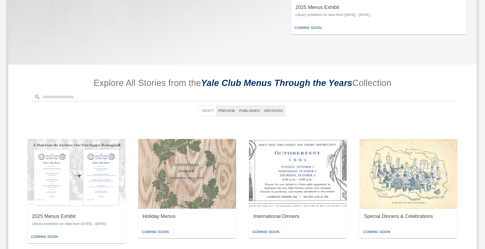
scroll to position [314, 0]
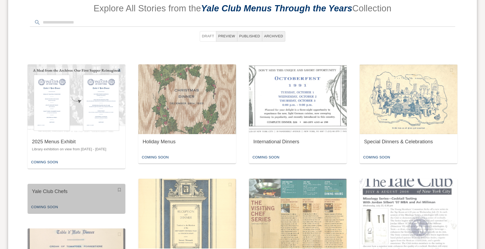
click at [78, 195] on div "Yale Club Chefs" at bounding box center [77, 192] width 98 height 17
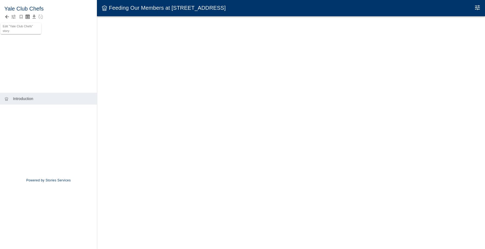
click at [14, 14] on icon "button" at bounding box center [13, 16] width 5 height 5
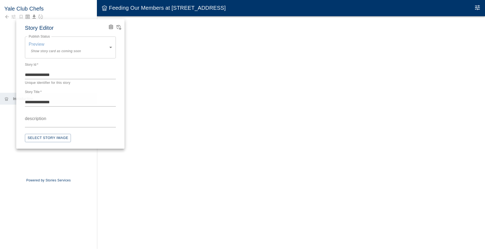
click at [13, 58] on div at bounding box center [242, 124] width 485 height 249
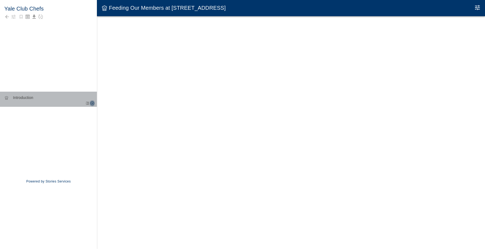
click at [93, 101] on button "Add Moment After" at bounding box center [92, 103] width 5 height 7
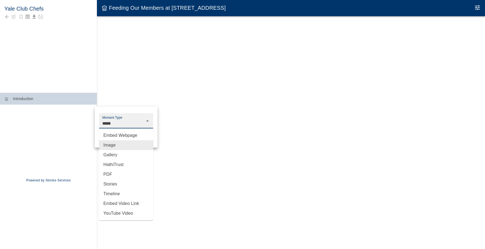
click at [113, 125] on input "*****" at bounding box center [121, 124] width 41 height 10
click at [127, 183] on li "Stories" at bounding box center [126, 184] width 54 height 10
type input "*******"
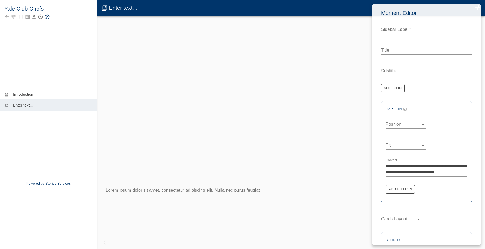
click at [393, 27] on textarea "Sidebar Label   *" at bounding box center [426, 29] width 91 height 6
type textarea "*"
type textarea "**********"
click at [416, 51] on textarea "Title" at bounding box center [426, 50] width 91 height 6
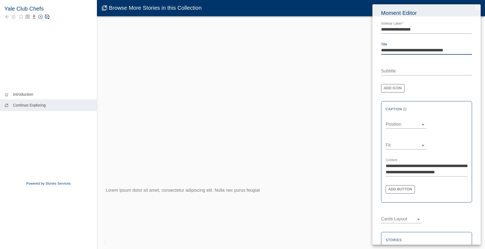
drag, startPoint x: 429, startPoint y: 50, endPoint x: 435, endPoint y: 50, distance: 5.7
click at [435, 50] on textarea "**********" at bounding box center [426, 50] width 91 height 6
type textarea "**********"
click at [430, 70] on textarea "Subtitle" at bounding box center [426, 71] width 91 height 6
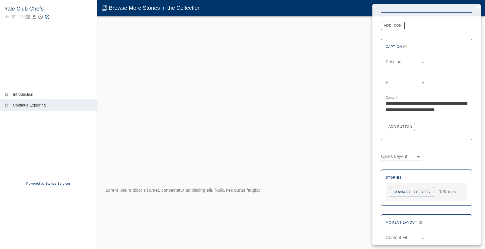
scroll to position [63, 0]
click at [406, 46] on icon "Remove Caption" at bounding box center [404, 46] width 3 height 3
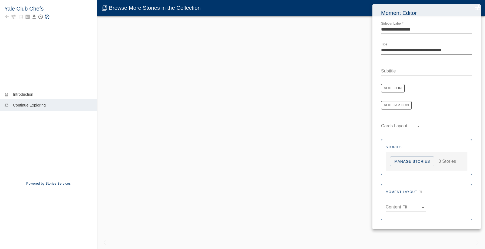
click at [400, 164] on button "Manage Stories" at bounding box center [412, 162] width 44 height 10
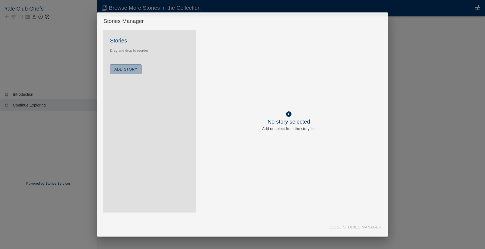
click at [132, 72] on button "Add Story" at bounding box center [126, 69] width 32 height 10
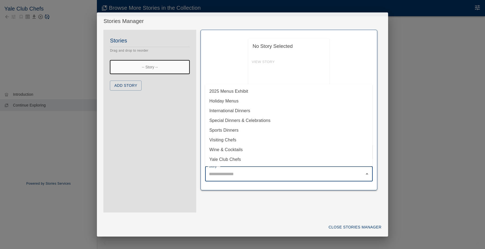
click at [296, 172] on input "Story   *" at bounding box center [285, 174] width 155 height 10
click at [249, 91] on li "2025 Menus Exhibit" at bounding box center [289, 92] width 168 height 10
type input "**********"
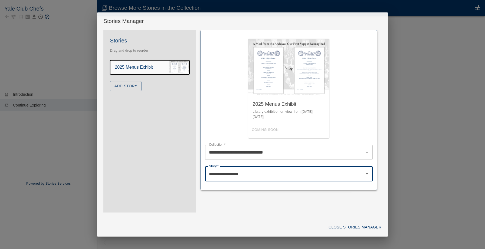
click at [137, 86] on button "Add Story" at bounding box center [126, 86] width 32 height 10
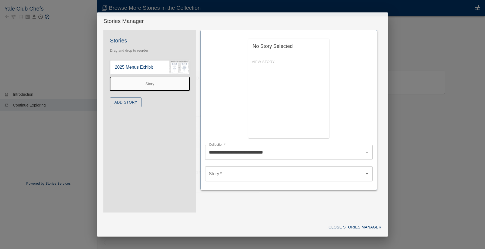
click at [238, 175] on input "Story   *" at bounding box center [285, 174] width 155 height 10
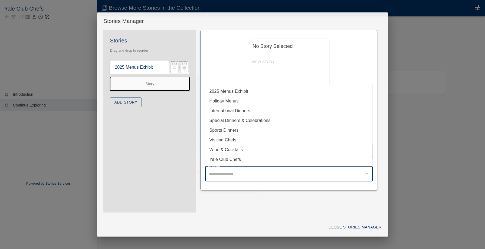
click at [229, 101] on li "Holiday Menus" at bounding box center [289, 101] width 168 height 10
type input "**********"
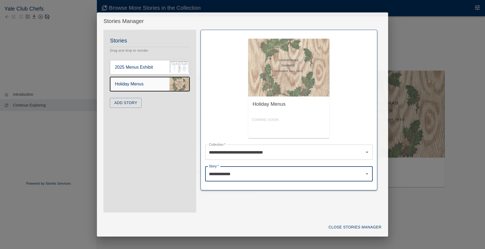
click at [120, 103] on button "Add Story" at bounding box center [126, 103] width 32 height 10
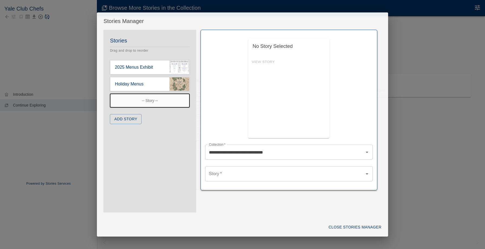
click at [254, 171] on input "Story   *" at bounding box center [285, 174] width 155 height 10
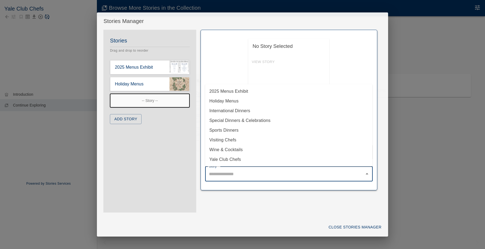
click at [240, 108] on li "International Dinners" at bounding box center [289, 111] width 168 height 10
type input "**********"
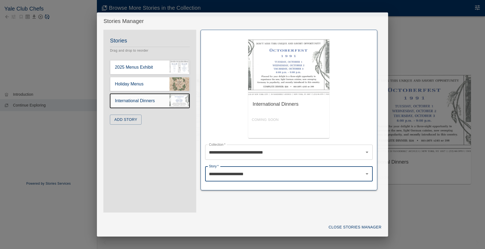
click at [129, 123] on button "Add Story" at bounding box center [126, 120] width 32 height 10
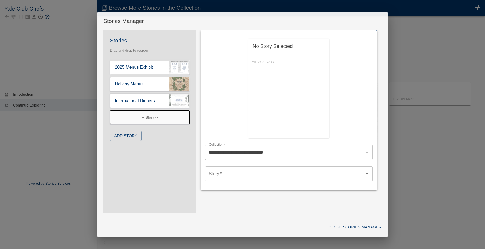
click at [238, 169] on input "Story   *" at bounding box center [285, 174] width 155 height 10
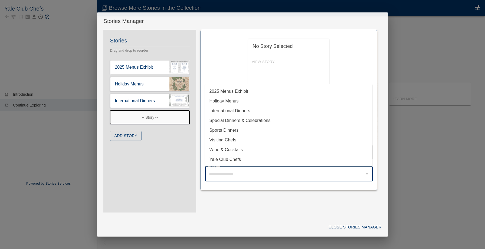
click at [235, 117] on li "Special Dinners & Celebrations" at bounding box center [289, 121] width 168 height 10
type input "**********"
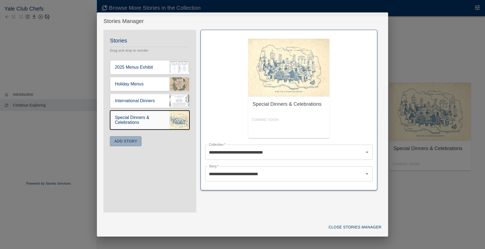
click at [131, 143] on button "Add Story" at bounding box center [126, 141] width 32 height 10
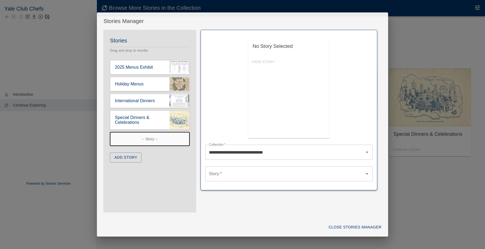
click at [221, 175] on input "Story   *" at bounding box center [285, 174] width 155 height 10
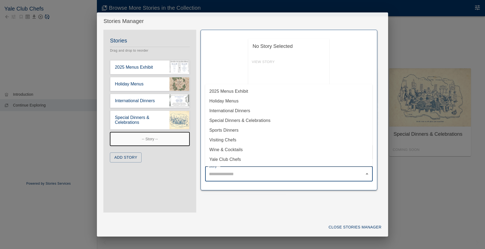
click at [242, 127] on li "Sports Dinners" at bounding box center [289, 131] width 168 height 10
type input "**********"
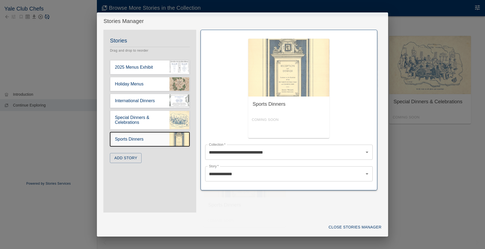
click at [142, 161] on div "Stories Drag and drop to reorder 2025 Menus Exhibit Holiday Menus International…" at bounding box center [149, 102] width 93 height 133
click at [136, 161] on button "Add Story" at bounding box center [126, 158] width 32 height 10
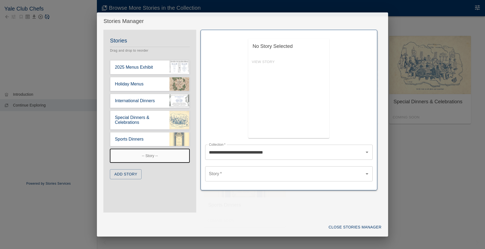
click at [221, 177] on input "Story   *" at bounding box center [285, 174] width 155 height 10
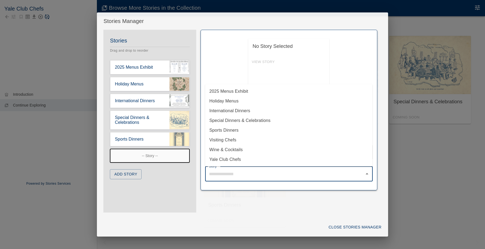
click at [223, 149] on li "Wine & Cocktails" at bounding box center [289, 150] width 168 height 10
type input "**********"
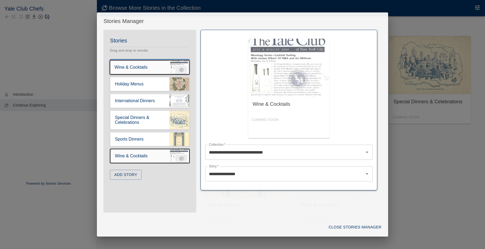
drag, startPoint x: 142, startPoint y: 160, endPoint x: 131, endPoint y: 67, distance: 93.3
click at [131, 67] on div "Stories Drag and drop to reorder 2025 Menus Exhibit Holiday Menus International…" at bounding box center [149, 111] width 93 height 150
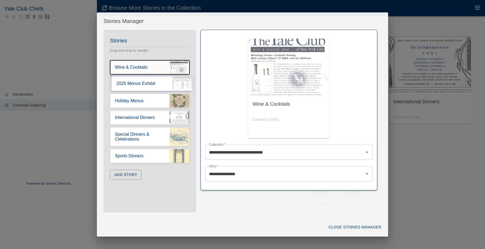
drag, startPoint x: 155, startPoint y: 84, endPoint x: 154, endPoint y: 81, distance: 3.6
click at [154, 81] on div "Stories Drag and drop to reorder Wine & Cocktails 2025 Menus Exhibit Holiday Me…" at bounding box center [149, 111] width 93 height 150
click at [133, 180] on button "Add Story" at bounding box center [126, 175] width 32 height 10
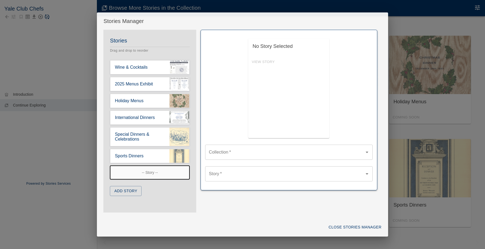
type input "**********"
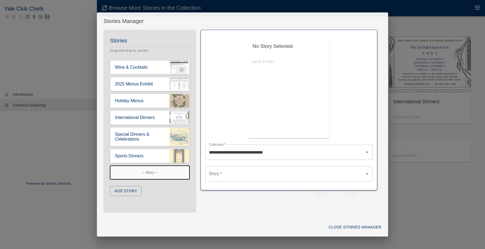
click at [237, 167] on div "Story   *" at bounding box center [289, 173] width 168 height 15
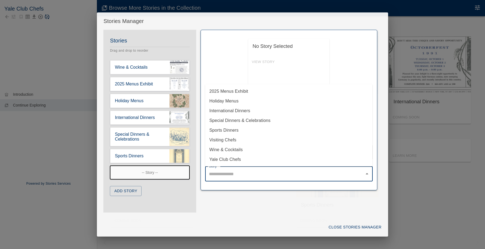
click at [235, 143] on li "Visiting Chefs" at bounding box center [289, 140] width 168 height 10
type input "**********"
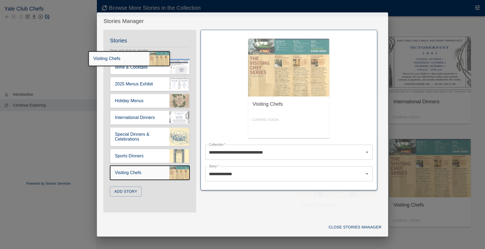
drag, startPoint x: 171, startPoint y: 173, endPoint x: 148, endPoint y: 55, distance: 120.2
click at [148, 55] on div "Stories Drag and drop to reorder Wine & Cocktails 2025 Menus Exhibit Holiday Me…" at bounding box center [149, 119] width 93 height 167
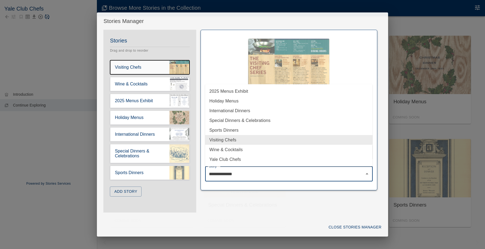
click at [237, 176] on input "**********" at bounding box center [285, 174] width 155 height 10
click at [223, 194] on div "**********" at bounding box center [288, 121] width 185 height 183
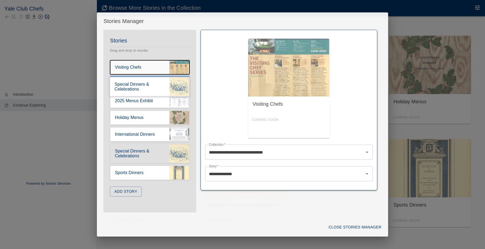
drag, startPoint x: 165, startPoint y: 160, endPoint x: 157, endPoint y: 89, distance: 71.1
click at [157, 89] on div "Stories Drag and drop to reorder Visiting Chefs Wine & Cocktails 2025 Menus Exh…" at bounding box center [149, 119] width 93 height 167
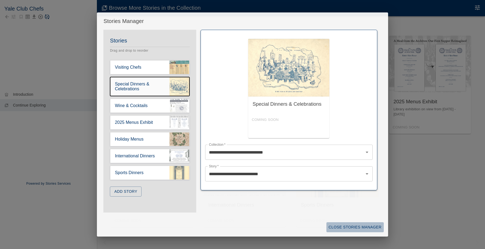
click at [351, 228] on button "Close Stories Manager" at bounding box center [354, 228] width 57 height 10
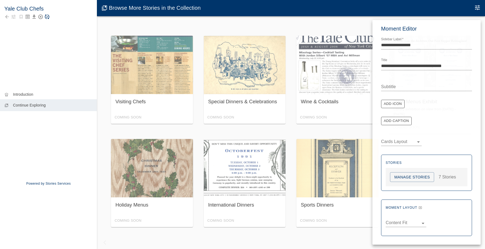
click at [217, 239] on div at bounding box center [242, 124] width 485 height 249
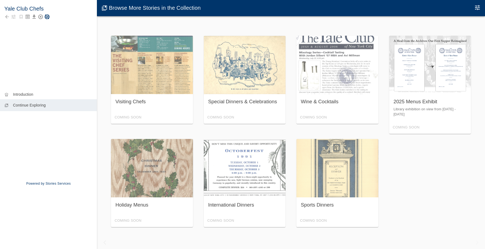
click at [46, 17] on icon "Save Story" at bounding box center [46, 16] width 5 height 5
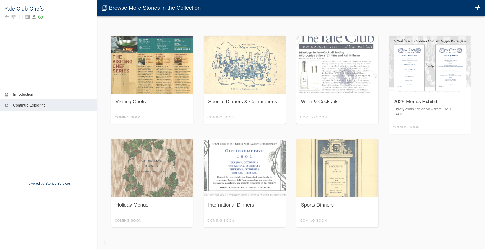
click at [136, 92] on div "Visiting Chefs Coming Soon" at bounding box center [152, 80] width 82 height 88
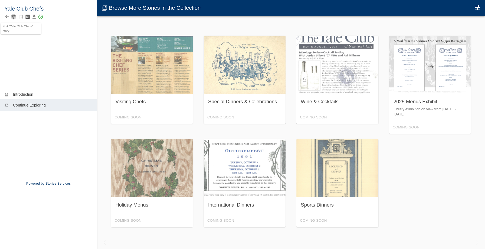
click at [13, 14] on icon "button" at bounding box center [13, 16] width 5 height 5
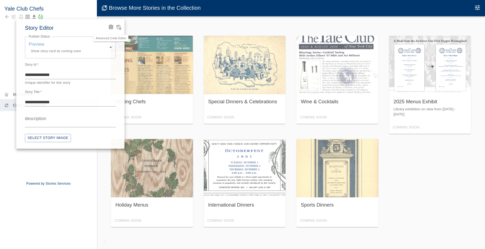
click at [111, 24] on icon "Advanced Code Editor" at bounding box center [110, 26] width 5 height 5
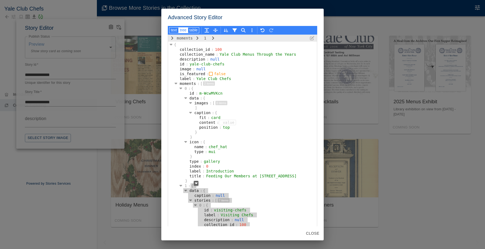
click at [191, 188] on div "{" at bounding box center [194, 186] width 6 height 5
click at [197, 185] on icon "button" at bounding box center [196, 183] width 3 height 4
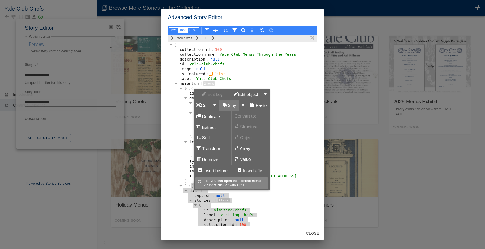
click at [226, 105] on icon "button" at bounding box center [224, 105] width 4 height 4
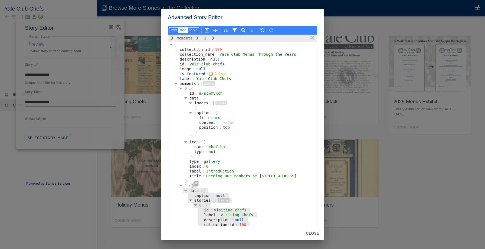
click at [133, 21] on div "Advanced Story Editor text tree table moments 1 { collection_id : 100 collectio…" at bounding box center [242, 124] width 485 height 249
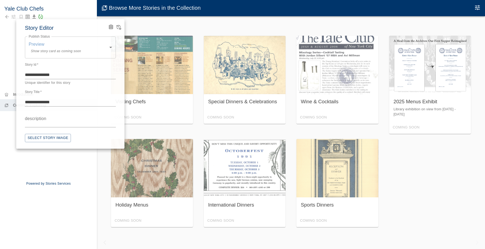
click at [156, 82] on div at bounding box center [242, 124] width 485 height 249
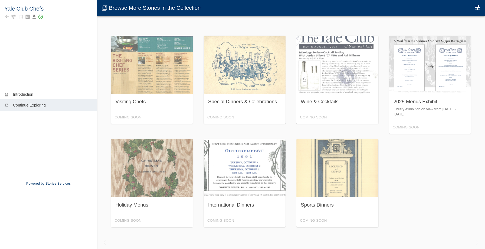
click at [4, 16] on div "Yale Club Chefs" at bounding box center [48, 42] width 97 height 85
click at [5, 16] on icon "Back to collection" at bounding box center [6, 16] width 5 height 5
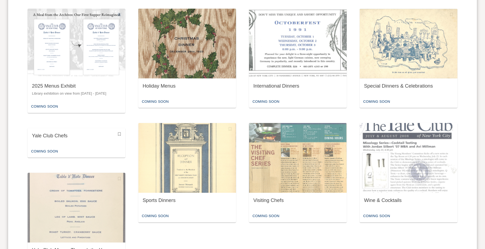
scroll to position [374, 0]
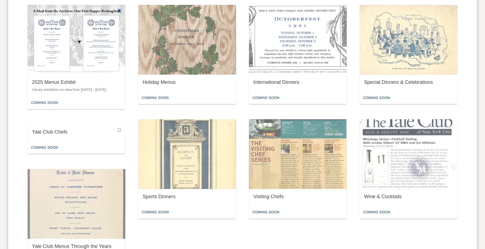
click at [76, 94] on div "2025 Menus Exhibit Library exhibition on view from [DATE] - [DATE]" at bounding box center [77, 86] width 98 height 22
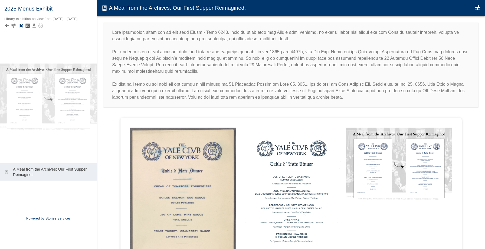
click at [13, 26] on icon "button" at bounding box center [14, 26] width 4 height 4
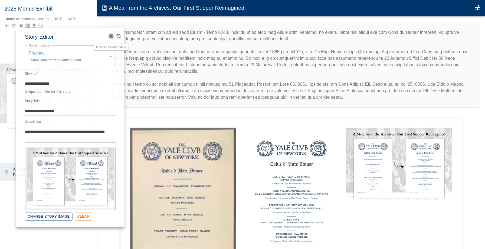
click at [112, 35] on icon "Advanced Code Editor" at bounding box center [110, 35] width 3 height 3
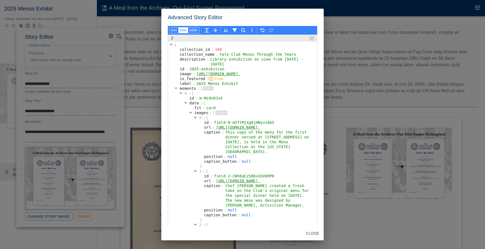
click at [176, 90] on icon "button" at bounding box center [176, 88] width 3 height 4
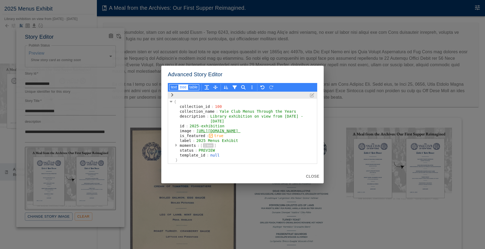
click at [176, 147] on icon "button" at bounding box center [176, 145] width 2 height 3
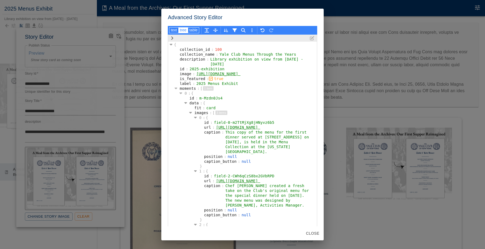
click at [180, 95] on icon "button" at bounding box center [180, 93] width 3 height 4
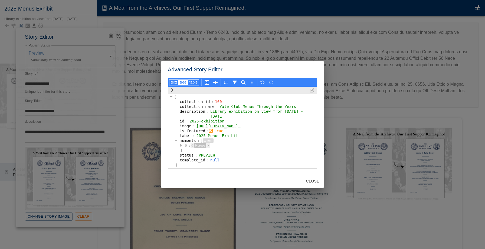
click at [187, 148] on div "0" at bounding box center [185, 145] width 5 height 5
click at [211, 145] on icon "button" at bounding box center [209, 143] width 3 height 4
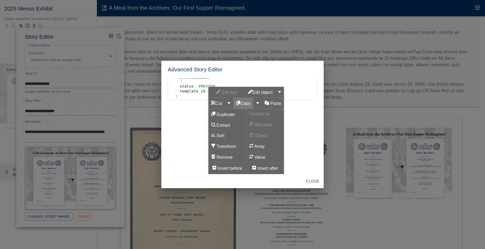
scroll to position [72, 0]
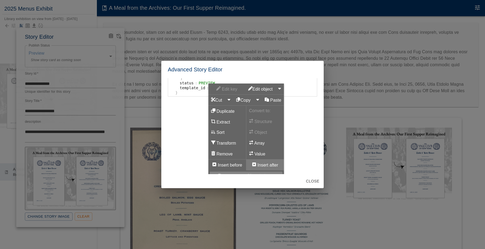
click at [256, 163] on icon "button" at bounding box center [254, 165] width 4 height 4
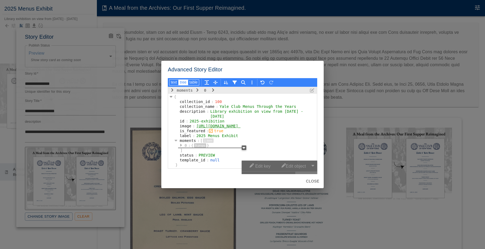
click at [307, 172] on button "Paste" at bounding box center [306, 177] width 22 height 11
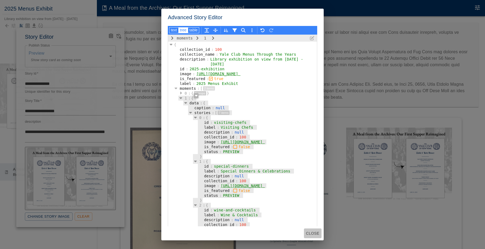
click at [318, 234] on button "Close" at bounding box center [313, 234] width 18 height 10
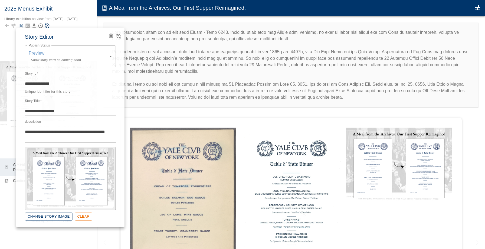
click at [87, 234] on div at bounding box center [242, 124] width 485 height 249
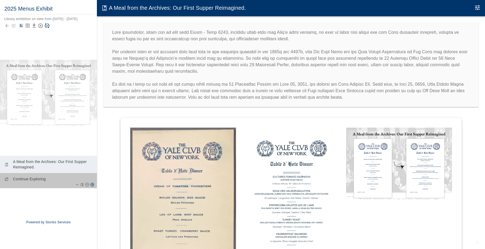
click at [34, 179] on p "Continue Exploring" at bounding box center [53, 178] width 80 height 5
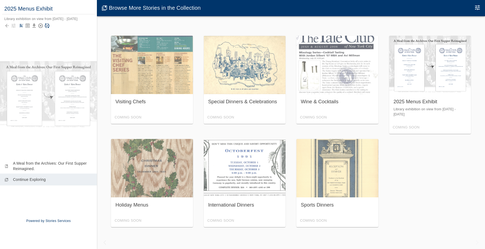
click at [478, 6] on icon "Edit Moment" at bounding box center [477, 7] width 5 height 5
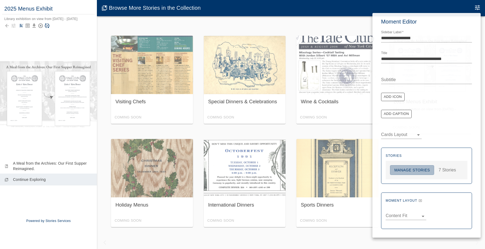
click at [421, 171] on button "Manage Stories" at bounding box center [412, 170] width 44 height 10
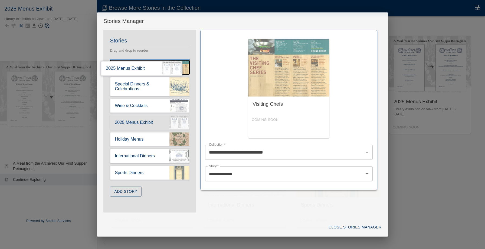
drag, startPoint x: 162, startPoint y: 125, endPoint x: 151, endPoint y: 67, distance: 58.4
click at [151, 67] on div "Stories Drag and drop to reorder Visiting Chefs Special Dinners & Celebrations …" at bounding box center [149, 119] width 93 height 167
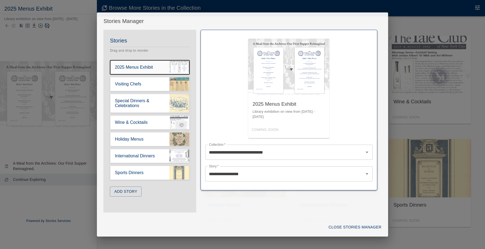
click at [260, 175] on input "**********" at bounding box center [285, 174] width 155 height 10
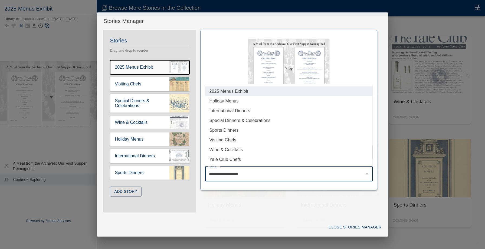
click at [256, 163] on li "Yale Club Chefs" at bounding box center [289, 160] width 168 height 10
type input "**********"
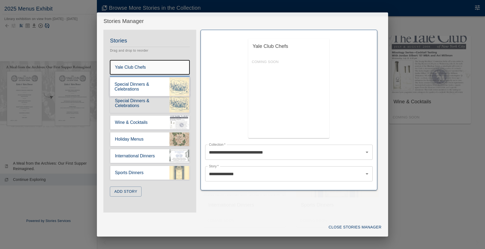
drag, startPoint x: 171, startPoint y: 104, endPoint x: 164, endPoint y: 84, distance: 20.6
click at [164, 84] on div "Stories Drag and drop to reorder Yale Club Chefs Visiting Chefs Special Dinners…" at bounding box center [149, 119] width 93 height 167
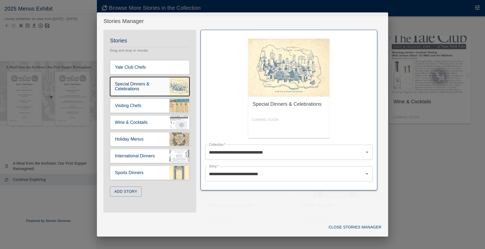
click at [358, 231] on button "Close Stories Manager" at bounding box center [354, 228] width 57 height 10
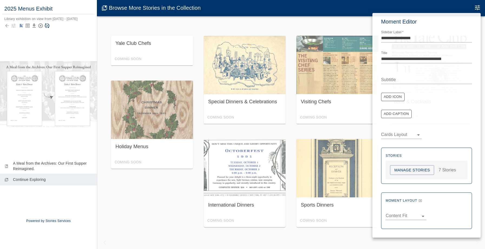
click at [184, 207] on div at bounding box center [242, 124] width 485 height 249
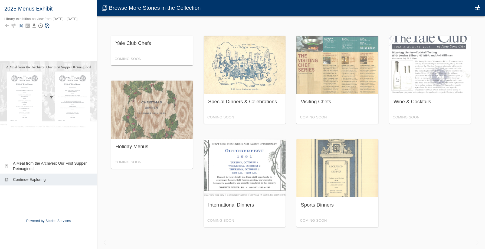
click at [47, 28] on div at bounding box center [48, 26] width 88 height 8
click at [47, 26] on icon "Save Story" at bounding box center [46, 25] width 5 height 5
click at [8, 26] on icon "Back to collection" at bounding box center [6, 25] width 5 height 5
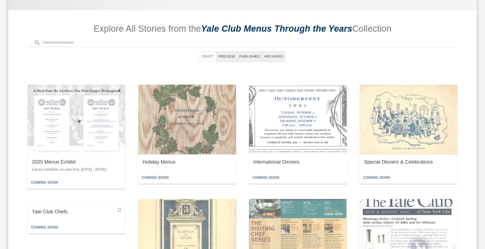
scroll to position [294, 0]
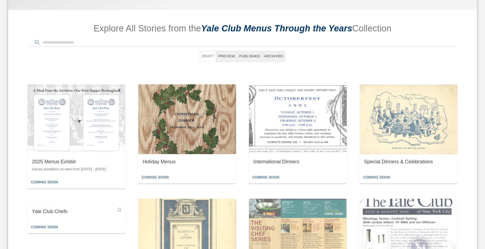
click at [169, 129] on img "button" at bounding box center [187, 119] width 98 height 70
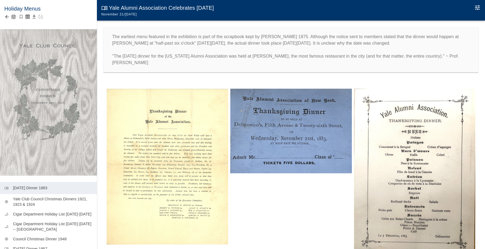
click at [16, 17] on icon "button" at bounding box center [13, 16] width 5 height 5
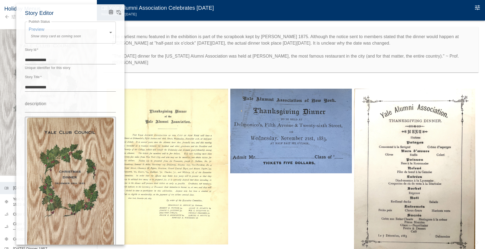
click at [111, 10] on icon "Advanced Code Editor" at bounding box center [111, 12] width 4 height 5
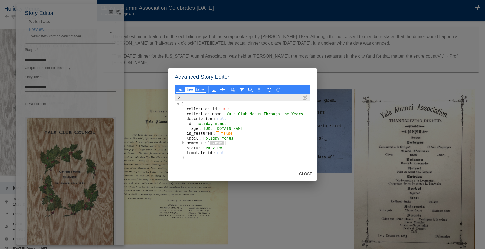
click at [182, 144] on icon "button" at bounding box center [183, 143] width 2 height 3
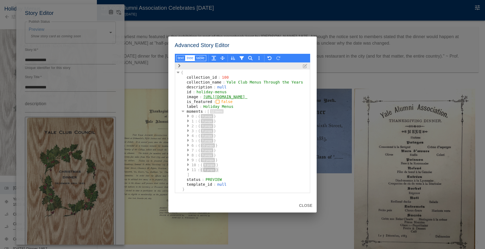
click at [200, 172] on div "{" at bounding box center [202, 170] width 4 height 5
click at [250, 173] on icon "button" at bounding box center [251, 173] width 3 height 2
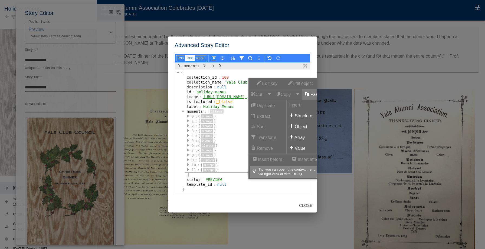
click at [305, 92] on icon "button" at bounding box center [307, 94] width 4 height 4
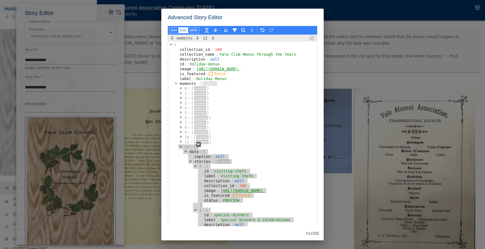
click at [308, 234] on button "Close" at bounding box center [313, 234] width 18 height 10
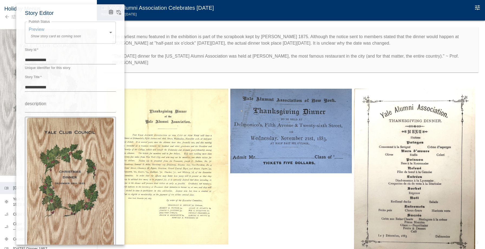
click at [222, 73] on div at bounding box center [242, 124] width 485 height 249
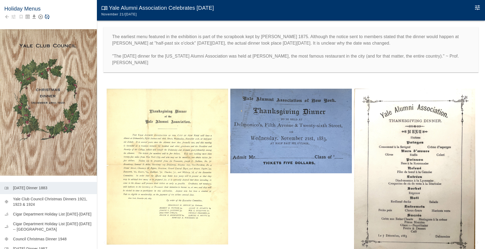
scroll to position [90, 0]
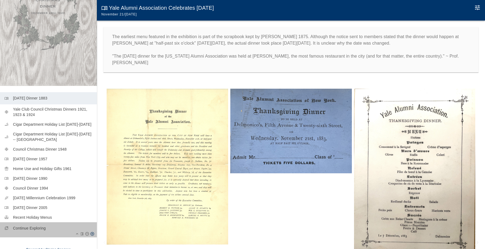
click at [32, 228] on p "Continue Exploring" at bounding box center [53, 228] width 80 height 5
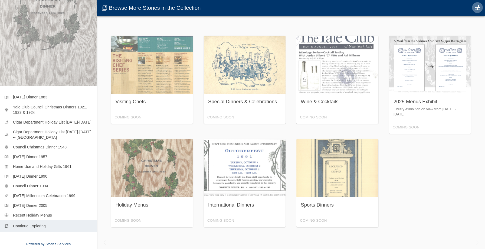
click at [477, 7] on icon "Edit Moment" at bounding box center [477, 7] width 6 height 6
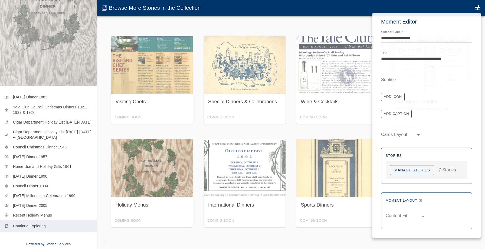
click at [413, 171] on button "Manage Stories" at bounding box center [412, 170] width 44 height 10
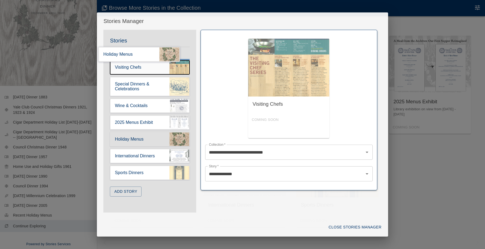
drag, startPoint x: 172, startPoint y: 140, endPoint x: 159, endPoint y: 52, distance: 89.5
click at [159, 52] on div "Stories Drag and drop to reorder Visiting Chefs Special Dinners & Celebrations …" at bounding box center [149, 119] width 93 height 167
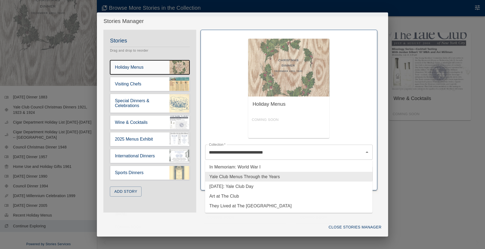
click at [251, 147] on div "**********" at bounding box center [289, 152] width 168 height 15
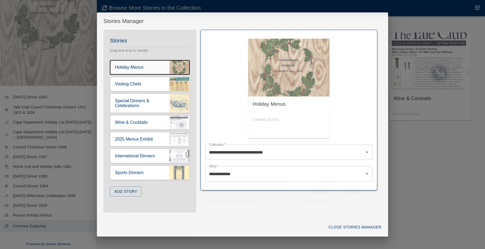
click at [241, 229] on div "Close Stories Manager" at bounding box center [242, 227] width 291 height 19
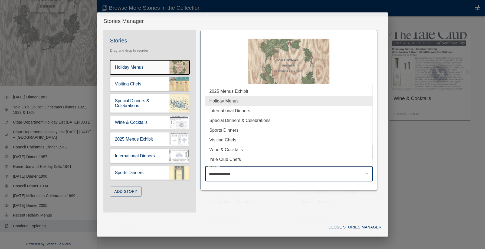
click at [246, 173] on input "**********" at bounding box center [285, 174] width 155 height 10
click at [237, 159] on li "Yale Club Chefs" at bounding box center [289, 160] width 168 height 10
type input "**********"
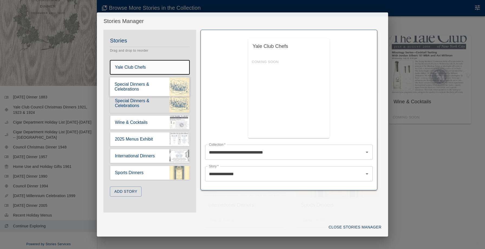
drag, startPoint x: 144, startPoint y: 104, endPoint x: 142, endPoint y: 84, distance: 21.0
click at [142, 88] on div "Stories Drag and drop to reorder Yale Club Chefs Visiting Chefs Special Dinners…" at bounding box center [149, 119] width 93 height 167
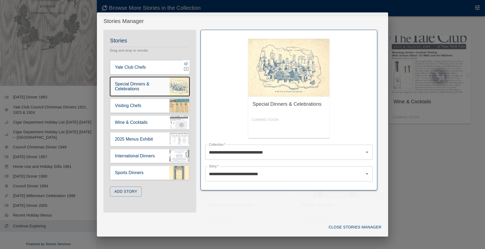
drag, startPoint x: 142, startPoint y: 84, endPoint x: 142, endPoint y: 72, distance: 11.4
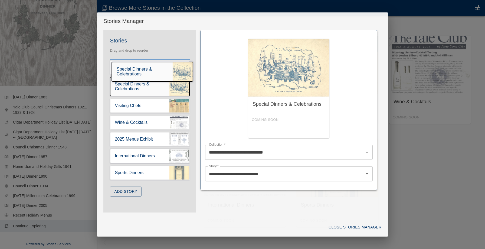
drag, startPoint x: 143, startPoint y: 83, endPoint x: 143, endPoint y: 64, distance: 19.2
click at [143, 64] on div "Stories Drag and drop to reorder Yale Club Chefs Special Dinners & Celebrations…" at bounding box center [149, 119] width 93 height 167
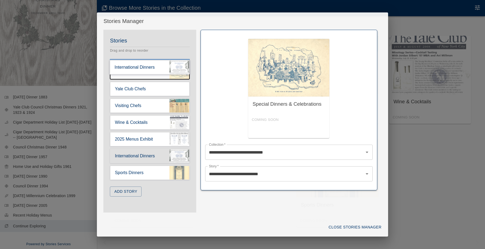
drag, startPoint x: 146, startPoint y: 159, endPoint x: 144, endPoint y: 66, distance: 93.7
click at [144, 66] on div "Stories Drag and drop to reorder Special Dinners & Celebrations Yale Club Chefs…" at bounding box center [149, 119] width 93 height 167
type input "**********"
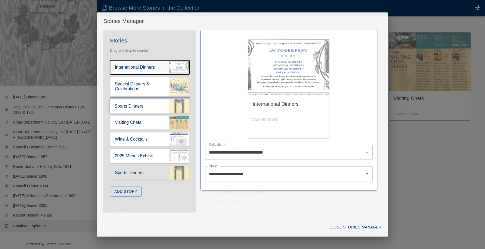
drag, startPoint x: 156, startPoint y: 175, endPoint x: 155, endPoint y: 98, distance: 76.4
click at [155, 98] on div "Stories Drag and drop to reorder International Dinners Special Dinners & Celebr…" at bounding box center [149, 119] width 93 height 167
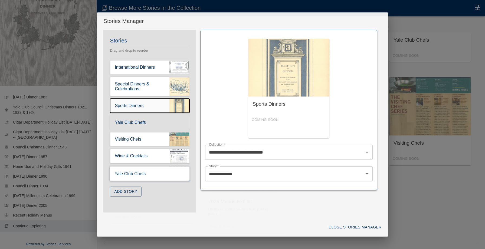
drag, startPoint x: 145, startPoint y: 122, endPoint x: 150, endPoint y: 183, distance: 62.0
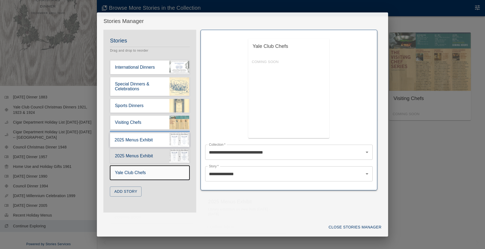
drag, startPoint x: 136, startPoint y: 157, endPoint x: 136, endPoint y: 142, distance: 14.3
click at [136, 142] on div "Stories Drag and drop to reorder International Dinners Special Dinners & Celebr…" at bounding box center [149, 119] width 93 height 167
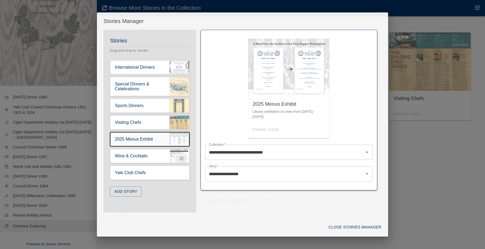
click at [334, 227] on button "Close Stories Manager" at bounding box center [354, 228] width 57 height 10
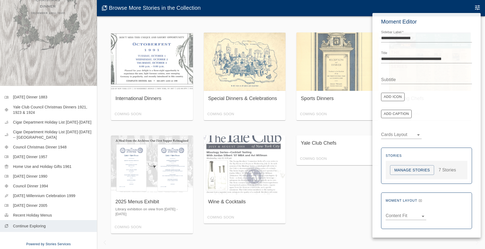
click at [107, 124] on div at bounding box center [242, 124] width 485 height 249
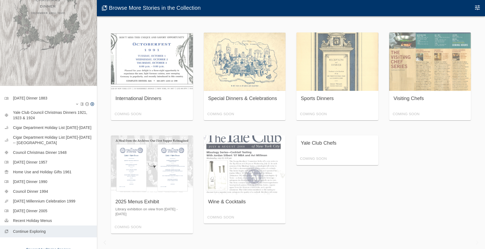
drag, startPoint x: 106, startPoint y: 124, endPoint x: 74, endPoint y: 93, distance: 44.4
click at [106, 124] on div "International Dinners Coming Soon Special Dinners & Celebrations Coming Soon Sp…" at bounding box center [291, 134] width 371 height 219
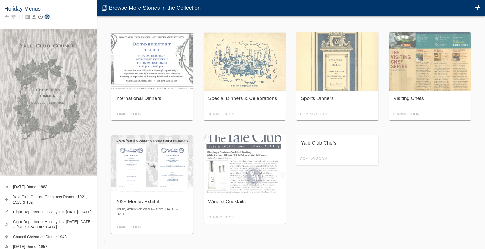
click at [47, 15] on icon "Save Story" at bounding box center [46, 16] width 5 height 5
click at [6, 15] on icon "Back to collection" at bounding box center [6, 16] width 5 height 5
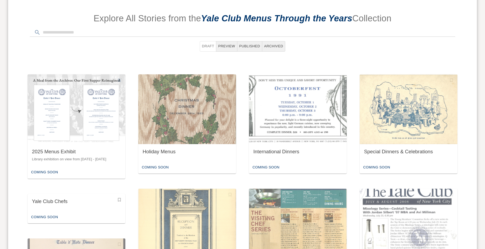
scroll to position [425, 0]
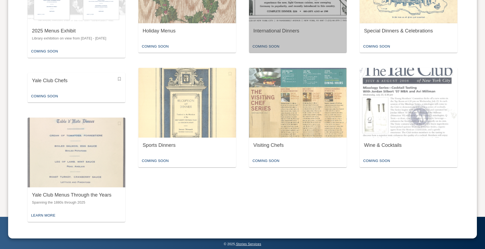
click at [290, 34] on div "International Dinners" at bounding box center [298, 31] width 98 height 17
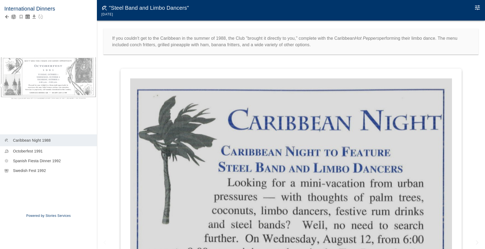
click at [15, 15] on icon "button" at bounding box center [14, 17] width 4 height 4
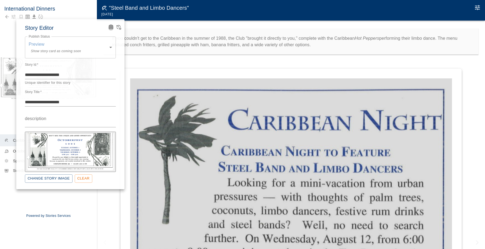
click at [113, 28] on icon "Advanced Code Editor" at bounding box center [110, 26] width 5 height 5
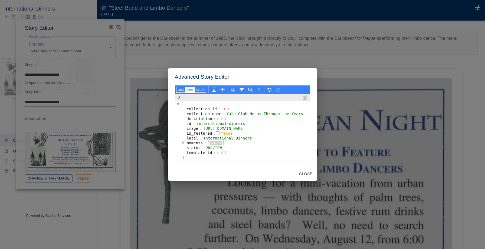
click at [182, 145] on icon "button" at bounding box center [183, 143] width 2 height 4
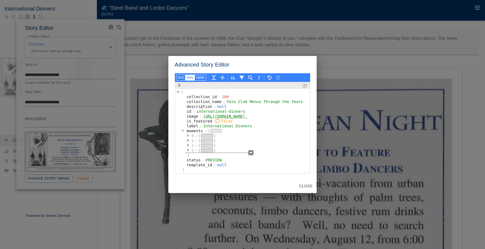
click at [250, 155] on icon "button" at bounding box center [251, 153] width 3 height 4
click at [310, 177] on button "Paste" at bounding box center [313, 182] width 22 height 11
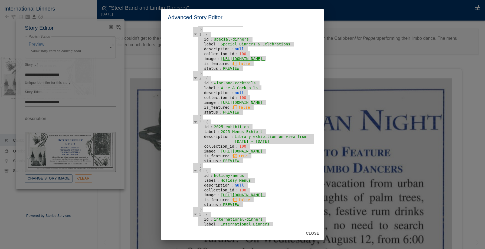
scroll to position [138, 0]
click at [314, 235] on button "Close" at bounding box center [313, 234] width 18 height 10
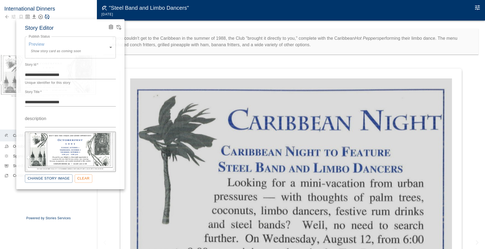
click at [57, 198] on div at bounding box center [242, 124] width 485 height 249
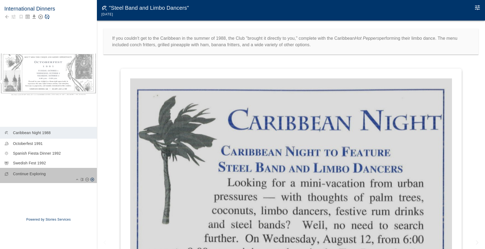
click at [38, 175] on p "Continue Exploring" at bounding box center [53, 173] width 80 height 5
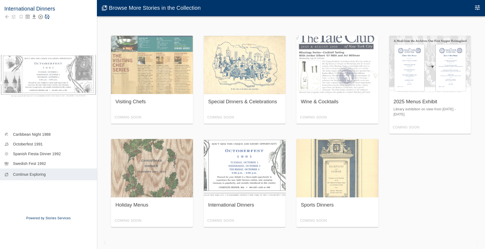
click at [476, 6] on icon "Edit Moment" at bounding box center [477, 7] width 6 height 6
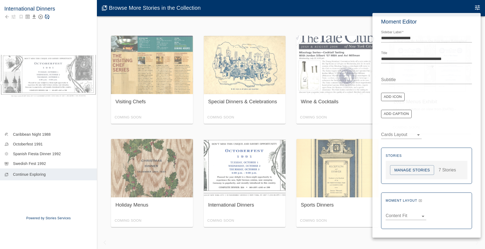
click at [404, 171] on button "Manage Stories" at bounding box center [412, 170] width 44 height 10
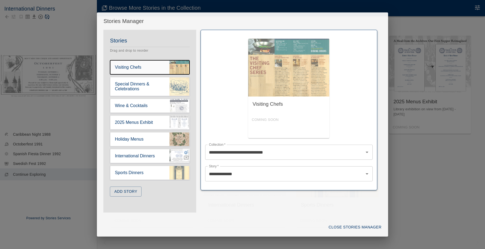
click at [141, 159] on div "Stories Drag and drop to reorder Visiting Chefs Special Dinners & Celebrations …" at bounding box center [149, 119] width 93 height 167
drag, startPoint x: 141, startPoint y: 159, endPoint x: 128, endPoint y: 161, distance: 12.9
click at [128, 161] on div "Stories Drag and drop to reorder Visiting Chefs Special Dinners & Celebrations …" at bounding box center [149, 119] width 93 height 167
click at [129, 161] on div "Stories Drag and drop to reorder Visiting Chefs Special Dinners & Celebrations …" at bounding box center [149, 119] width 93 height 167
click at [132, 161] on div "Stories Drag and drop to reorder Visiting Chefs Special Dinners & Celebrations …" at bounding box center [149, 119] width 93 height 167
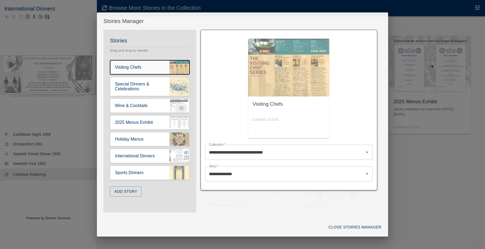
click at [187, 151] on icon "button" at bounding box center [186, 152] width 5 height 5
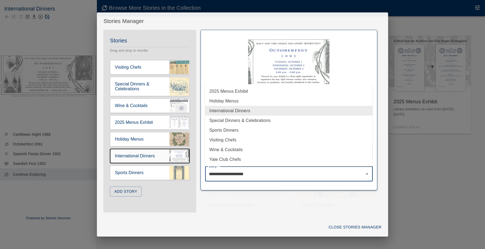
click at [218, 170] on input "**********" at bounding box center [285, 174] width 155 height 10
click at [221, 142] on li "Visiting Chefs" at bounding box center [289, 140] width 168 height 10
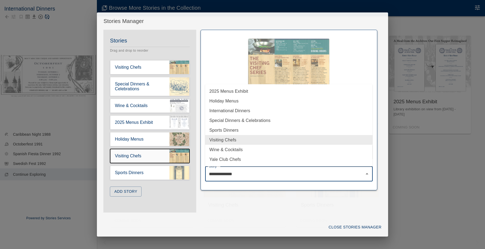
click at [226, 171] on input "**********" at bounding box center [285, 174] width 155 height 10
click at [224, 161] on li "Yale Club Chefs" at bounding box center [289, 160] width 168 height 10
type input "**********"
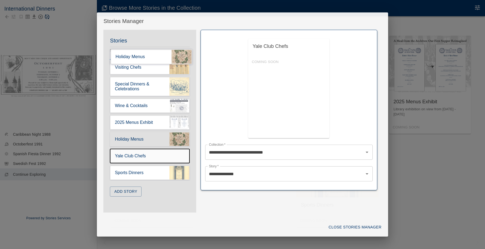
drag, startPoint x: 155, startPoint y: 144, endPoint x: 154, endPoint y: 58, distance: 86.1
click at [154, 58] on div "Stories Drag and drop to reorder Visiting Chefs Special Dinners & Celebrations …" at bounding box center [149, 119] width 93 height 167
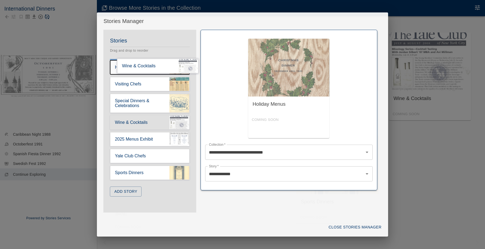
drag, startPoint x: 129, startPoint y: 125, endPoint x: 135, endPoint y: 65, distance: 60.1
click at [135, 65] on div "Stories Drag and drop to reorder Holiday Menus Visiting Chefs Special Dinners &…" at bounding box center [149, 119] width 93 height 167
type input "**********"
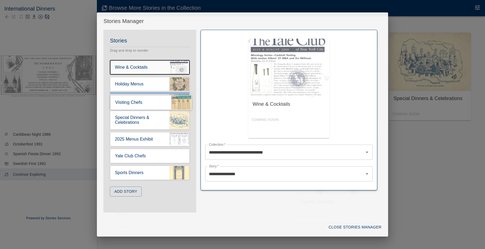
click at [129, 99] on div "Stories Drag and drop to reorder Wine & Cocktails Holiday Menus Visiting Chefs …" at bounding box center [149, 119] width 93 height 167
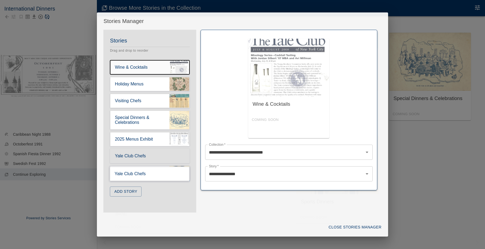
drag, startPoint x: 125, startPoint y: 161, endPoint x: 125, endPoint y: 179, distance: 18.7
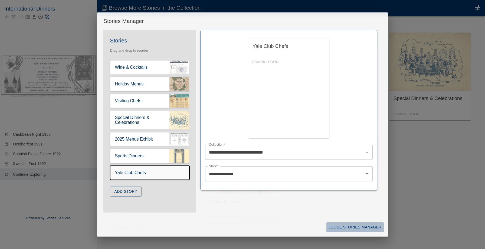
click at [346, 228] on button "Close Stories Manager" at bounding box center [354, 228] width 57 height 10
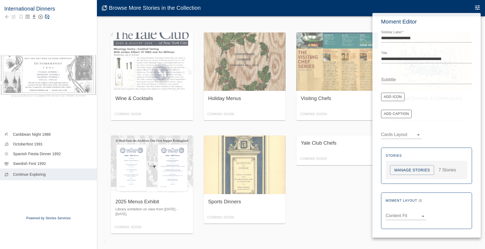
click at [13, 31] on div at bounding box center [242, 124] width 485 height 249
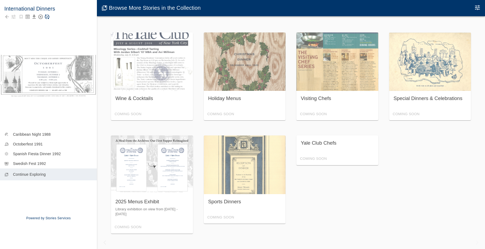
click at [50, 15] on div at bounding box center [48, 17] width 88 height 8
click at [47, 14] on div at bounding box center [48, 17] width 88 height 8
click at [47, 17] on icon "Save Story" at bounding box center [46, 16] width 5 height 5
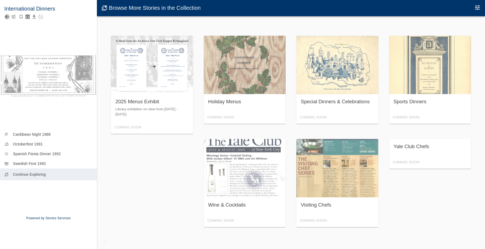
click at [6, 18] on icon "Back to collection" at bounding box center [7, 17] width 4 height 4
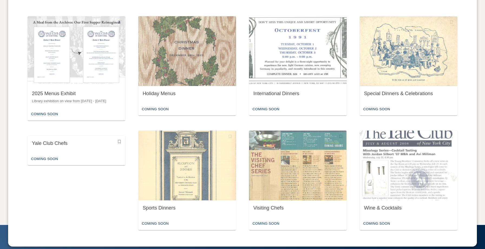
scroll to position [369, 0]
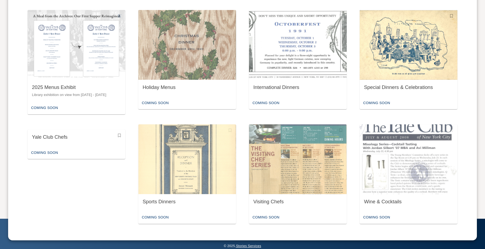
click at [386, 41] on img "button" at bounding box center [409, 45] width 98 height 70
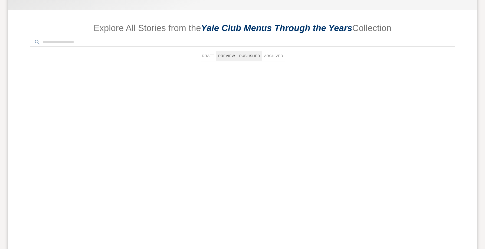
scroll to position [371, 0]
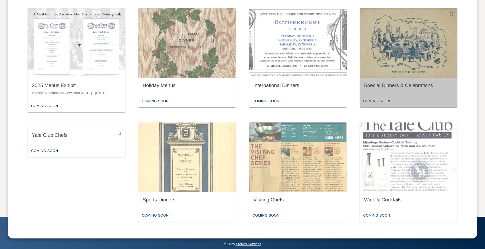
click at [415, 75] on img "button" at bounding box center [409, 43] width 98 height 70
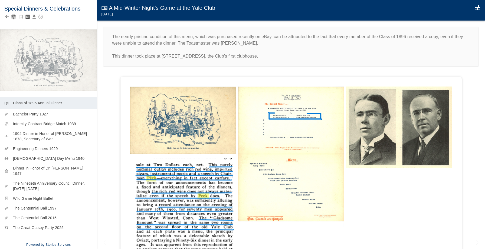
click at [14, 18] on icon "button" at bounding box center [14, 17] width 4 height 4
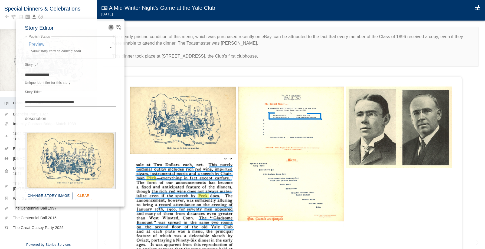
click at [109, 28] on icon "Advanced Code Editor" at bounding box center [110, 26] width 3 height 3
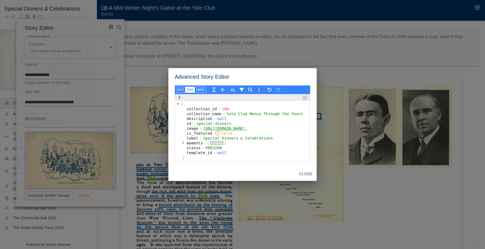
click at [182, 144] on icon "button" at bounding box center [183, 143] width 2 height 3
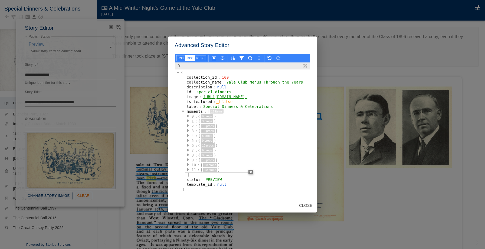
click at [250, 174] on icon "button" at bounding box center [251, 172] width 3 height 4
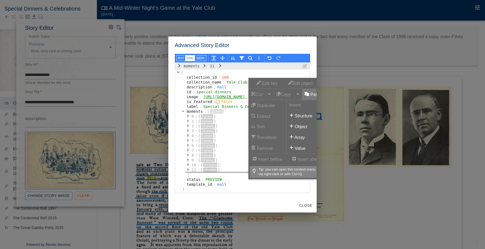
click at [302, 92] on button "Paste" at bounding box center [313, 94] width 22 height 11
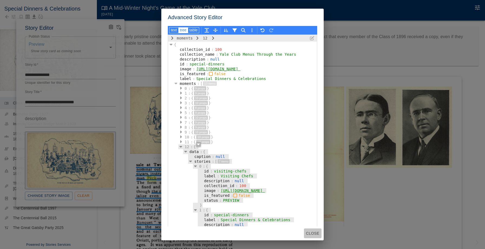
click at [315, 235] on button "Close" at bounding box center [313, 234] width 18 height 10
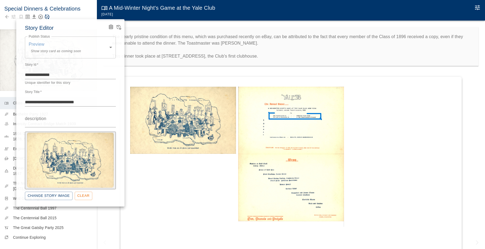
click at [136, 66] on div at bounding box center [242, 124] width 485 height 249
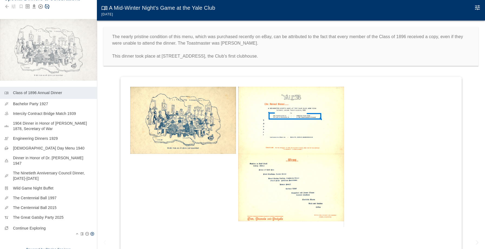
click at [22, 226] on div "collections_bookmark Continue Exploring" at bounding box center [48, 230] width 97 height 15
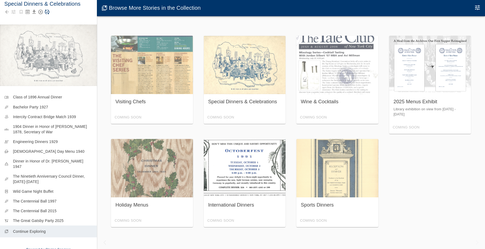
scroll to position [5, 0]
click at [477, 2] on button "Edit Moment" at bounding box center [477, 7] width 11 height 11
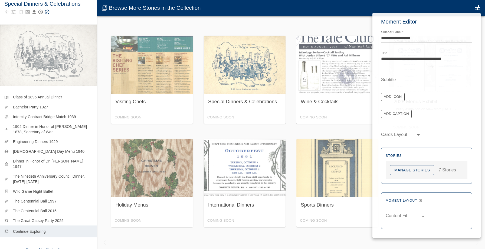
click at [407, 170] on button "Manage Stories" at bounding box center [412, 170] width 44 height 10
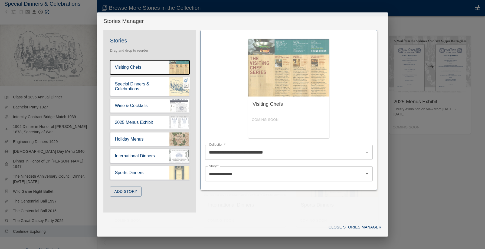
click at [171, 78] on div "Stories Drag and drop to reorder Visiting Chefs Special Dinners & Celebrations …" at bounding box center [149, 119] width 93 height 167
click at [187, 81] on icon "button" at bounding box center [186, 80] width 4 height 4
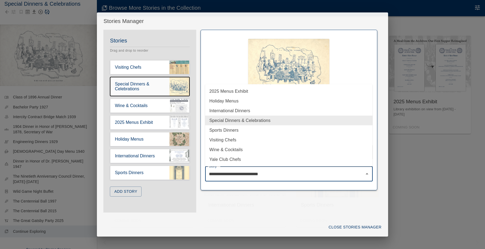
click at [266, 176] on input "**********" at bounding box center [285, 174] width 155 height 10
click at [241, 138] on li "Visiting Chefs" at bounding box center [289, 140] width 168 height 10
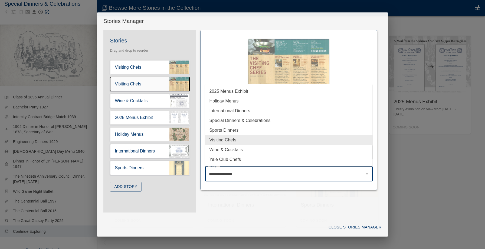
click at [231, 171] on input "**********" at bounding box center [285, 174] width 155 height 10
click at [236, 159] on li "Yale Club Chefs" at bounding box center [289, 160] width 168 height 10
type input "**********"
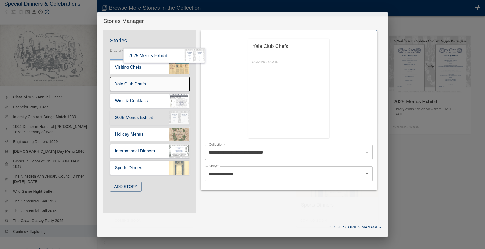
drag, startPoint x: 151, startPoint y: 118, endPoint x: 163, endPoint y: 53, distance: 66.6
click at [163, 53] on div "Stories Drag and drop to reorder Visiting Chefs Yale Club Chefs Wine & Cocktail…" at bounding box center [149, 117] width 93 height 162
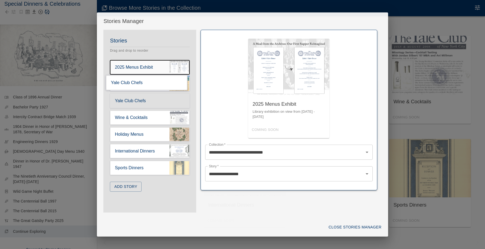
drag, startPoint x: 157, startPoint y: 101, endPoint x: 151, endPoint y: 80, distance: 22.1
click at [151, 80] on div "Stories Drag and drop to reorder 2025 Menus Exhibit Visiting Chefs Yale Club Ch…" at bounding box center [149, 117] width 93 height 162
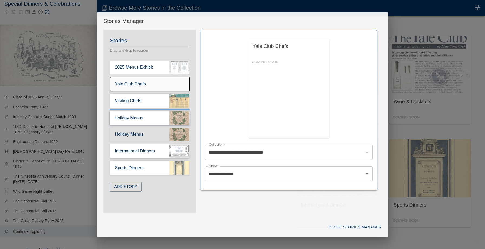
drag, startPoint x: 145, startPoint y: 137, endPoint x: 144, endPoint y: 116, distance: 21.1
click at [144, 116] on div "Stories Drag and drop to reorder 2025 Menus Exhibit Yale Club Chefs Visiting Ch…" at bounding box center [149, 117] width 93 height 162
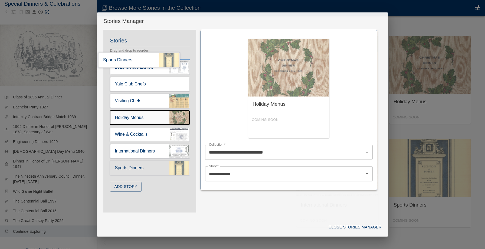
drag, startPoint x: 165, startPoint y: 171, endPoint x: 152, endPoint y: 60, distance: 112.3
click at [152, 60] on div "Stories Drag and drop to reorder 2025 Menus Exhibit Yale Club Chefs Visiting Ch…" at bounding box center [149, 117] width 93 height 162
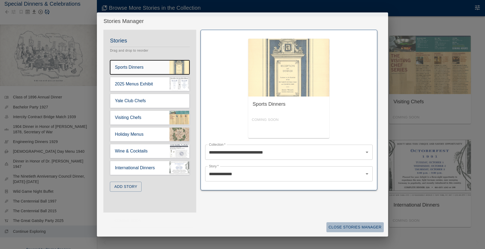
click at [367, 230] on button "Close Stories Manager" at bounding box center [354, 228] width 57 height 10
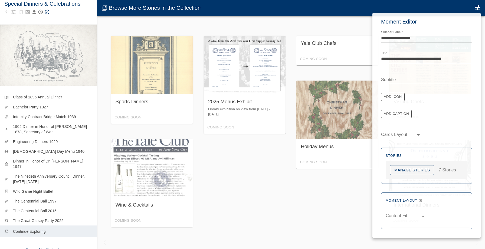
click at [268, 175] on div at bounding box center [242, 124] width 485 height 249
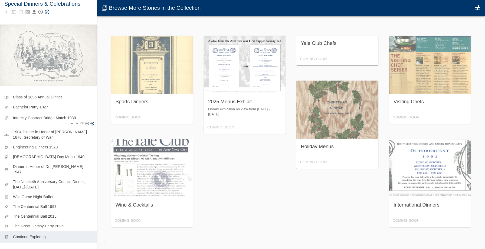
scroll to position [0, 0]
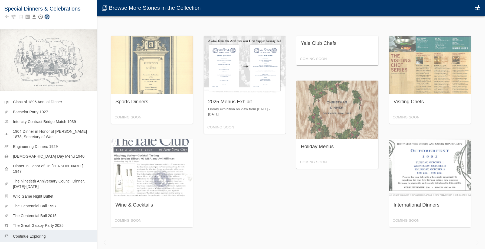
click at [49, 19] on icon "Save Story" at bounding box center [46, 16] width 5 height 5
click at [6, 16] on icon "Back to collection" at bounding box center [6, 16] width 5 height 5
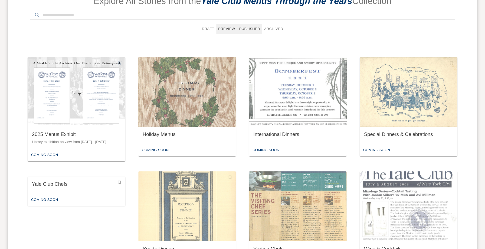
scroll to position [371, 0]
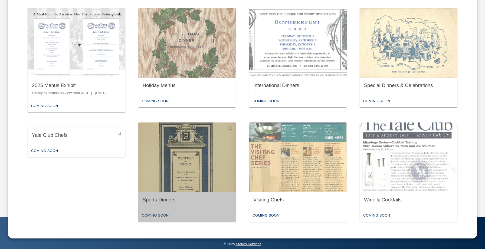
click at [187, 165] on img "button" at bounding box center [187, 158] width 98 height 70
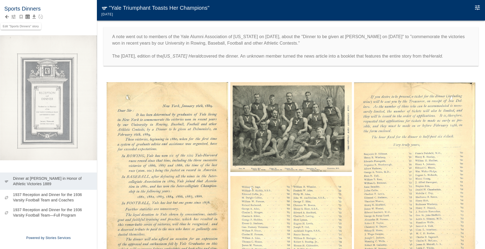
click at [14, 14] on icon "button" at bounding box center [13, 16] width 5 height 5
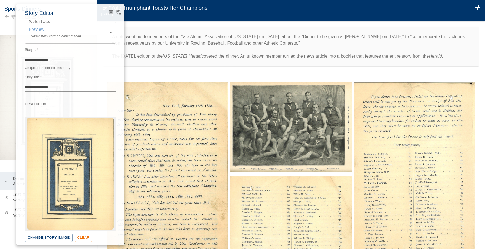
click at [110, 11] on icon "Advanced Code Editor" at bounding box center [110, 12] width 3 height 3
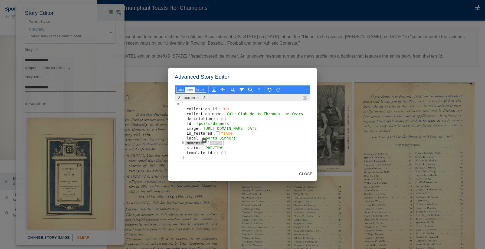
click at [186, 146] on div "moments" at bounding box center [194, 143] width 19 height 5
click at [185, 146] on div "moments" at bounding box center [194, 143] width 19 height 5
click at [181, 146] on button "button" at bounding box center [183, 143] width 5 height 5
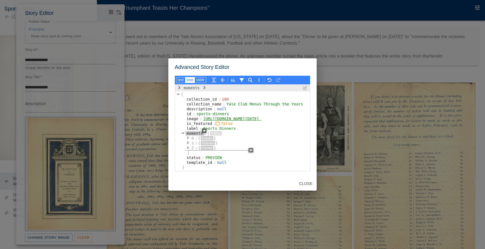
click at [248, 153] on button "button" at bounding box center [250, 150] width 5 height 5
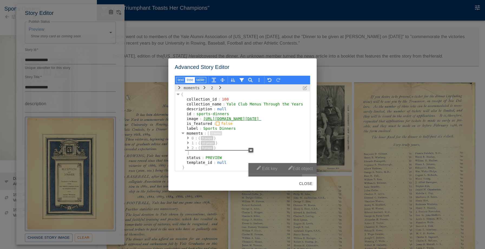
click at [316, 175] on button "Paste" at bounding box center [313, 179] width 22 height 11
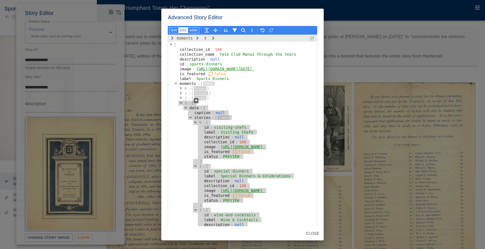
click at [321, 232] on button "Close" at bounding box center [313, 234] width 18 height 10
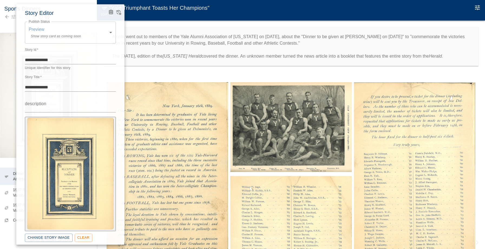
click at [245, 59] on div at bounding box center [242, 124] width 485 height 249
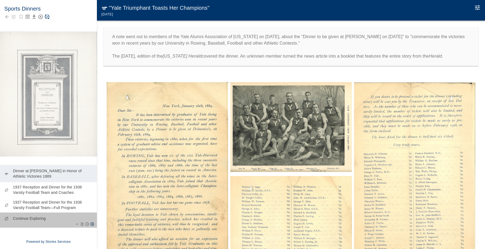
click at [47, 225] on div "collections_bookmark Continue Exploring" at bounding box center [48, 220] width 97 height 15
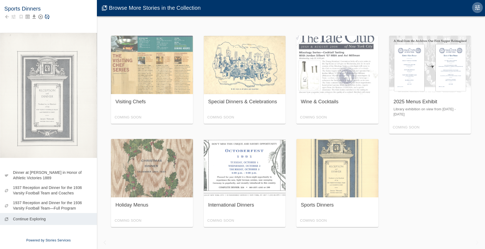
click at [481, 10] on button "Edit Moment" at bounding box center [477, 7] width 11 height 11
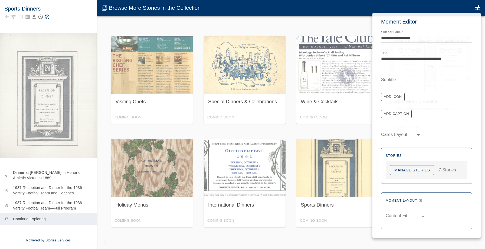
click at [410, 172] on button "Manage Stories" at bounding box center [412, 170] width 44 height 10
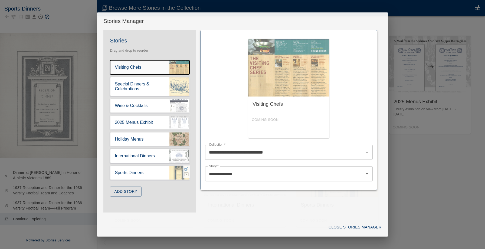
click at [187, 168] on icon "button" at bounding box center [186, 169] width 5 height 5
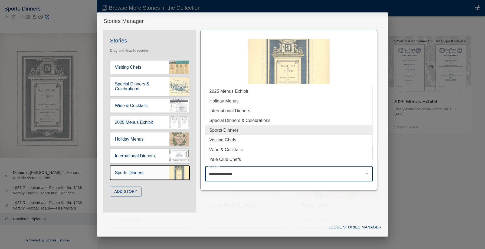
click at [234, 175] on input "**********" at bounding box center [285, 174] width 155 height 10
click at [231, 159] on li "Yale Club Chefs" at bounding box center [289, 160] width 168 height 10
type input "**********"
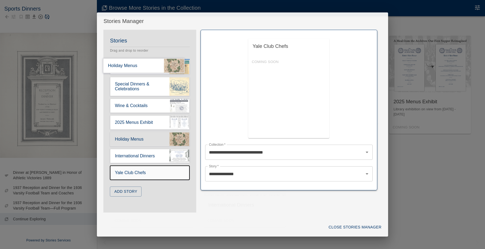
drag, startPoint x: 156, startPoint y: 141, endPoint x: 147, endPoint y: 63, distance: 78.4
click at [147, 63] on div "Stories Drag and drop to reorder Visiting Chefs Special Dinners & Celebrations …" at bounding box center [149, 119] width 93 height 167
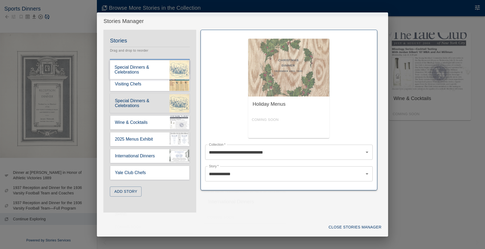
drag, startPoint x: 144, startPoint y: 97, endPoint x: 139, endPoint y: 58, distance: 39.4
click at [139, 58] on div "Stories Drag and drop to reorder Holiday Menus Visiting Chefs Special Dinners &…" at bounding box center [149, 119] width 93 height 167
type input "**********"
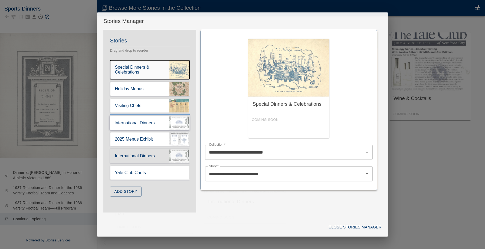
drag, startPoint x: 151, startPoint y: 156, endPoint x: 147, endPoint y: 116, distance: 40.8
click at [147, 116] on div "Stories Drag and drop to reorder Special Dinners & Celebrations Holiday Menus V…" at bounding box center [149, 119] width 93 height 167
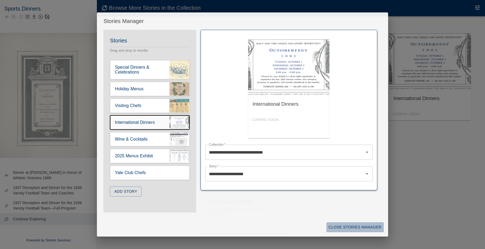
click at [370, 227] on button "Close Stories Manager" at bounding box center [354, 228] width 57 height 10
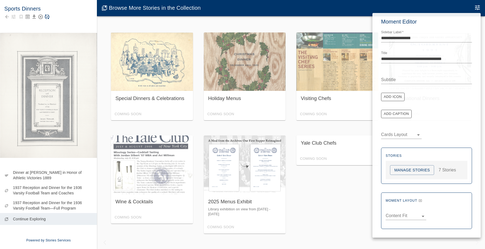
click at [51, 24] on div at bounding box center [242, 124] width 485 height 249
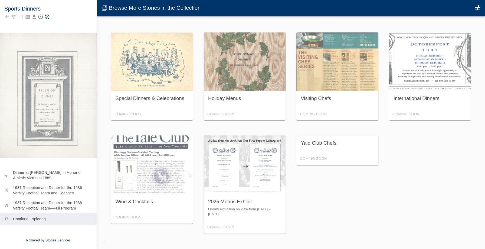
click at [46, 20] on div at bounding box center [48, 17] width 88 height 8
click at [46, 16] on icon "Save Story" at bounding box center [46, 16] width 5 height 5
click at [7, 17] on icon "Back to collection" at bounding box center [7, 17] width 4 height 4
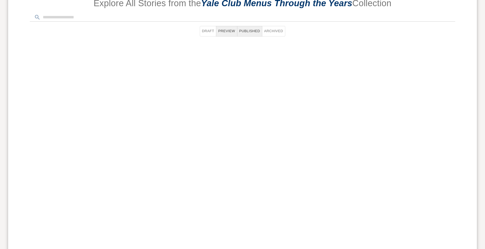
scroll to position [371, 0]
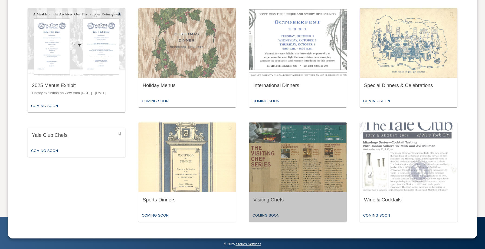
click at [295, 181] on img "button" at bounding box center [298, 158] width 98 height 70
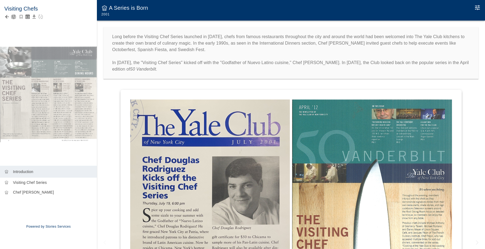
click at [14, 17] on icon "button" at bounding box center [13, 16] width 5 height 5
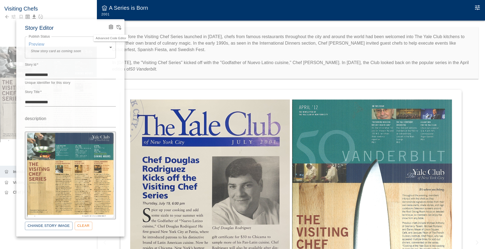
click at [112, 27] on icon "Advanced Code Editor" at bounding box center [110, 26] width 3 height 3
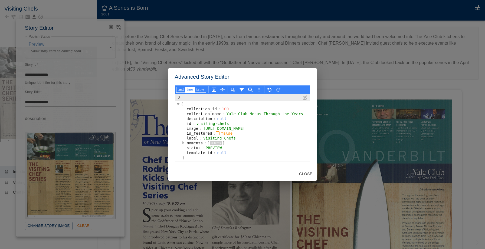
click at [182, 145] on icon "button" at bounding box center [183, 143] width 2 height 4
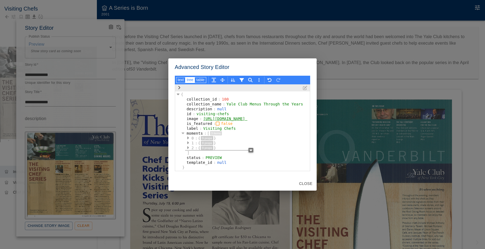
click at [250, 151] on icon "button" at bounding box center [251, 151] width 3 height 2
click at [306, 175] on button "Paste" at bounding box center [313, 179] width 22 height 11
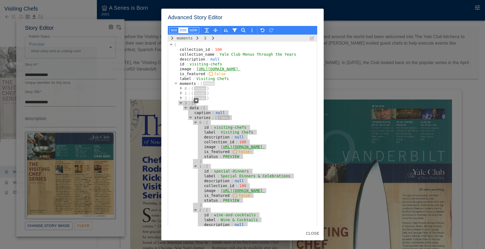
click at [317, 230] on button "Close" at bounding box center [313, 234] width 18 height 10
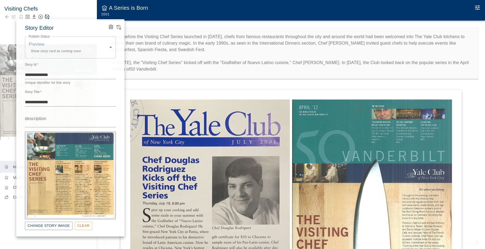
click at [137, 84] on div at bounding box center [242, 124] width 485 height 249
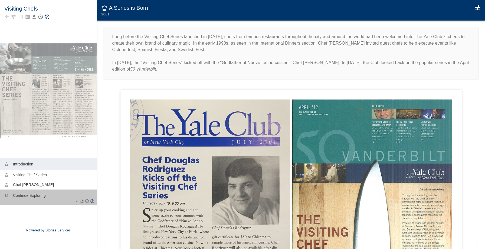
click at [64, 203] on div "collections_bookmark Continue Exploring" at bounding box center [48, 197] width 97 height 15
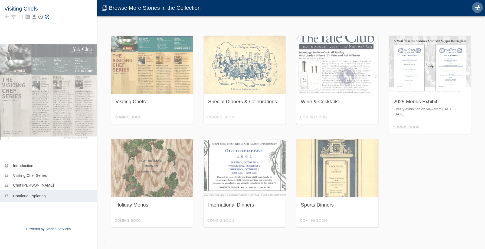
click at [480, 6] on icon "Edit Moment" at bounding box center [477, 7] width 6 height 6
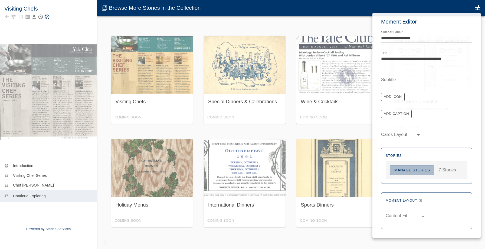
click at [415, 173] on button "Manage Stories" at bounding box center [412, 170] width 44 height 10
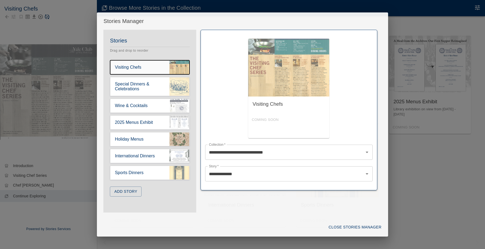
click at [279, 176] on input "**********" at bounding box center [285, 174] width 155 height 10
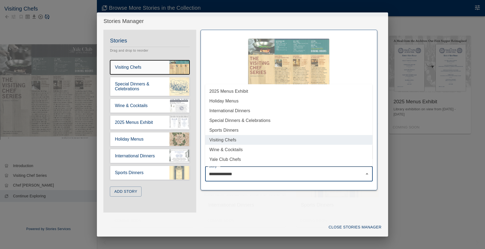
click at [267, 156] on li "Yale Club Chefs" at bounding box center [289, 160] width 168 height 10
type input "**********"
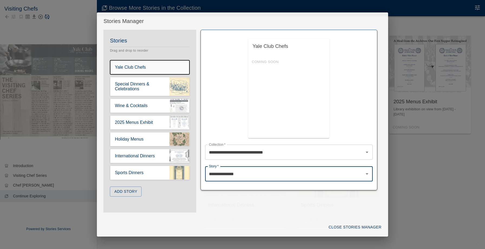
click at [270, 191] on div "**********" at bounding box center [288, 121] width 185 height 183
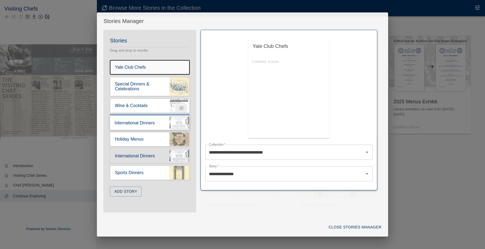
drag, startPoint x: 172, startPoint y: 157, endPoint x: 171, endPoint y: 120, distance: 36.8
click at [171, 120] on div "Stories Drag and drop to reorder Yale Club Chefs Special Dinners & Celebrations…" at bounding box center [149, 119] width 93 height 167
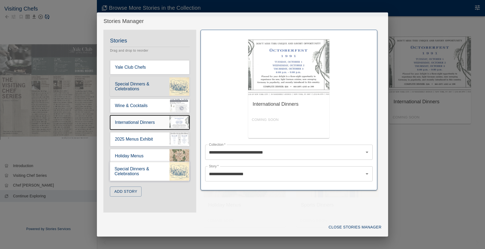
drag, startPoint x: 149, startPoint y: 88, endPoint x: 170, endPoint y: 185, distance: 99.2
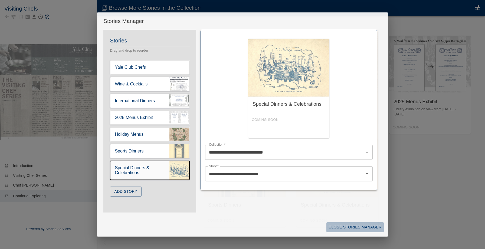
click at [340, 225] on button "Close Stories Manager" at bounding box center [354, 228] width 57 height 10
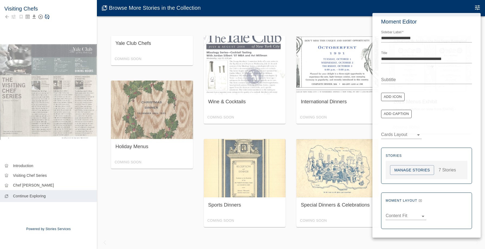
click at [56, 27] on div at bounding box center [242, 124] width 485 height 249
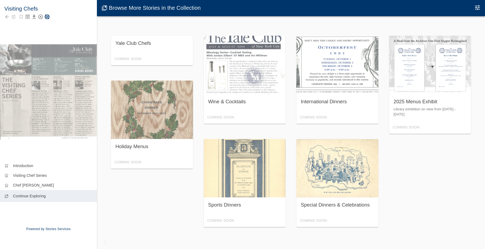
click at [47, 16] on icon "Save Story" at bounding box center [46, 16] width 5 height 5
click at [5, 16] on icon "Back to collection" at bounding box center [6, 16] width 5 height 5
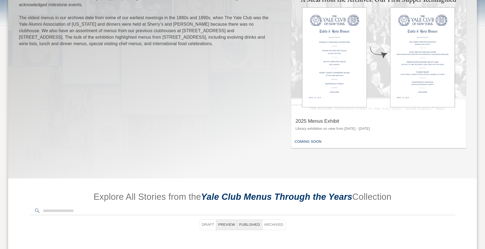
scroll to position [371, 0]
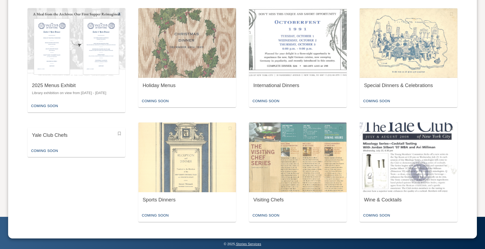
click at [389, 148] on img "button" at bounding box center [409, 158] width 98 height 70
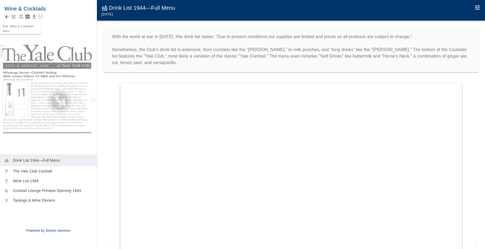
click at [13, 17] on icon "button" at bounding box center [13, 16] width 5 height 5
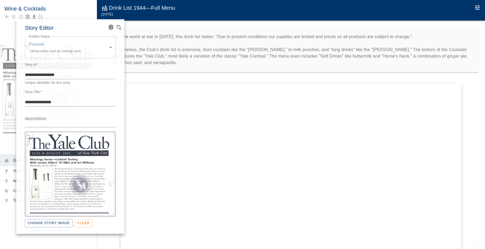
click at [111, 27] on icon "Advanced Code Editor" at bounding box center [110, 26] width 3 height 3
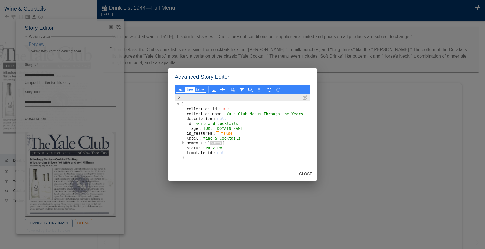
click at [182, 145] on icon "button" at bounding box center [183, 143] width 2 height 4
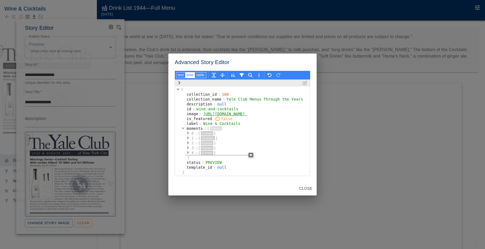
click at [250, 156] on icon "button" at bounding box center [251, 156] width 3 height 2
click at [306, 181] on button "Paste" at bounding box center [313, 184] width 22 height 11
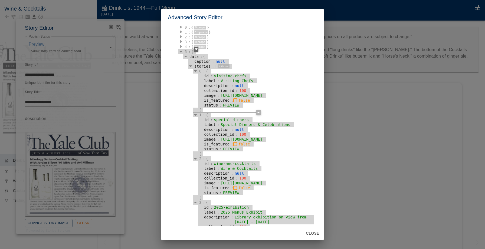
scroll to position [69, 0]
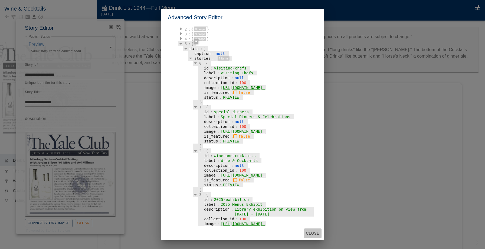
click at [314, 234] on button "Close" at bounding box center [313, 234] width 18 height 10
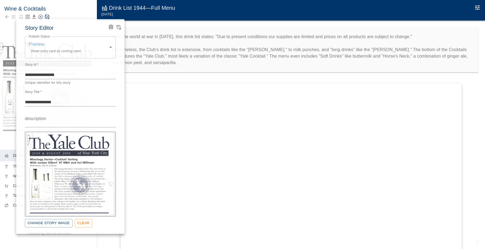
click at [158, 73] on div at bounding box center [242, 124] width 485 height 249
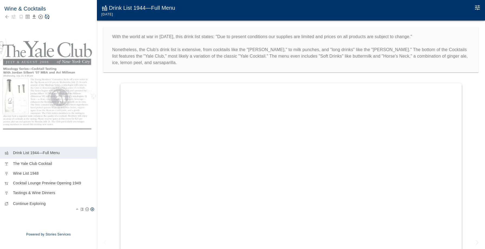
click at [53, 210] on div "collections_bookmark Continue Exploring" at bounding box center [48, 205] width 97 height 15
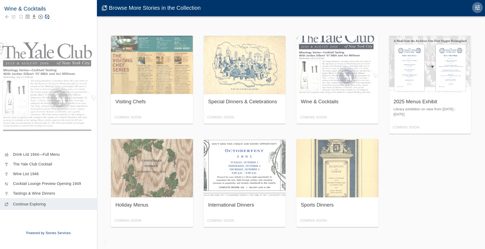
click at [479, 8] on icon "Edit Moment" at bounding box center [477, 7] width 6 height 6
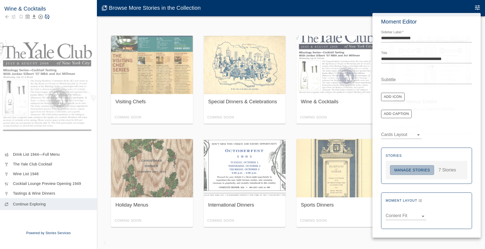
click at [411, 171] on button "Manage Stories" at bounding box center [412, 170] width 44 height 10
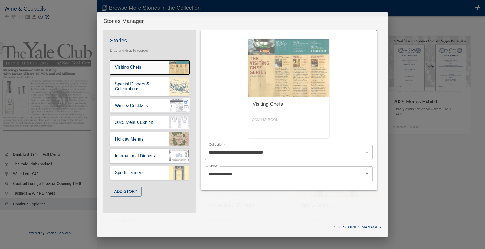
click at [188, 101] on icon "button" at bounding box center [186, 102] width 5 height 5
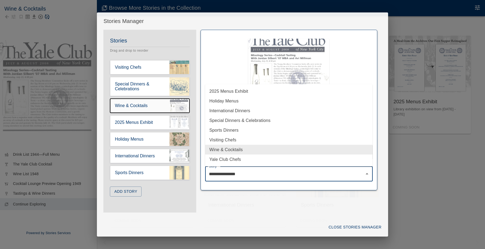
click at [227, 172] on input "**********" at bounding box center [285, 174] width 155 height 10
click at [231, 161] on li "Yale Club Chefs" at bounding box center [289, 160] width 168 height 10
type input "**********"
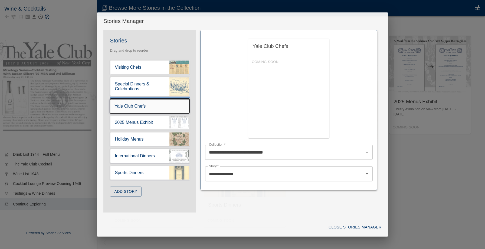
click at [173, 107] on div "Stories Drag and drop to reorder Visiting Chefs Special Dinners & Celebrations …" at bounding box center [149, 119] width 93 height 167
drag, startPoint x: 151, startPoint y: 90, endPoint x: 148, endPoint y: 86, distance: 5.0
click at [148, 86] on div "Stories Drag and drop to reorder Visiting Chefs Special Dinners & Celebrations …" at bounding box center [149, 119] width 93 height 167
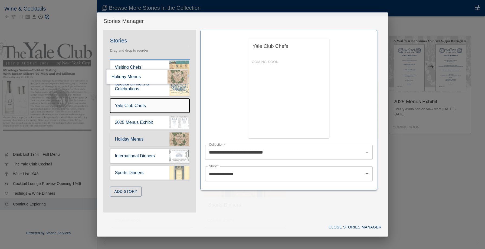
drag, startPoint x: 142, startPoint y: 142, endPoint x: 137, endPoint y: 76, distance: 66.5
click at [137, 76] on div "Stories Drag and drop to reorder Visiting Chefs Special Dinners & Celebrations …" at bounding box center [149, 119] width 93 height 167
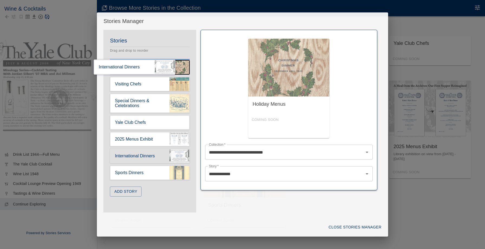
drag, startPoint x: 155, startPoint y: 155, endPoint x: 137, endPoint y: 63, distance: 94.0
click at [137, 63] on div "Stories Drag and drop to reorder Holiday Menus Visiting Chefs Special Dinners &…" at bounding box center [149, 119] width 93 height 167
type input "**********"
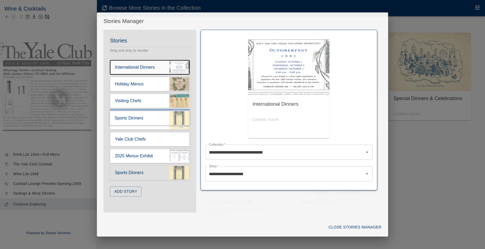
drag, startPoint x: 173, startPoint y: 176, endPoint x: 168, endPoint y: 126, distance: 50.9
click at [168, 126] on div "Stories Drag and drop to reorder International Dinners Holiday Menus Visiting C…" at bounding box center [149, 119] width 93 height 167
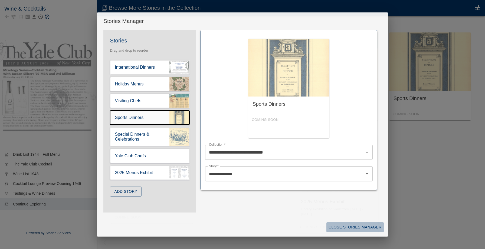
click at [336, 227] on button "Close Stories Manager" at bounding box center [354, 228] width 57 height 10
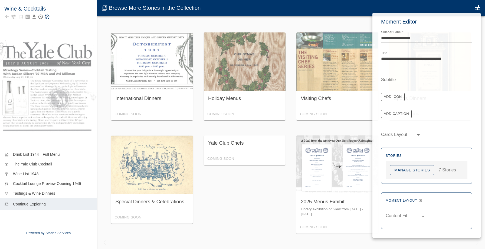
click at [108, 80] on div at bounding box center [242, 124] width 485 height 249
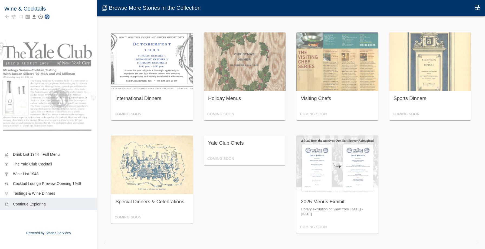
click at [47, 16] on icon "Save Story" at bounding box center [46, 16] width 5 height 5
click at [5, 17] on icon "Back to collection" at bounding box center [6, 16] width 5 height 5
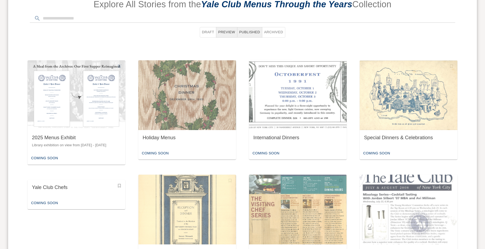
scroll to position [320, 0]
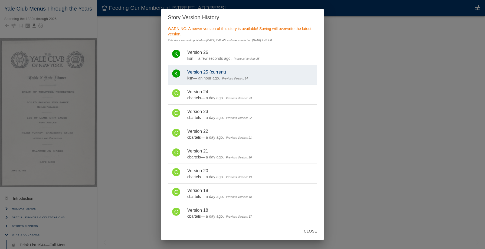
click at [146, 41] on div "Story Version History WARNING: A newer version of this story is available! Savi…" at bounding box center [242, 124] width 485 height 249
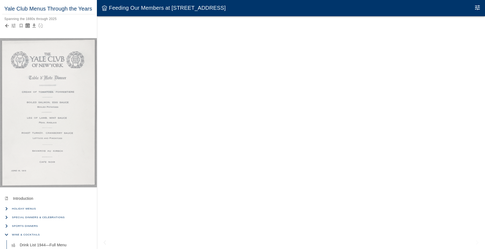
click at [8, 26] on icon "Back to collection" at bounding box center [6, 25] width 5 height 5
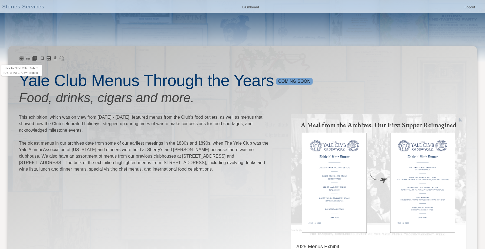
click at [19, 57] on icon at bounding box center [21, 58] width 5 height 5
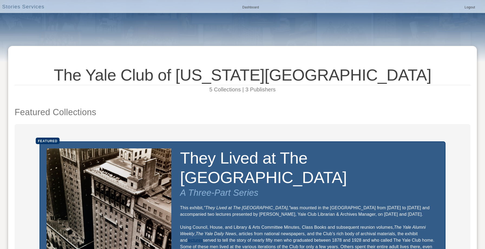
click at [247, 92] on h6 "5 Collections | 3 Publishers" at bounding box center [243, 89] width 456 height 9
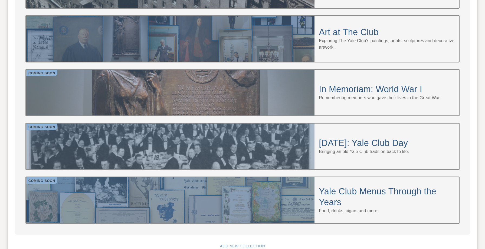
scroll to position [503, 0]
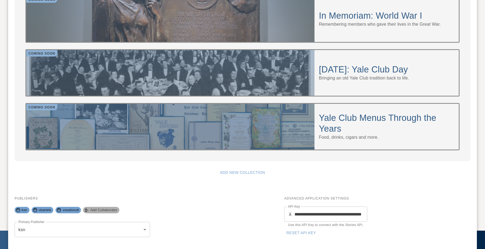
click at [92, 208] on span "Add Collaborator" at bounding box center [103, 210] width 31 height 5
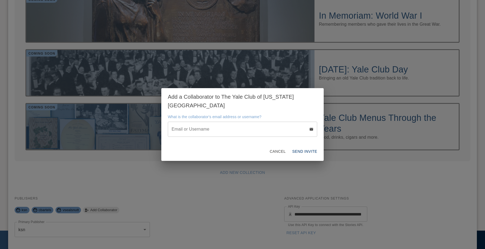
click at [203, 129] on input "Email or Username" at bounding box center [237, 129] width 139 height 15
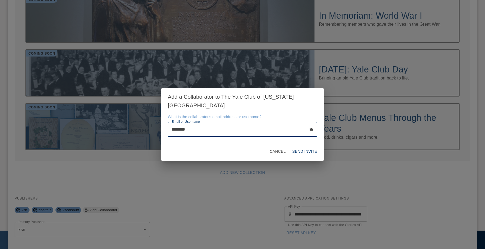
type input "********"
click at [301, 147] on button "Send Invite" at bounding box center [304, 152] width 29 height 10
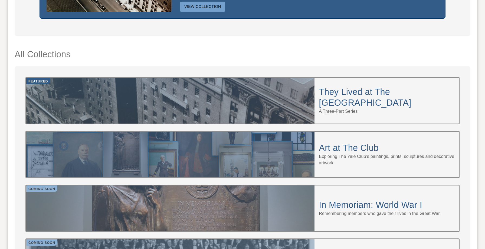
scroll to position [503, 0]
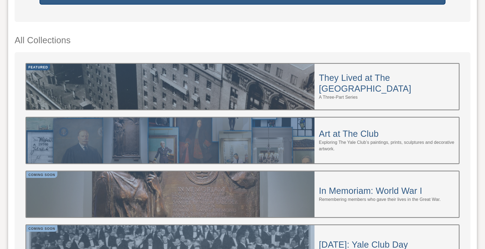
scroll to position [503, 0]
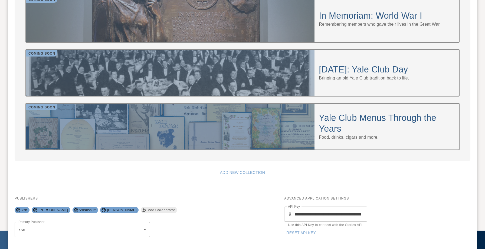
click at [173, 212] on div "Publishers ksn [PERSON_NAME] vsealsnutt [PERSON_NAME] Add Collaborator Primary …" at bounding box center [146, 218] width 263 height 55
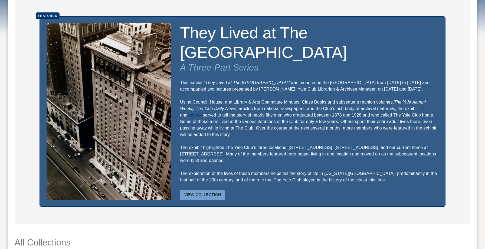
scroll to position [294, 0]
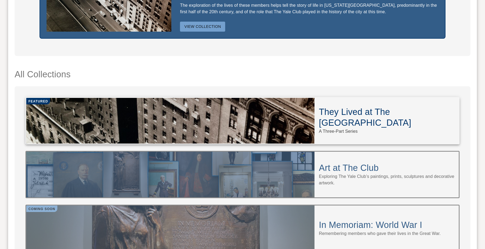
click at [219, 106] on div at bounding box center [170, 121] width 288 height 46
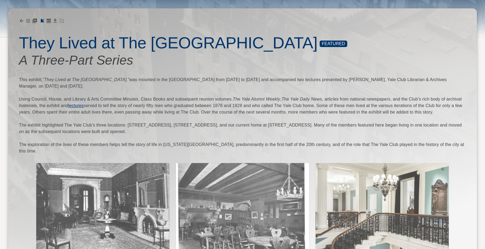
scroll to position [141, 0]
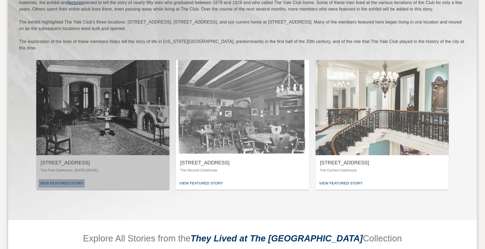
click at [67, 179] on div "View Featured Story" at bounding box center [61, 183] width 46 height 8
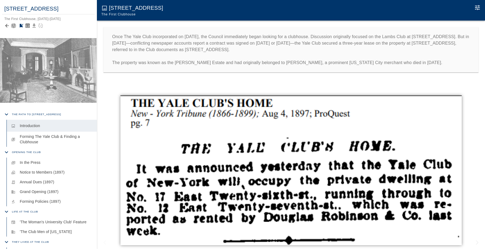
click at [12, 25] on icon "button" at bounding box center [14, 26] width 4 height 4
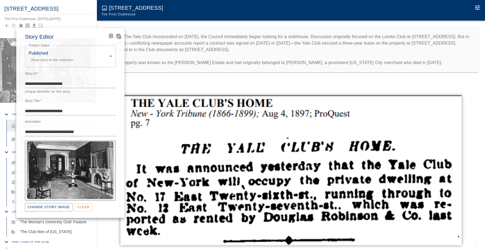
click at [120, 37] on icon "View Version History" at bounding box center [119, 36] width 5 height 5
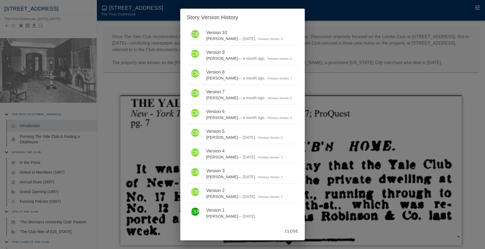
scroll to position [49, 0]
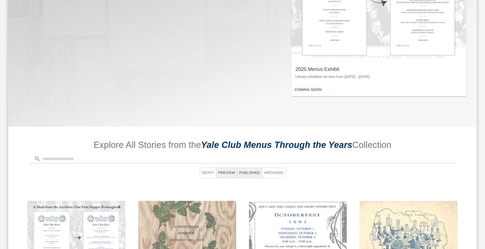
scroll to position [237, 0]
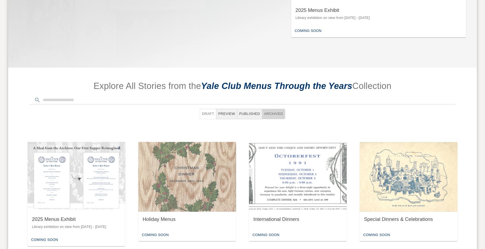
click at [273, 111] on button "Archived" at bounding box center [273, 114] width 23 height 11
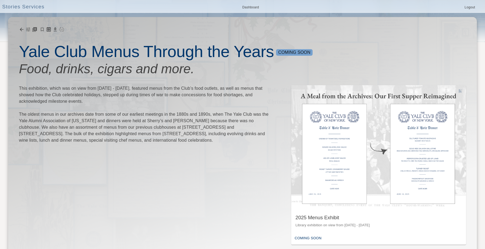
scroll to position [25, 0]
